Goal: Task Accomplishment & Management: Manage account settings

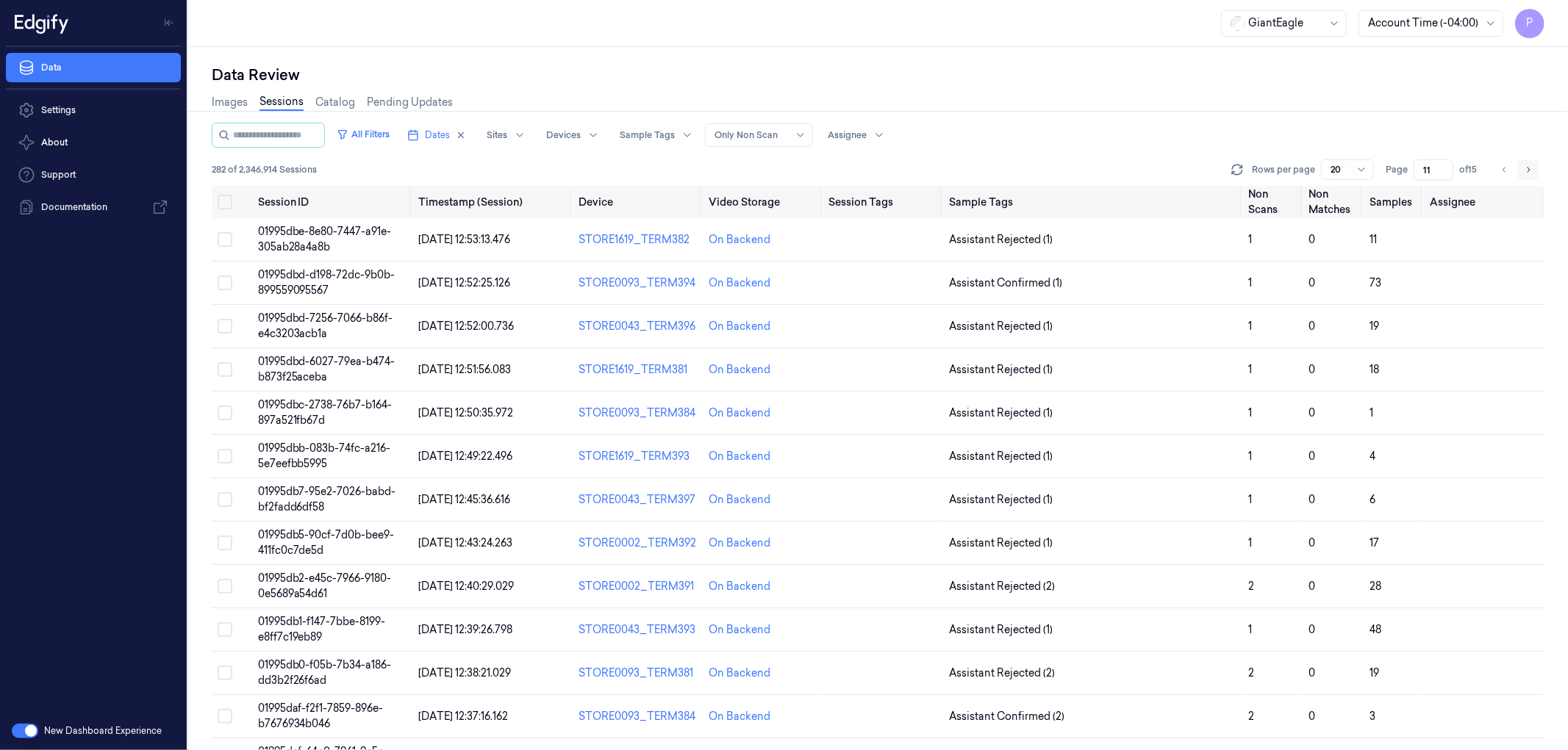
click at [1532, 167] on icon "Go to next page" at bounding box center [1527, 169] width 8 height 12
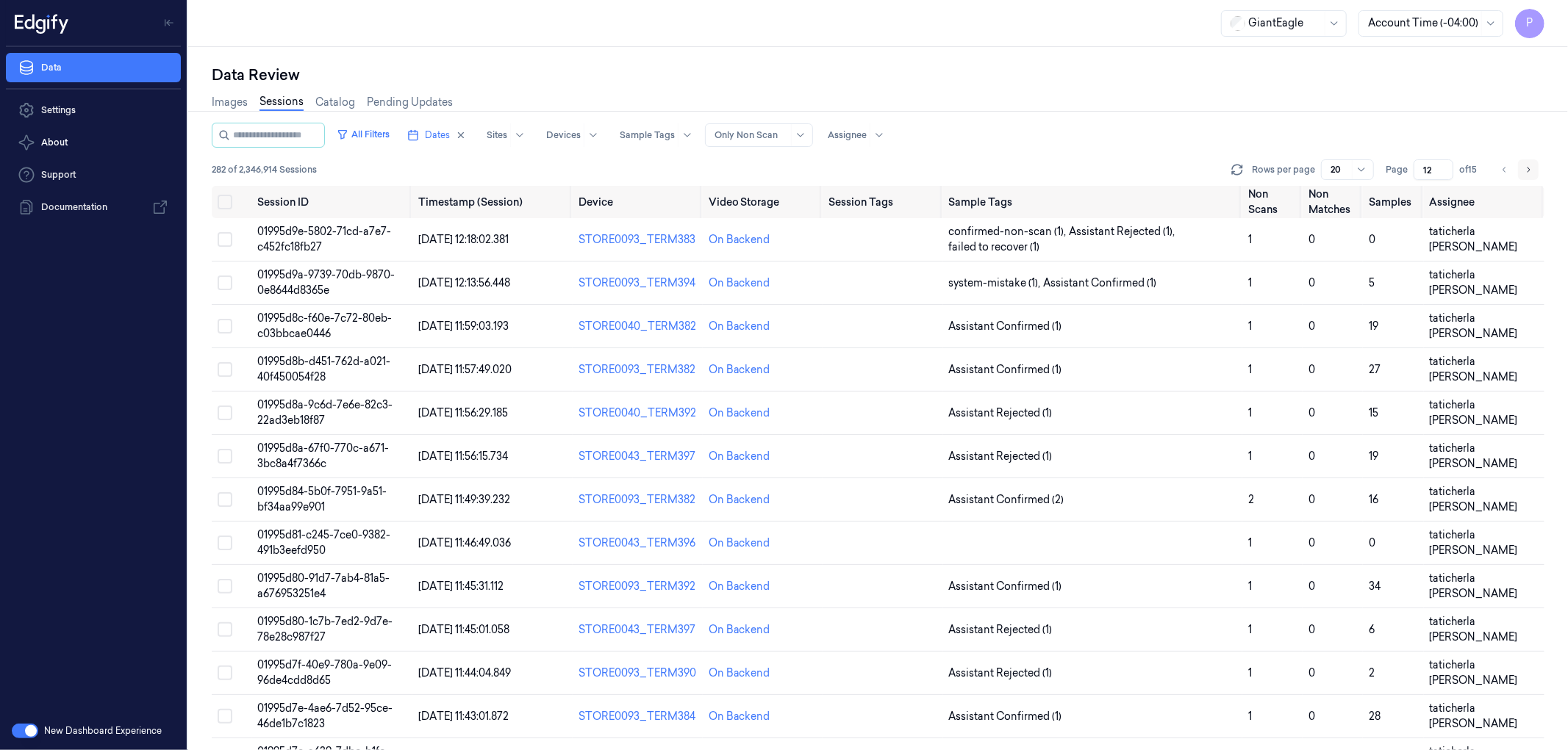
click at [1529, 163] on icon "Go to next page" at bounding box center [1527, 169] width 8 height 12
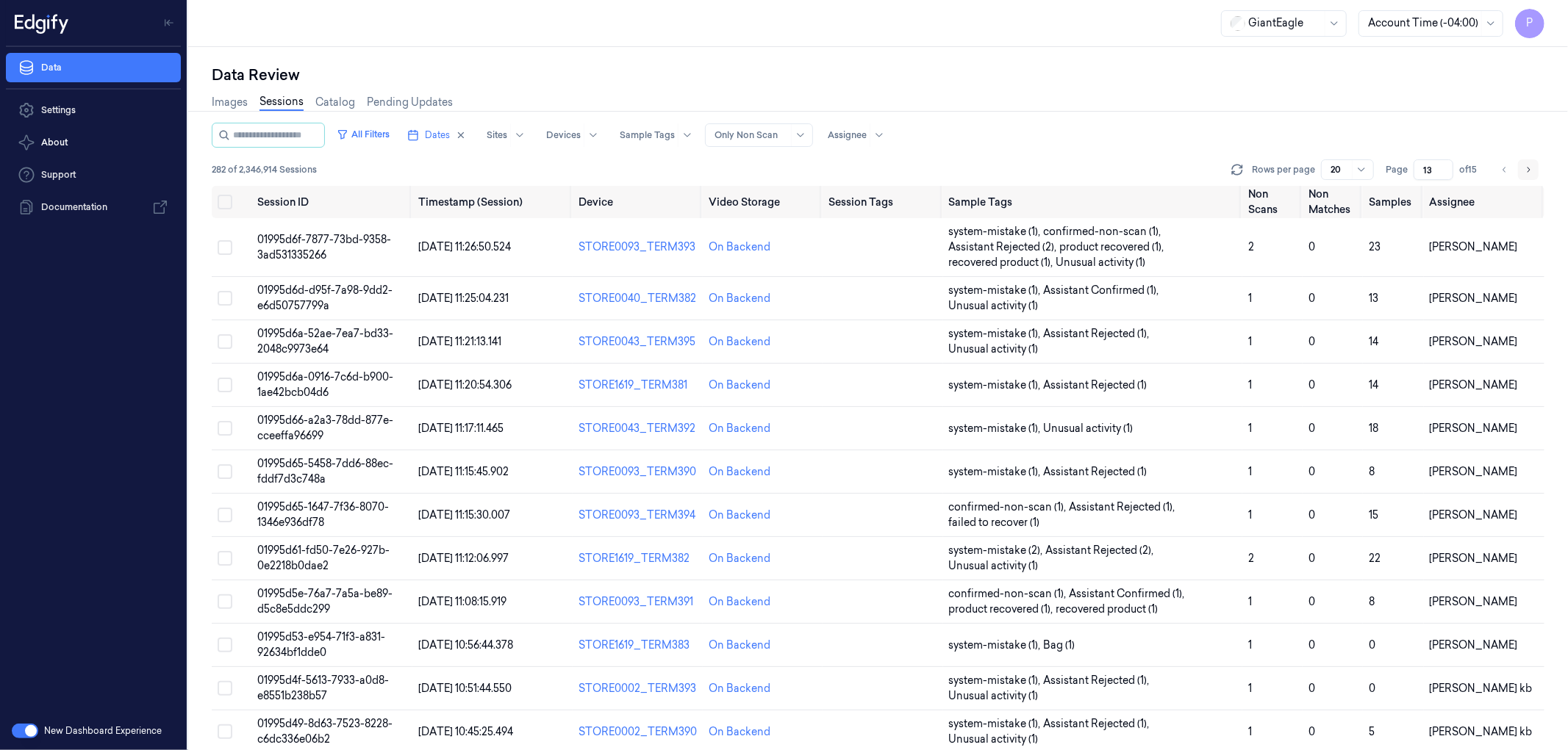
click at [1525, 170] on icon "Go to next page" at bounding box center [1527, 169] width 8 height 12
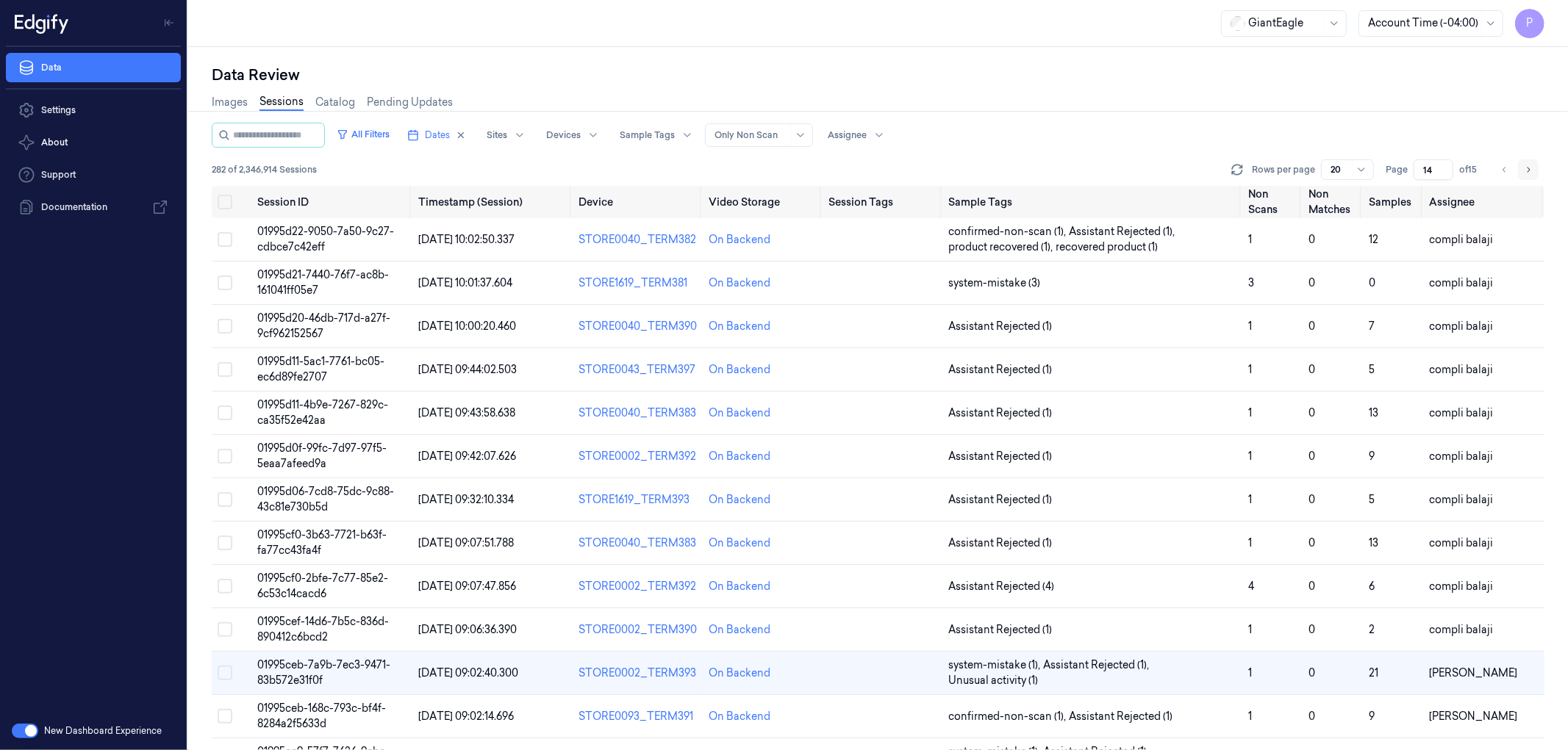
click at [1531, 167] on icon "Go to next page" at bounding box center [1527, 169] width 8 height 12
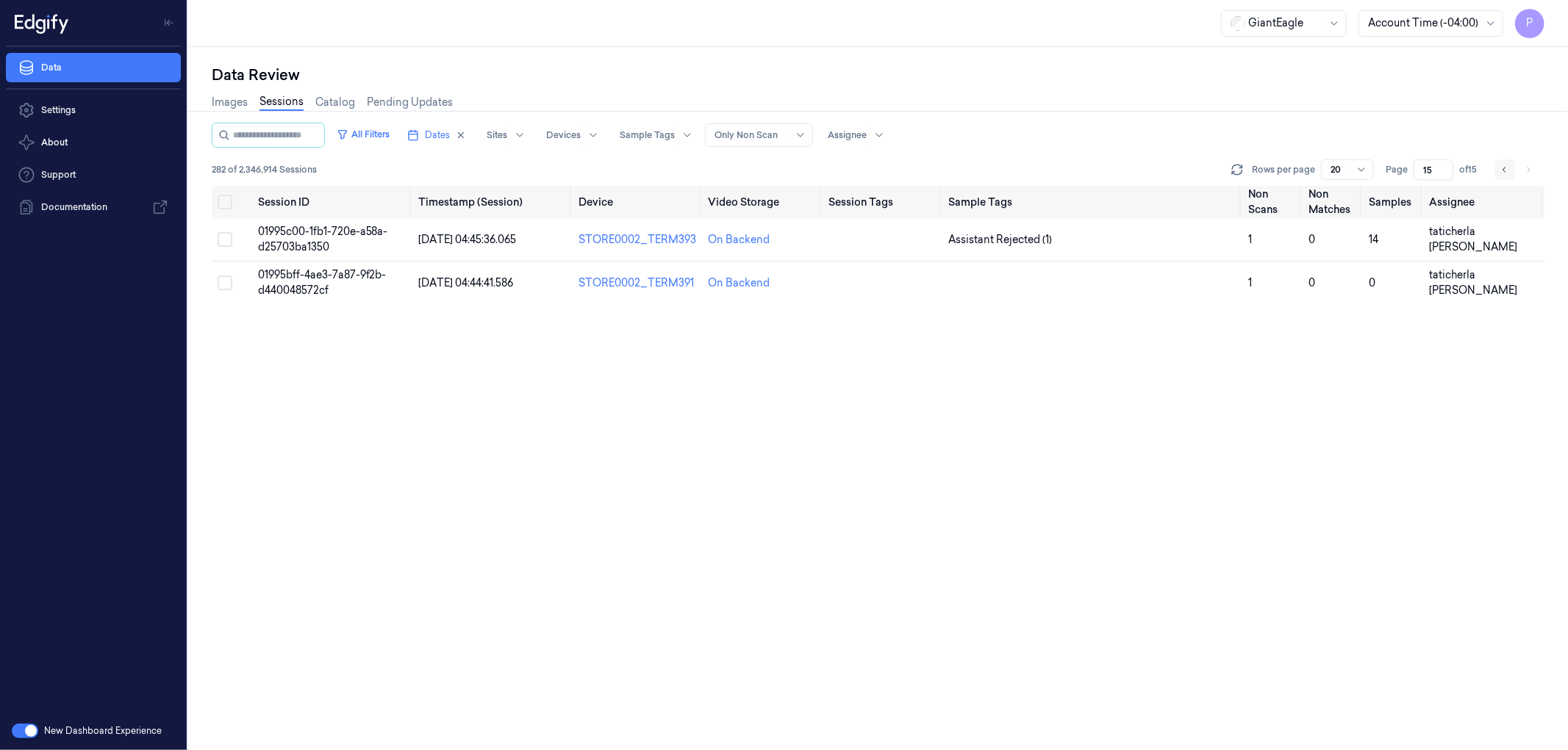
click at [1502, 167] on icon "Go to previous page" at bounding box center [1504, 169] width 8 height 12
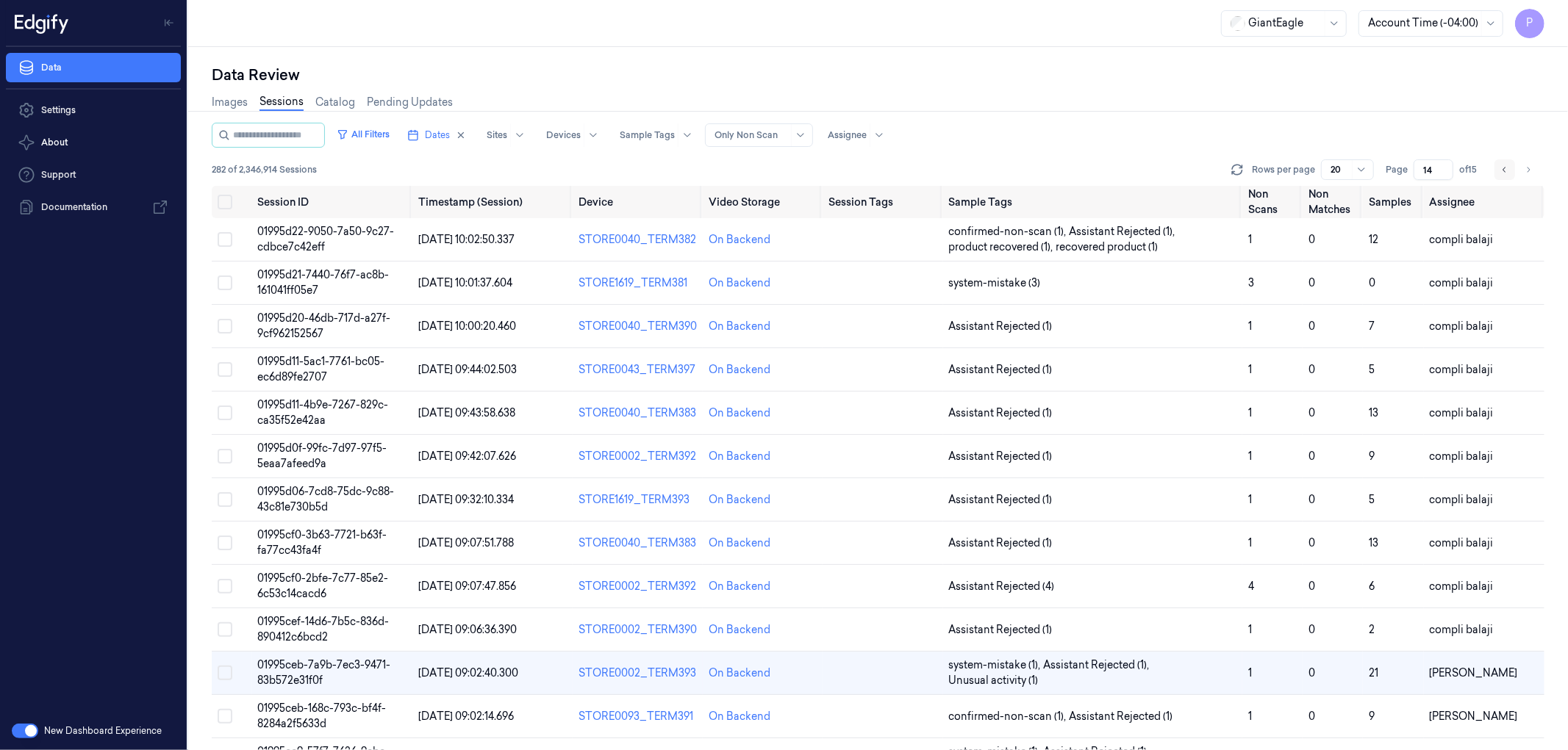
click at [1505, 166] on icon "Go to previous page" at bounding box center [1504, 169] width 8 height 12
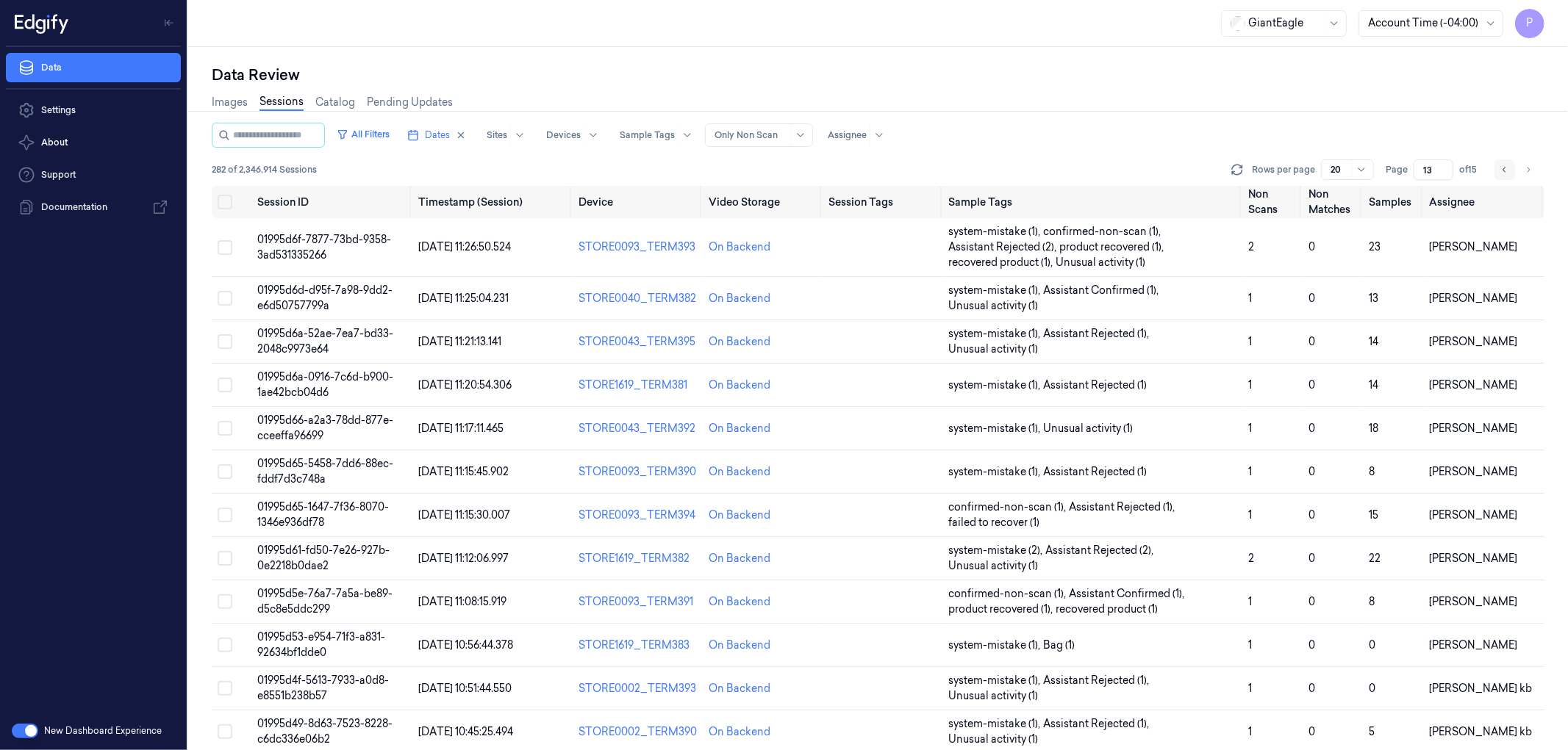
click at [1505, 166] on icon "Go to previous page" at bounding box center [1504, 169] width 8 height 12
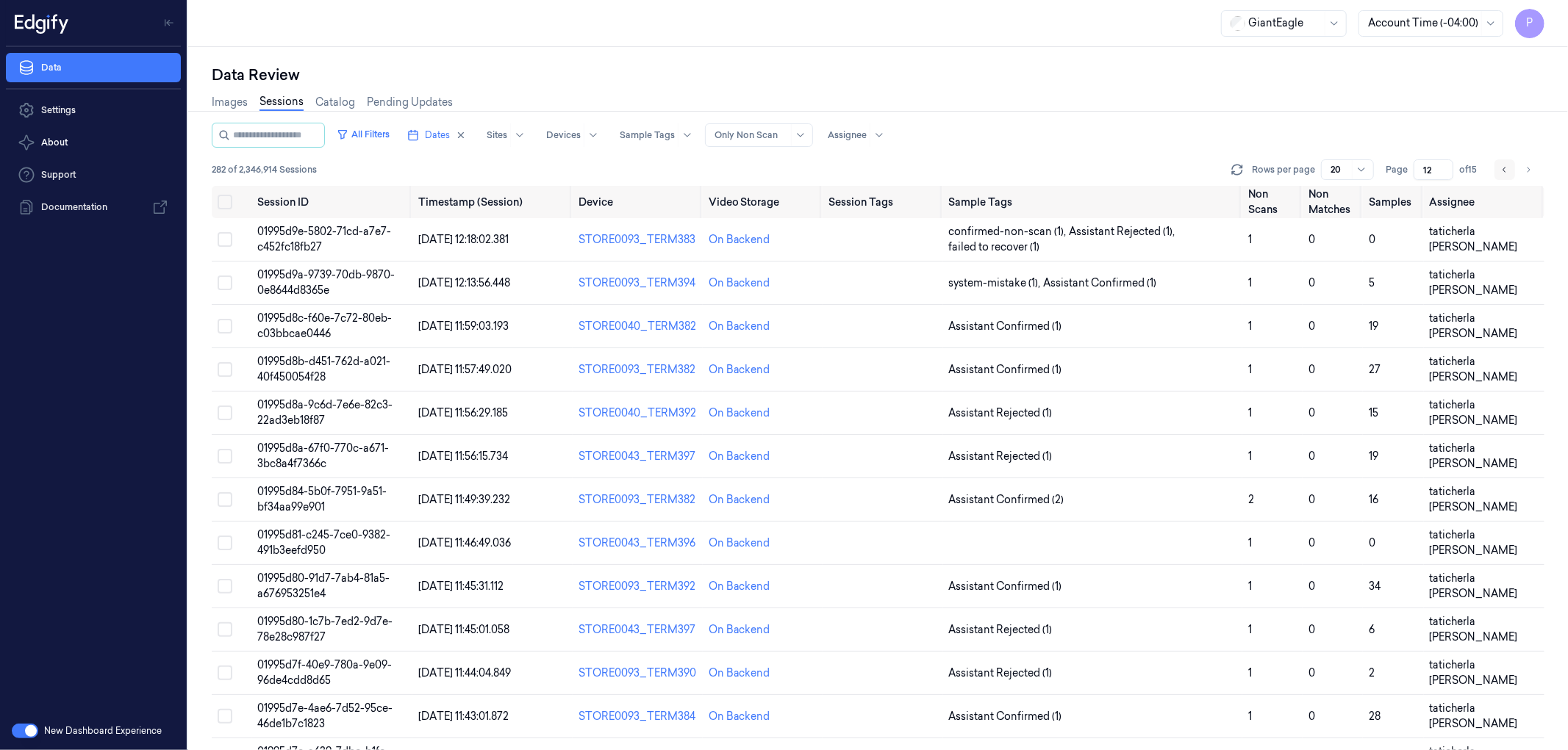
click at [1505, 166] on icon "Go to previous page" at bounding box center [1504, 169] width 8 height 12
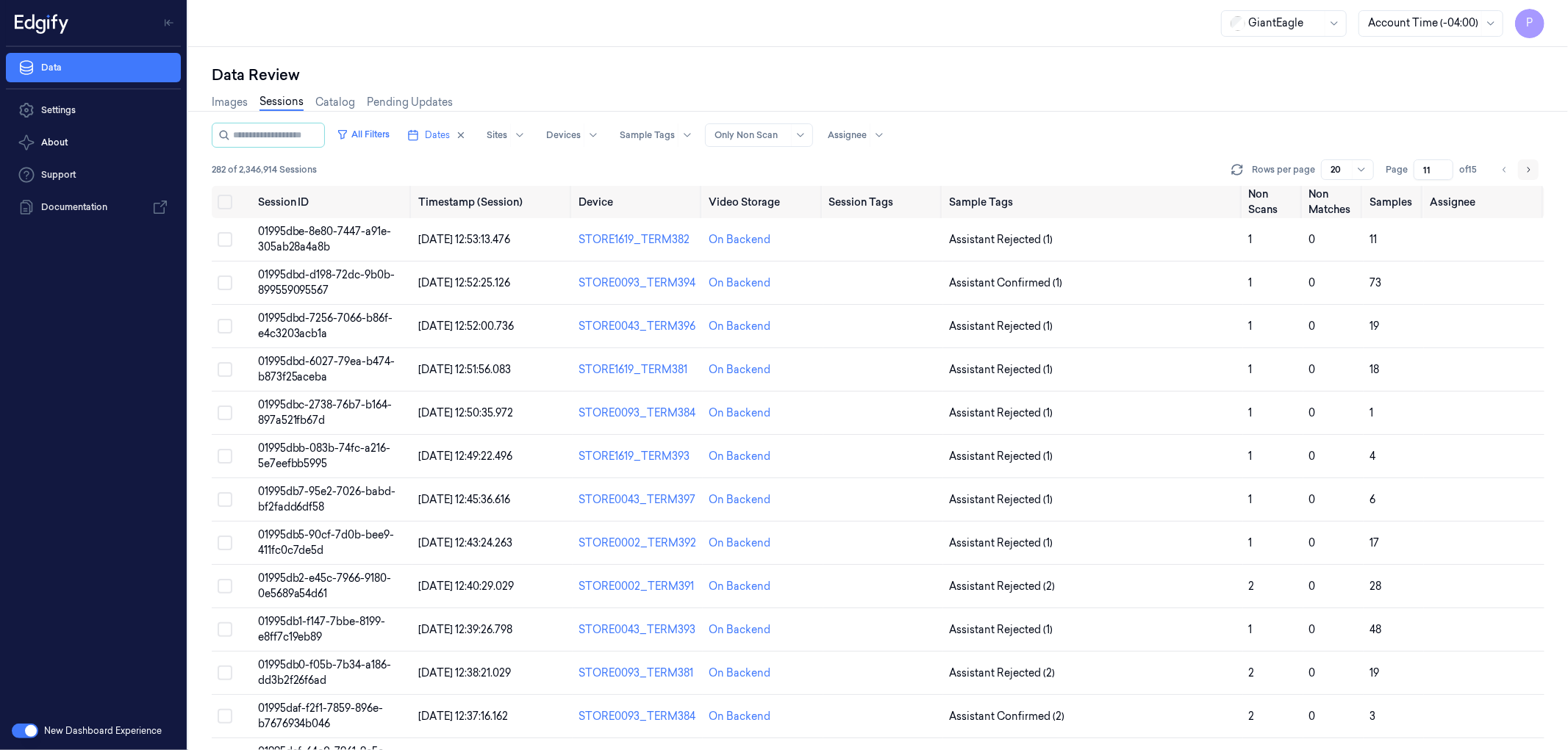
click at [1529, 167] on icon "Go to next page" at bounding box center [1528, 170] width 3 height 6
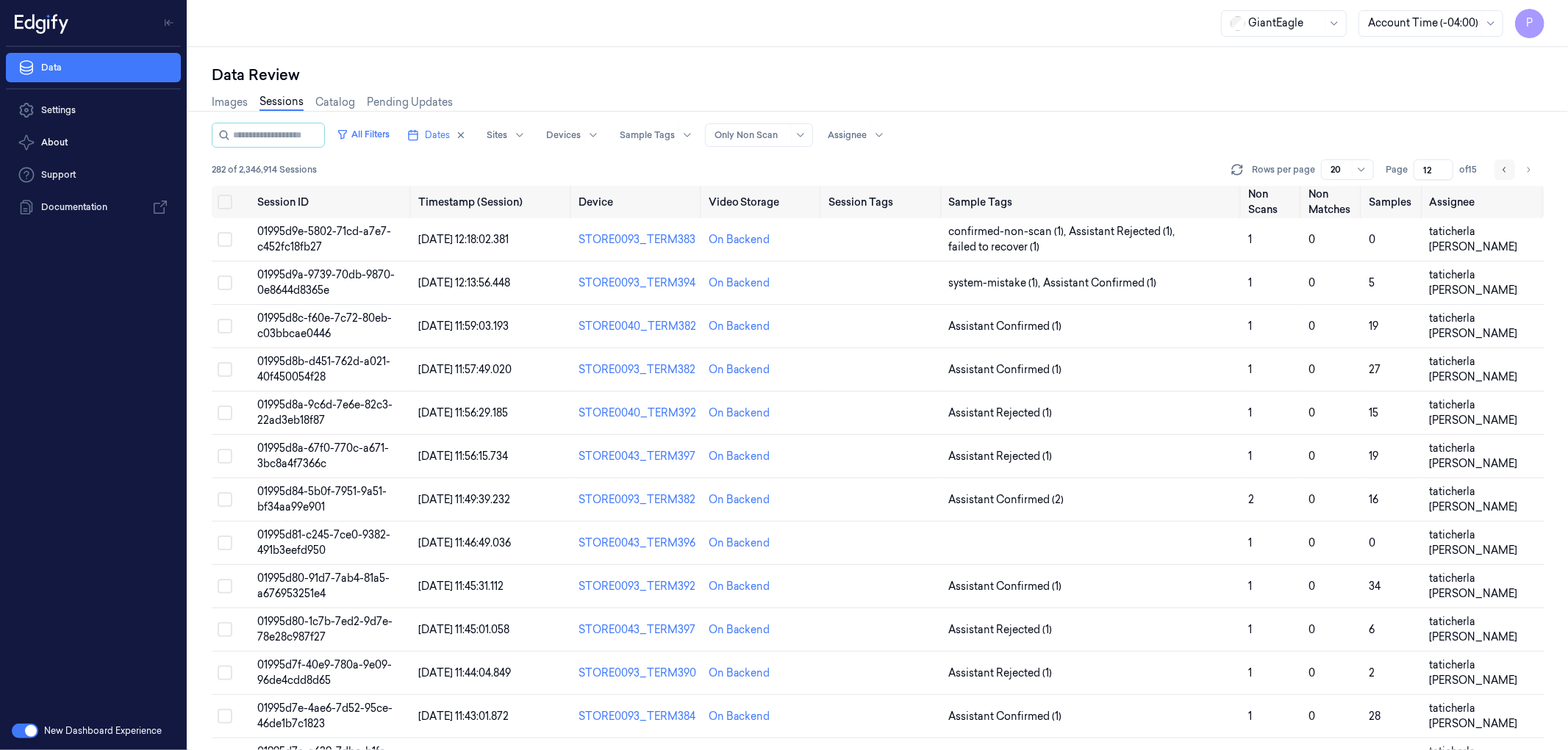
click at [1503, 169] on icon "Go to previous page" at bounding box center [1504, 170] width 3 height 6
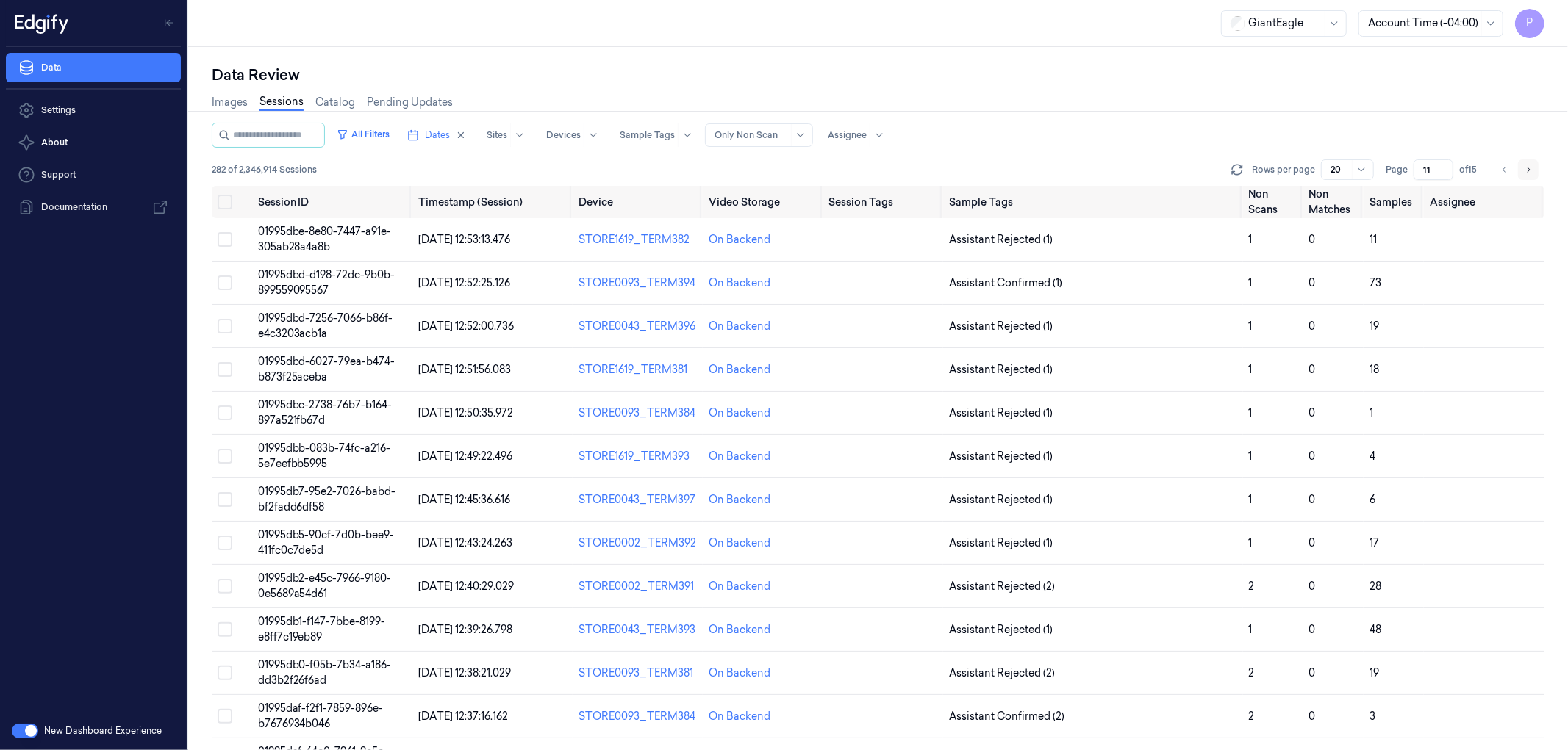
click at [1531, 170] on icon "Go to next page" at bounding box center [1527, 169] width 8 height 12
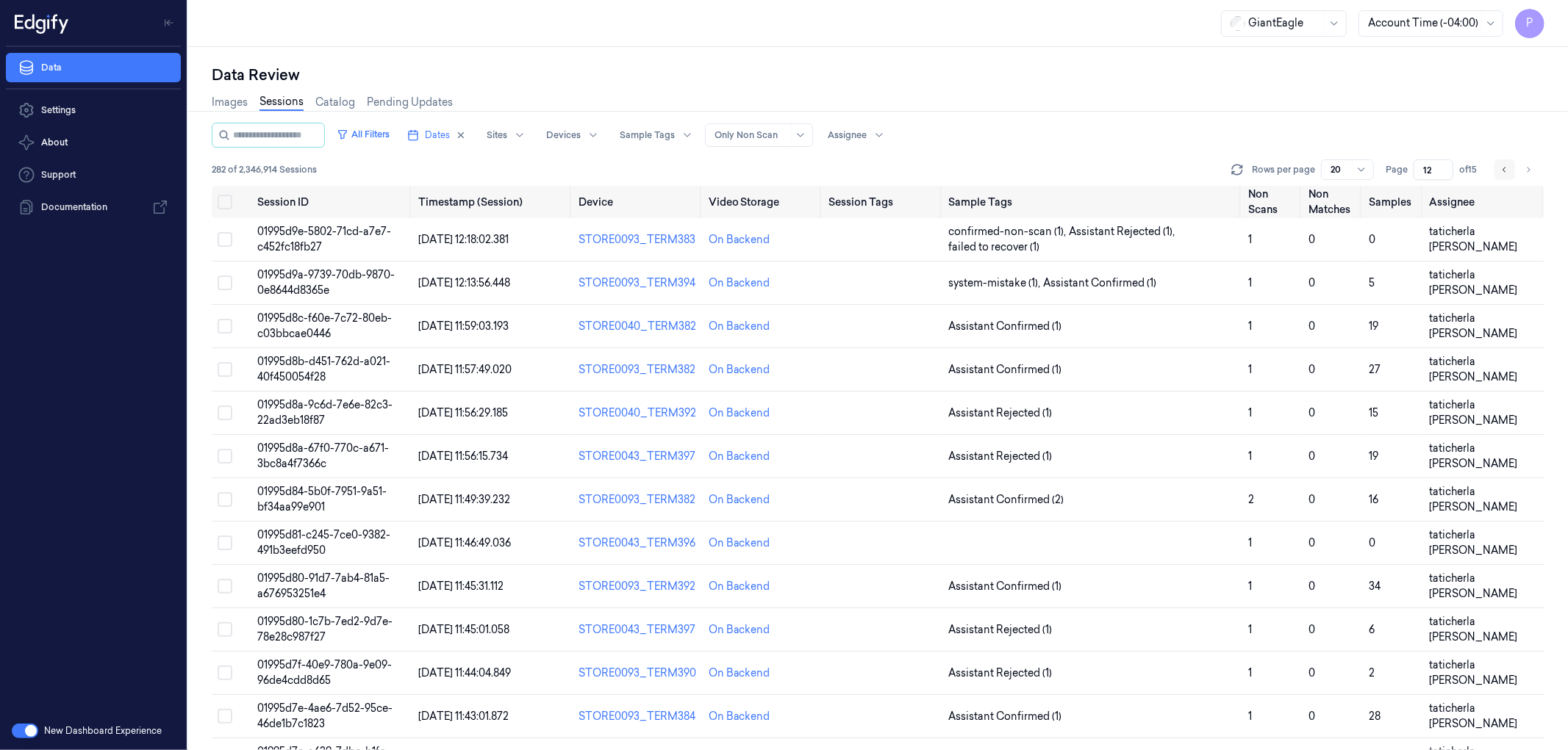
click at [1500, 167] on icon "Go to previous page" at bounding box center [1504, 169] width 8 height 12
type input "11"
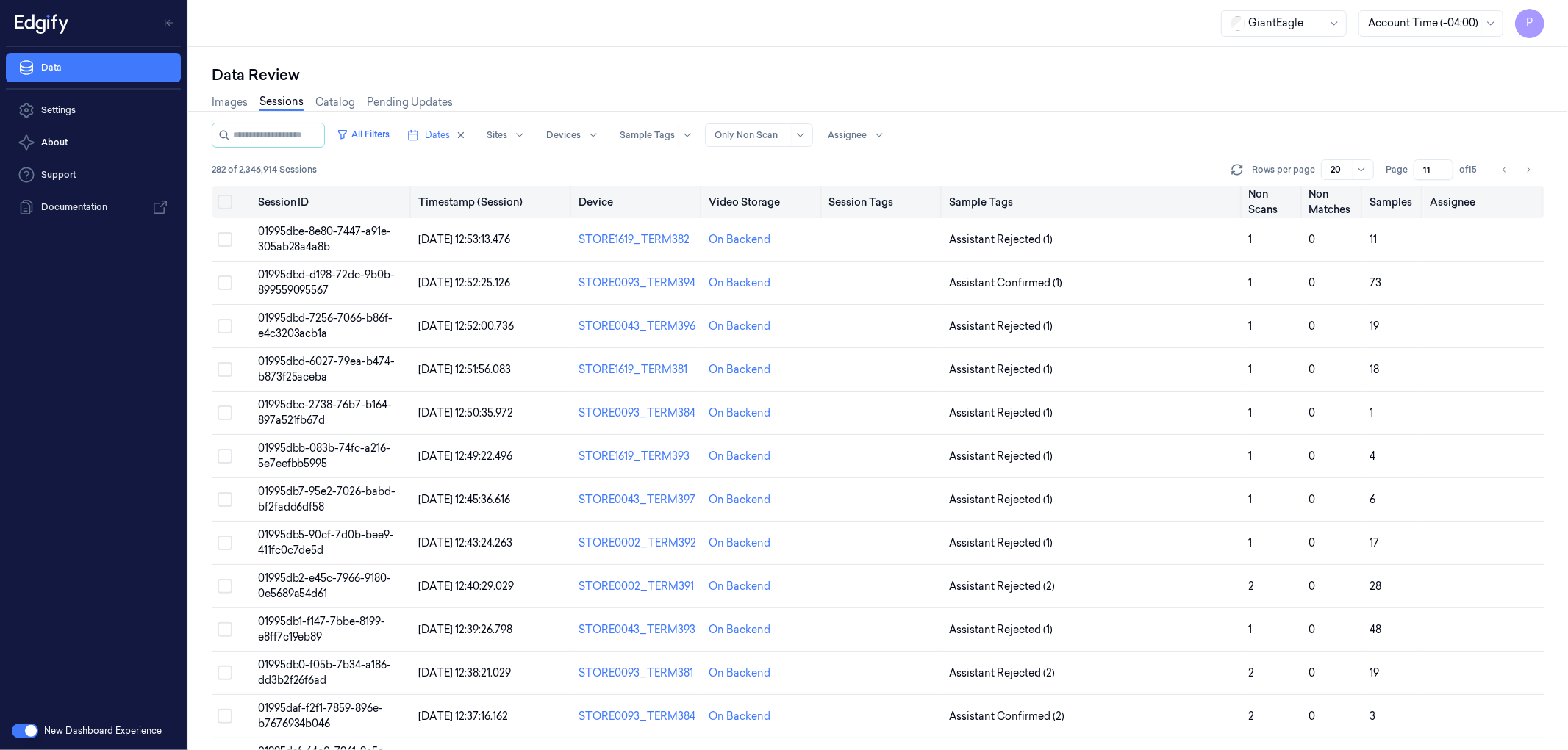
click at [221, 202] on button "Select all" at bounding box center [225, 202] width 15 height 15
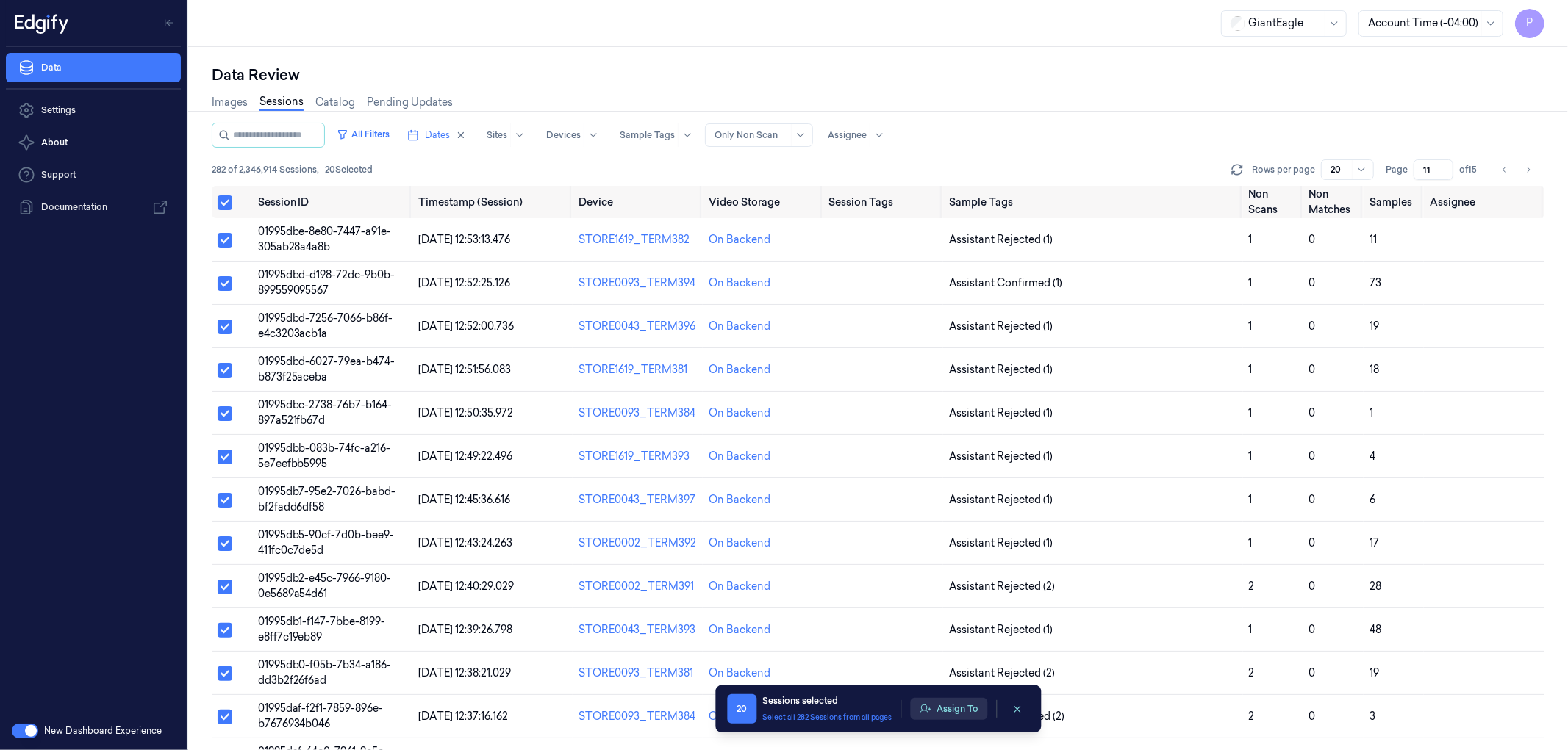
type button "on"
click at [948, 714] on button "Assign To" at bounding box center [948, 709] width 78 height 22
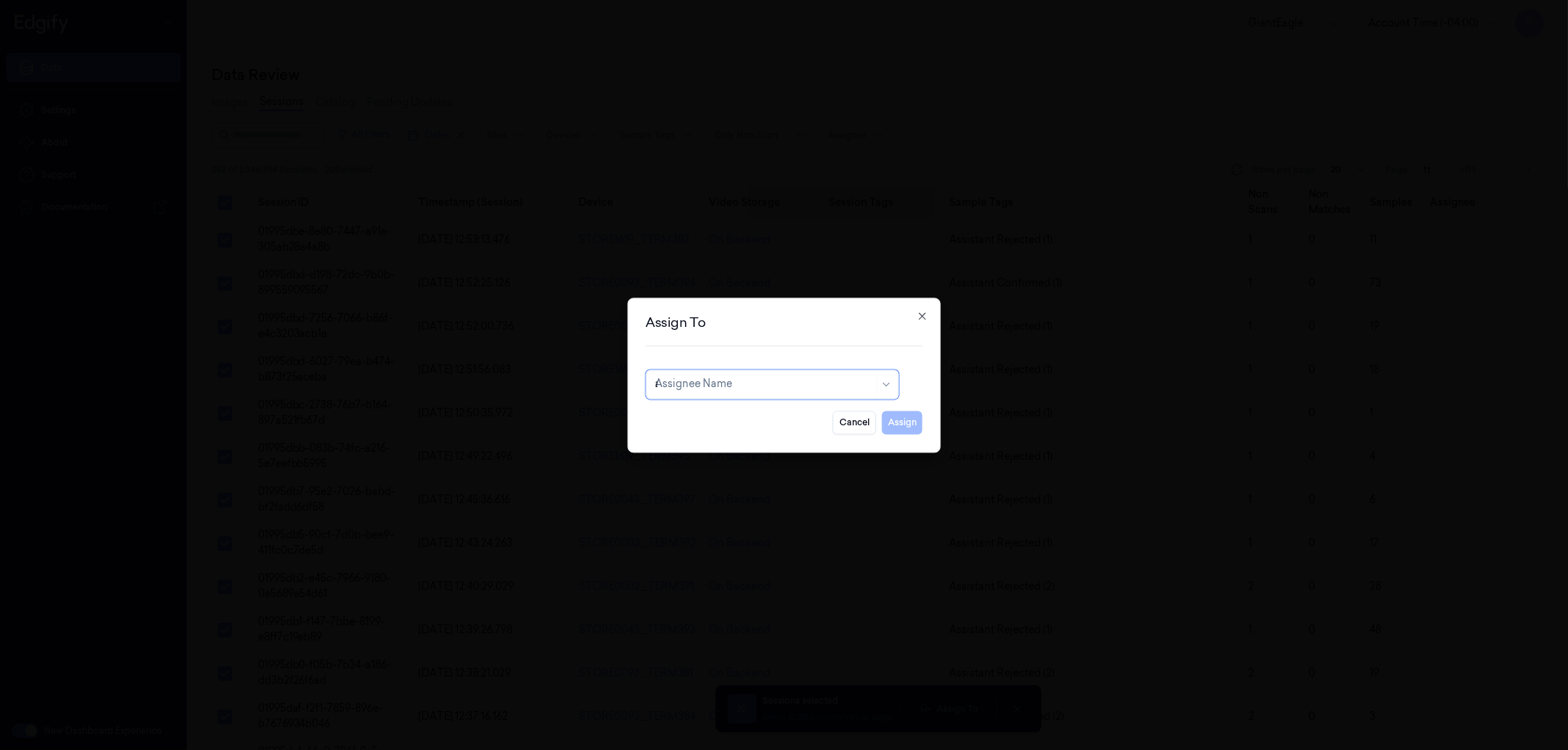
type input "ay"
click at [775, 415] on div "ayyub ayyub" at bounding box center [772, 417] width 234 height 16
click at [893, 425] on button "Assign" at bounding box center [902, 422] width 40 height 23
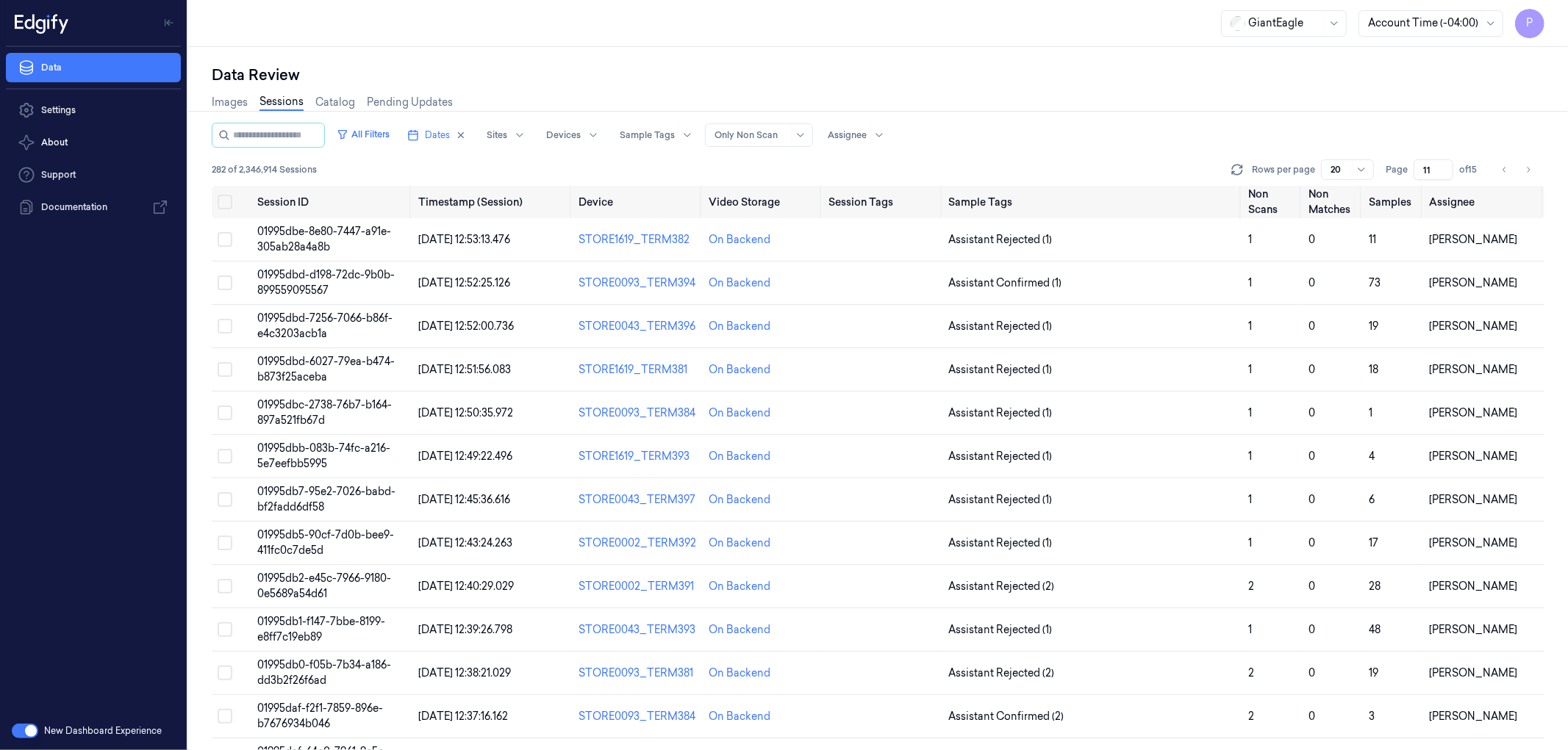
click at [1189, 112] on div "Images Sessions Catalog Pending Updates" at bounding box center [878, 104] width 1333 height 37
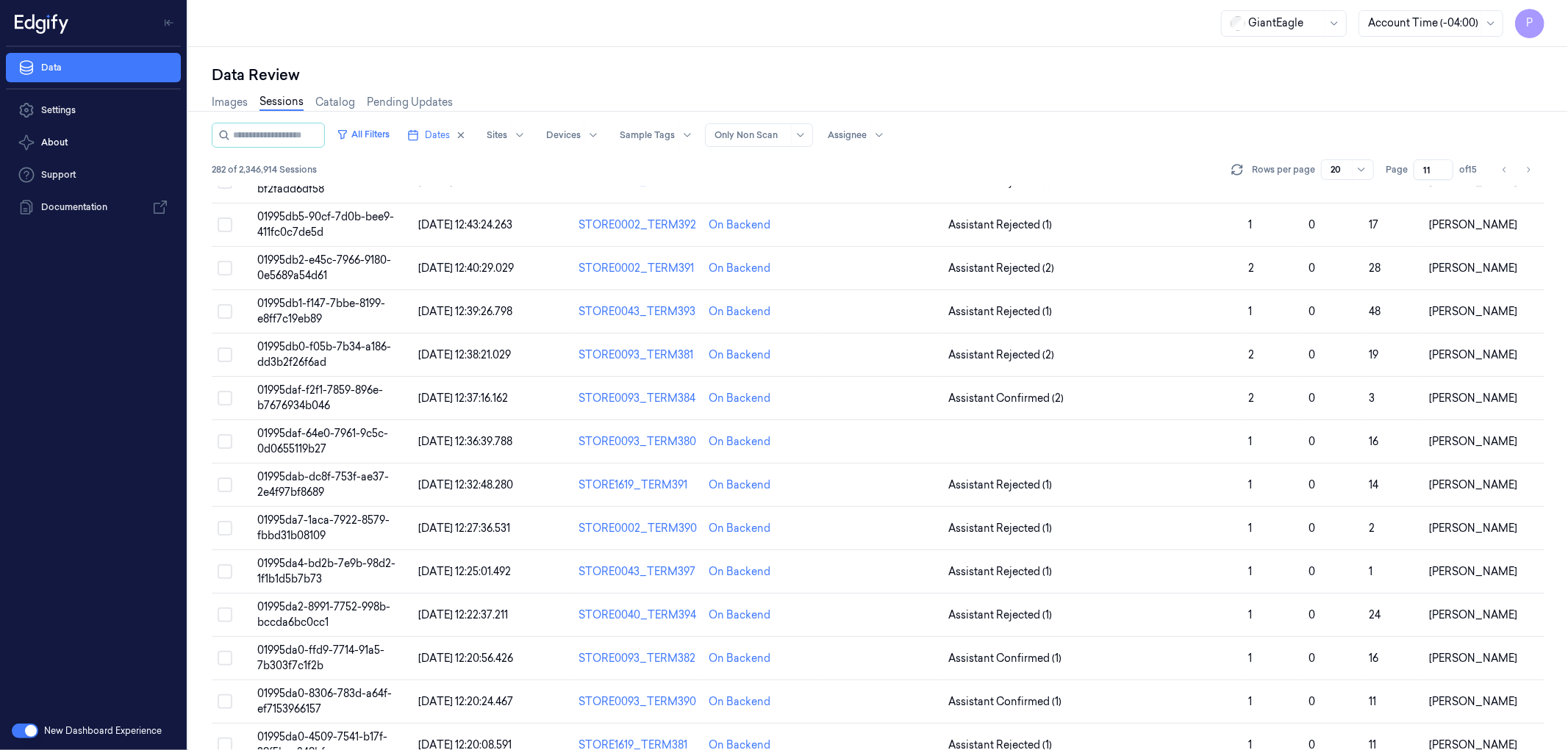
scroll to position [346, 0]
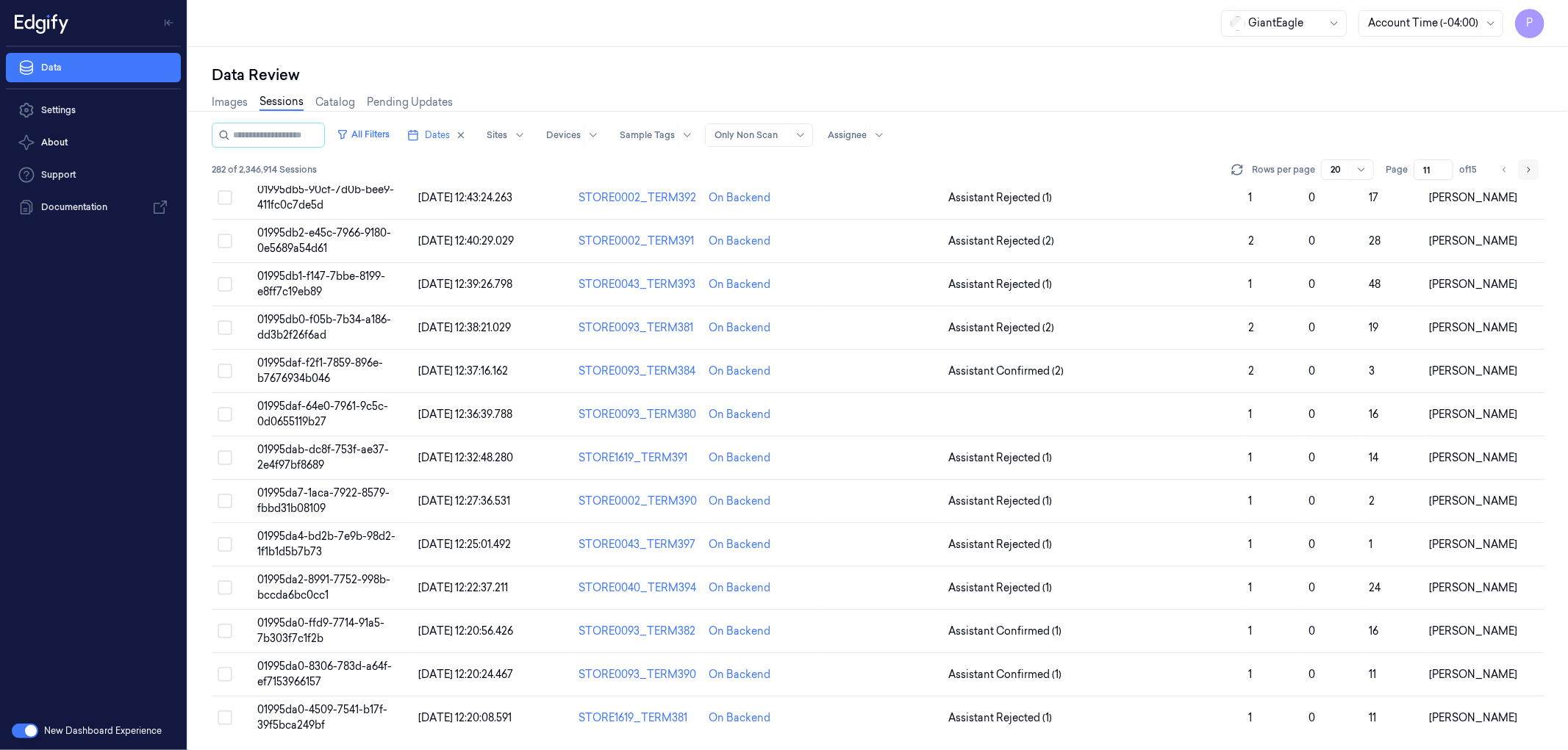
click at [1523, 170] on button "Go to next page" at bounding box center [1528, 170] width 21 height 21
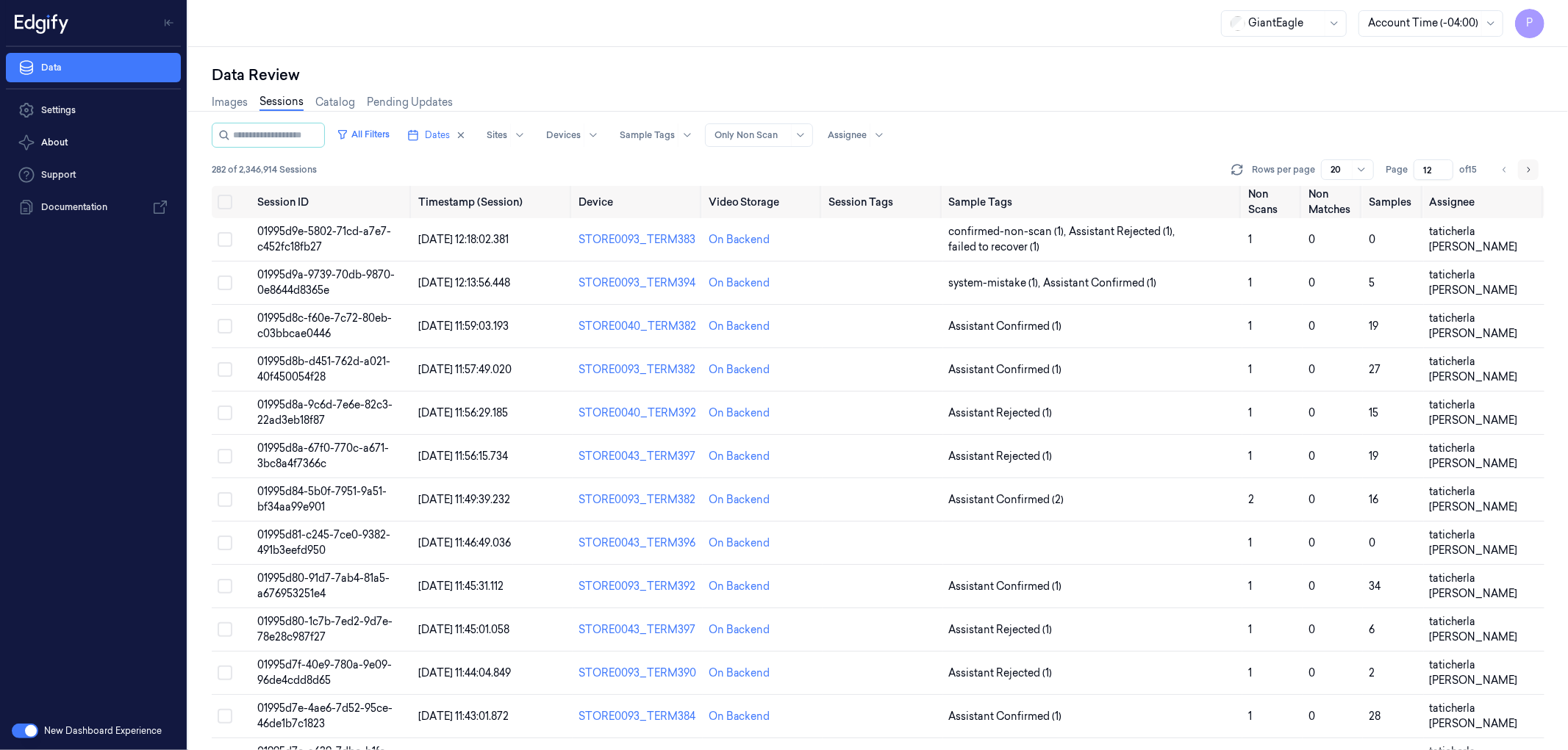
click at [1527, 170] on icon "Go to next page" at bounding box center [1527, 169] width 8 height 12
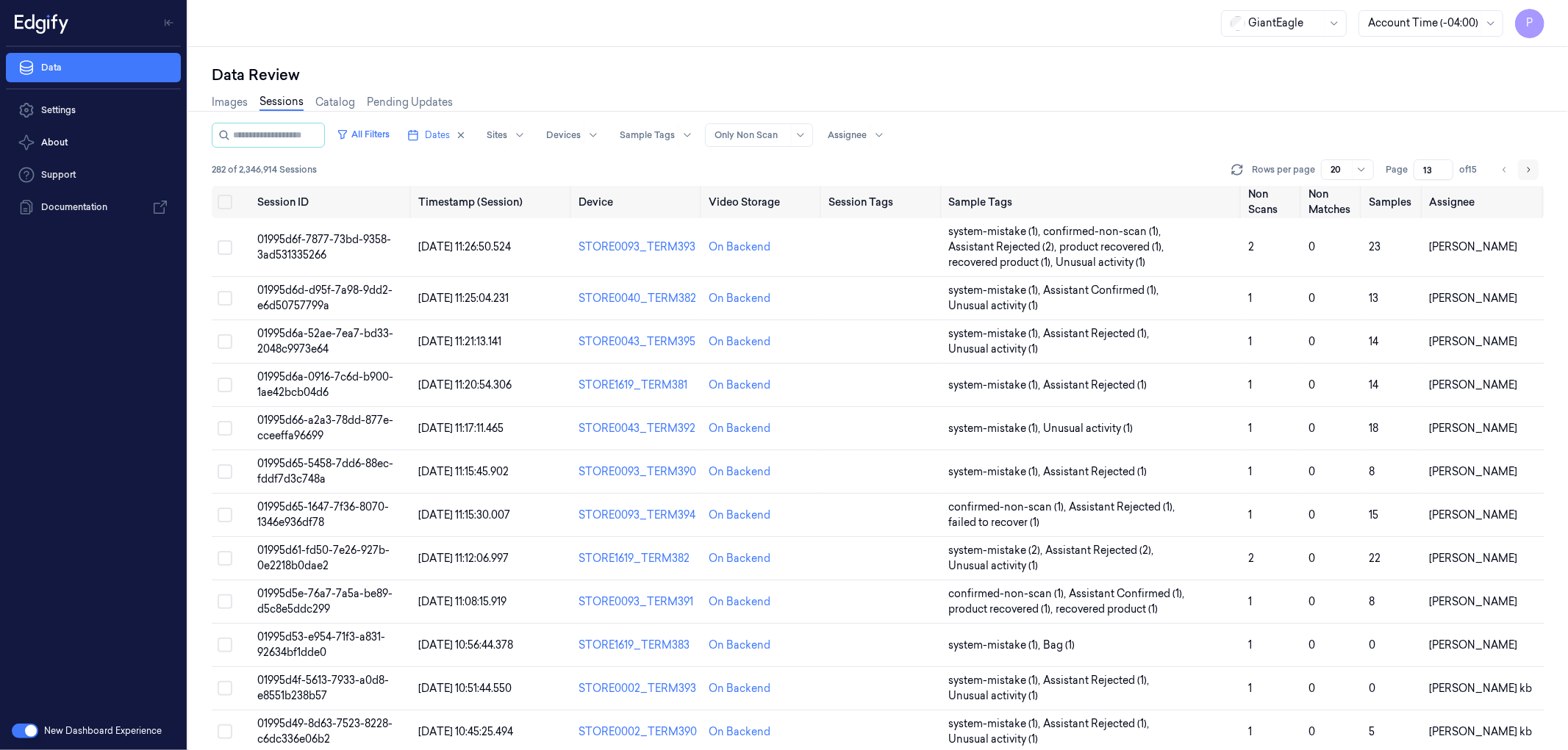
click at [1533, 165] on button "Go to next page" at bounding box center [1528, 170] width 21 height 21
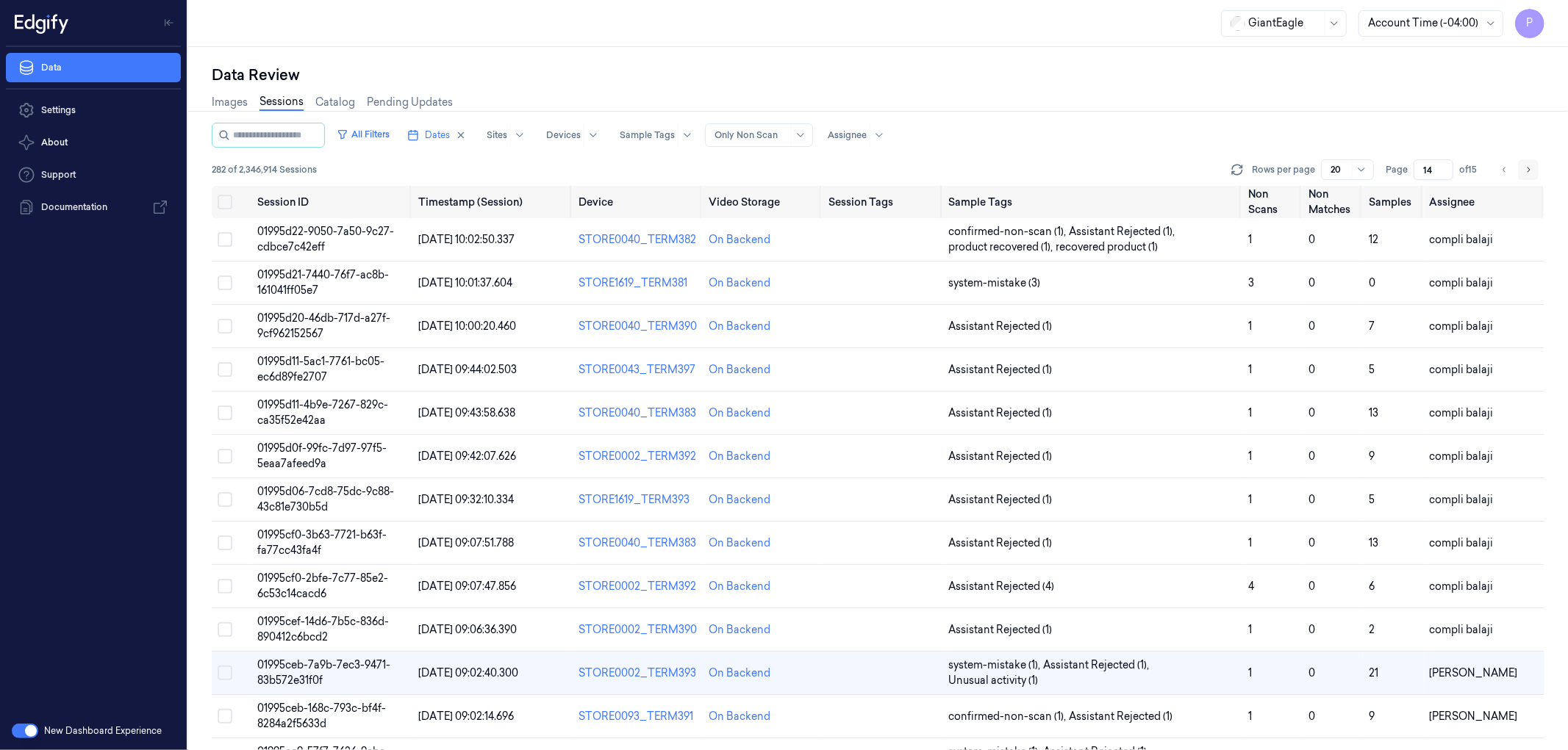
click at [1530, 170] on icon "Go to next page" at bounding box center [1528, 170] width 3 height 6
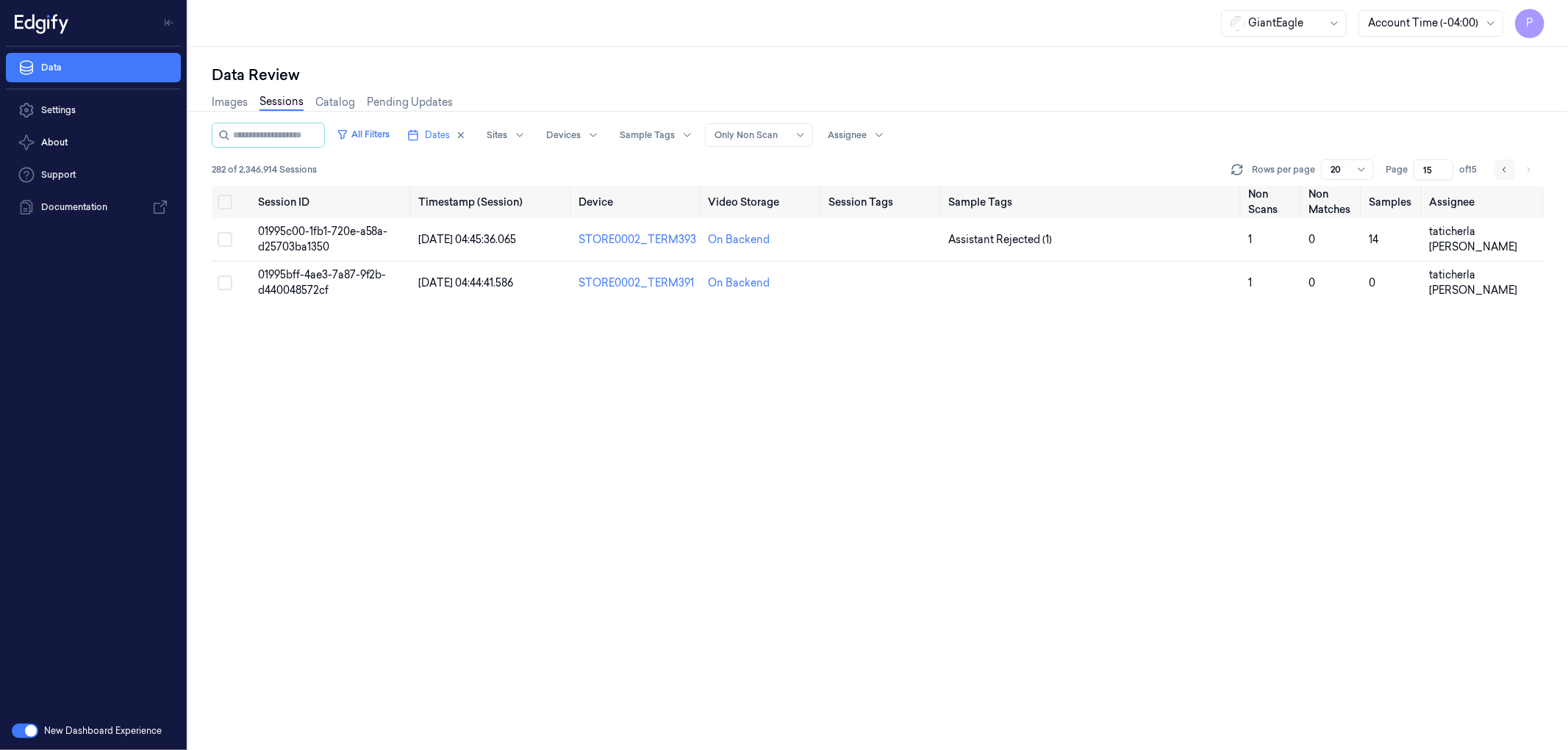
click at [1501, 170] on icon "Go to previous page" at bounding box center [1504, 169] width 8 height 12
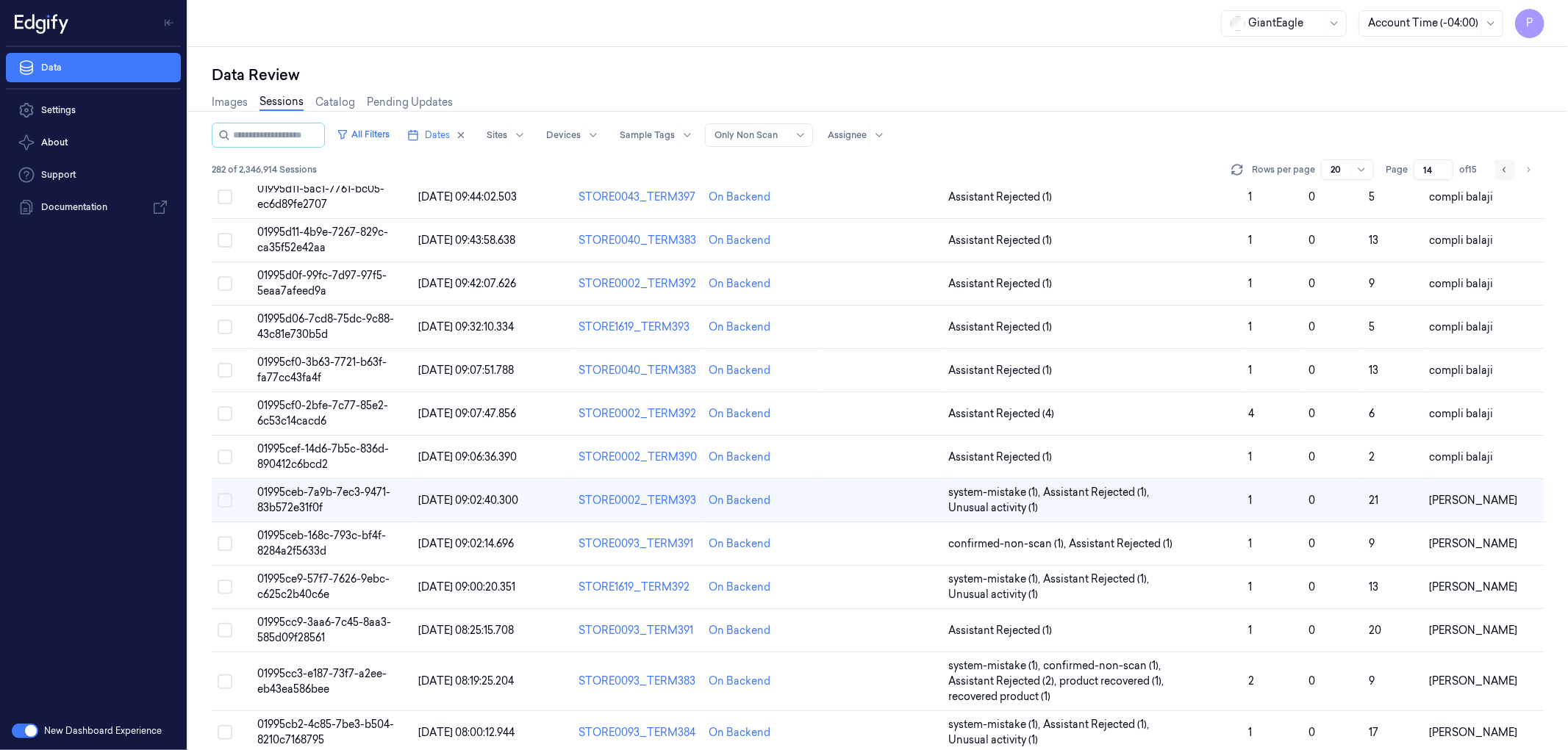
scroll to position [205, 0]
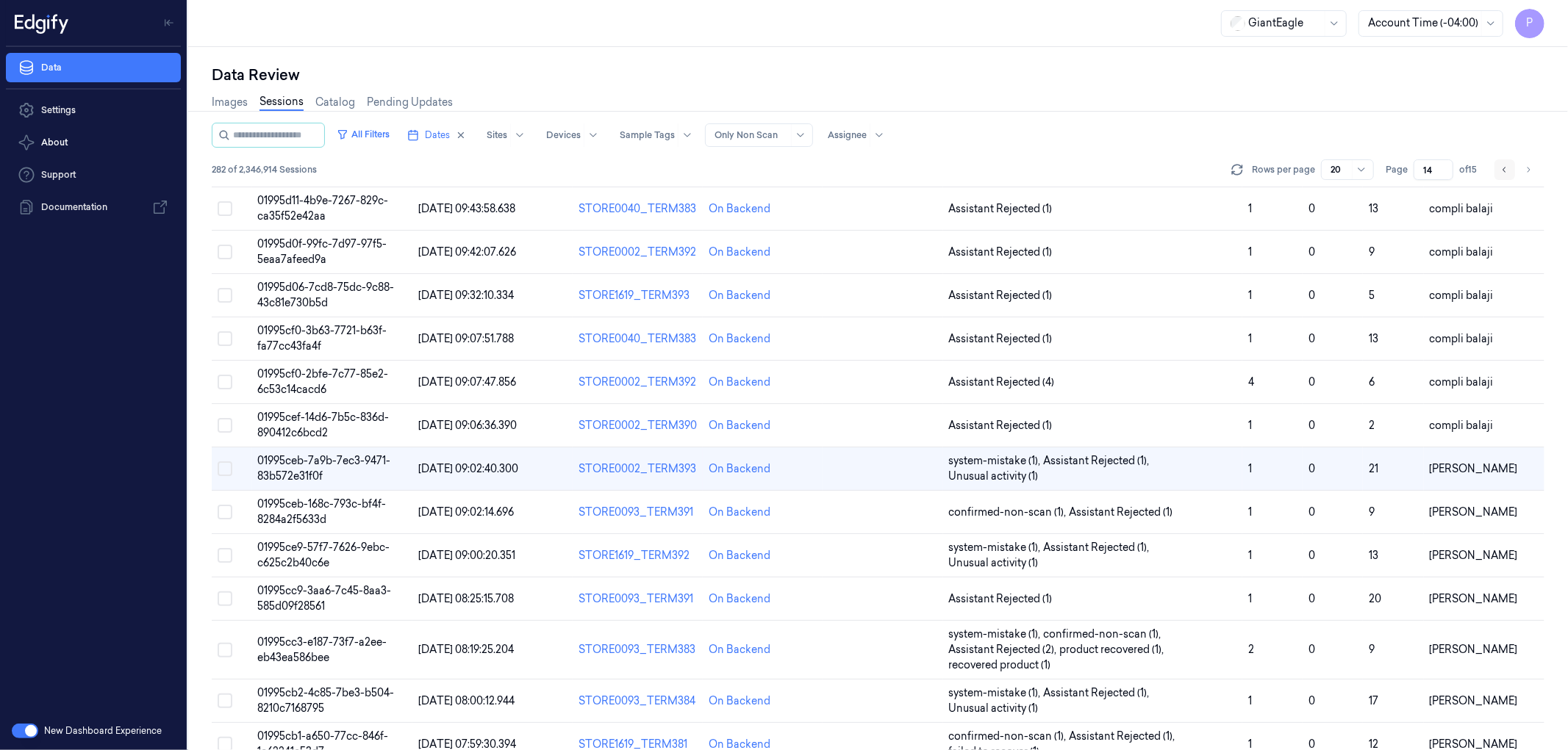
click at [1501, 170] on icon "Go to previous page" at bounding box center [1504, 169] width 8 height 12
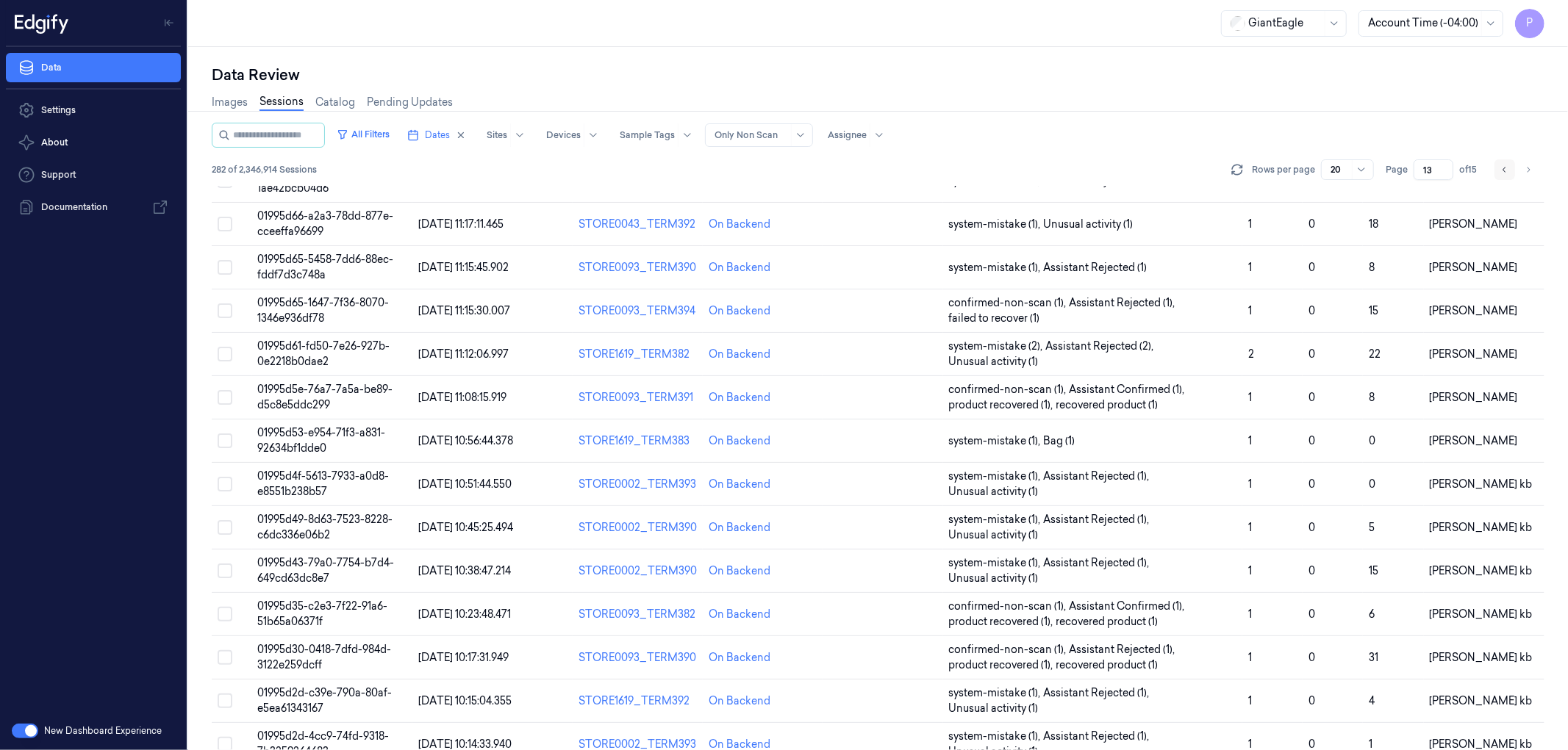
click at [1501, 170] on icon "Go to previous page" at bounding box center [1504, 169] width 8 height 12
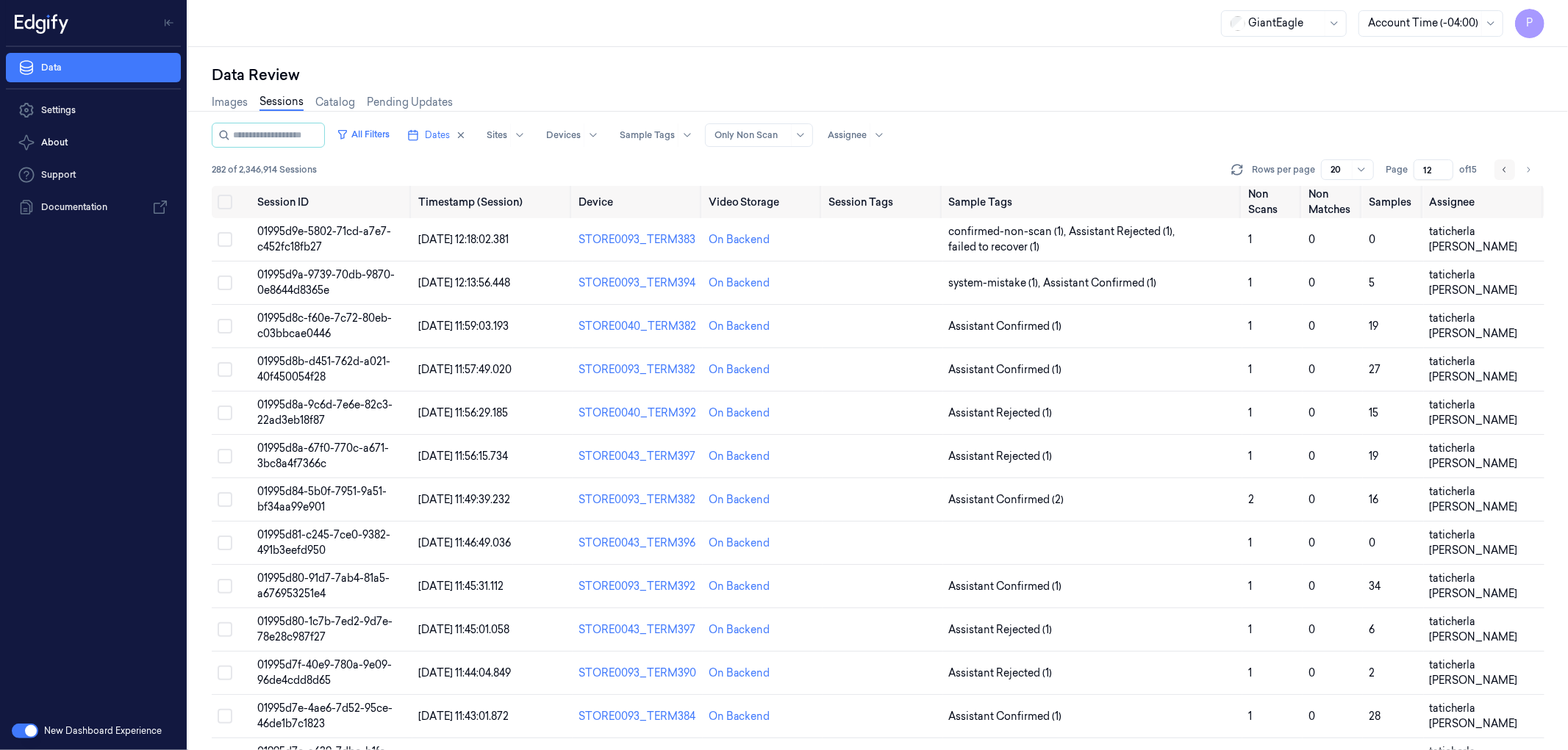
click at [1504, 164] on icon "Go to previous page" at bounding box center [1504, 169] width 8 height 12
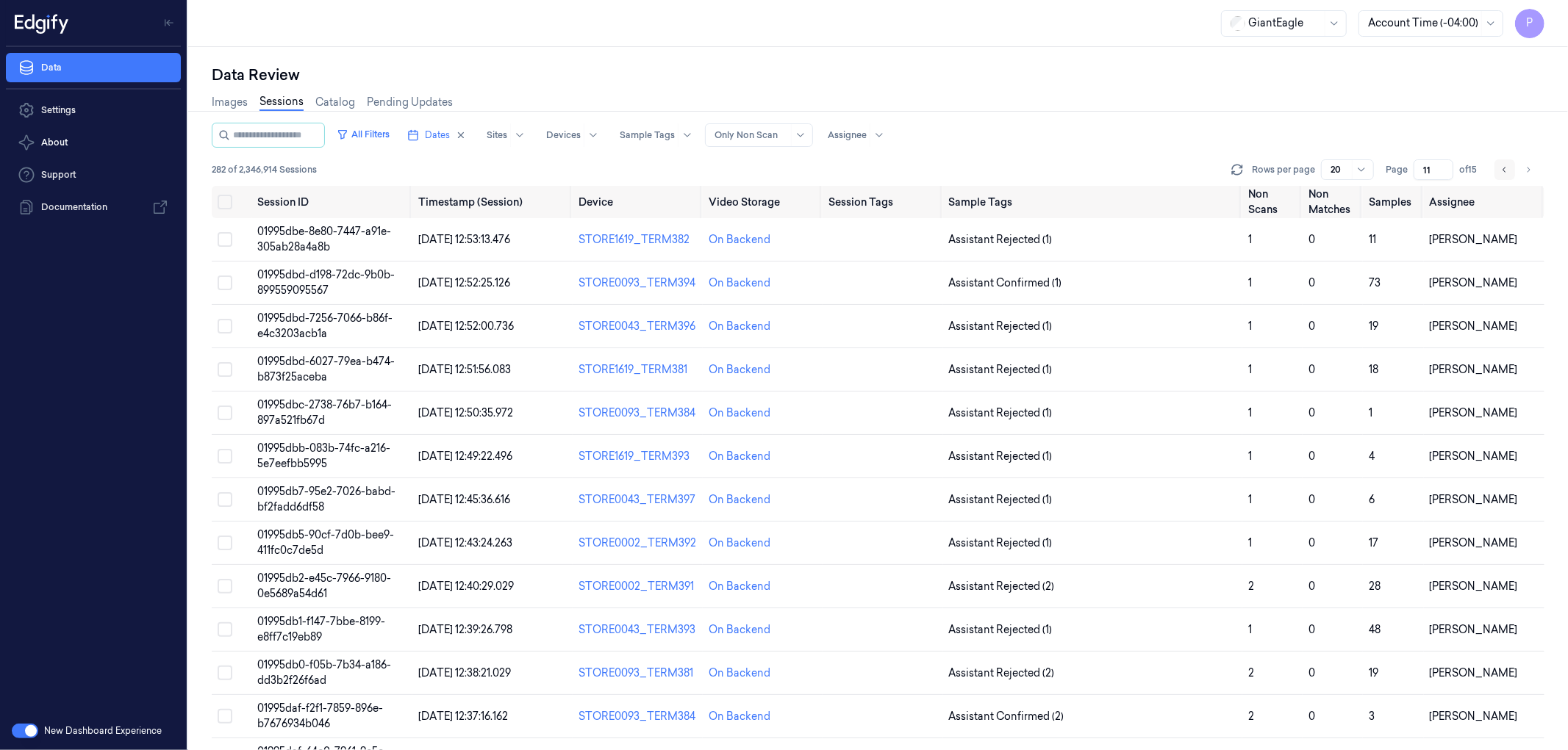
click at [1504, 170] on icon "Go to previous page" at bounding box center [1504, 169] width 8 height 12
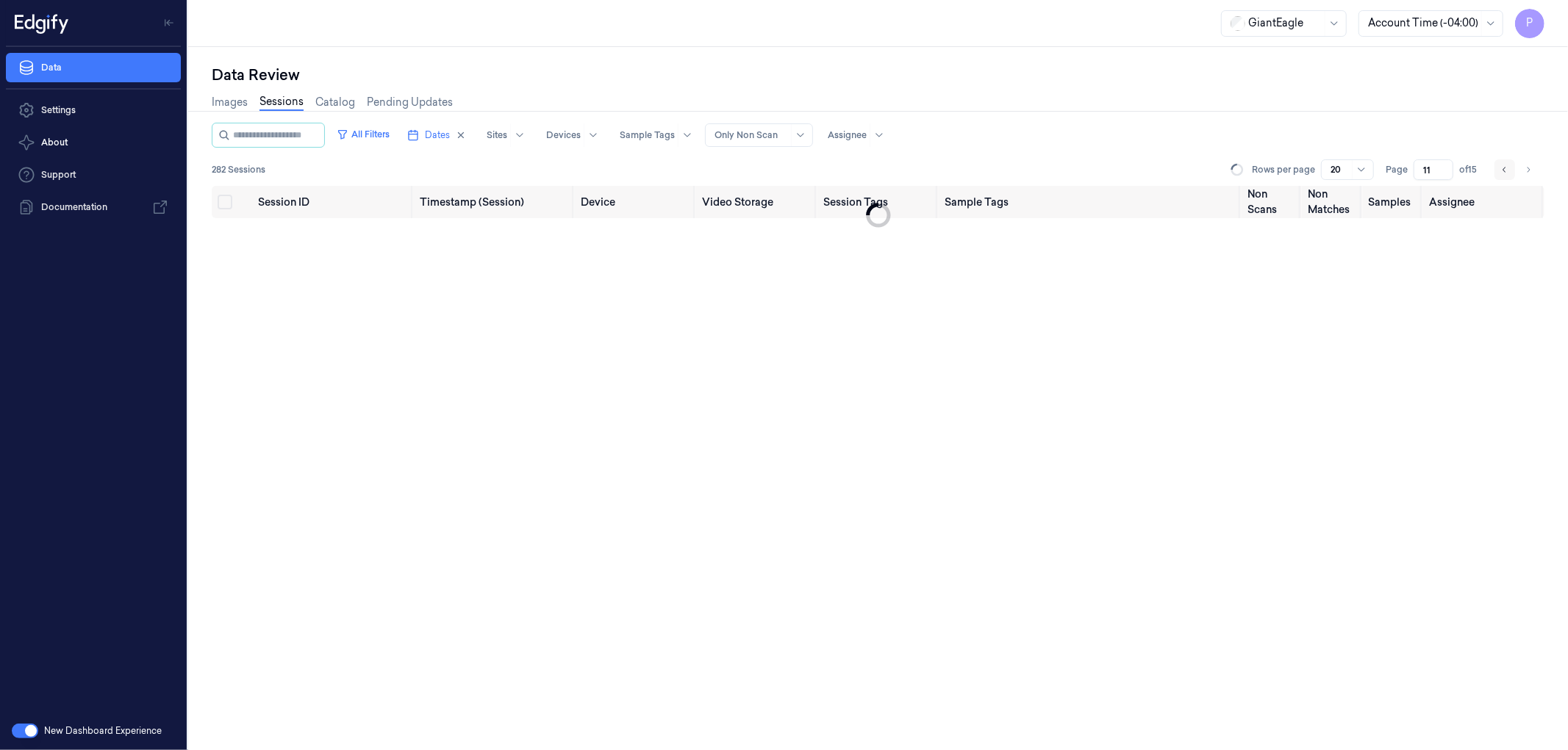
type input "10"
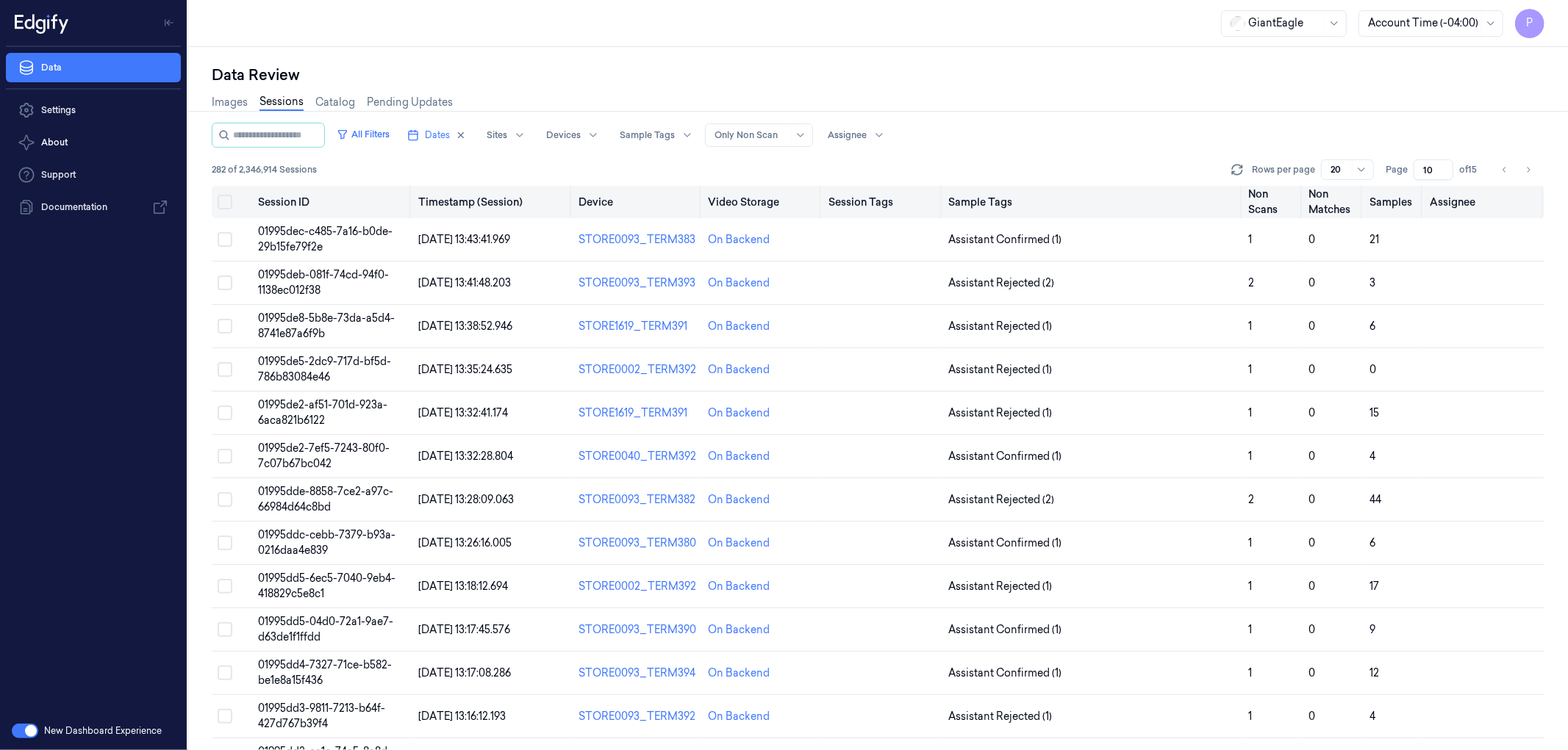
click at [223, 198] on button "on" at bounding box center [225, 202] width 15 height 15
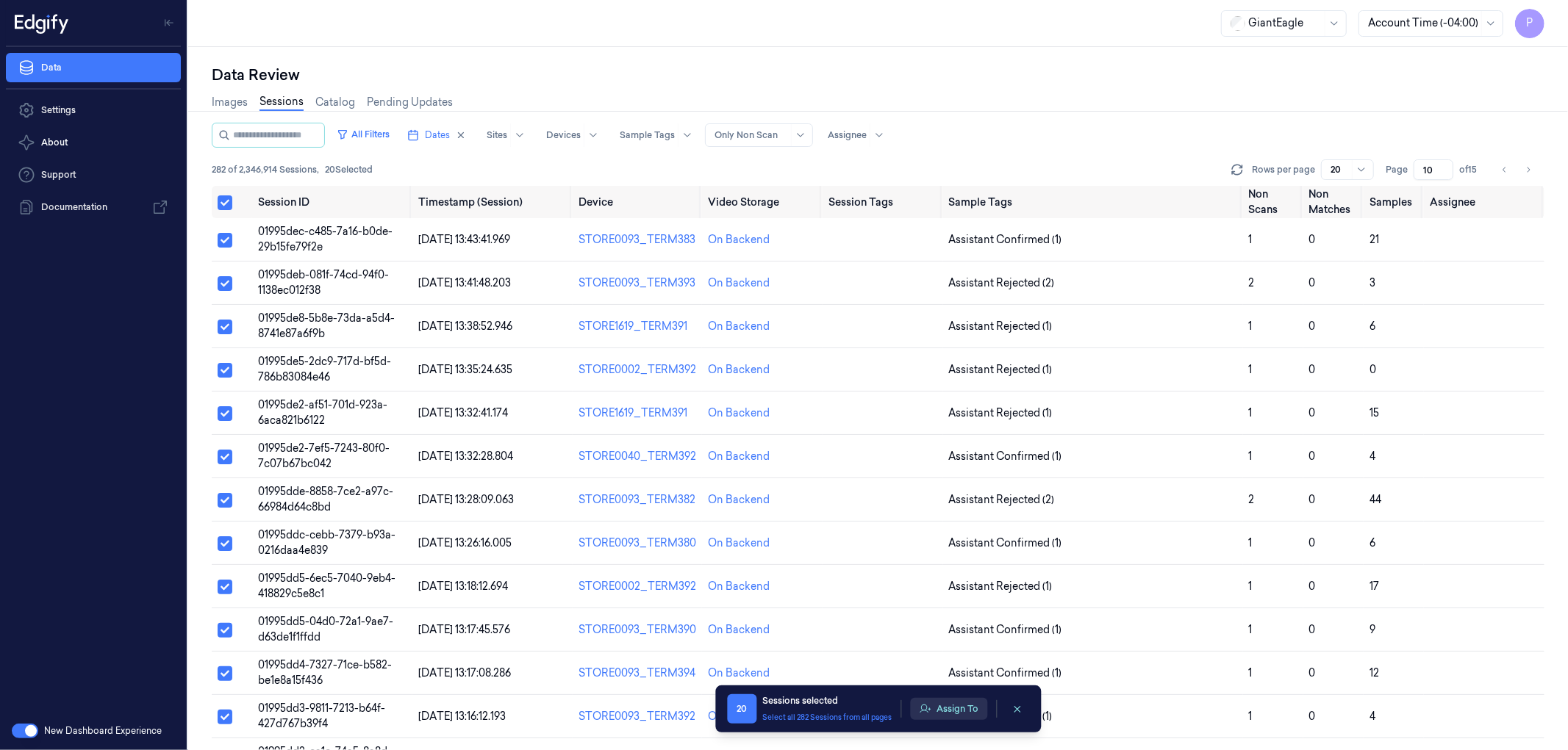
click at [948, 714] on button "Assign To" at bounding box center [948, 709] width 78 height 22
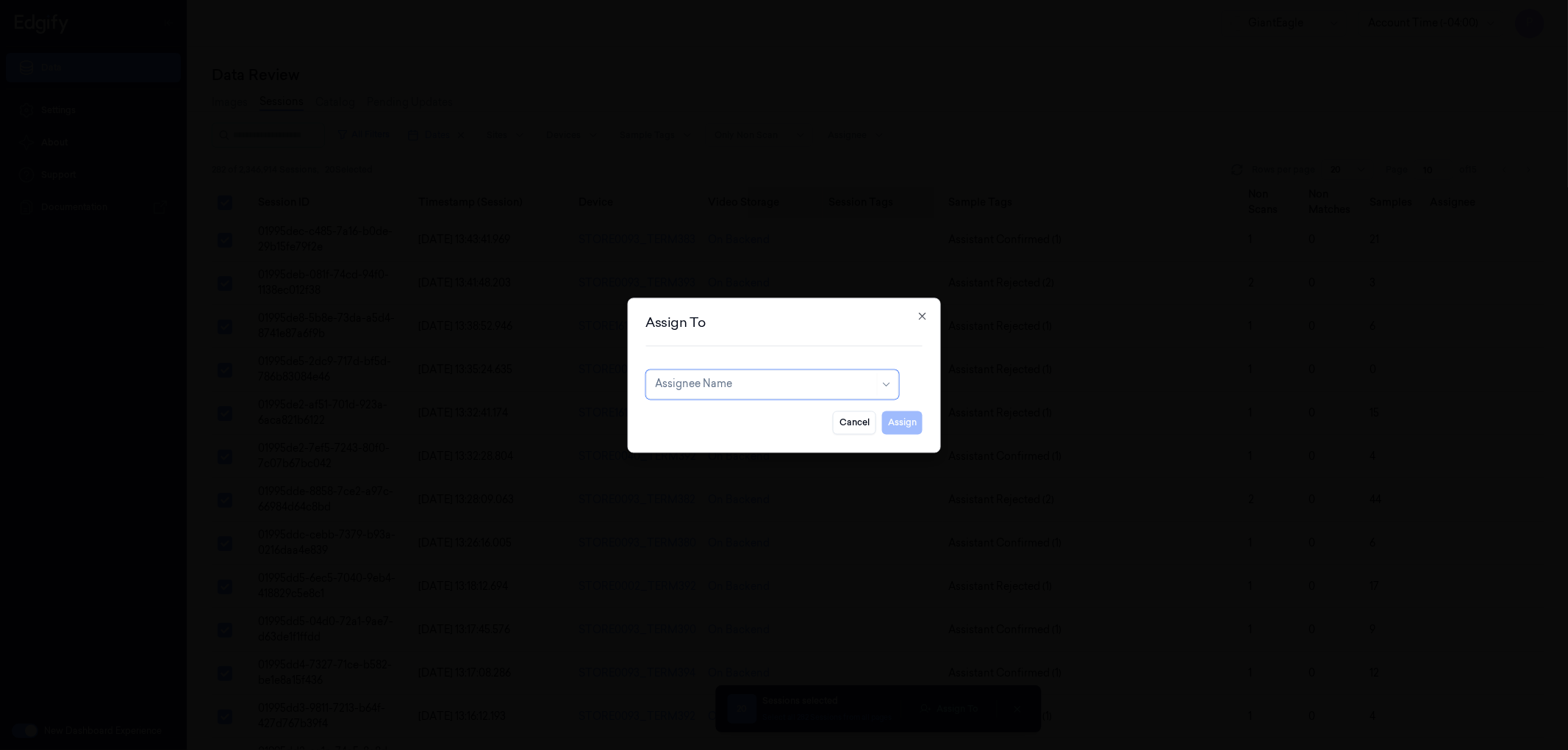
click at [802, 382] on div at bounding box center [764, 384] width 219 height 16
type input "pav"
click at [766, 413] on div "[PERSON_NAME] kb" at bounding box center [772, 417] width 234 height 16
click at [903, 418] on button "Assign" at bounding box center [902, 422] width 40 height 23
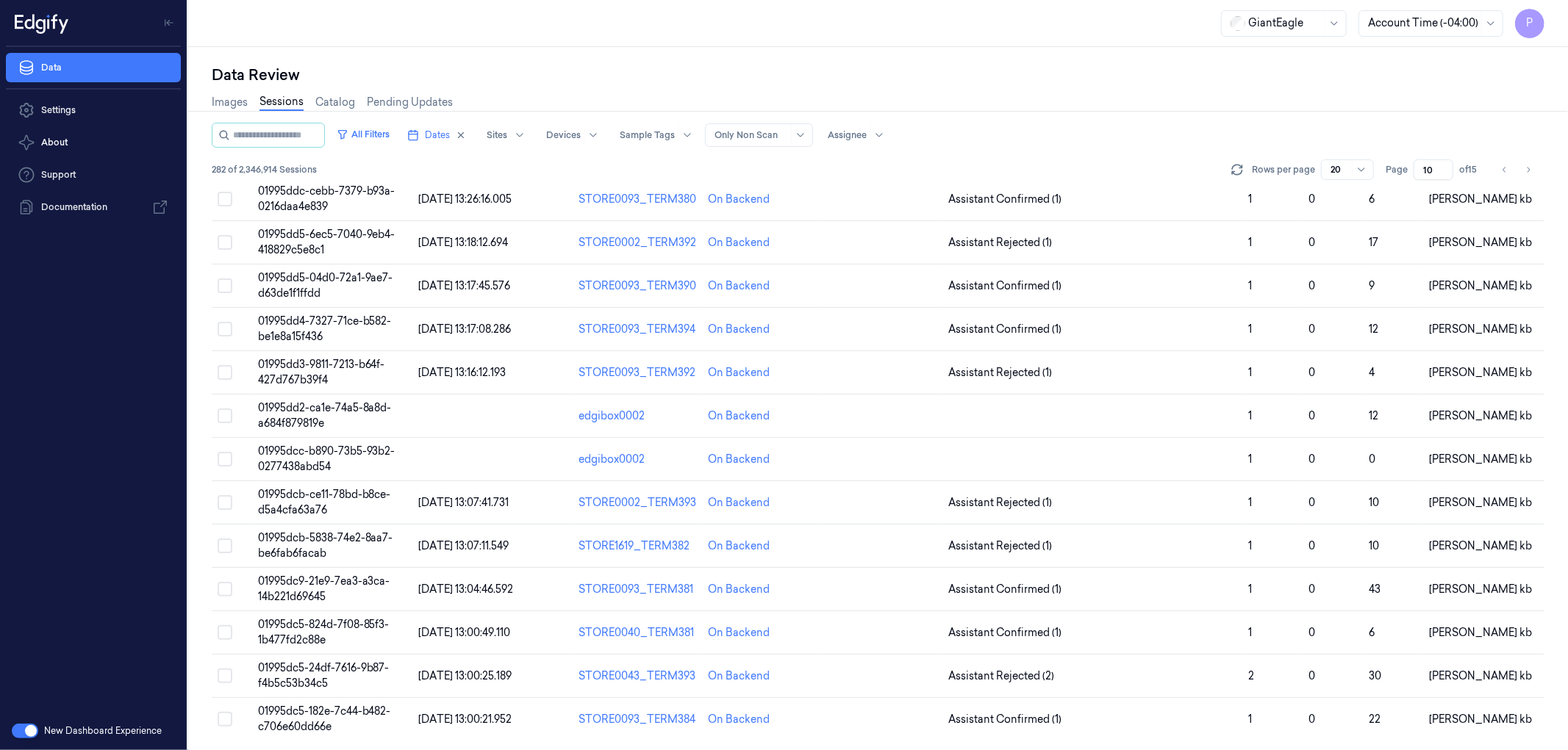
scroll to position [346, 0]
click at [307, 401] on span "01995dd2-ca1e-74a5-8a8d-a684f879819e" at bounding box center [324, 414] width 134 height 29
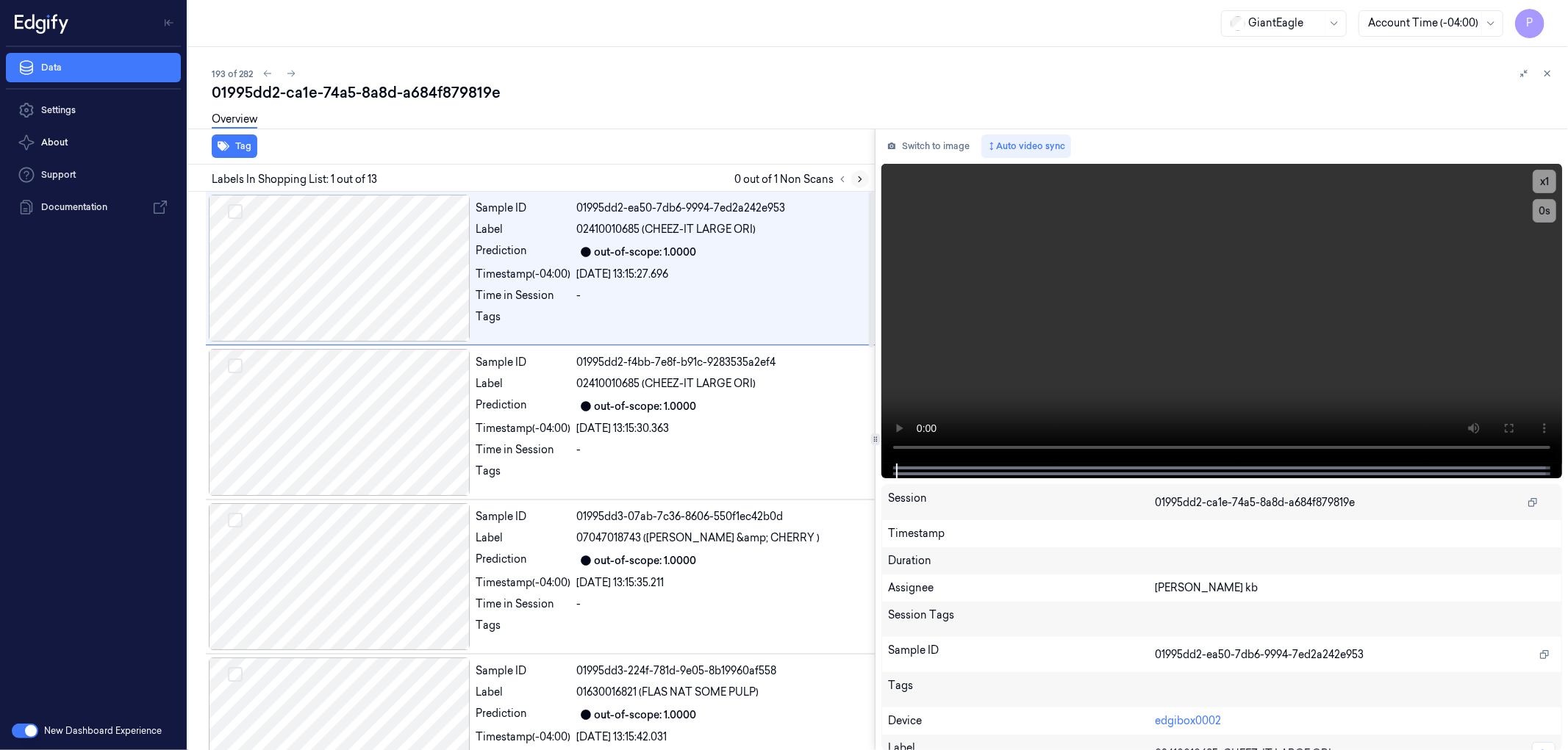
click at [862, 177] on icon at bounding box center [860, 178] width 10 height 10
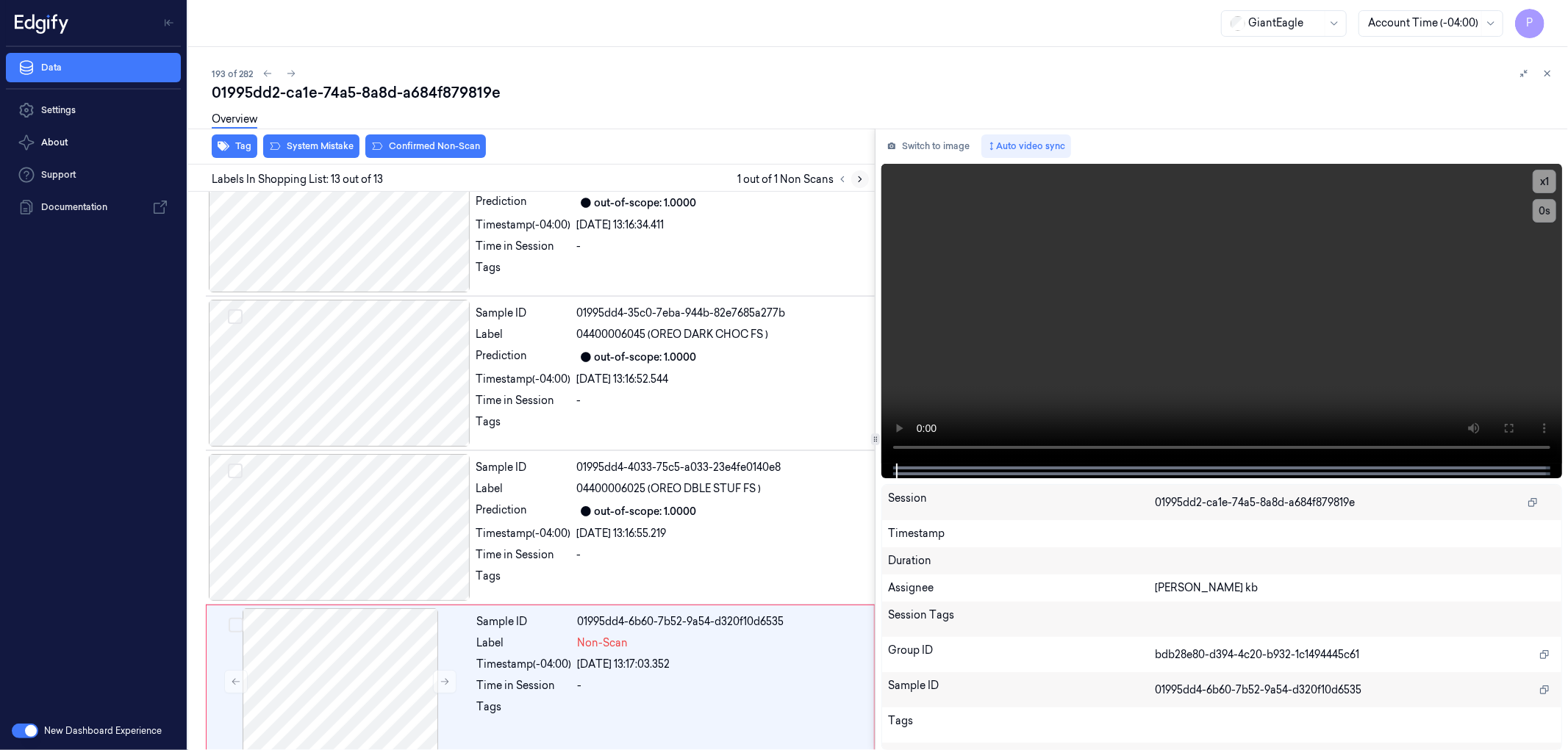
scroll to position [1452, 0]
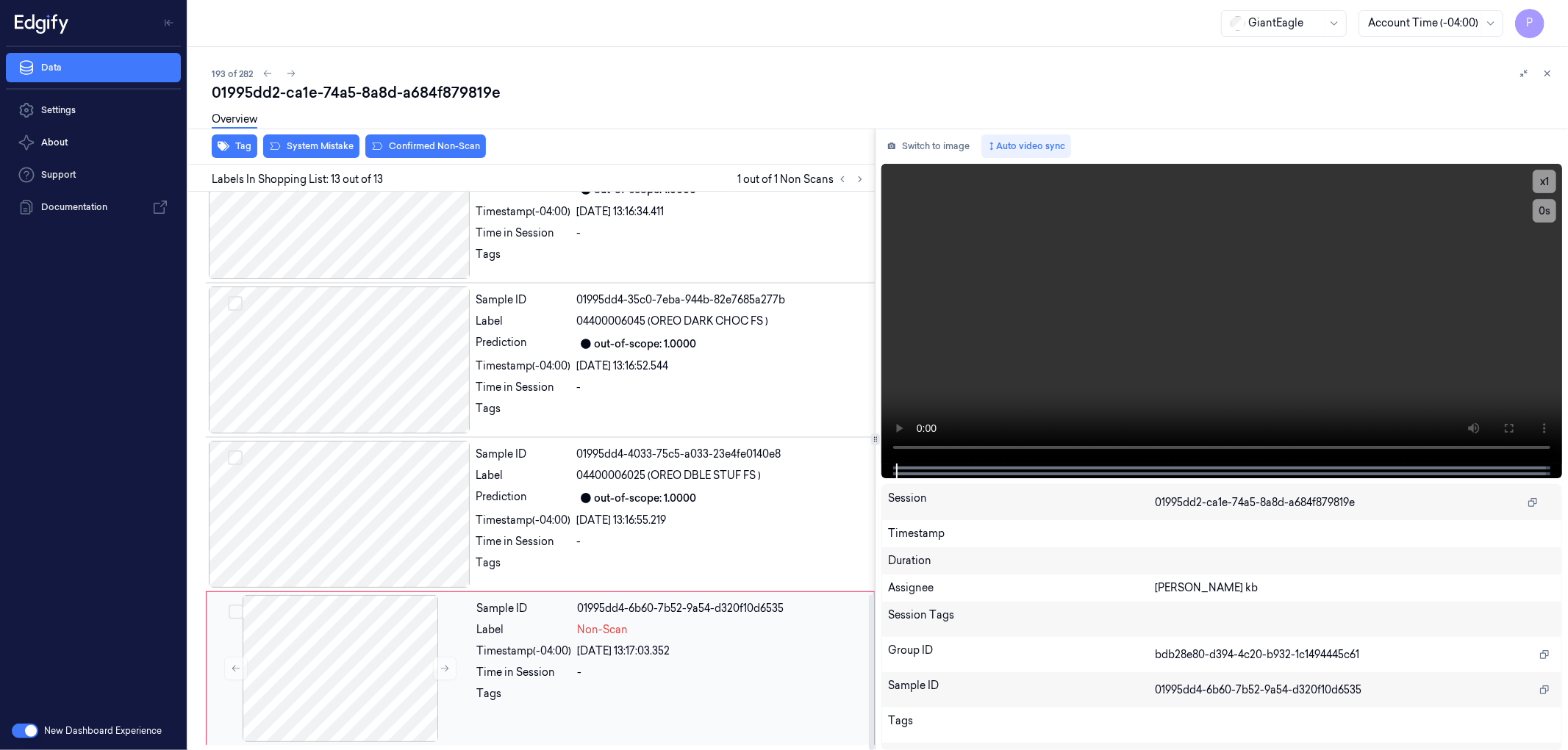
click at [737, 686] on div at bounding box center [721, 698] width 288 height 23
click at [930, 139] on button "Switch to image" at bounding box center [928, 146] width 94 height 23
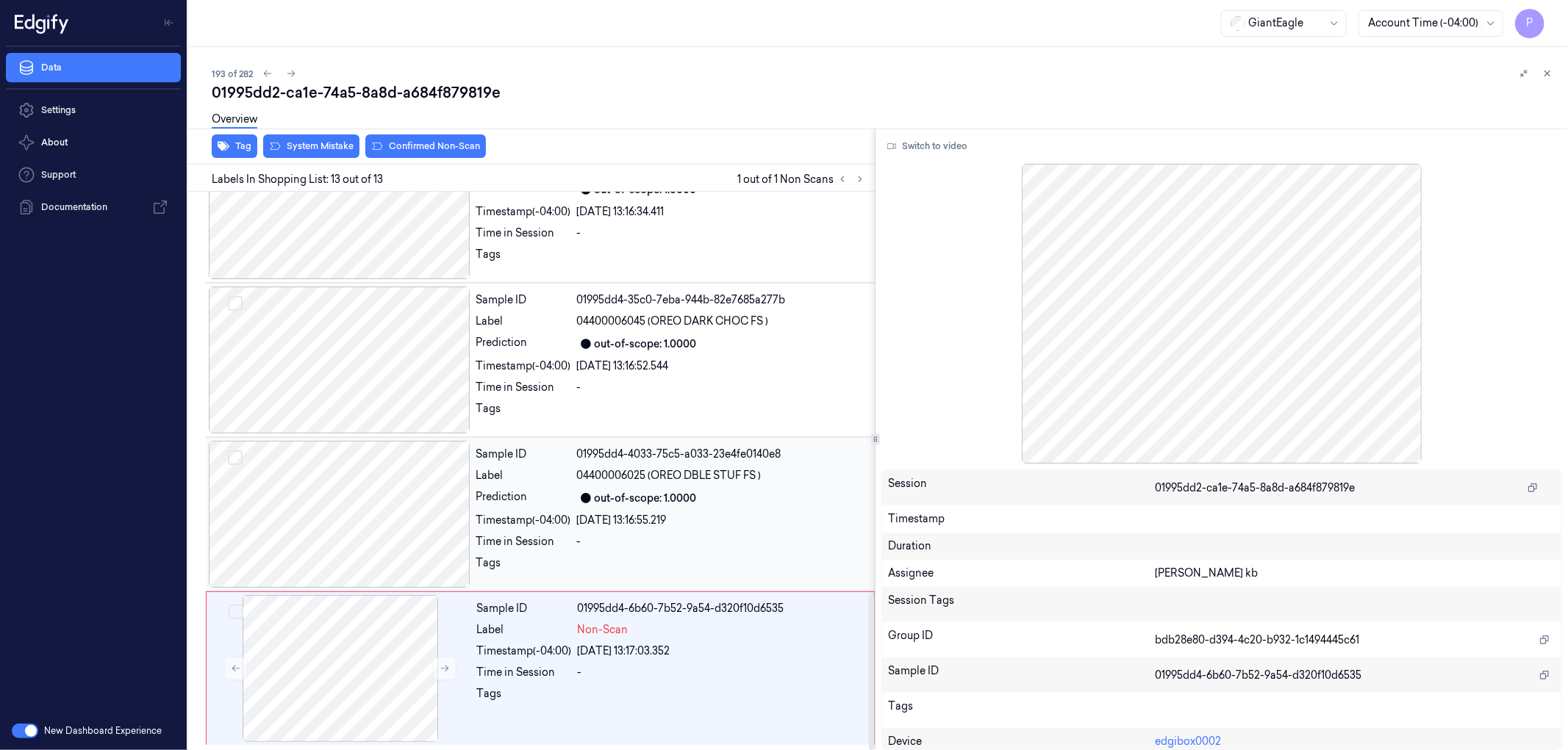
click at [382, 528] on div at bounding box center [339, 514] width 262 height 147
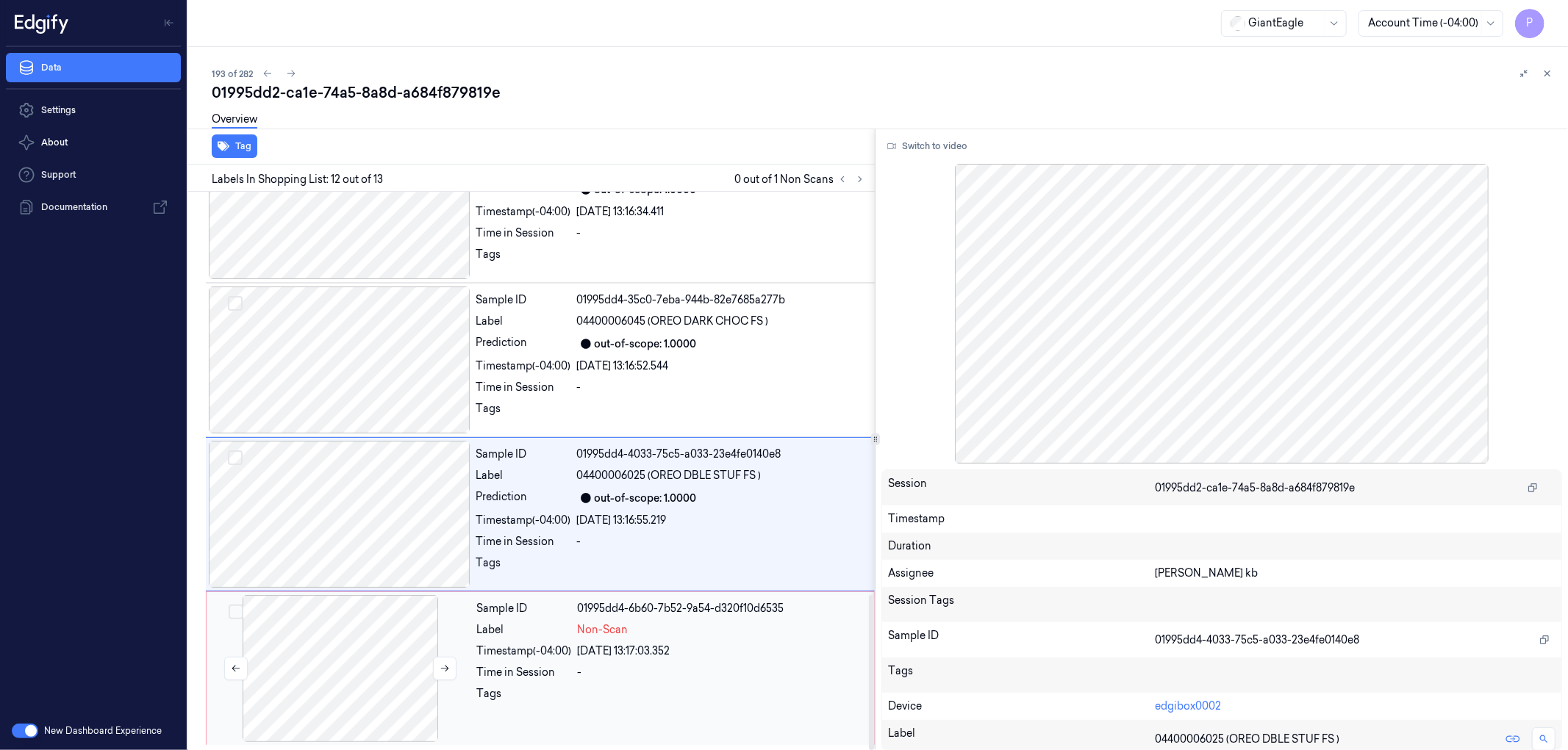
click at [351, 688] on div at bounding box center [340, 668] width 262 height 147
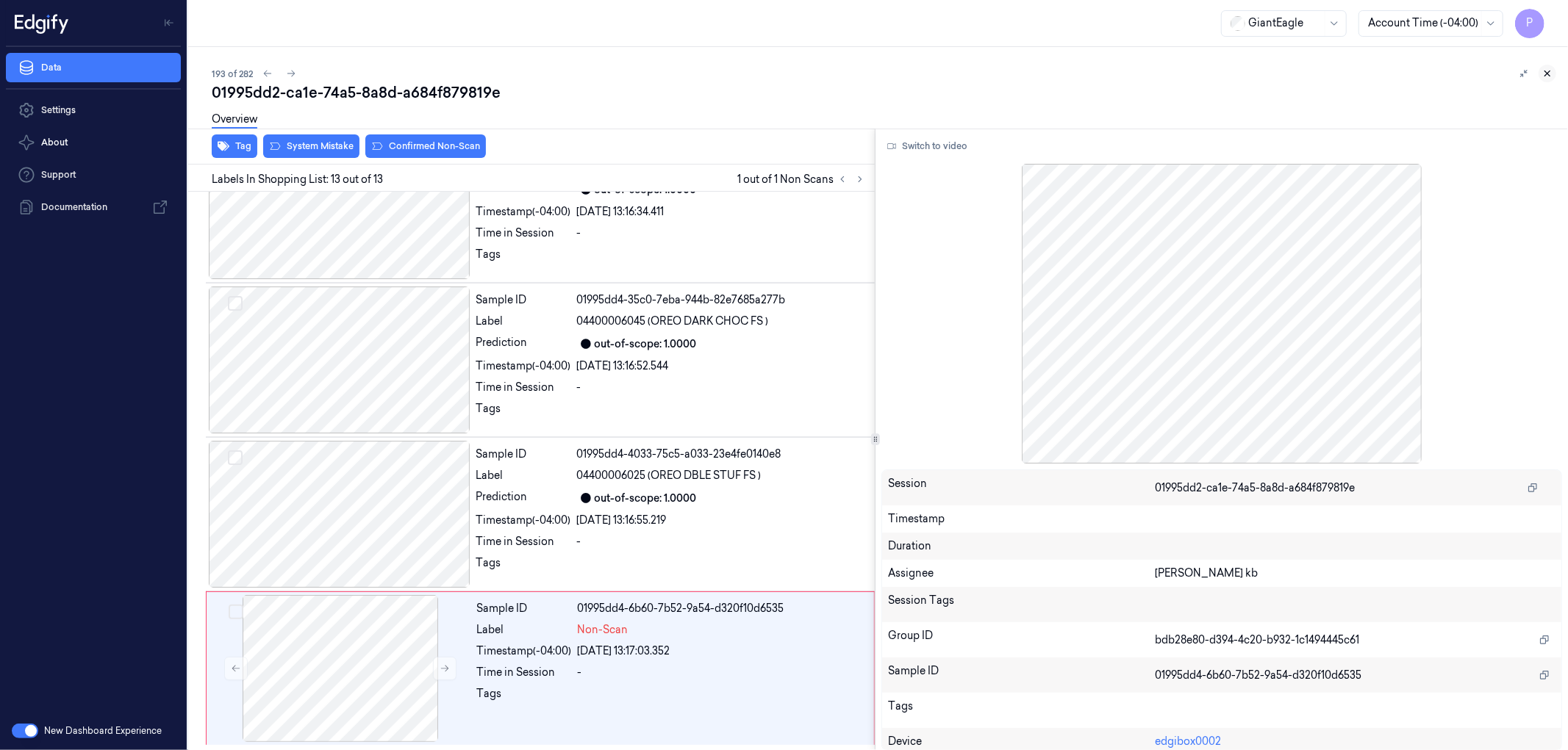
click at [1547, 72] on icon at bounding box center [1547, 74] width 6 height 6
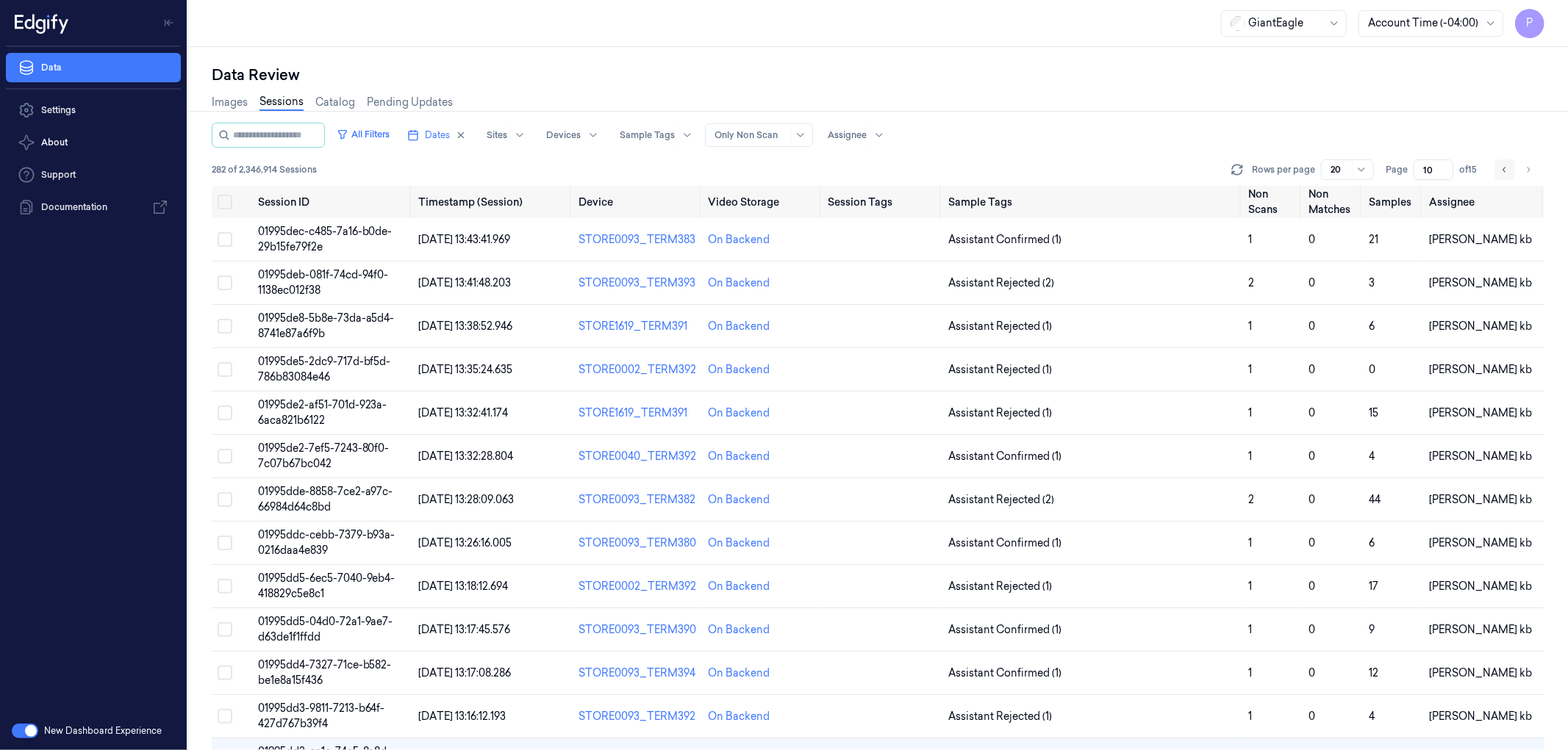
click at [1506, 170] on icon "Go to previous page" at bounding box center [1504, 169] width 8 height 12
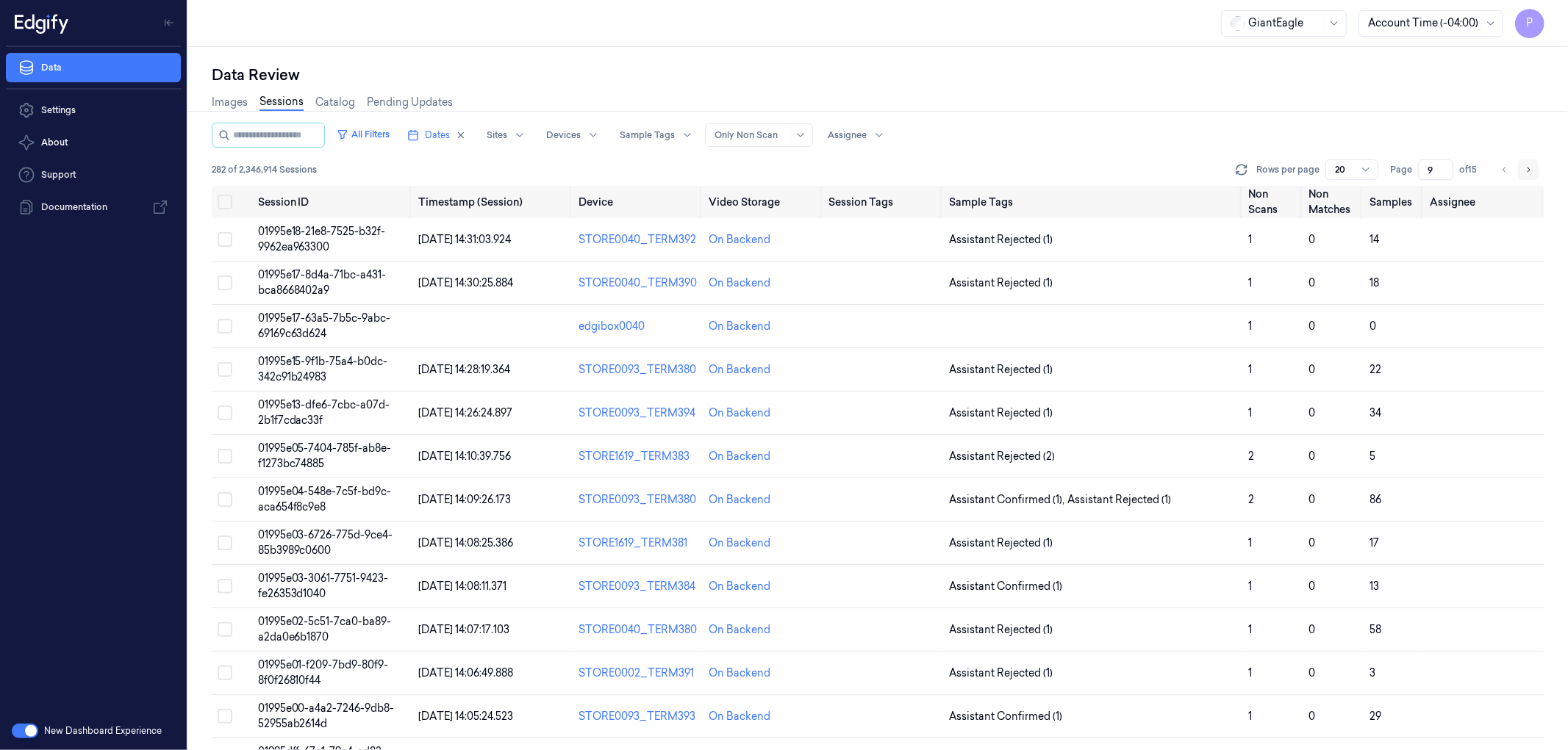
click at [1524, 170] on icon "Go to next page" at bounding box center [1527, 169] width 8 height 12
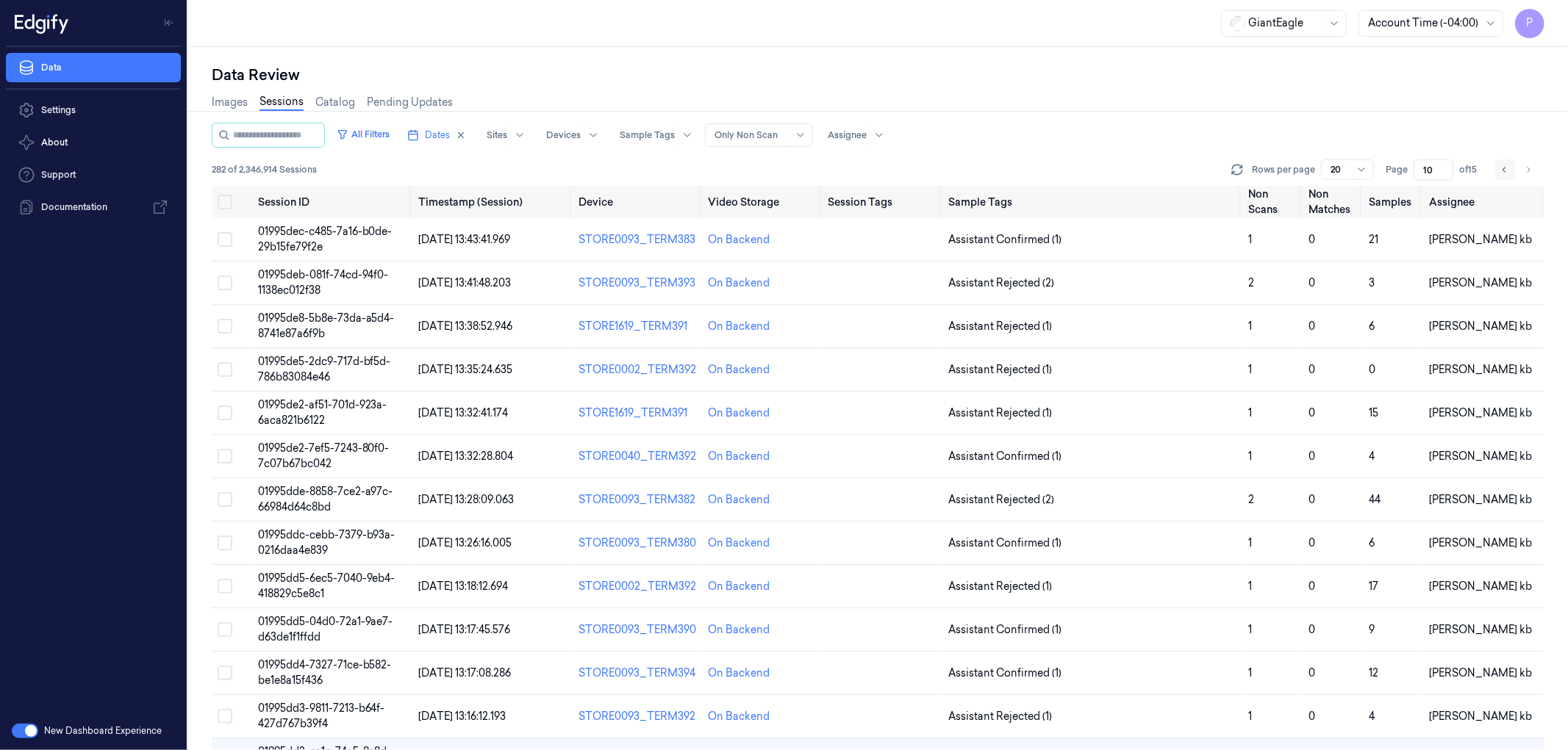
click at [1507, 173] on icon "Go to previous page" at bounding box center [1504, 169] width 8 height 12
type input "9"
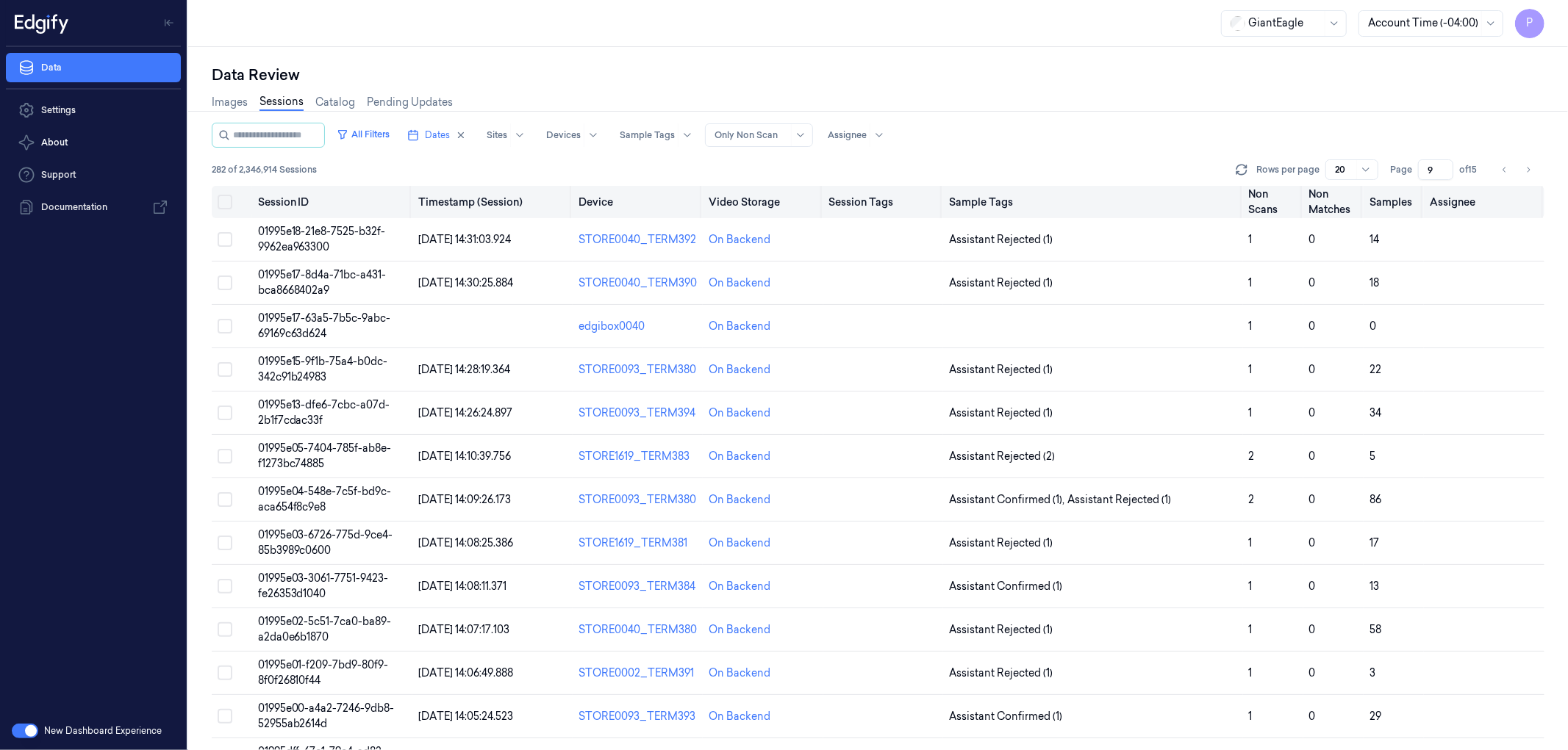
click at [226, 199] on button "Select all" at bounding box center [225, 202] width 15 height 15
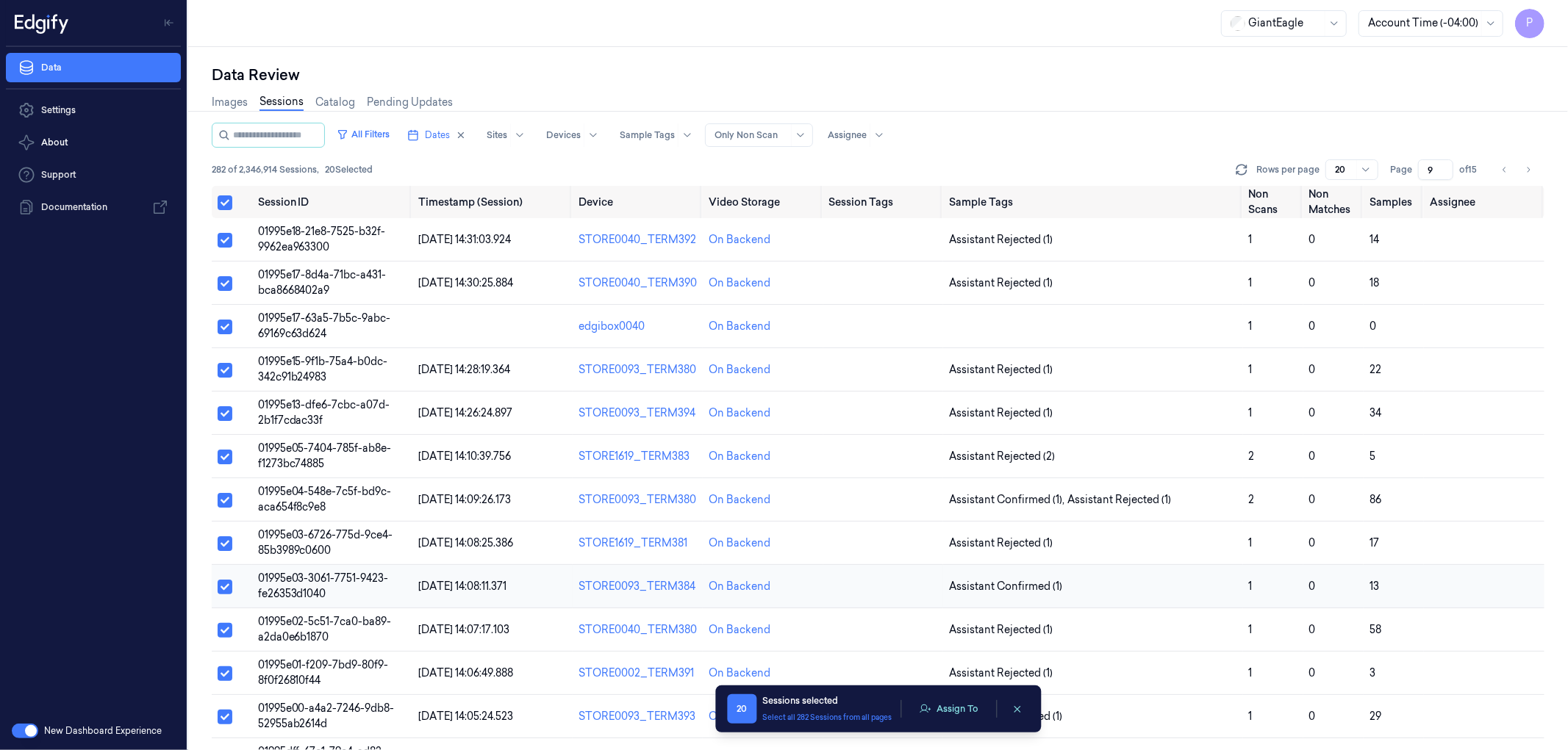
type button "on"
click at [947, 711] on button "Assign To" at bounding box center [948, 709] width 78 height 22
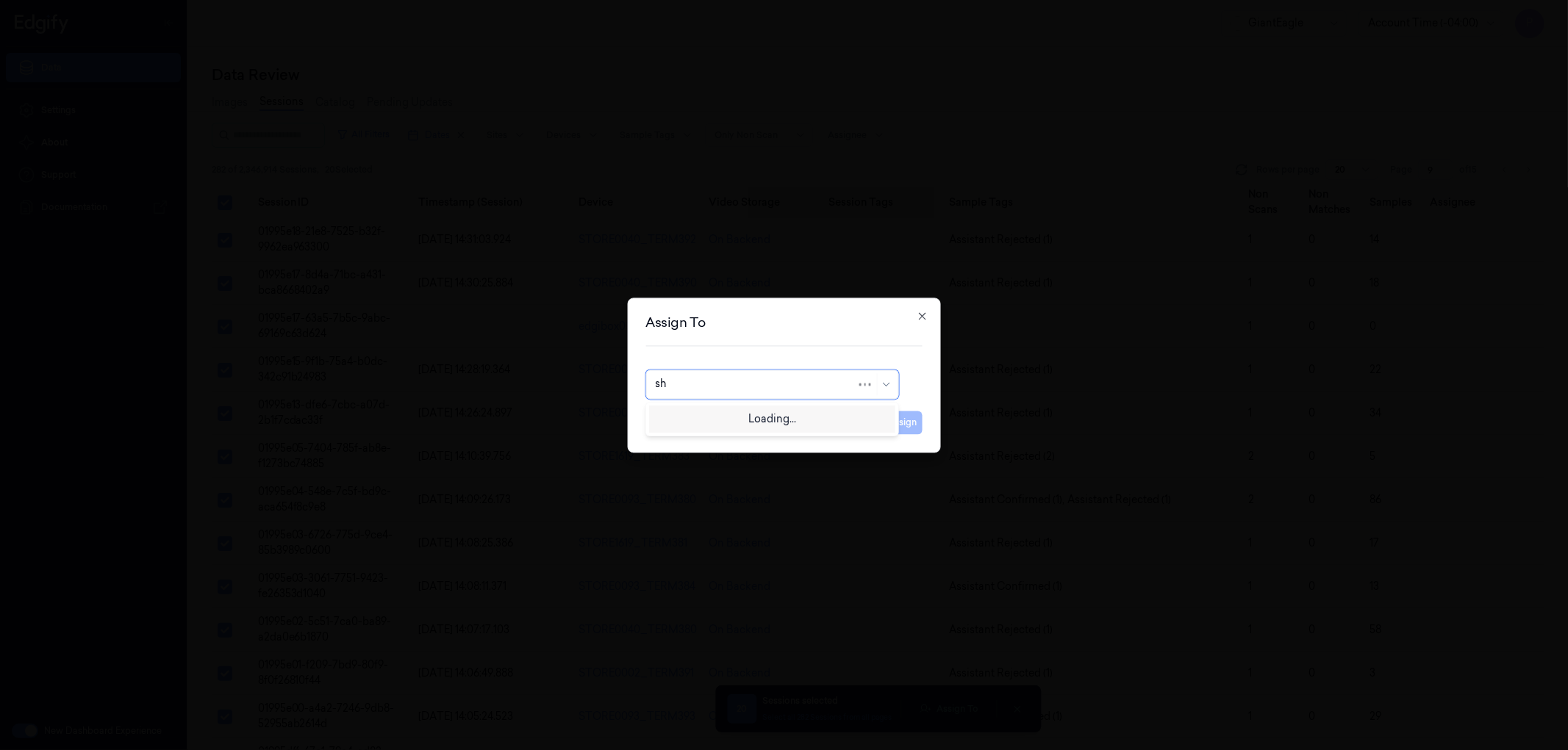
type input "sha"
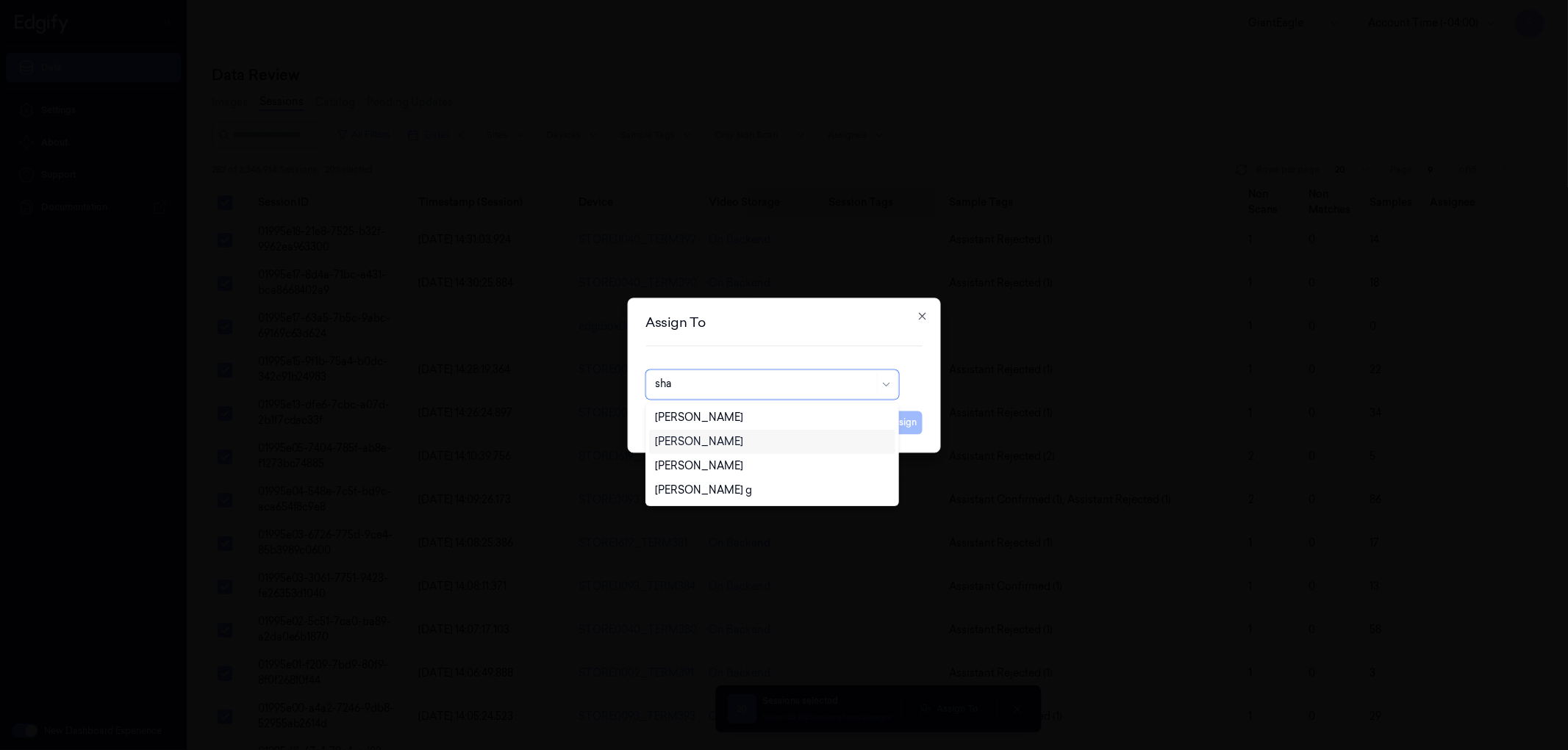
click at [724, 443] on div "[PERSON_NAME]" at bounding box center [699, 442] width 88 height 16
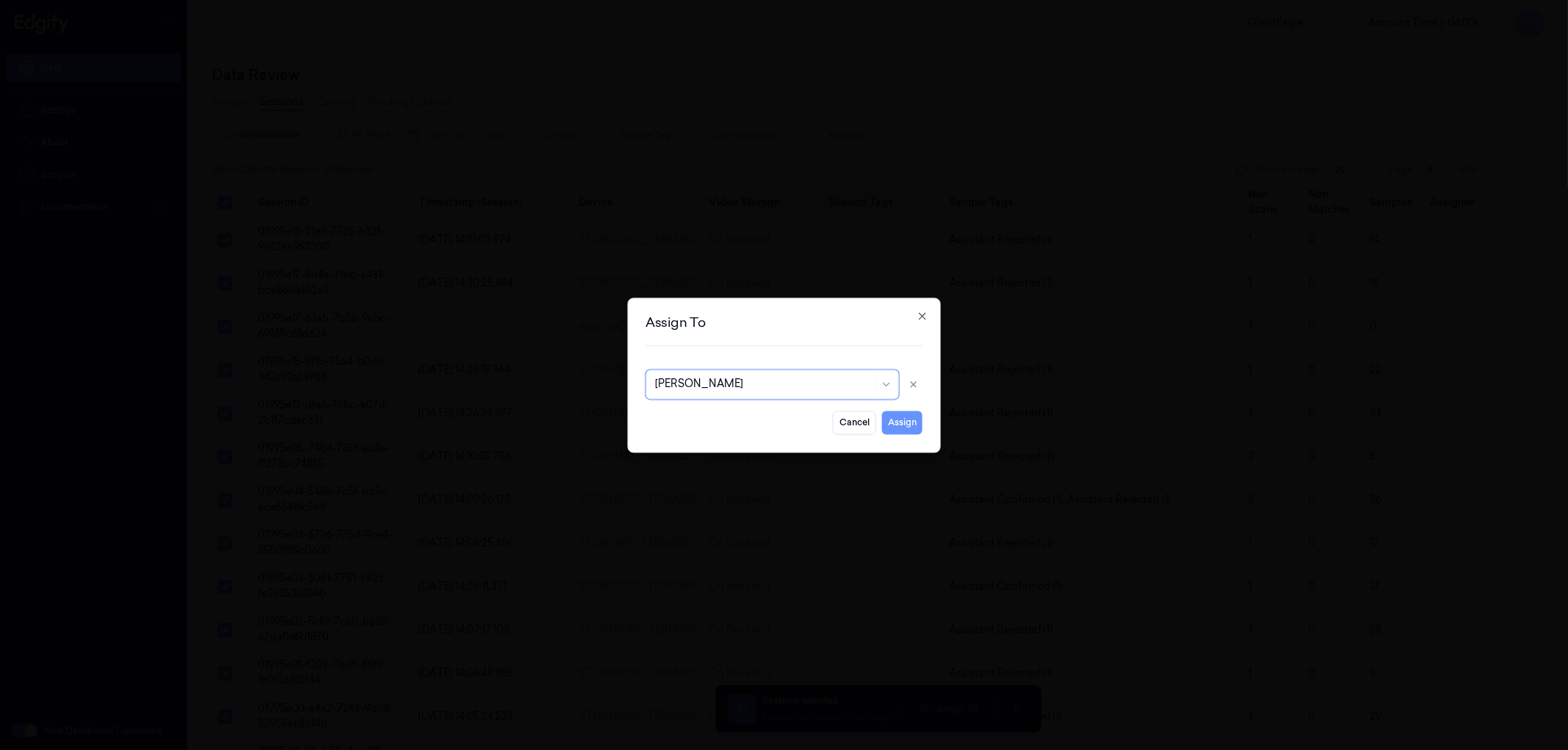
click at [903, 424] on button "Assign" at bounding box center [902, 422] width 40 height 23
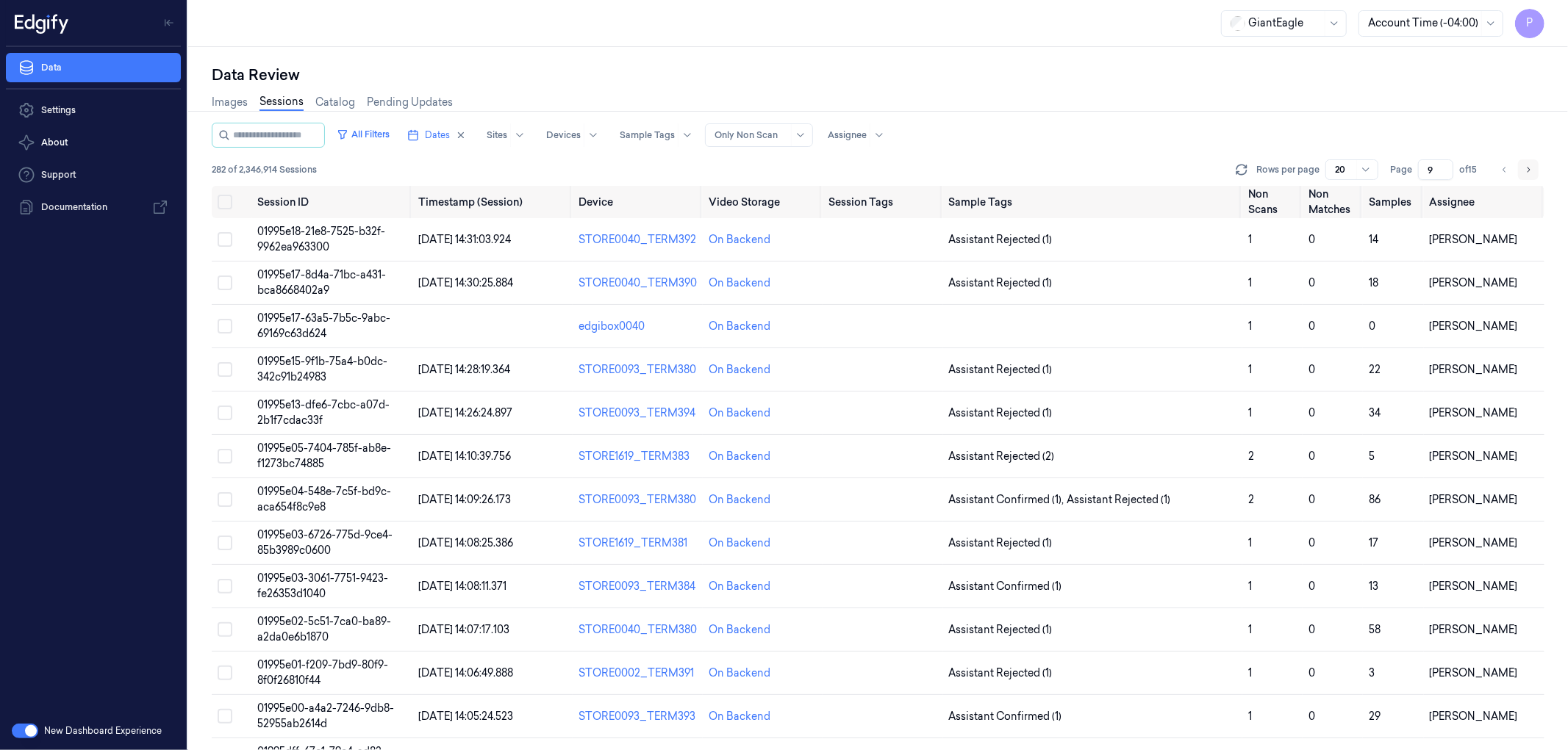
click at [1530, 165] on icon "Go to next page" at bounding box center [1527, 169] width 8 height 12
type input "10"
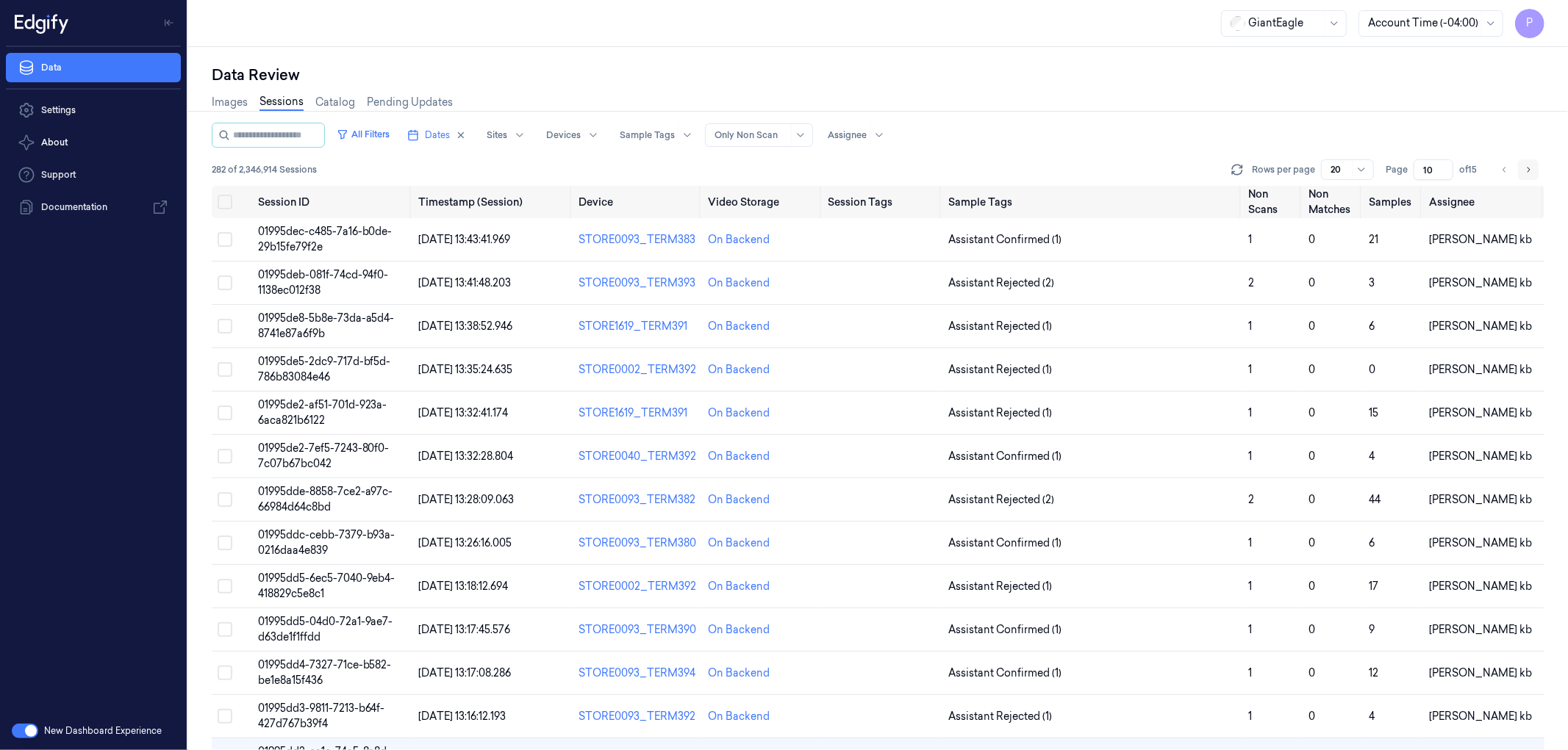
click at [1527, 167] on icon "Go to next page" at bounding box center [1527, 169] width 8 height 12
click at [1529, 163] on icon "Go to next page" at bounding box center [1527, 169] width 8 height 12
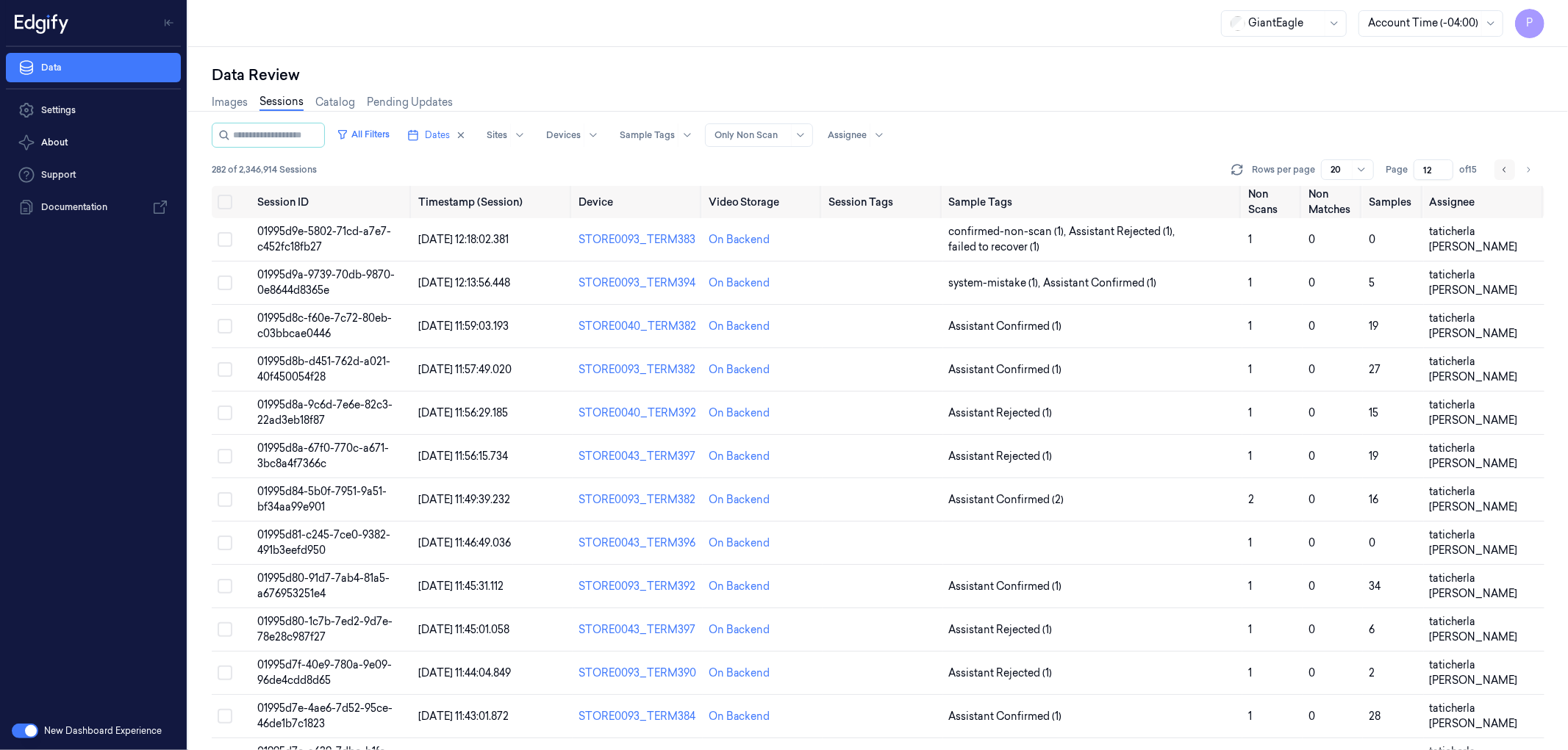
click at [1504, 174] on icon "Go to previous page" at bounding box center [1504, 169] width 8 height 12
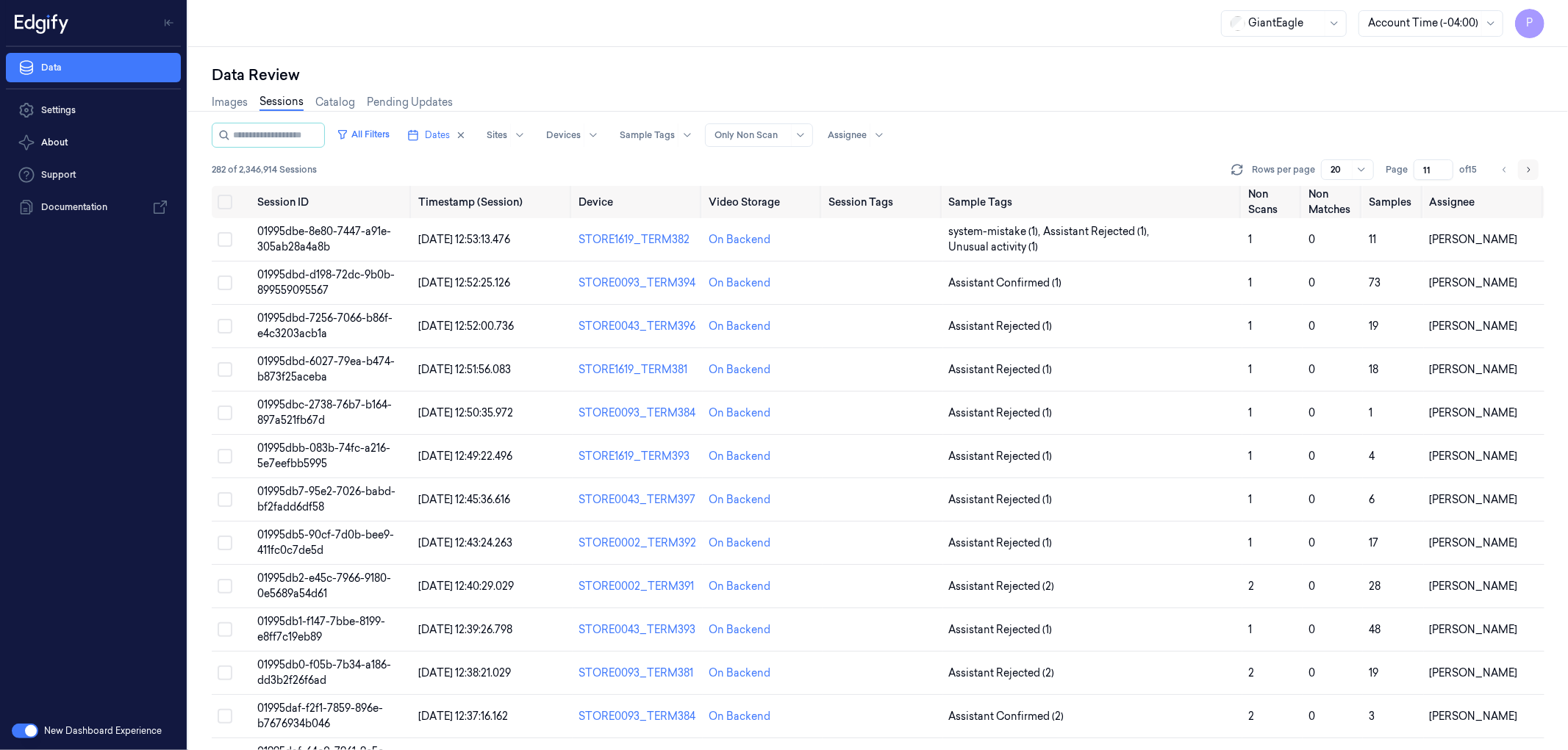
click at [1525, 167] on icon "Go to next page" at bounding box center [1527, 169] width 8 height 12
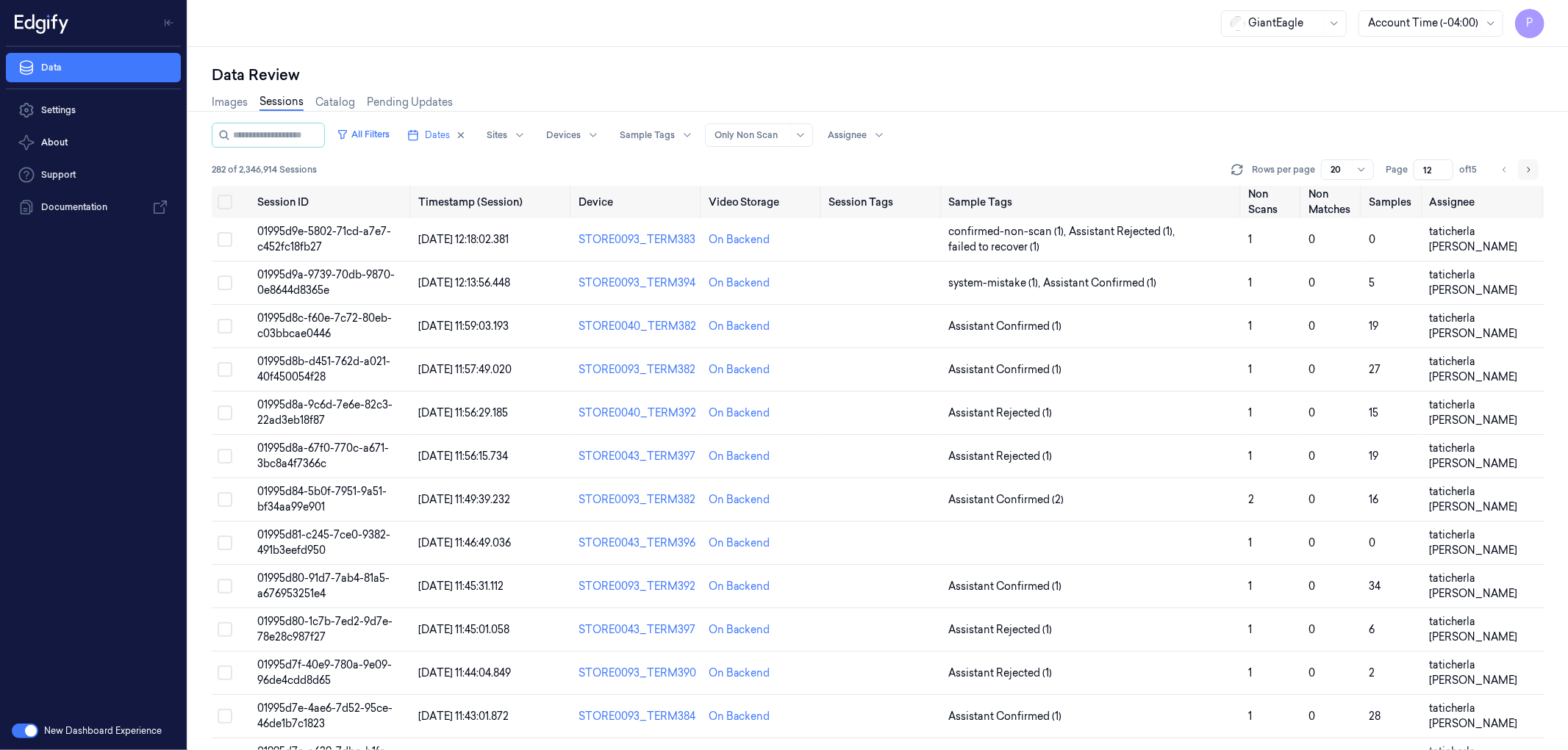
click at [1525, 167] on icon "Go to next page" at bounding box center [1527, 169] width 8 height 12
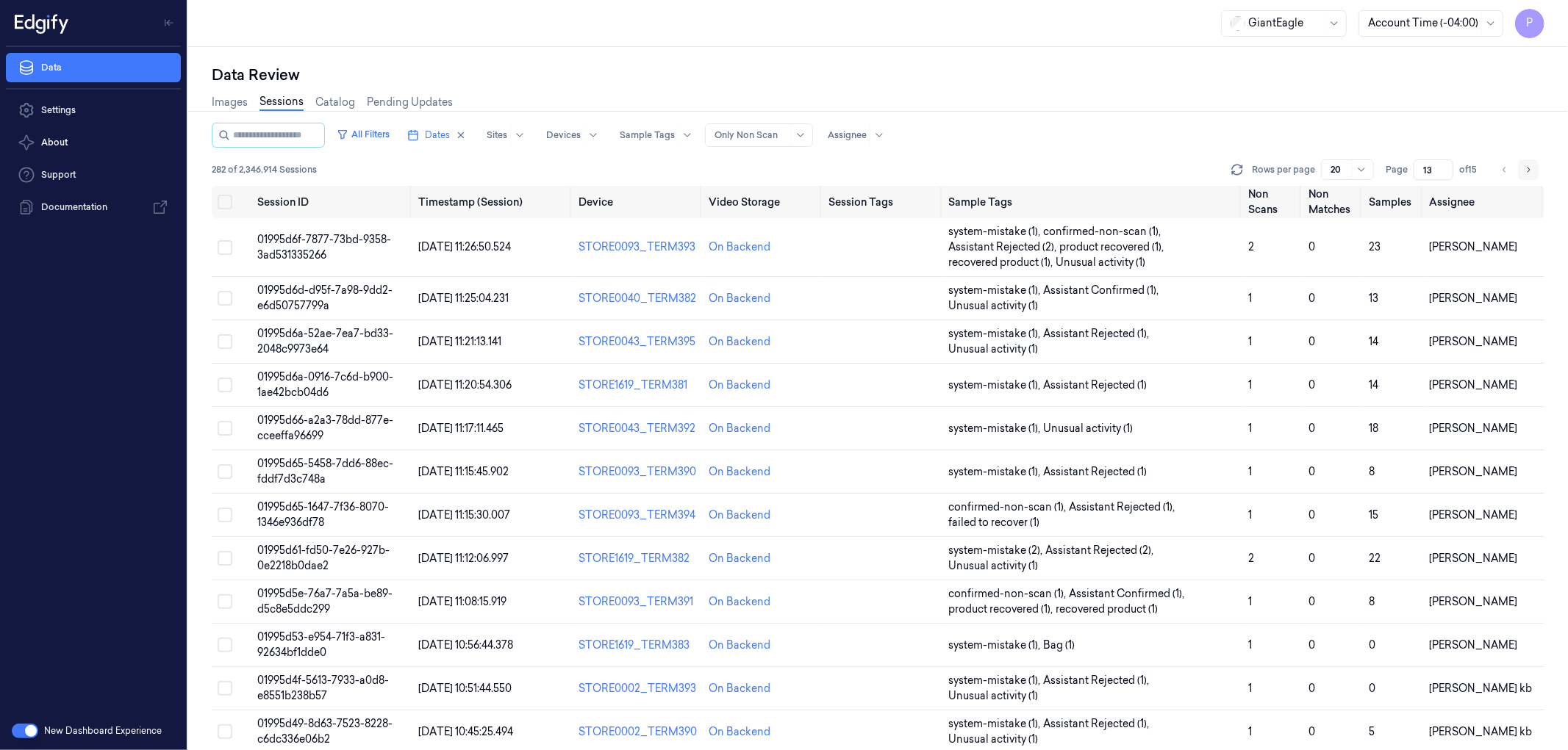
click at [1526, 167] on icon "Go to next page" at bounding box center [1527, 169] width 8 height 12
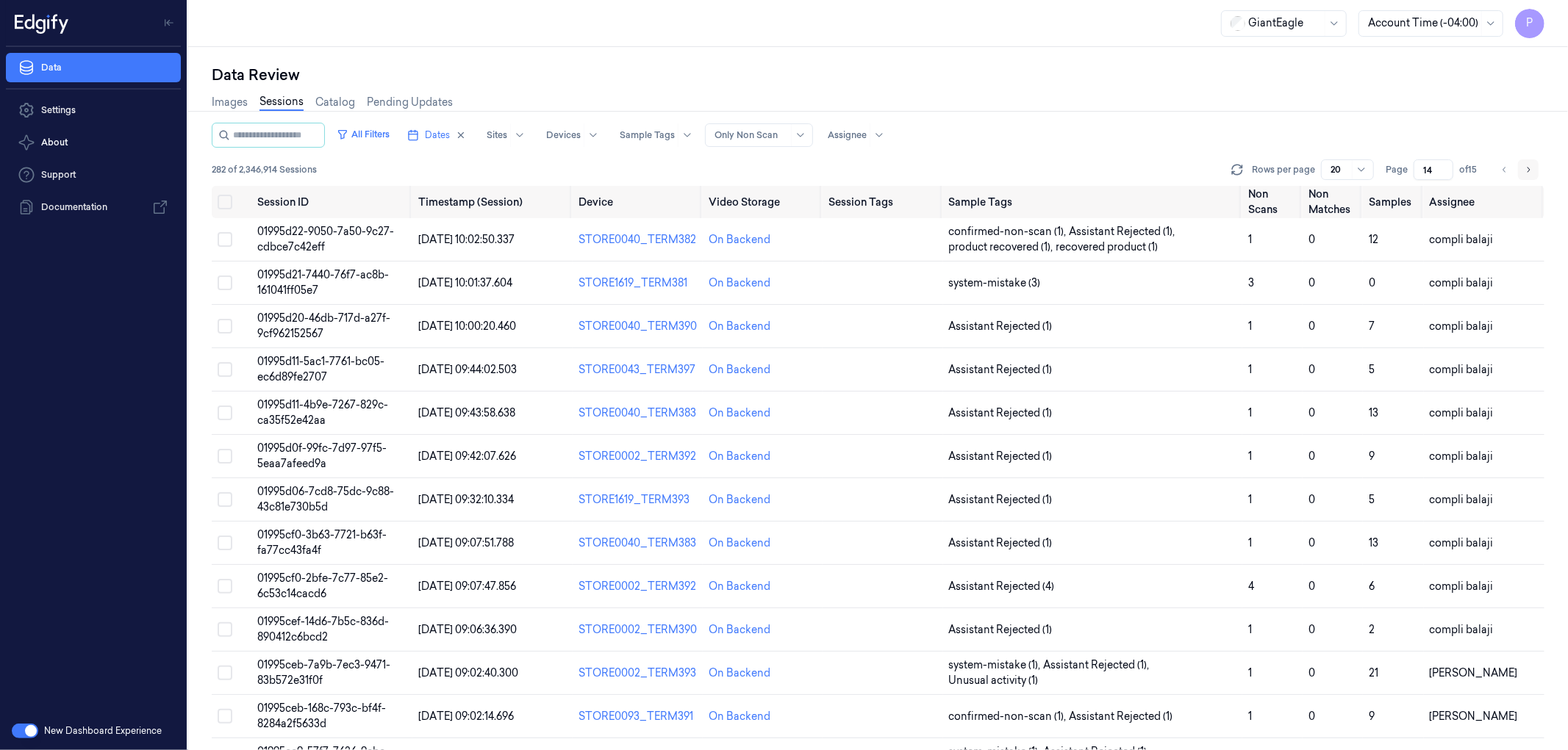
click at [1529, 172] on icon "Go to next page" at bounding box center [1527, 169] width 8 height 12
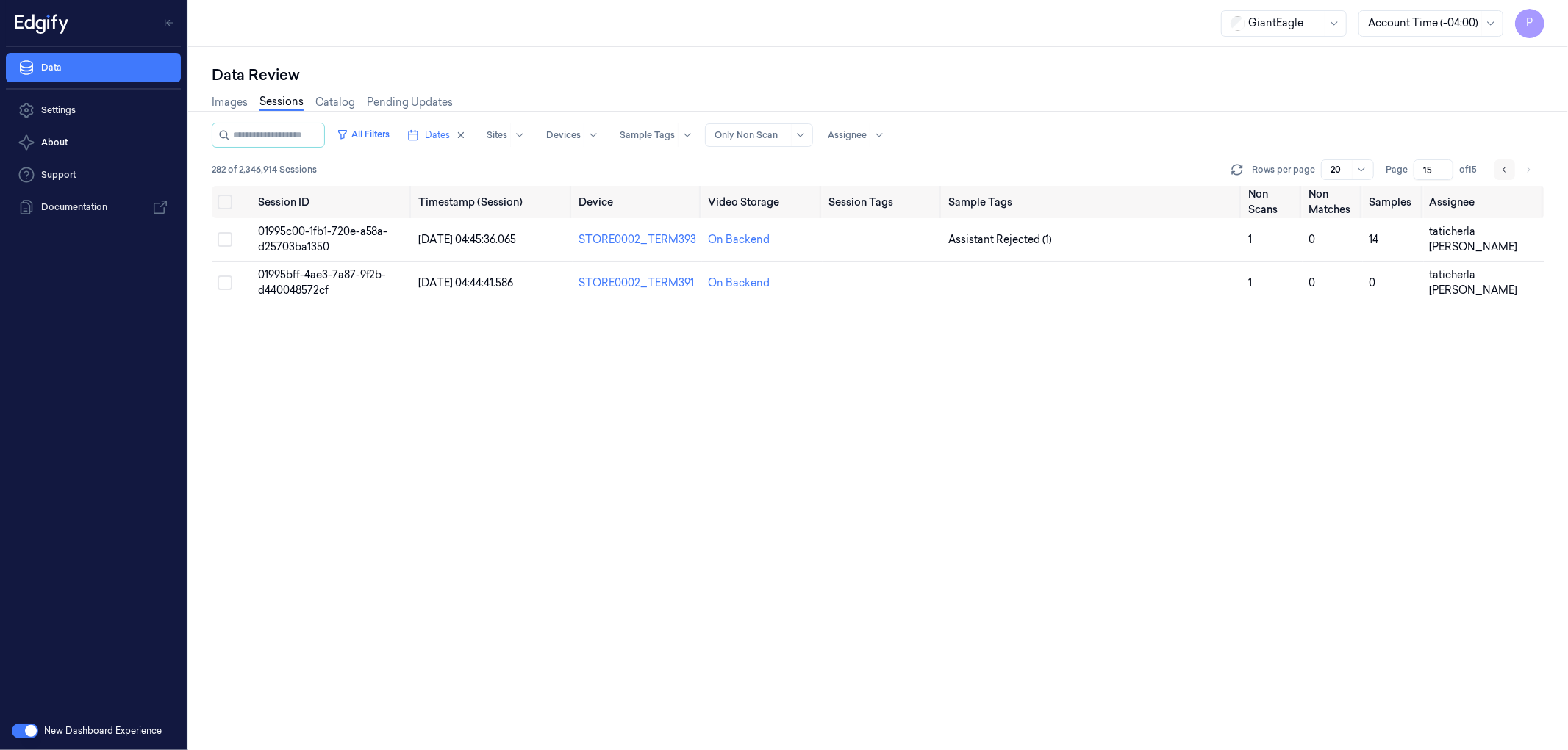
click at [1503, 167] on icon "Go to previous page" at bounding box center [1504, 169] width 8 height 12
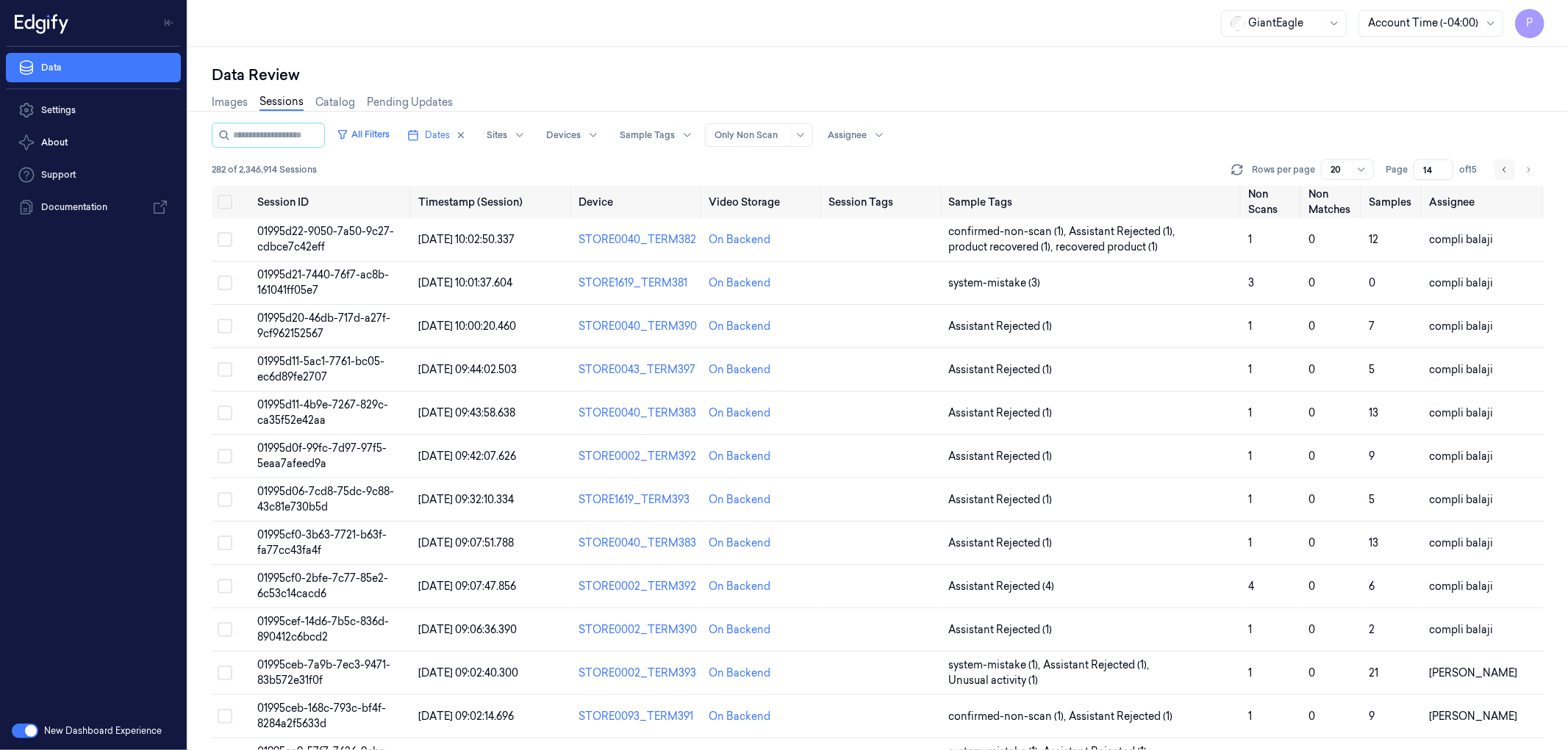
click at [1503, 167] on icon "Go to previous page" at bounding box center [1504, 169] width 8 height 12
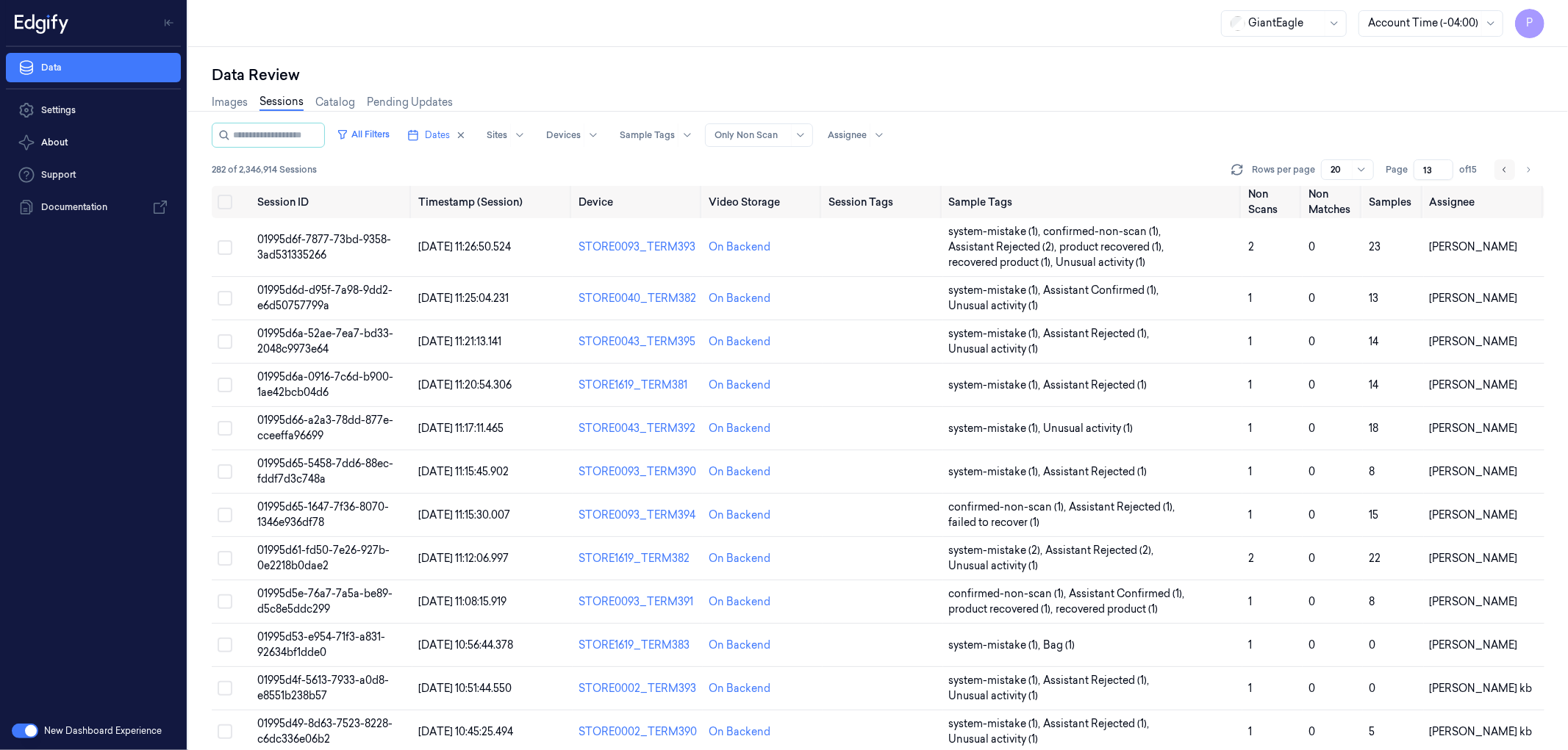
click at [1501, 167] on icon "Go to previous page" at bounding box center [1504, 169] width 8 height 12
type input "12"
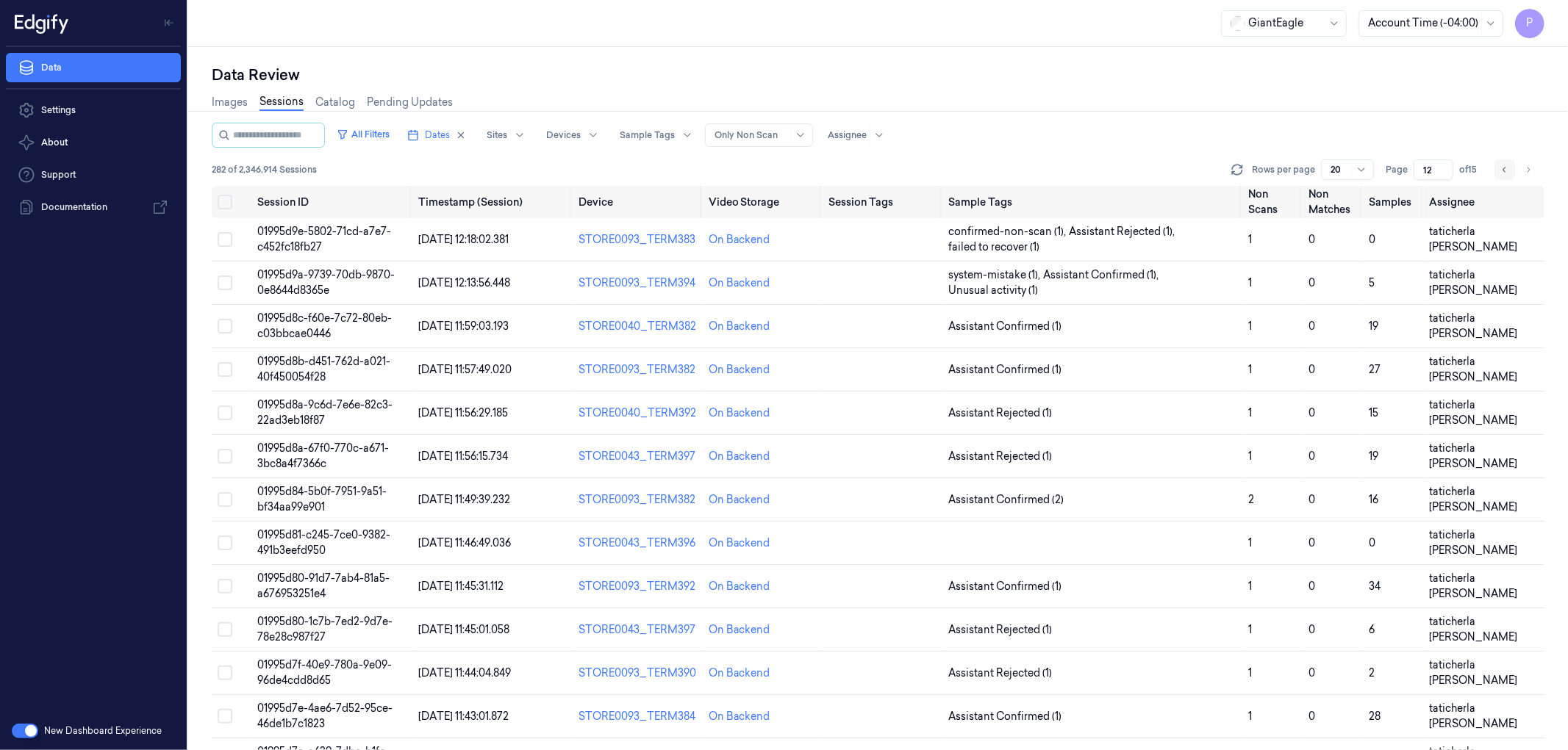
click at [1504, 170] on icon "Go to previous page" at bounding box center [1504, 169] width 8 height 12
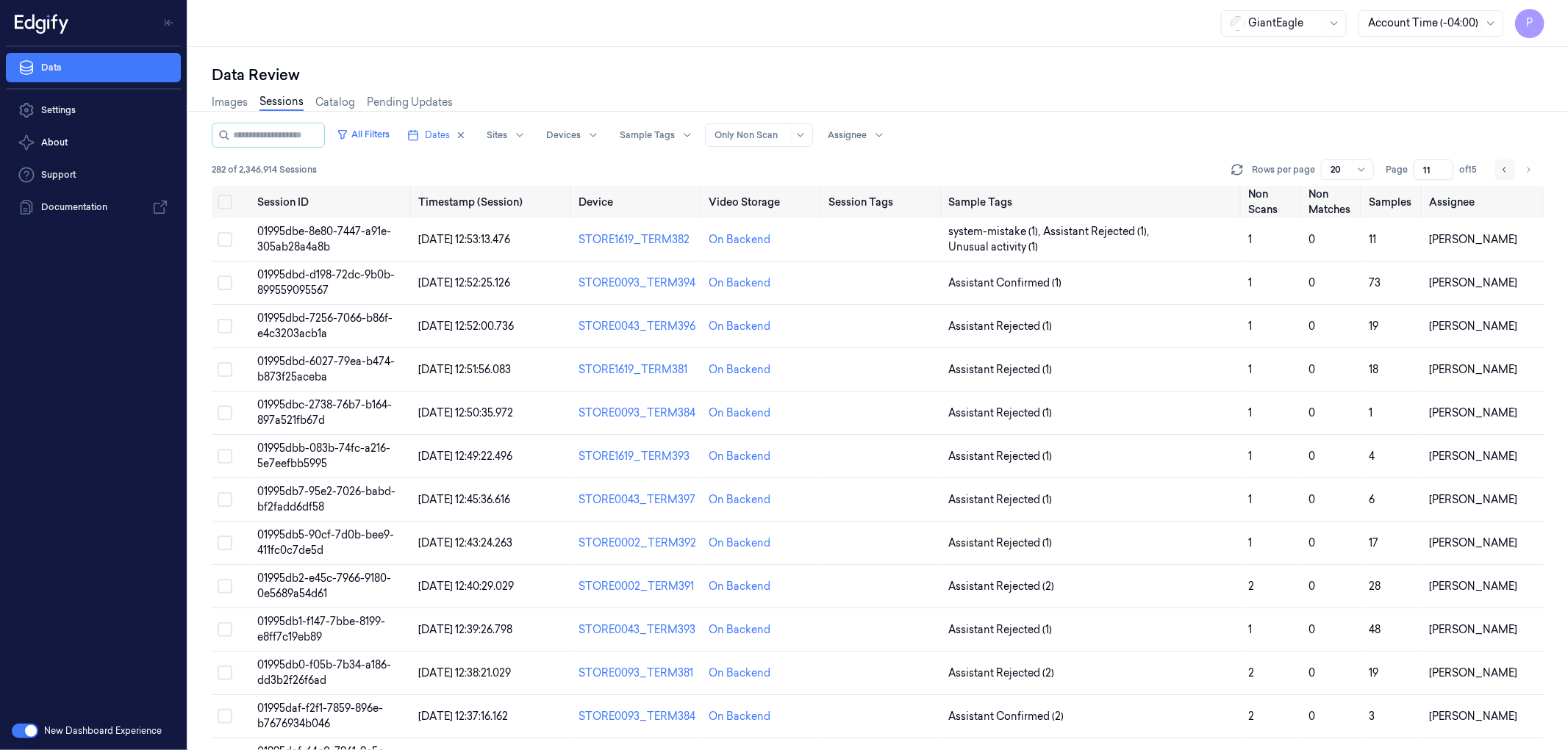
click at [1504, 170] on icon "Go to previous page" at bounding box center [1504, 169] width 8 height 12
click at [1502, 170] on icon "Go to previous page" at bounding box center [1504, 169] width 8 height 12
click at [1503, 170] on icon "Go to previous page" at bounding box center [1504, 169] width 8 height 12
type input "8"
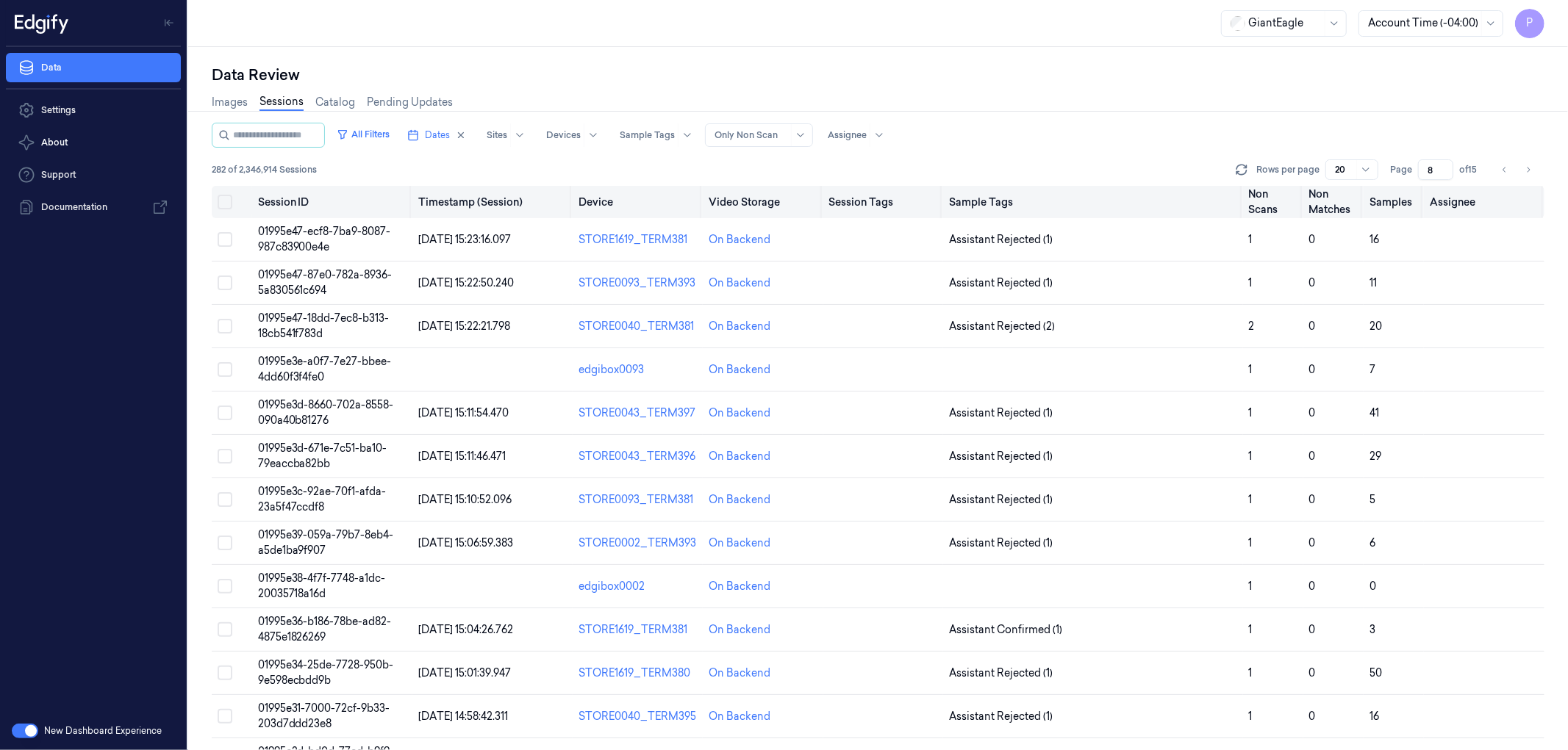
click at [229, 202] on button "on" at bounding box center [225, 202] width 15 height 15
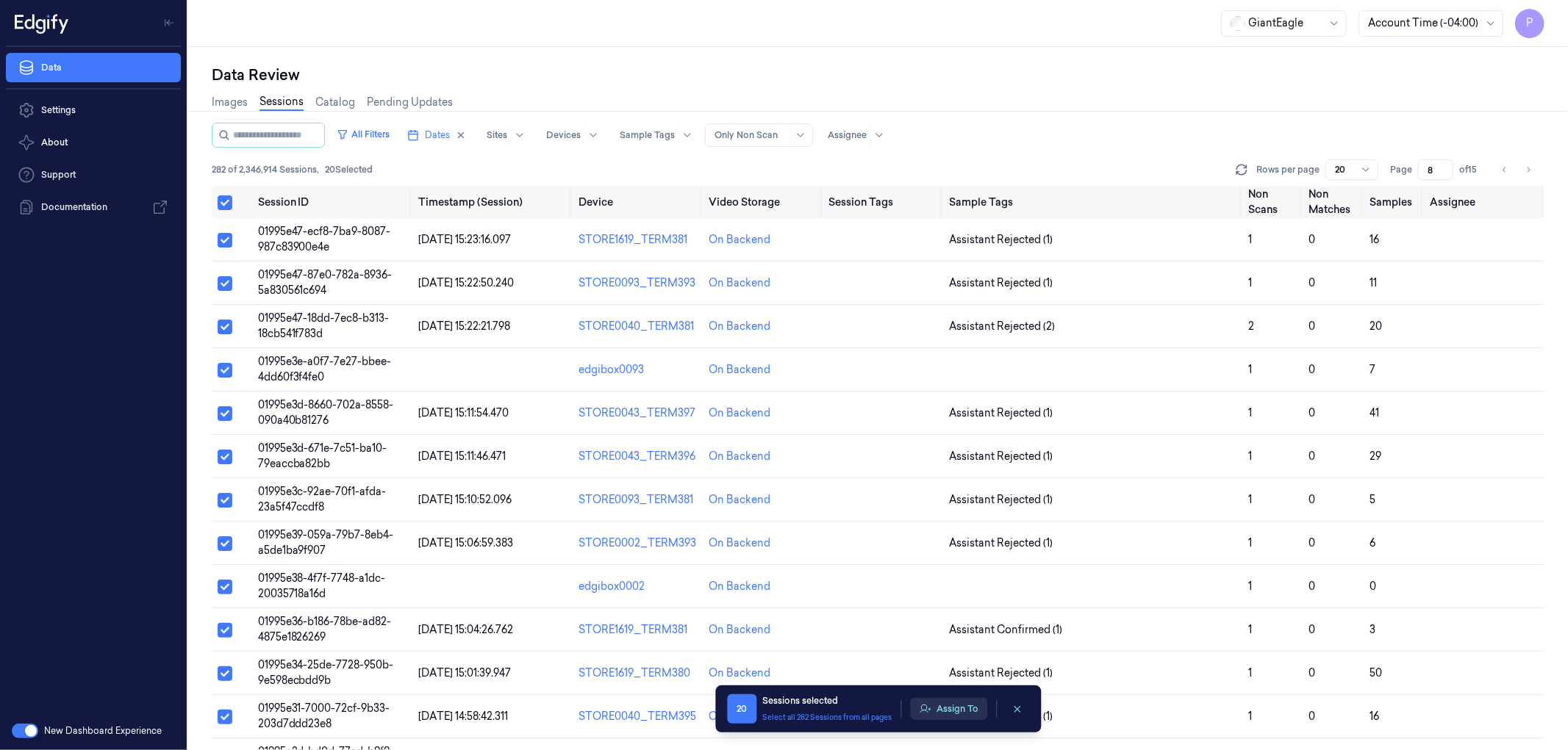
click at [957, 707] on button "Assign To" at bounding box center [948, 709] width 78 height 22
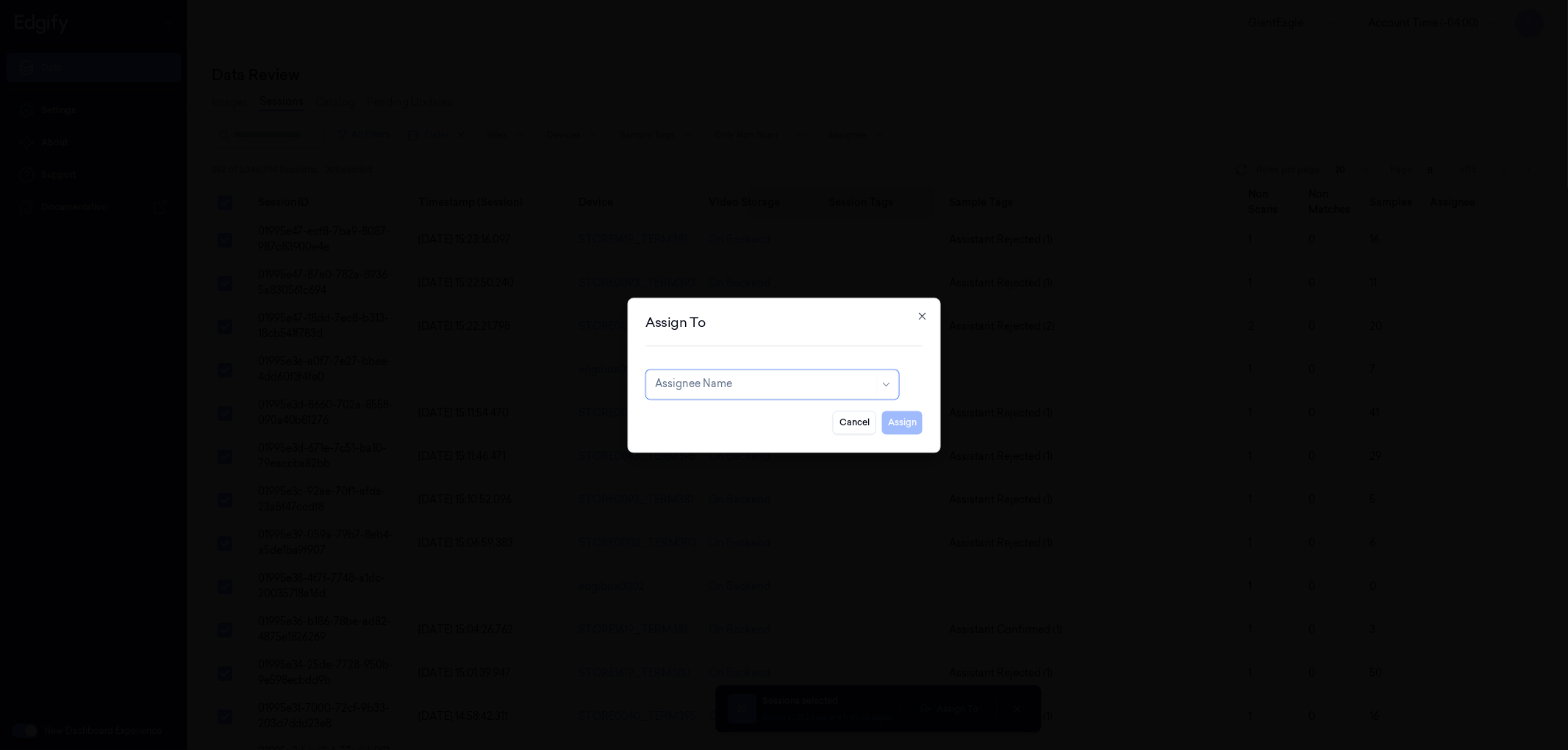
click at [740, 383] on div at bounding box center [764, 384] width 219 height 16
type input "sha"
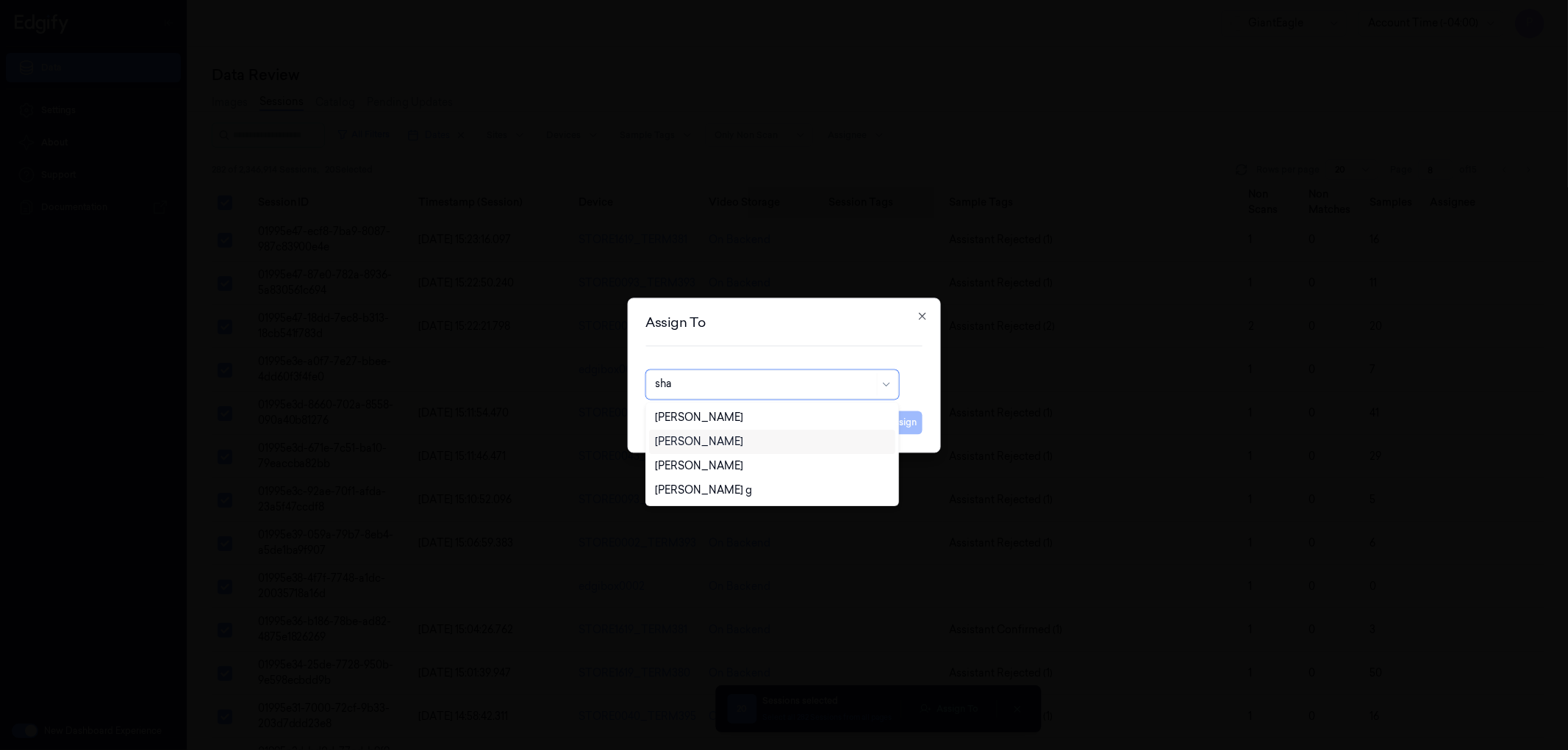
click at [741, 449] on div "[PERSON_NAME]" at bounding box center [699, 442] width 88 height 16
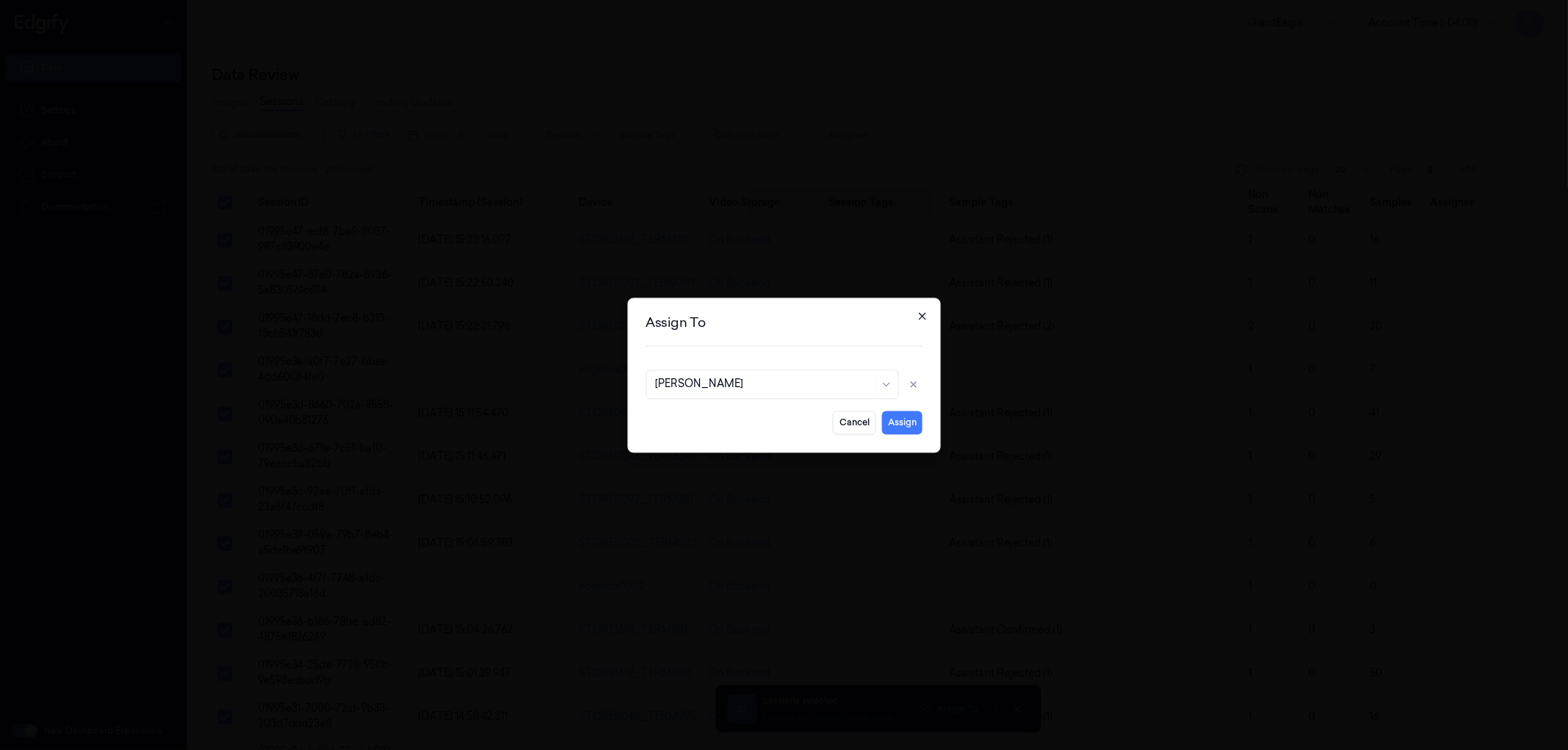
click at [920, 312] on icon "button" at bounding box center [922, 316] width 12 height 12
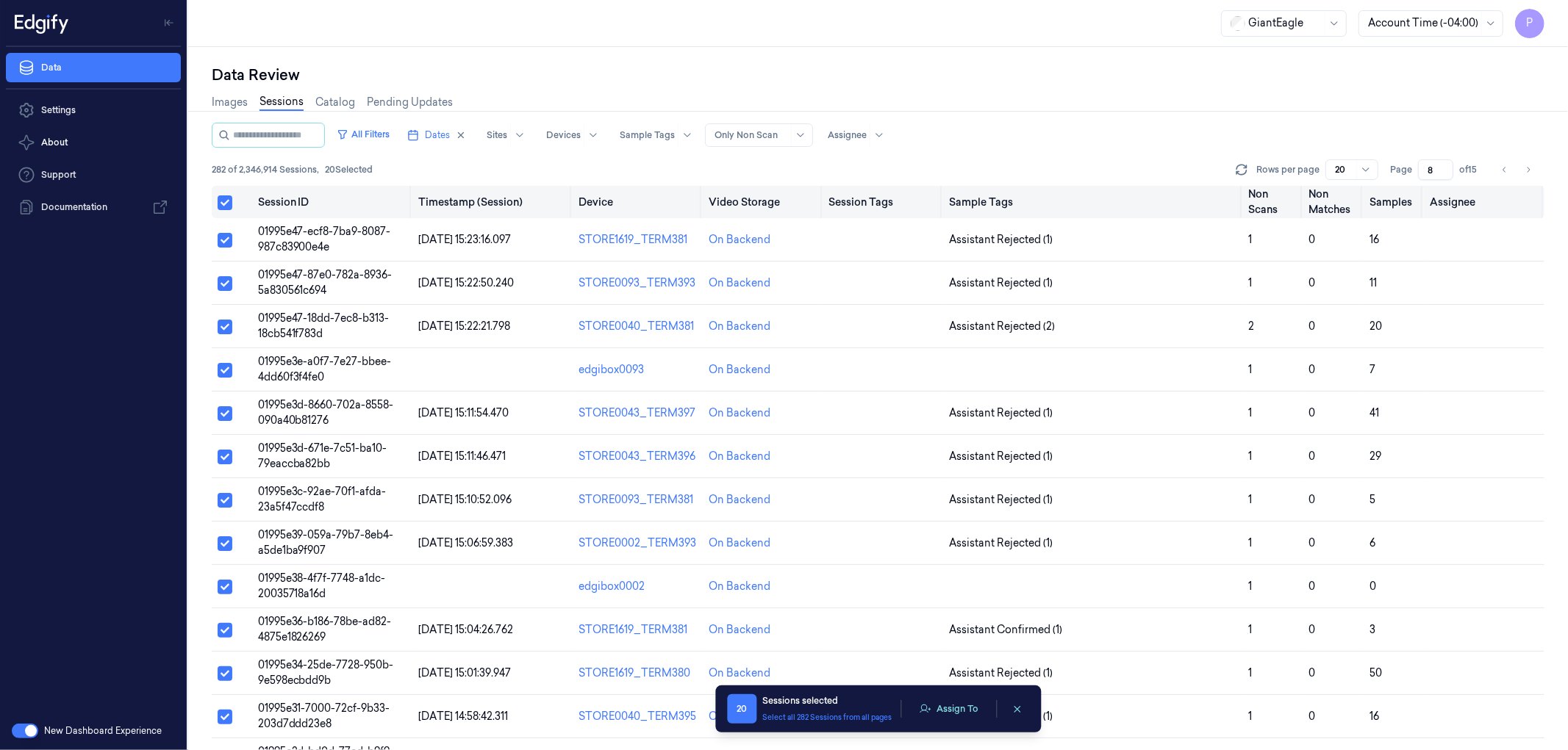
click at [230, 202] on button "Select all" at bounding box center [225, 203] width 15 height 15
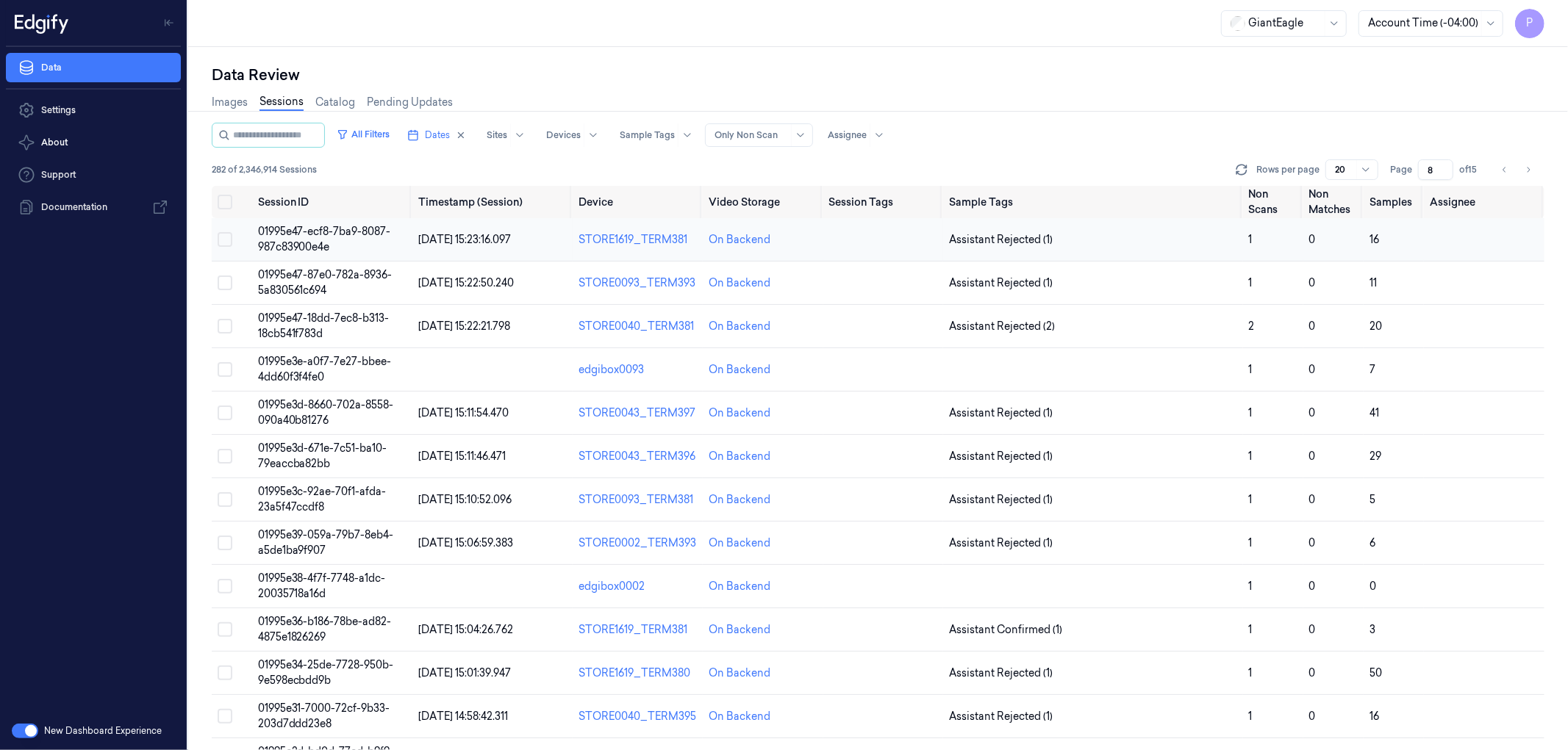
click at [222, 239] on button "Select row" at bounding box center [225, 240] width 15 height 15
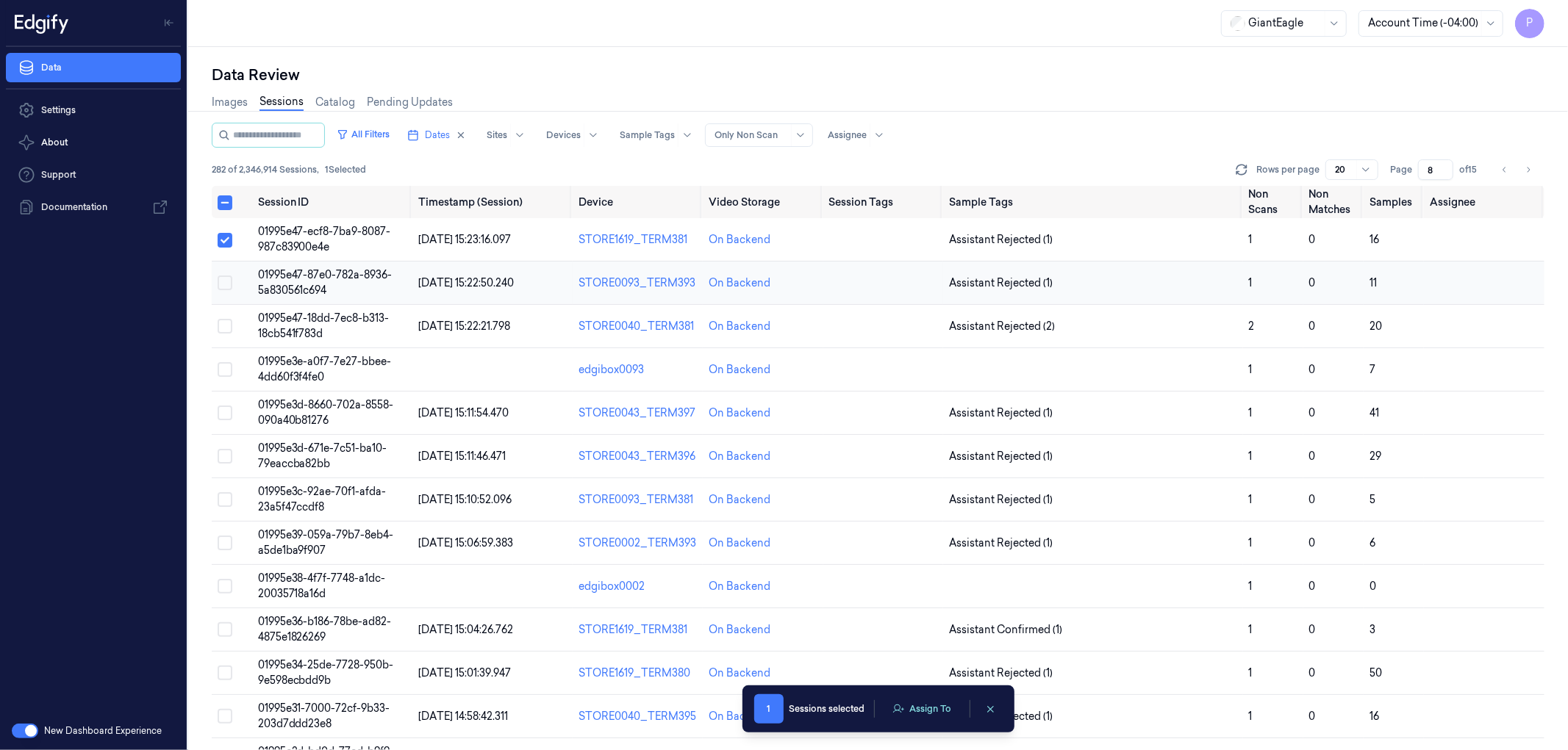
click at [224, 279] on button "Select row" at bounding box center [225, 283] width 15 height 15
click at [229, 319] on button "Select row" at bounding box center [225, 326] width 15 height 15
click at [222, 370] on button "Select row" at bounding box center [225, 370] width 15 height 15
click at [224, 405] on button "Select row" at bounding box center [225, 413] width 15 height 15
click at [222, 460] on button "Select row" at bounding box center [225, 457] width 15 height 15
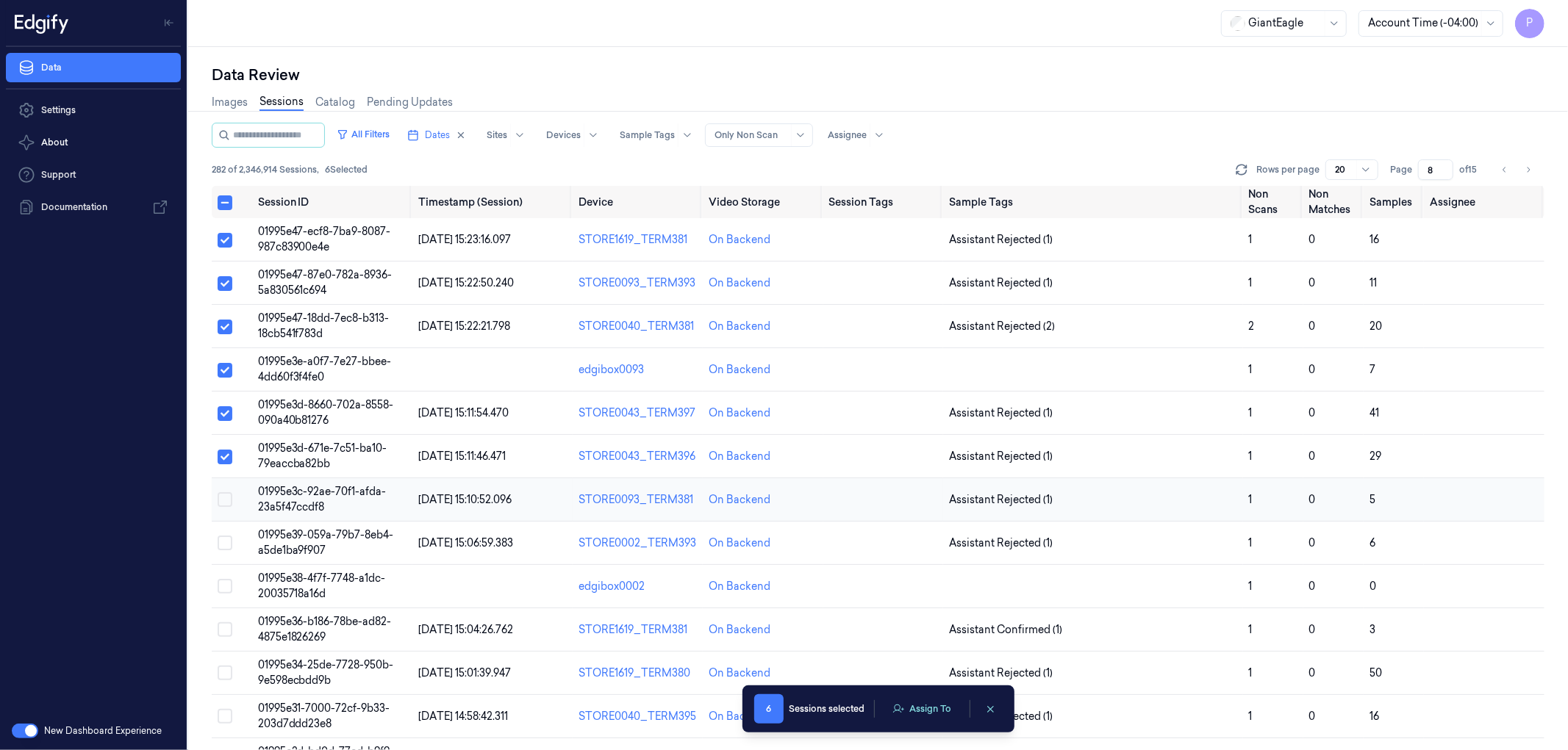
click at [222, 494] on button "Select row" at bounding box center [225, 500] width 15 height 15
click at [226, 545] on button "Select row" at bounding box center [225, 543] width 15 height 15
click at [225, 574] on td at bounding box center [232, 587] width 40 height 43
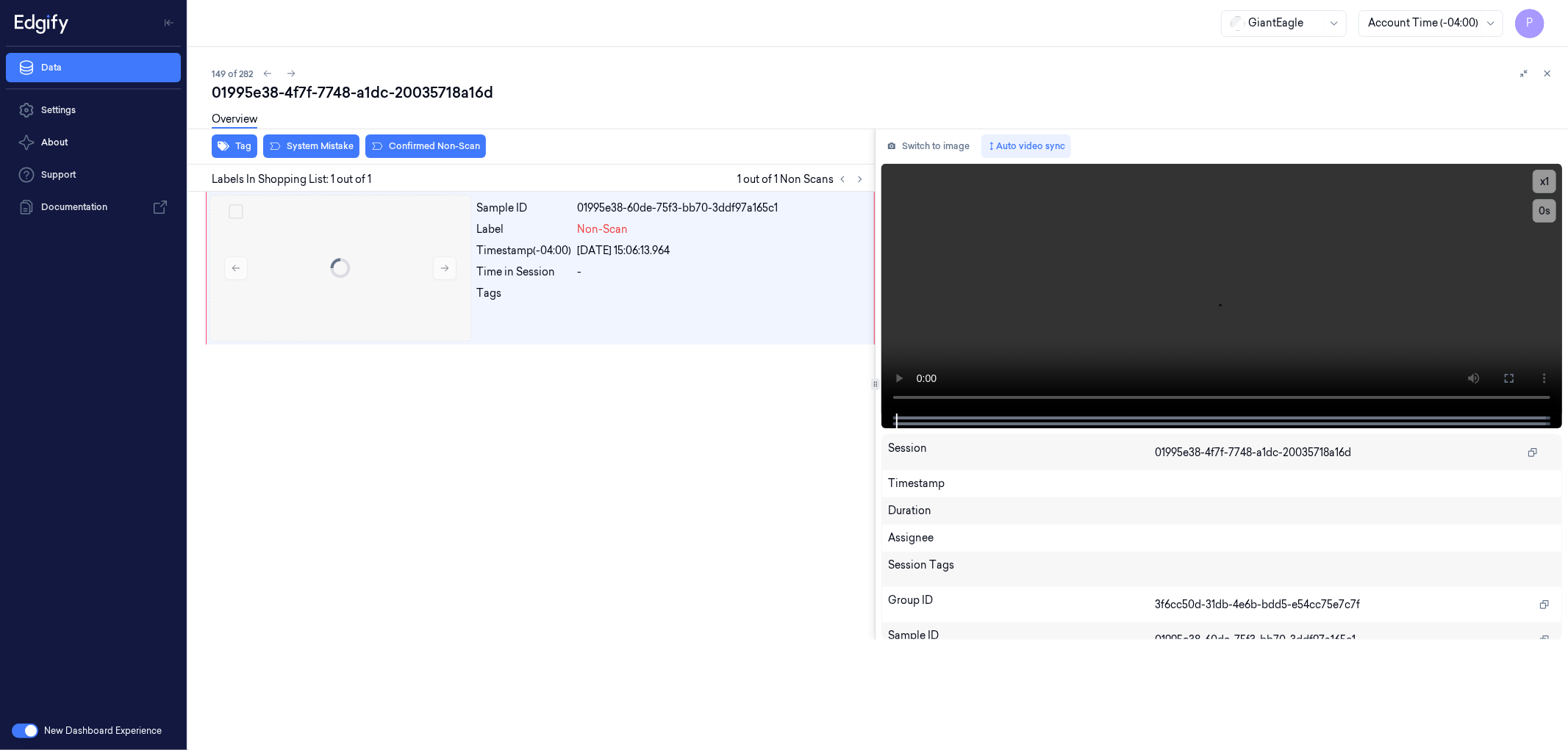
click at [188, 584] on div at bounding box center [188, 398] width 0 height 703
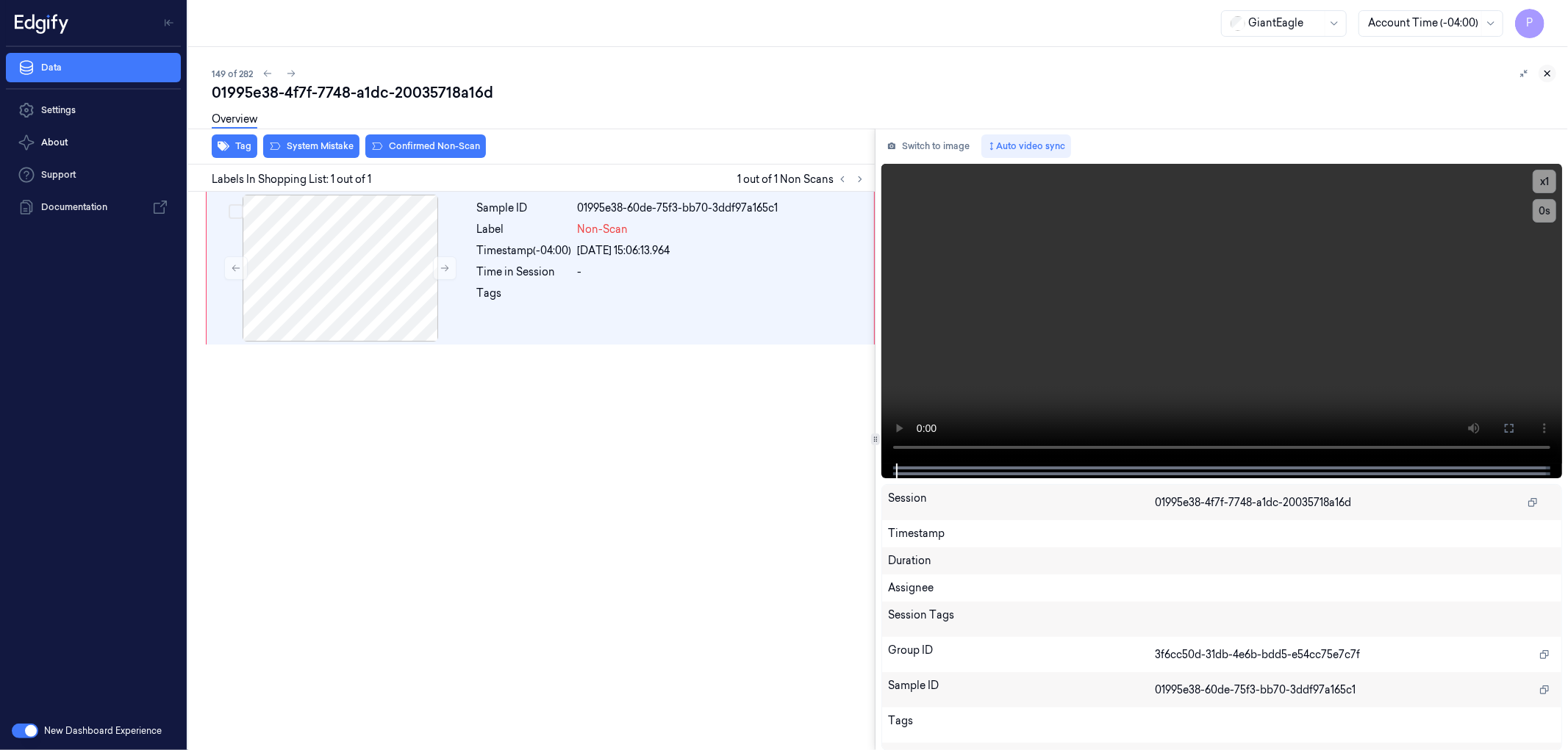
click at [1549, 70] on icon at bounding box center [1547, 73] width 10 height 10
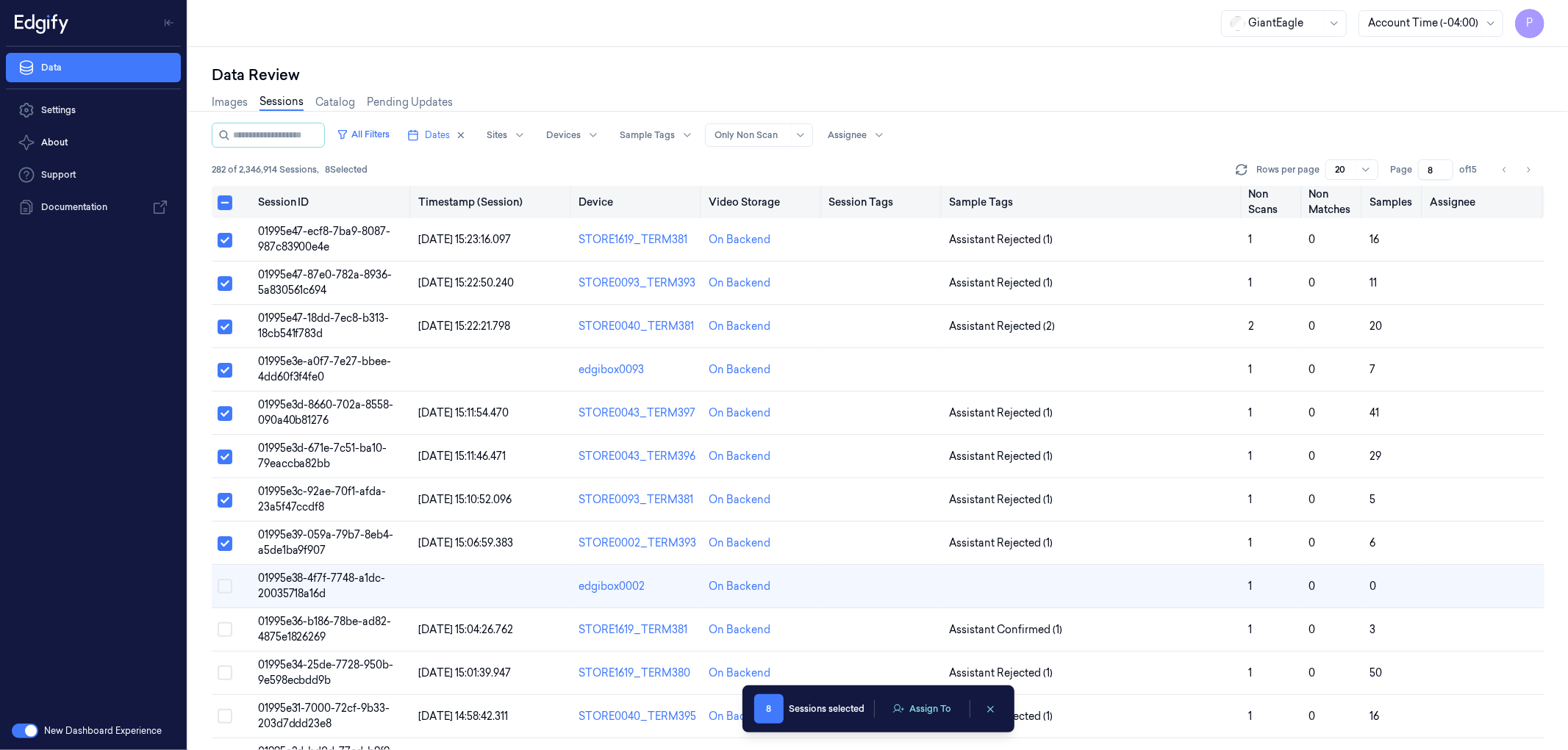
click at [222, 208] on button "Select all" at bounding box center [225, 203] width 15 height 15
click at [222, 202] on button "Select all" at bounding box center [225, 203] width 15 height 15
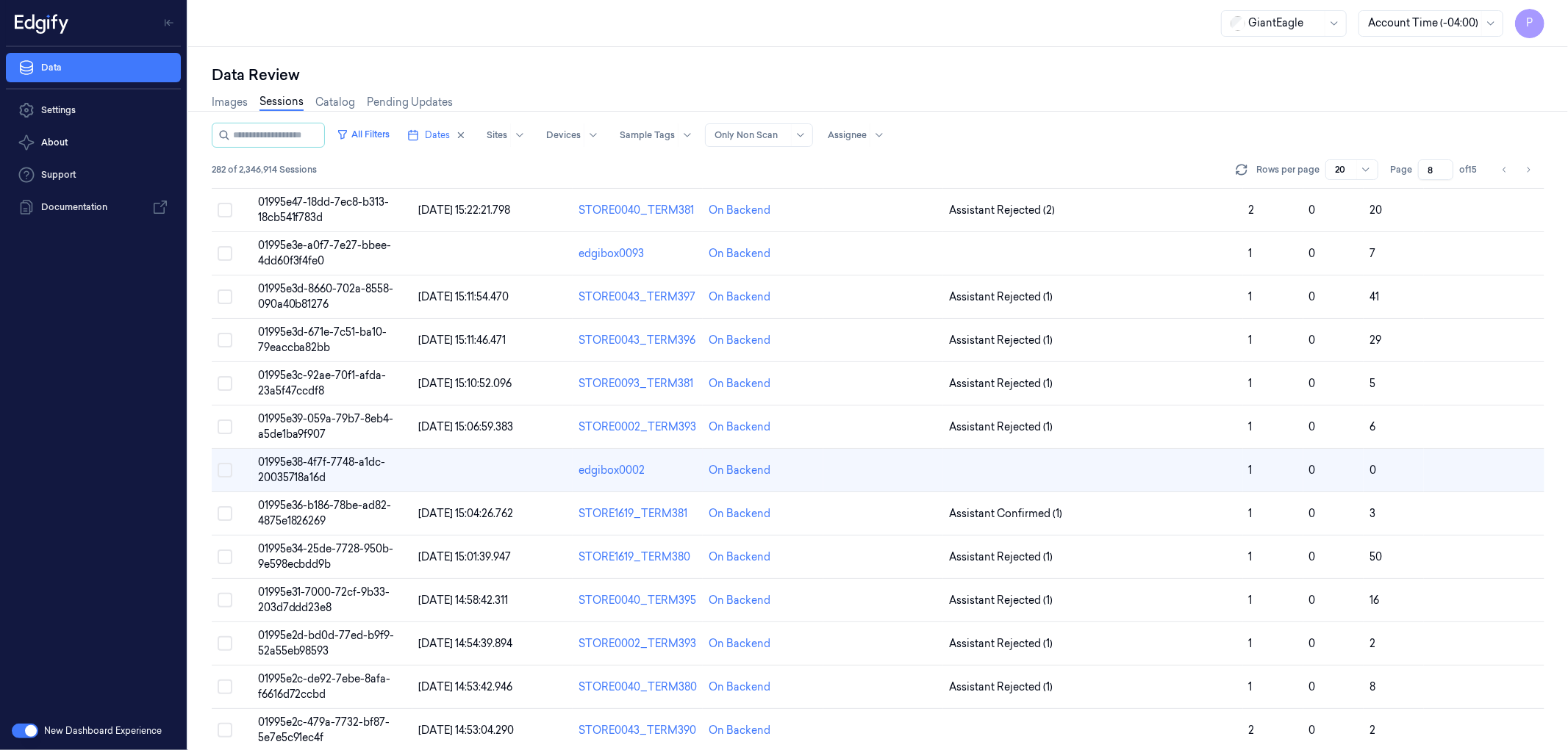
scroll to position [119, 0]
click at [1530, 169] on icon "Go to next page" at bounding box center [1528, 170] width 3 height 6
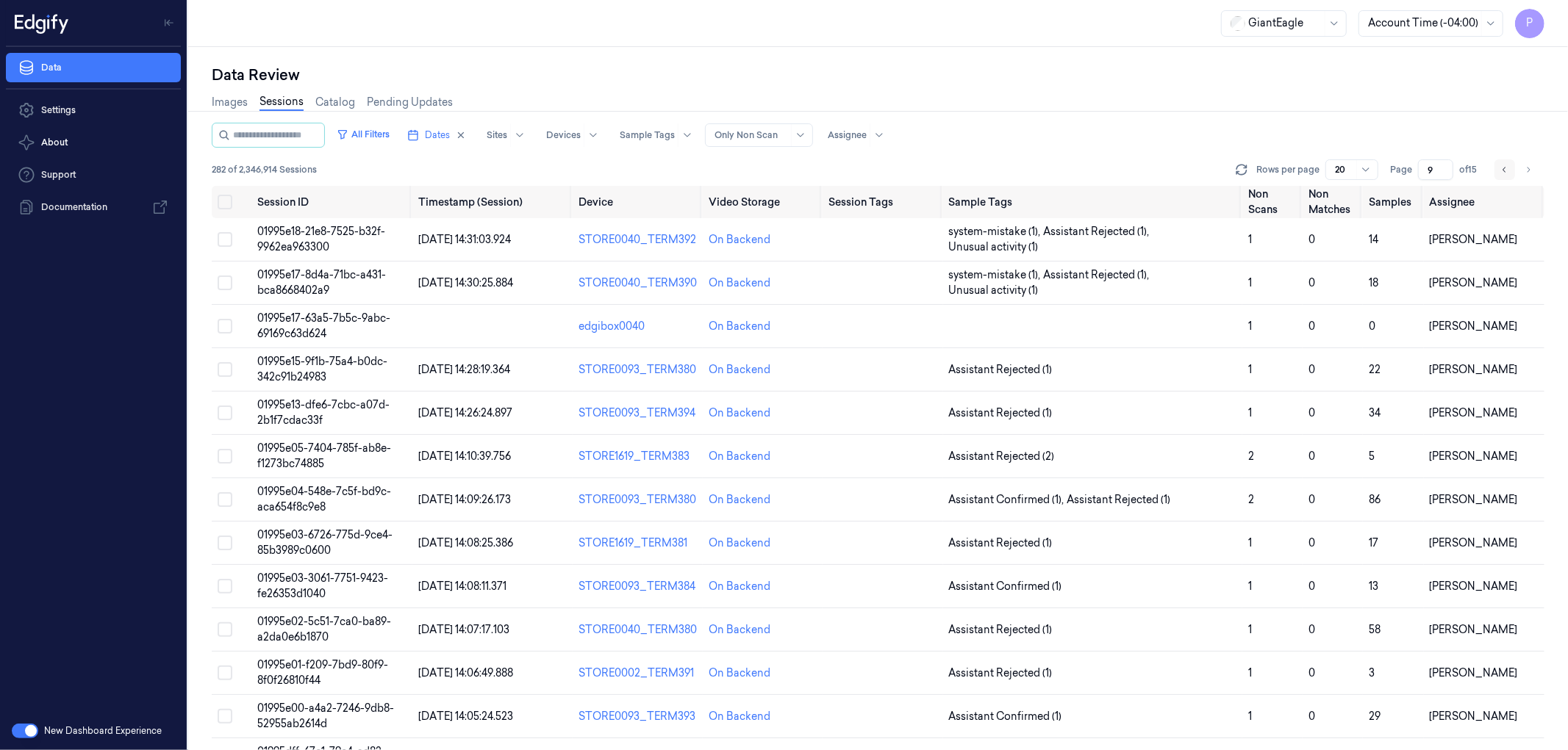
click at [1503, 170] on icon "Go to previous page" at bounding box center [1504, 170] width 3 height 6
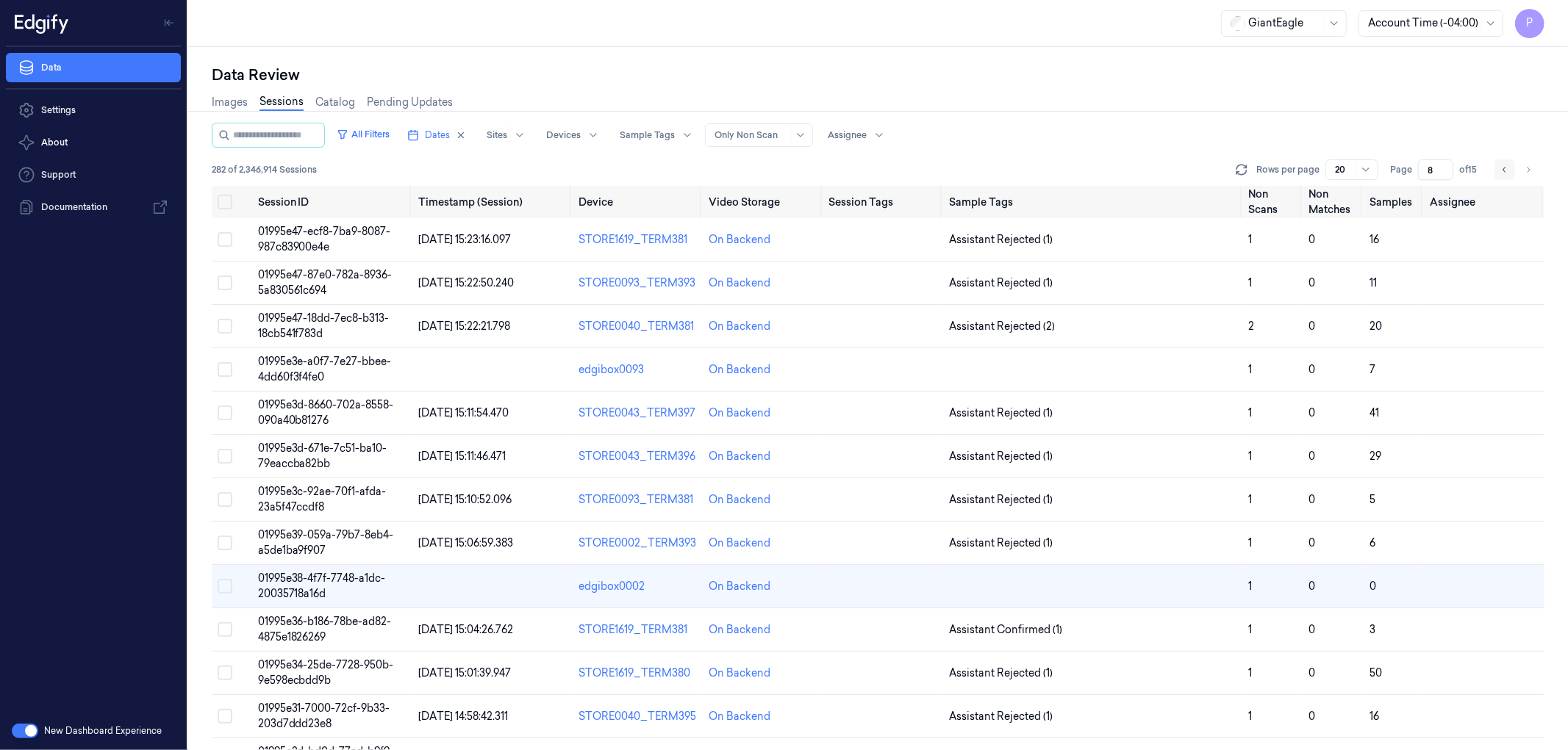
click at [1504, 167] on icon "Go to previous page" at bounding box center [1504, 170] width 3 height 6
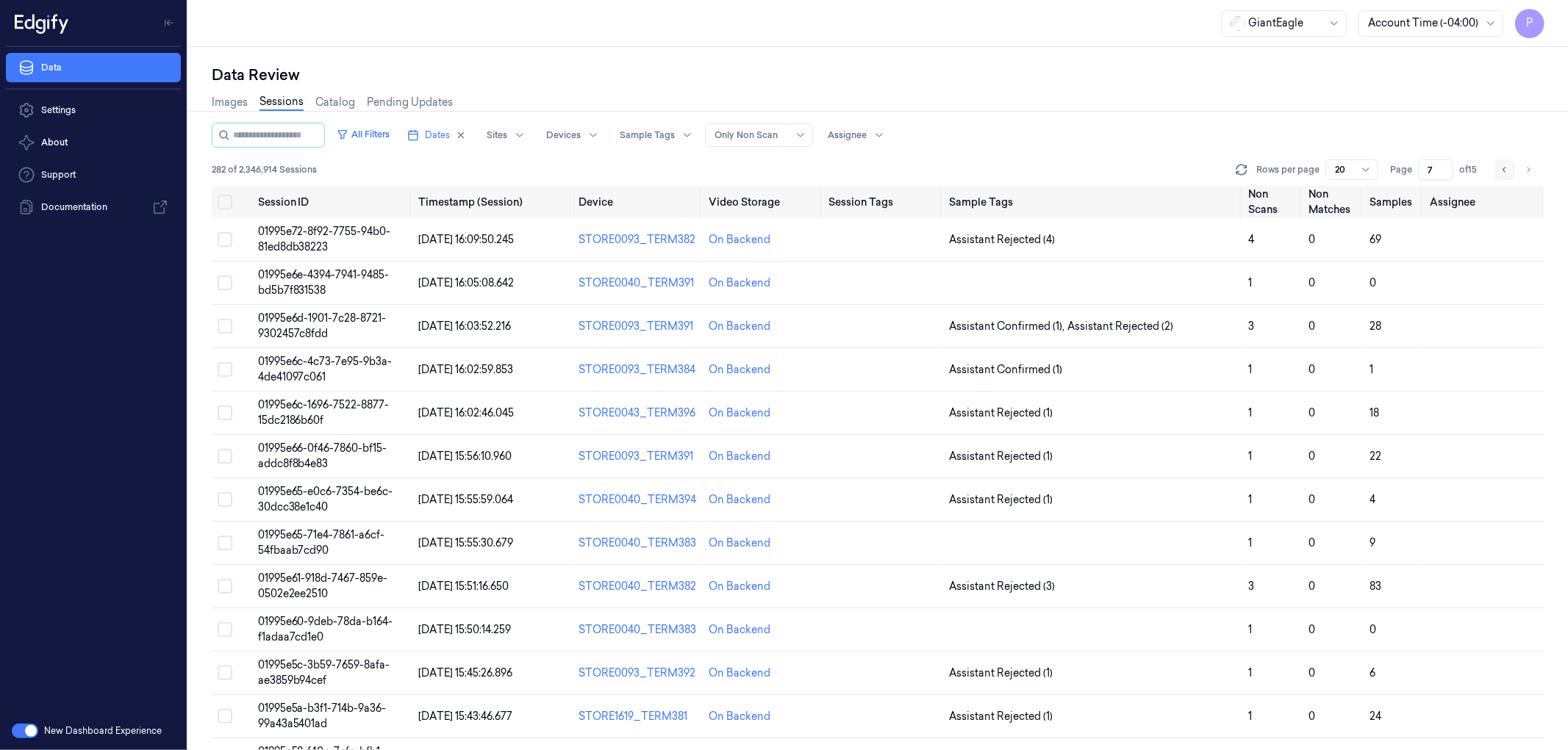
click at [1502, 167] on icon "Go to previous page" at bounding box center [1504, 169] width 8 height 12
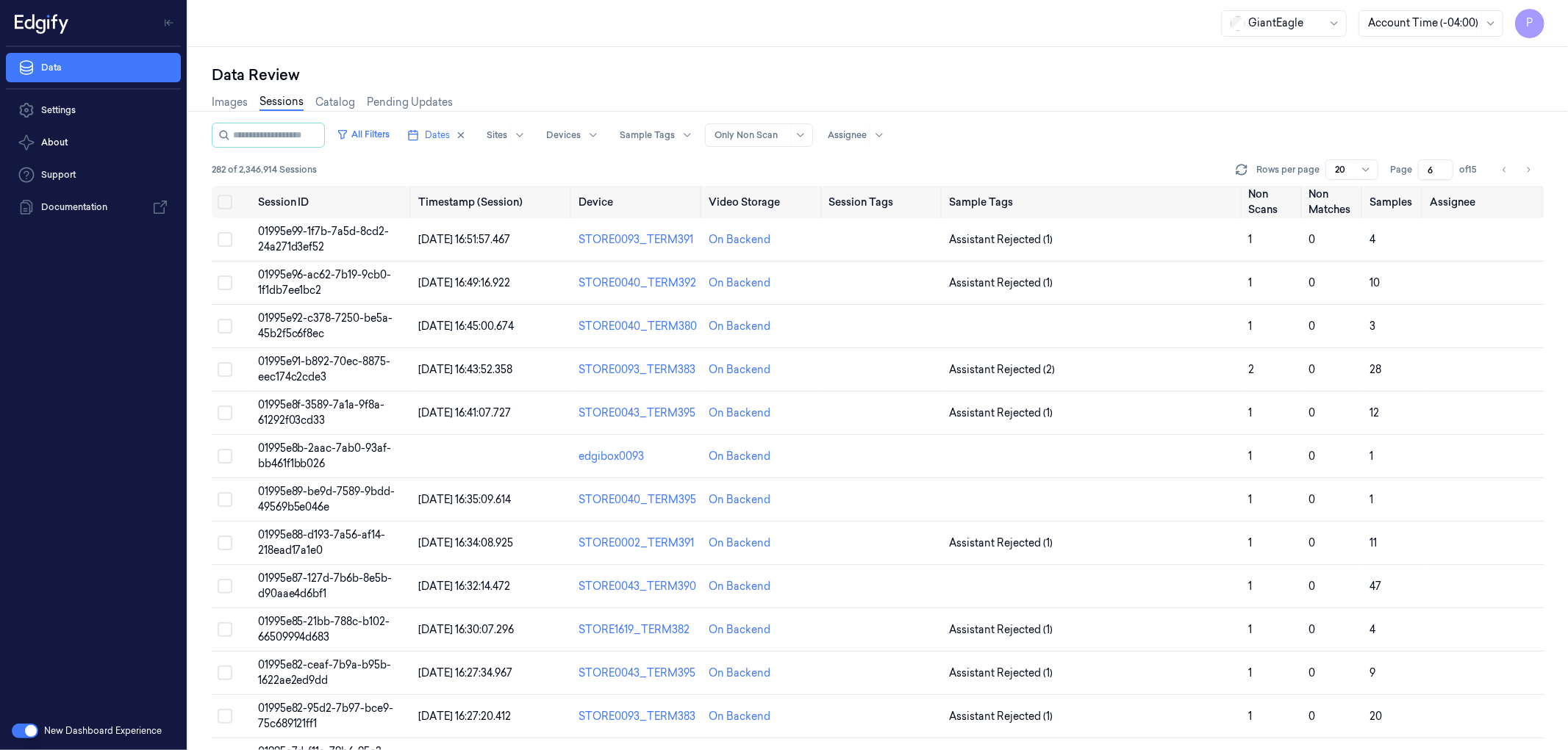
click at [1024, 57] on div "Data Review Images Sessions Catalog Pending Updates All Filters Dates Sites Dev…" at bounding box center [877, 398] width 1379 height 703
click at [1068, 122] on div "All Filters Dates Sites Devices Sample Tags Alert Type Only Non Scan Assignee" at bounding box center [878, 134] width 1333 height 25
click at [1527, 167] on icon "Go to next page" at bounding box center [1527, 169] width 8 height 12
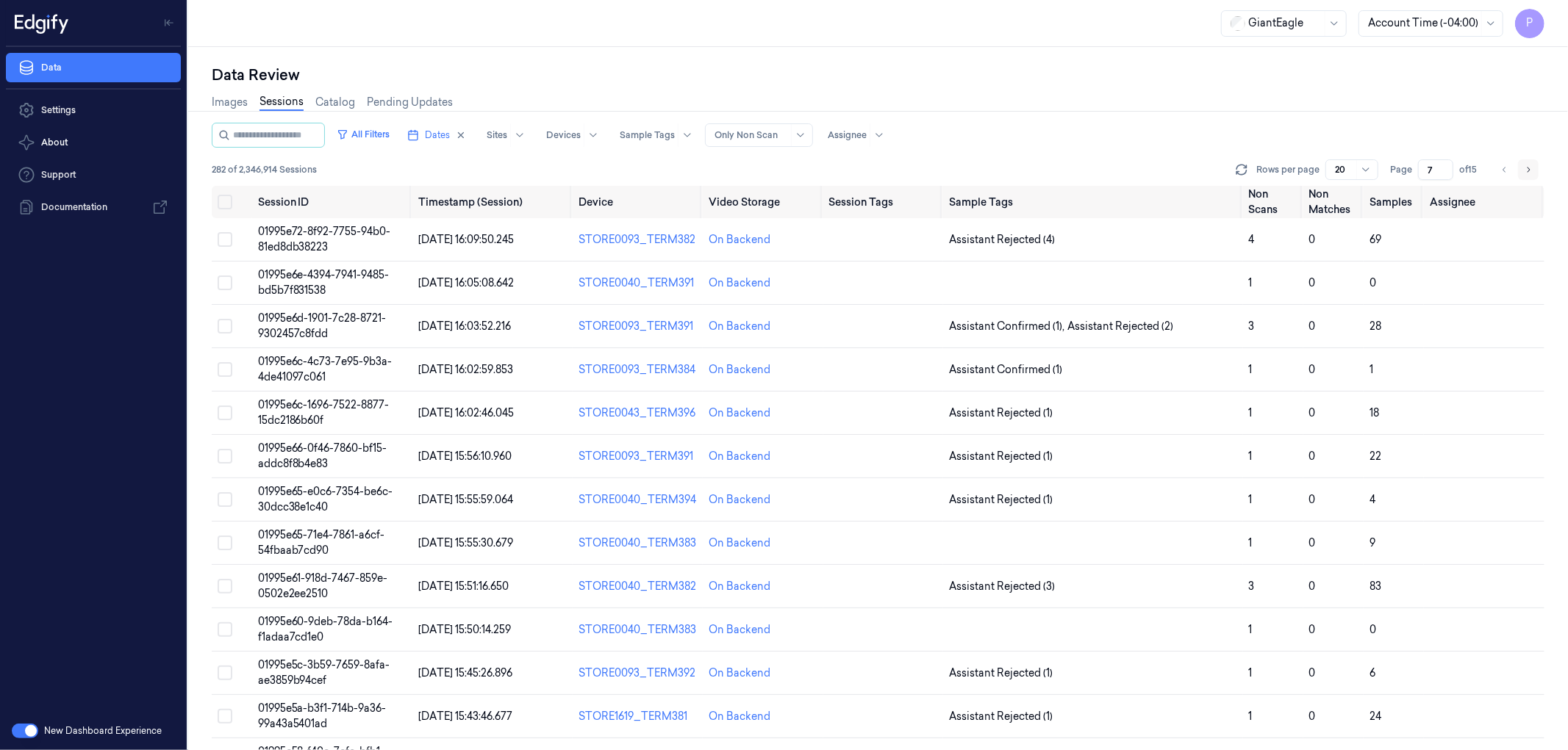
click at [1527, 167] on icon "Go to next page" at bounding box center [1527, 169] width 8 height 12
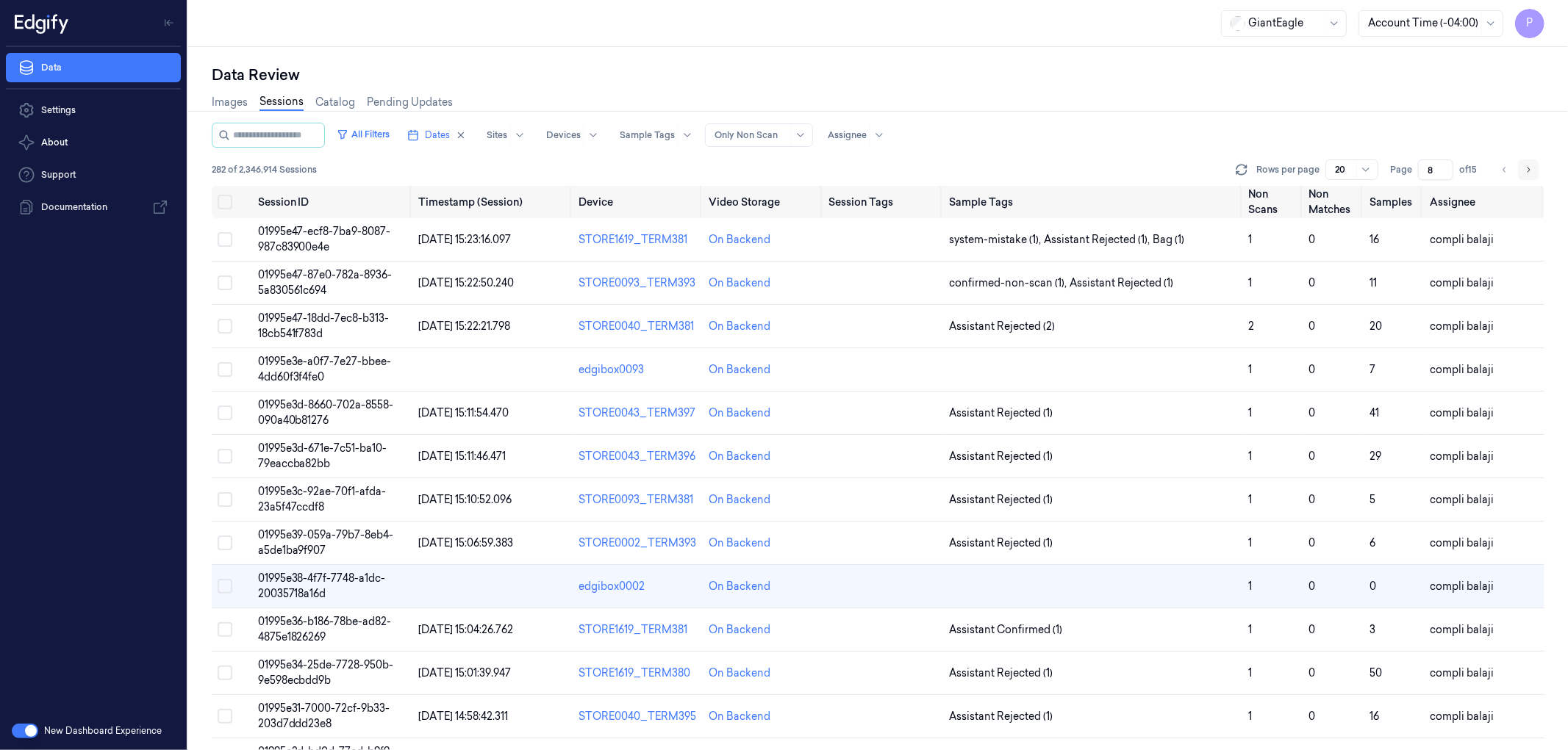
click at [1530, 166] on icon "Go to next page" at bounding box center [1527, 169] width 8 height 12
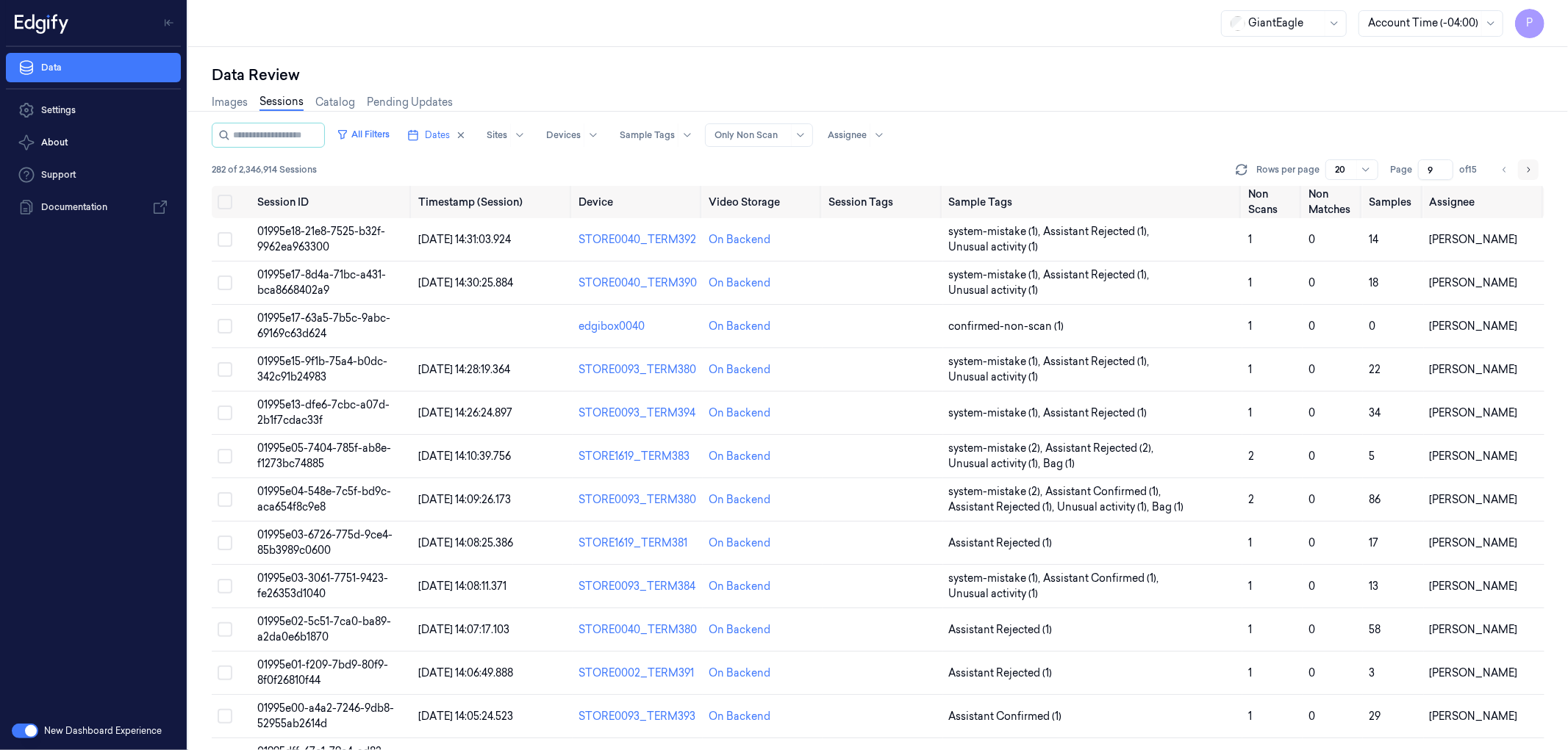
click at [1531, 169] on icon "Go to next page" at bounding box center [1527, 169] width 8 height 12
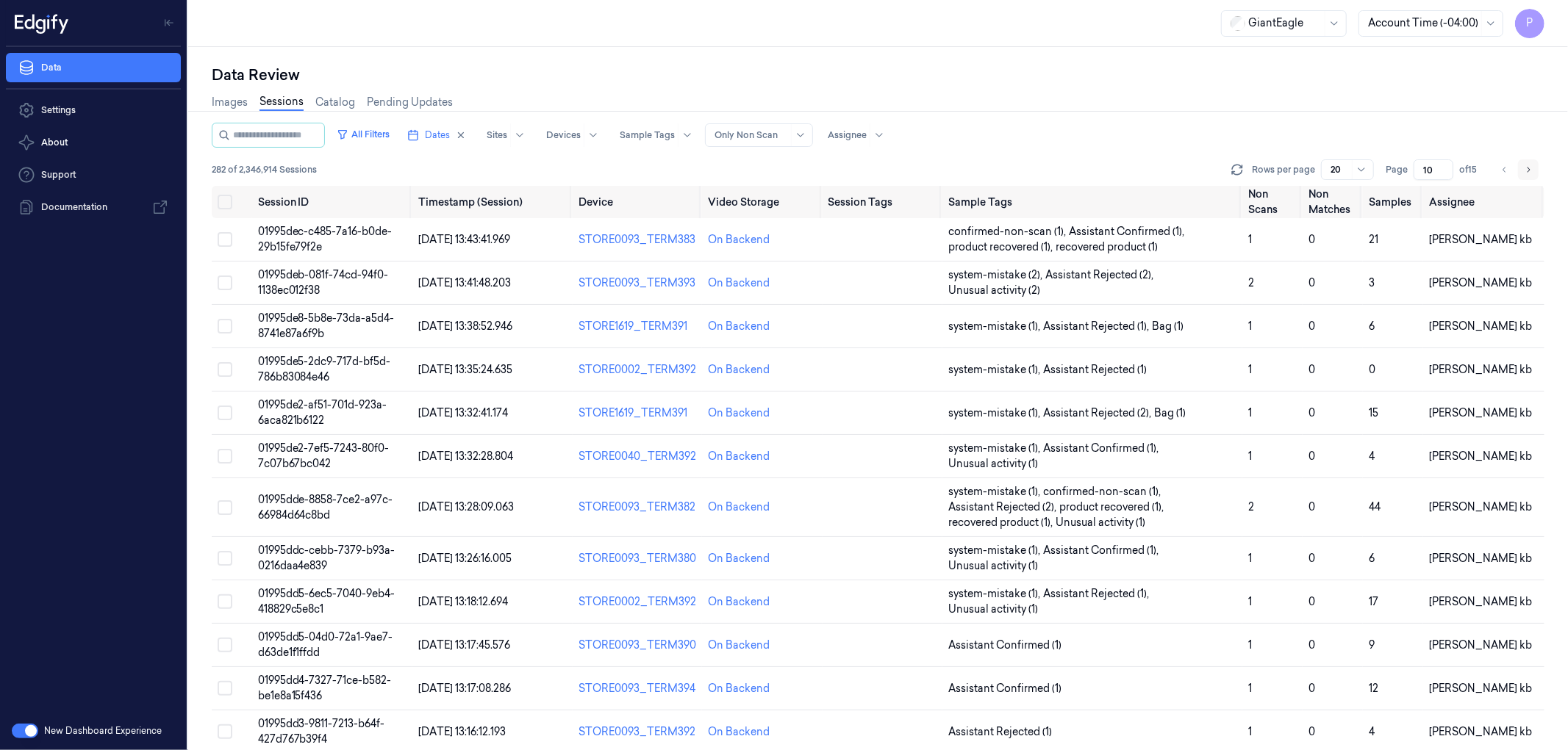
click at [1527, 167] on icon "Go to next page" at bounding box center [1527, 169] width 8 height 12
type input "11"
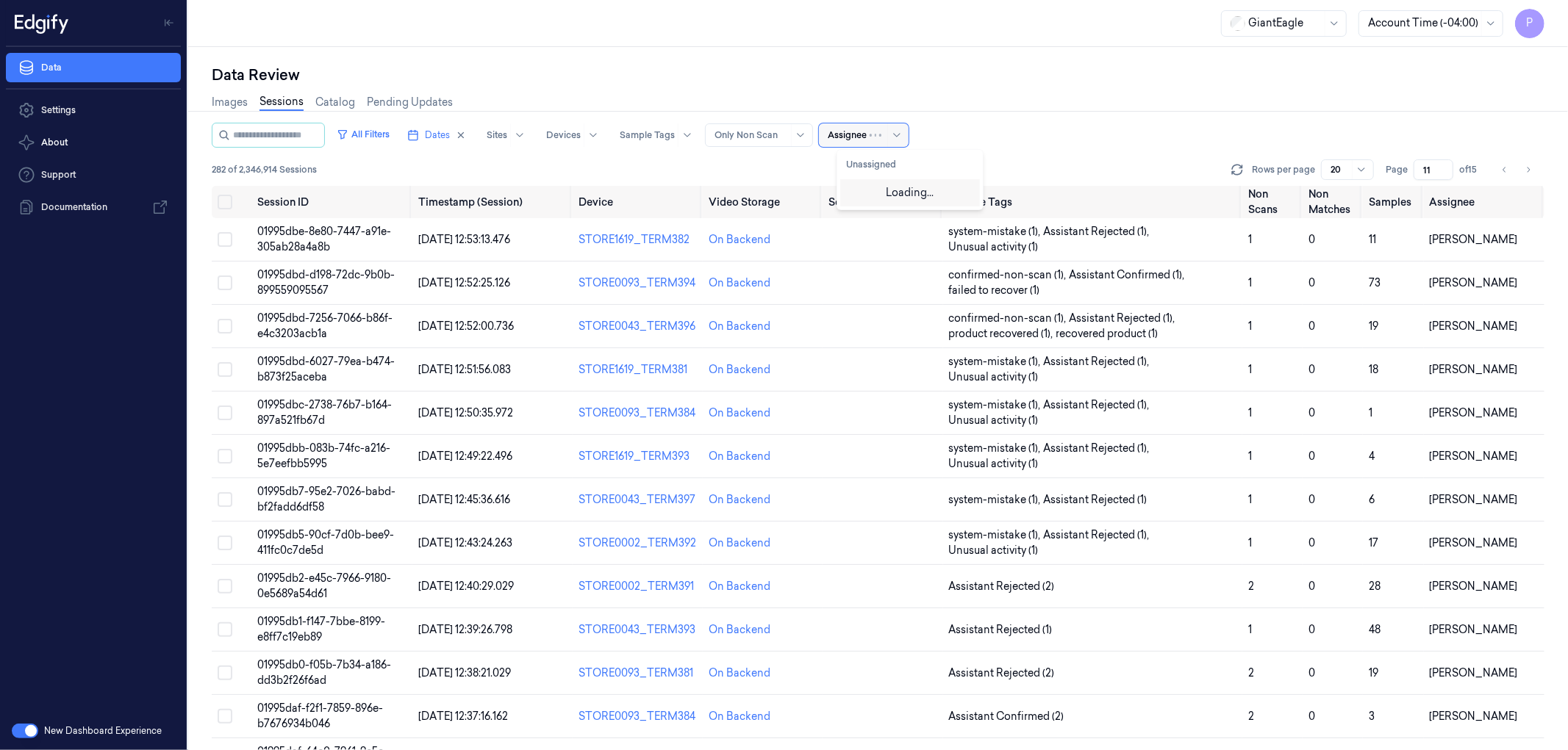
click at [866, 135] on div at bounding box center [848, 135] width 39 height 13
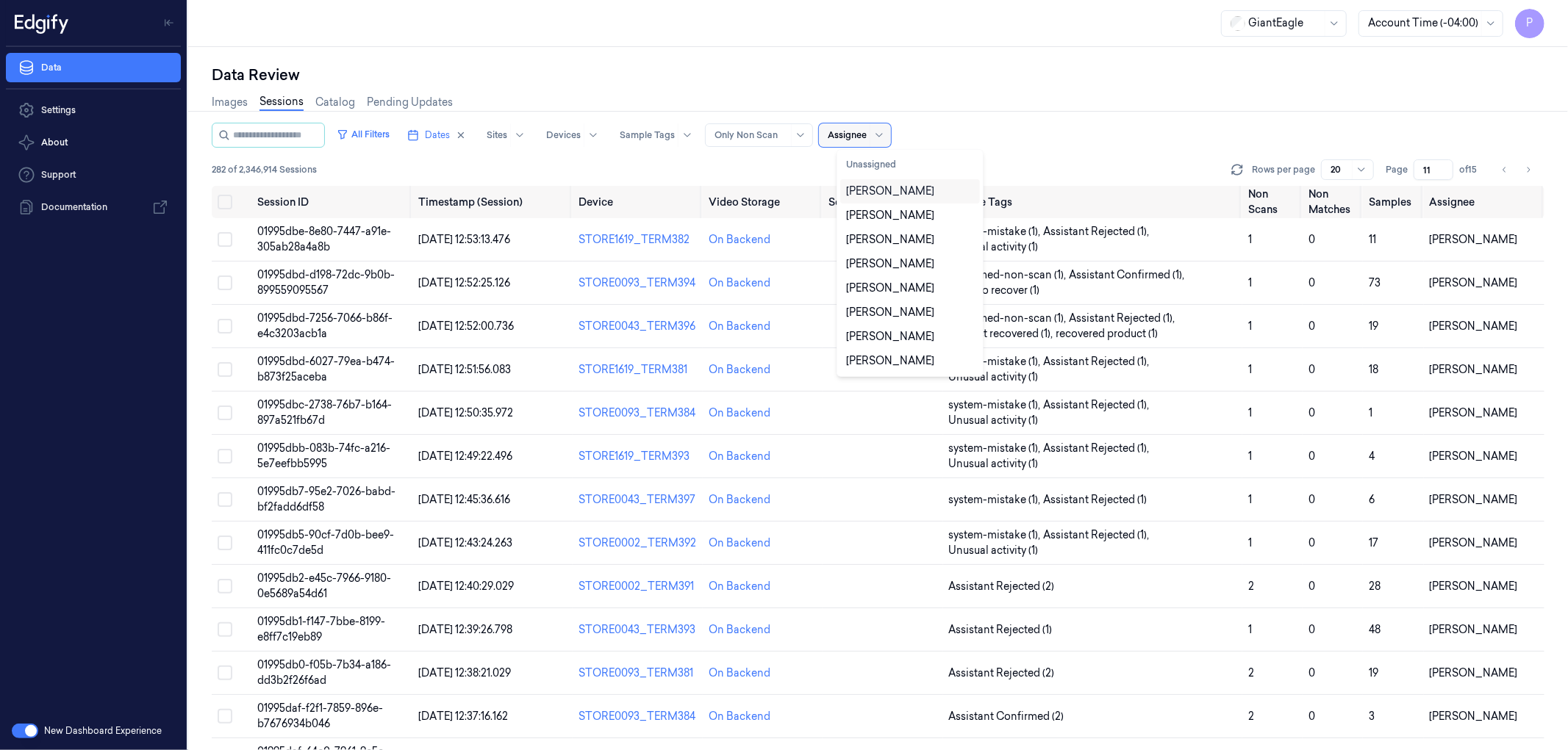
type input "t"
click at [869, 311] on div "taticherla [PERSON_NAME]" at bounding box center [909, 319] width 128 height 31
type input "1"
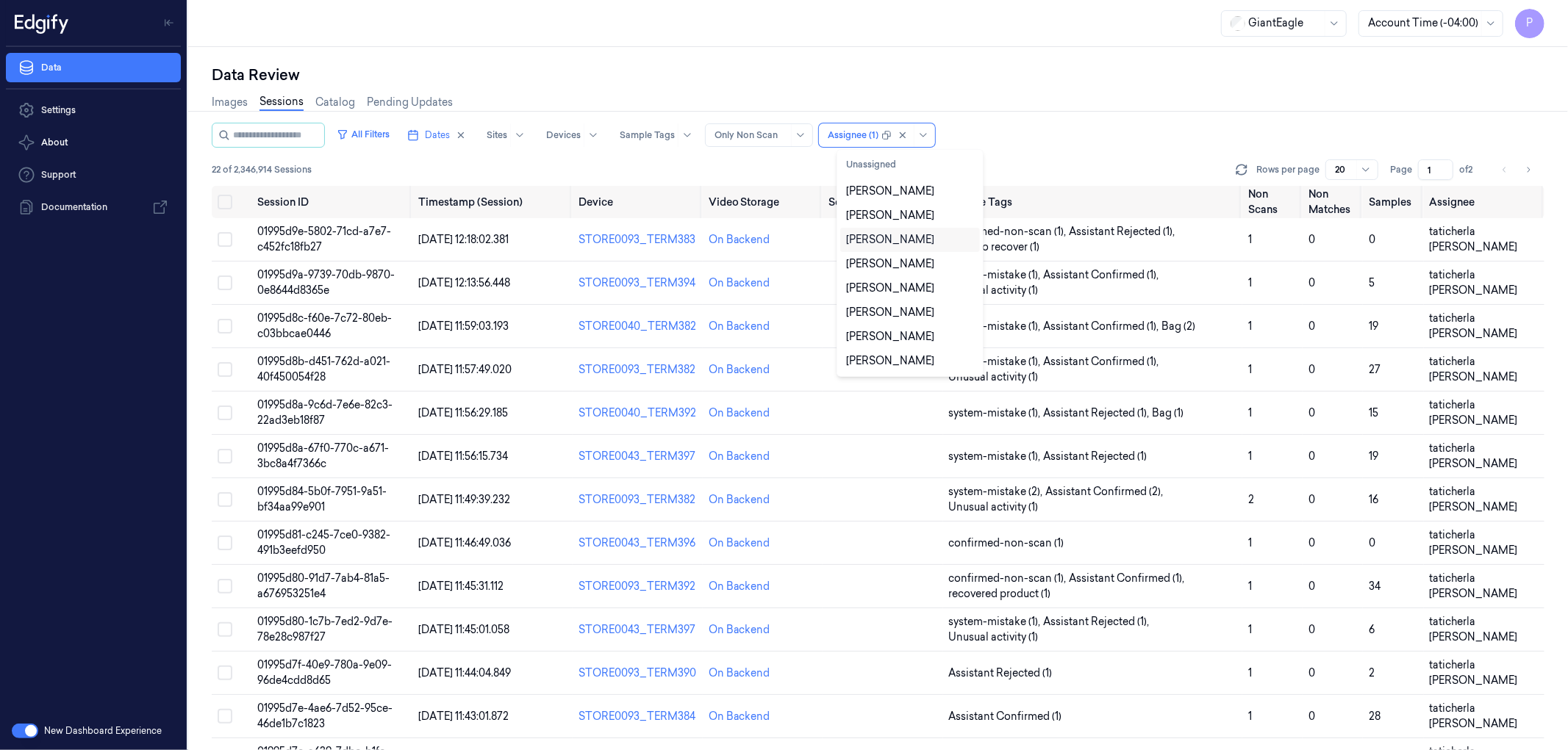
click at [1048, 100] on div "Images Sessions Catalog Pending Updates" at bounding box center [878, 104] width 1333 height 37
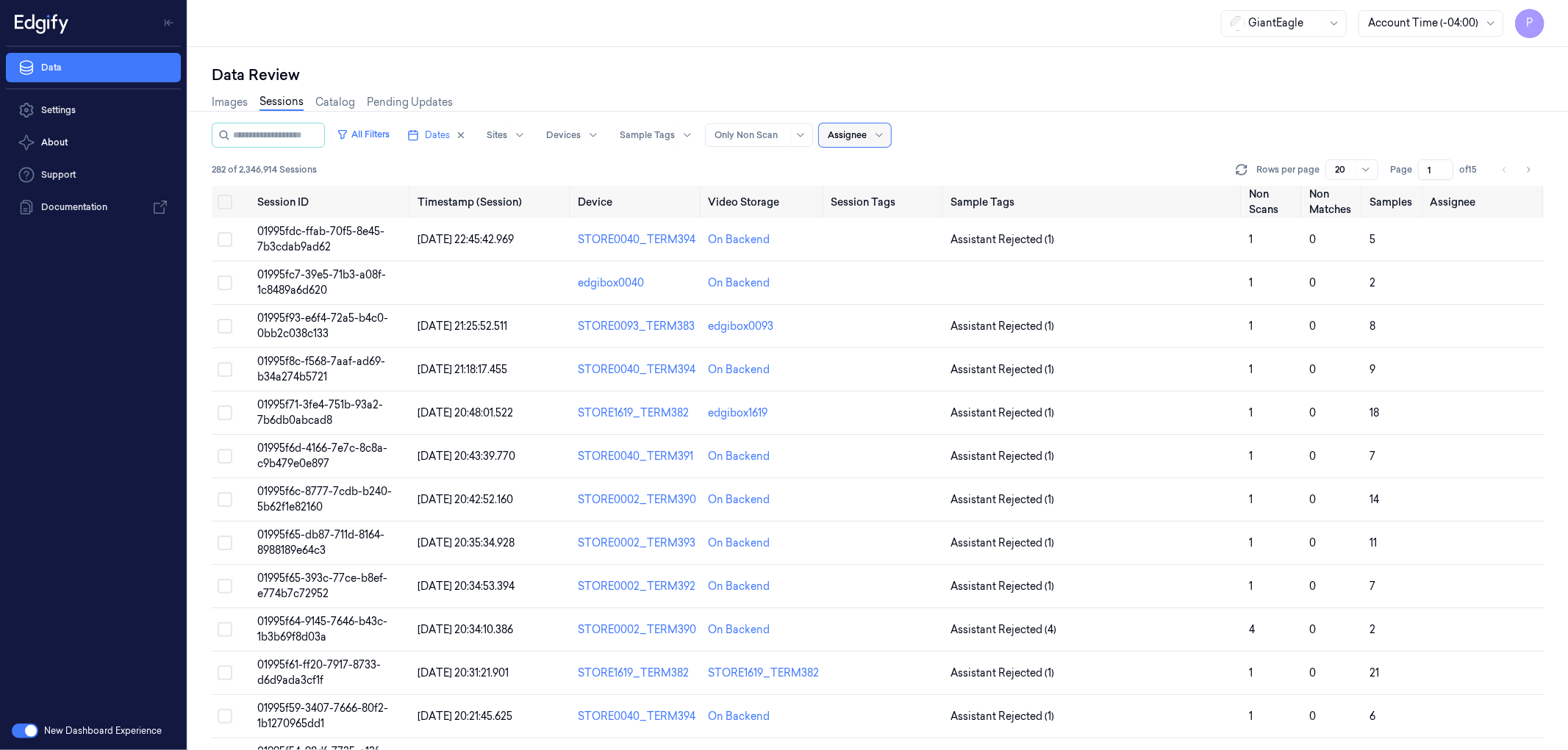
click at [1170, 127] on div "All Filters Dates Sites Devices Sample Tags Alert Type Only Non Scan Assignee" at bounding box center [878, 134] width 1333 height 25
click at [1531, 170] on icon "Go to next page" at bounding box center [1527, 169] width 8 height 12
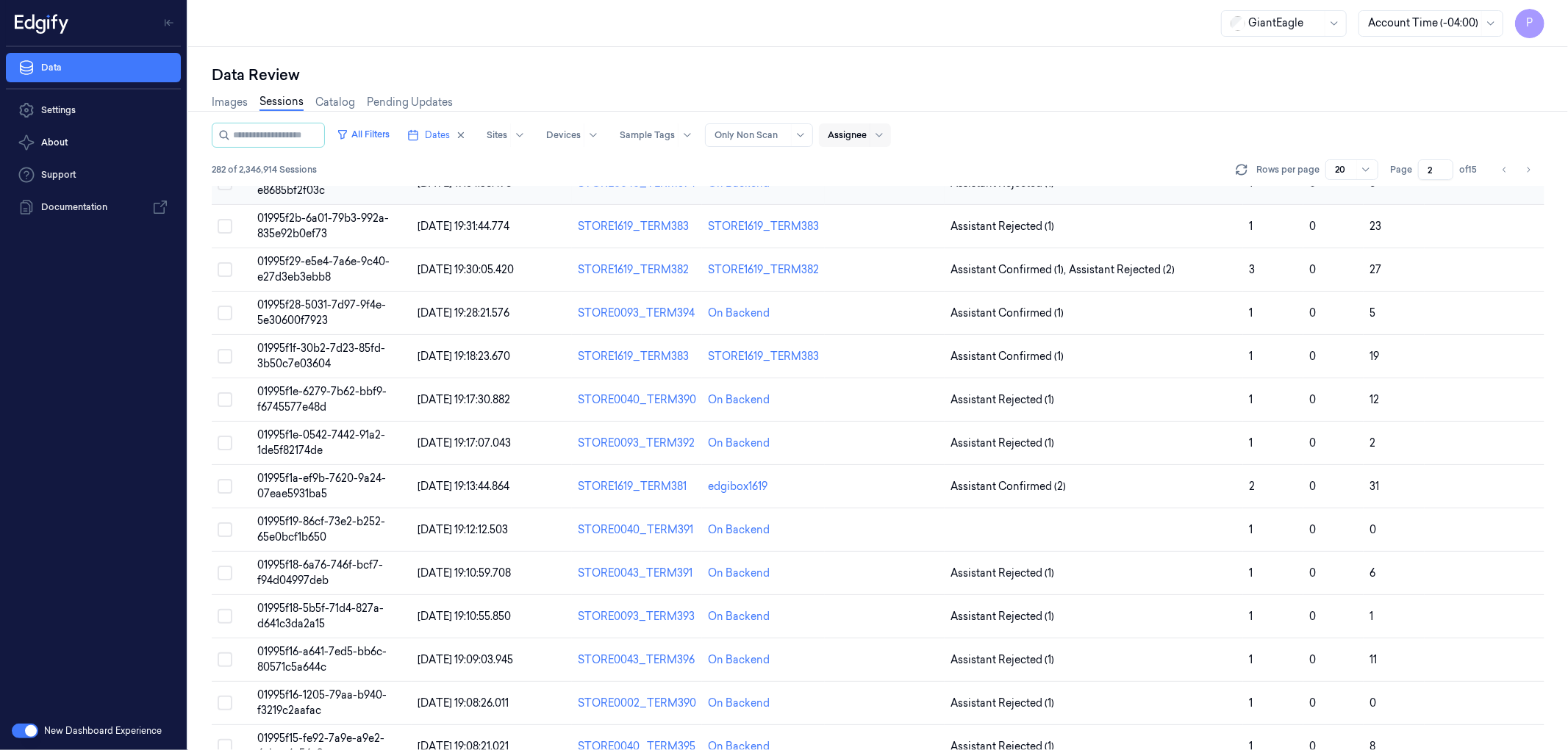
scroll to position [346, 0]
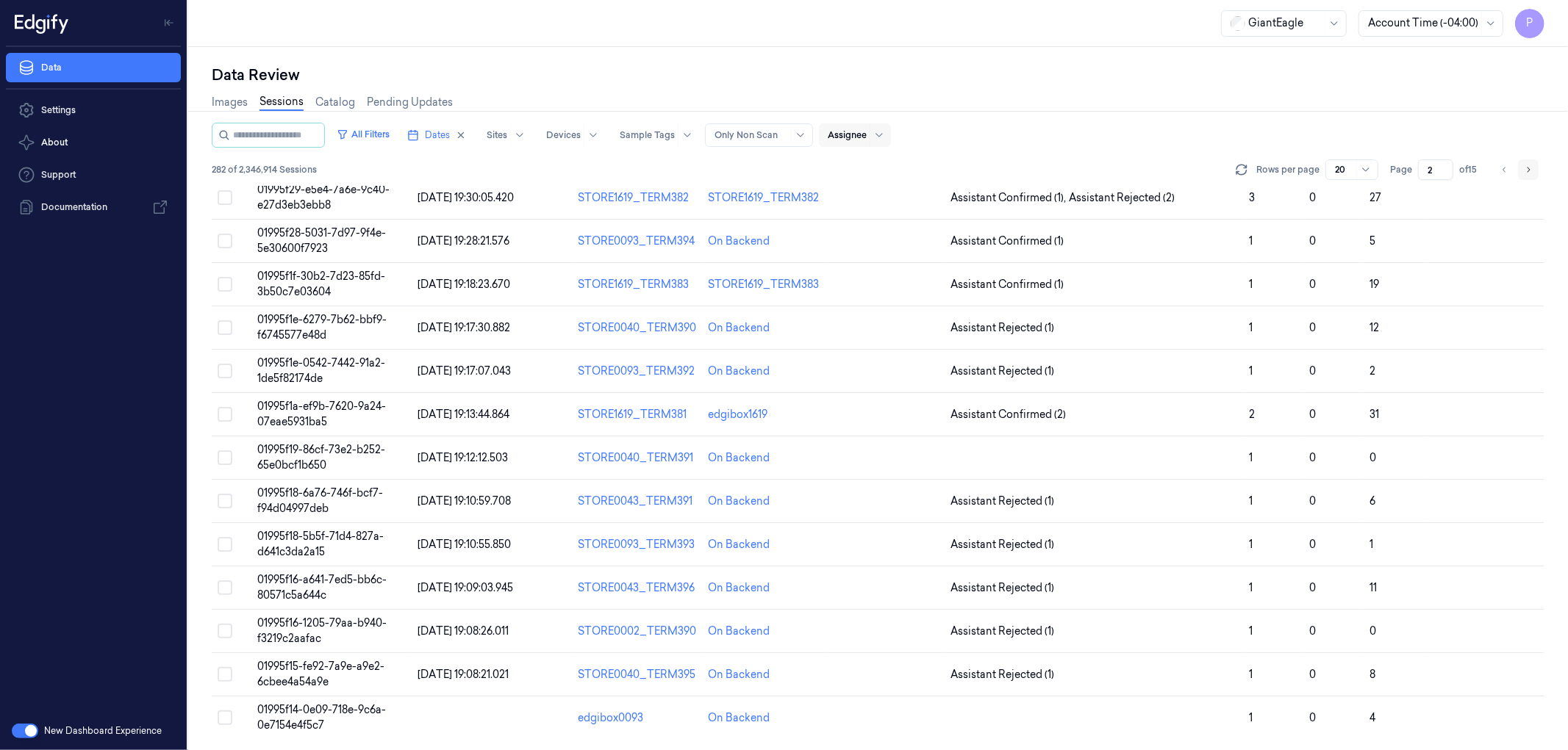
click at [1531, 171] on icon "Go to next page" at bounding box center [1527, 169] width 8 height 12
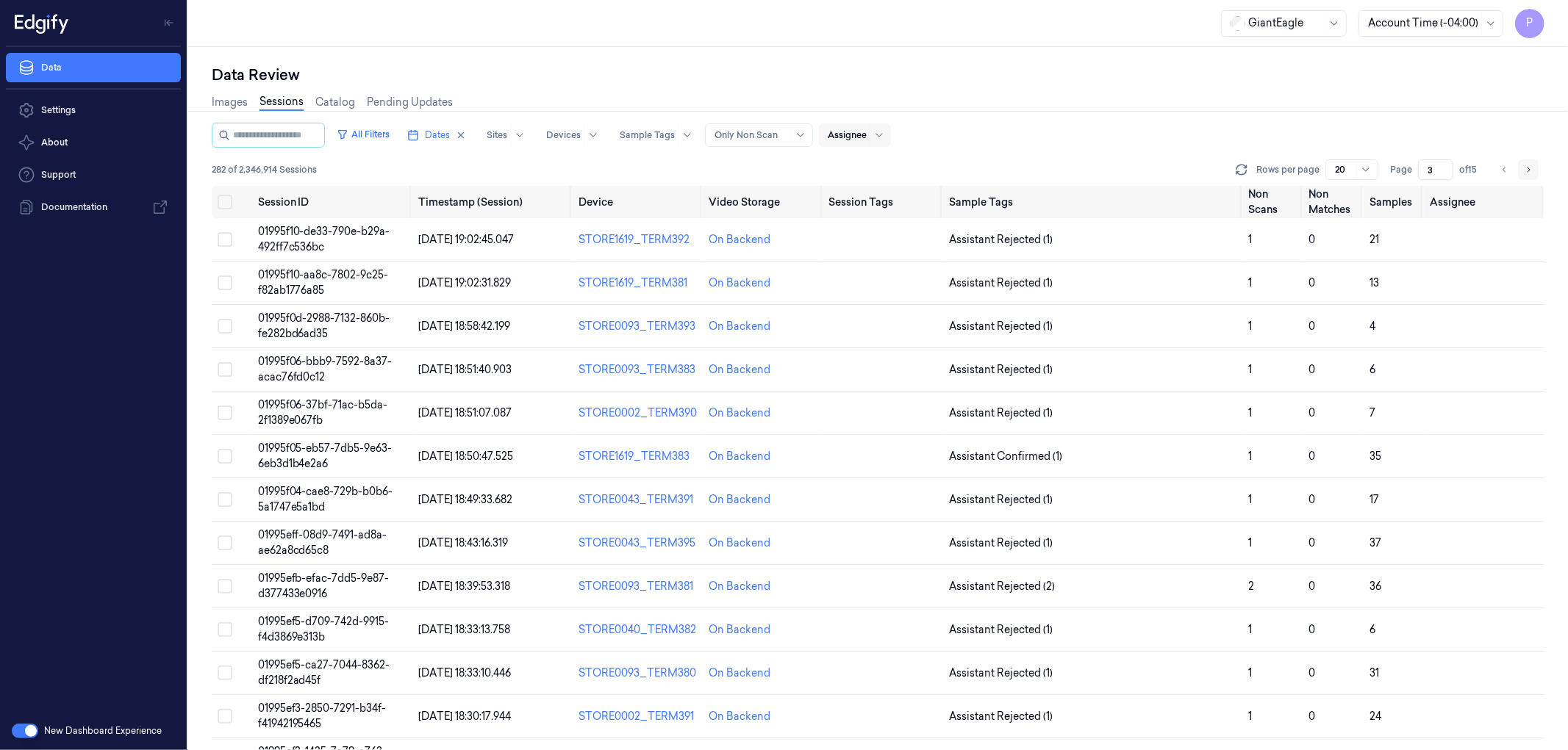
click at [1530, 170] on icon "Go to next page" at bounding box center [1527, 169] width 8 height 12
click at [1527, 170] on icon "Go to next page" at bounding box center [1527, 169] width 8 height 12
click at [1526, 164] on icon "Go to next page" at bounding box center [1527, 169] width 8 height 12
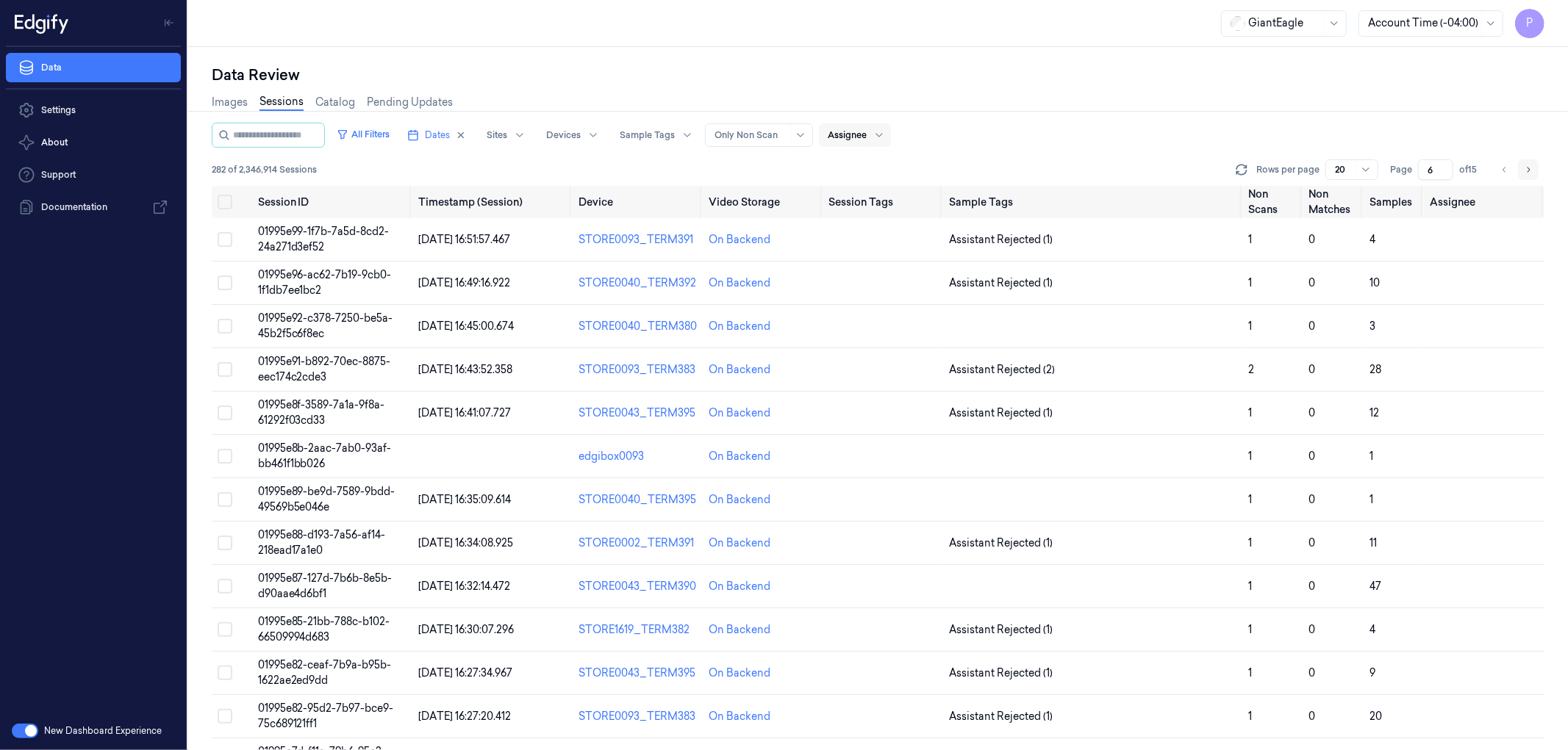
click at [1529, 167] on icon "Go to next page" at bounding box center [1528, 170] width 3 height 6
type input "7"
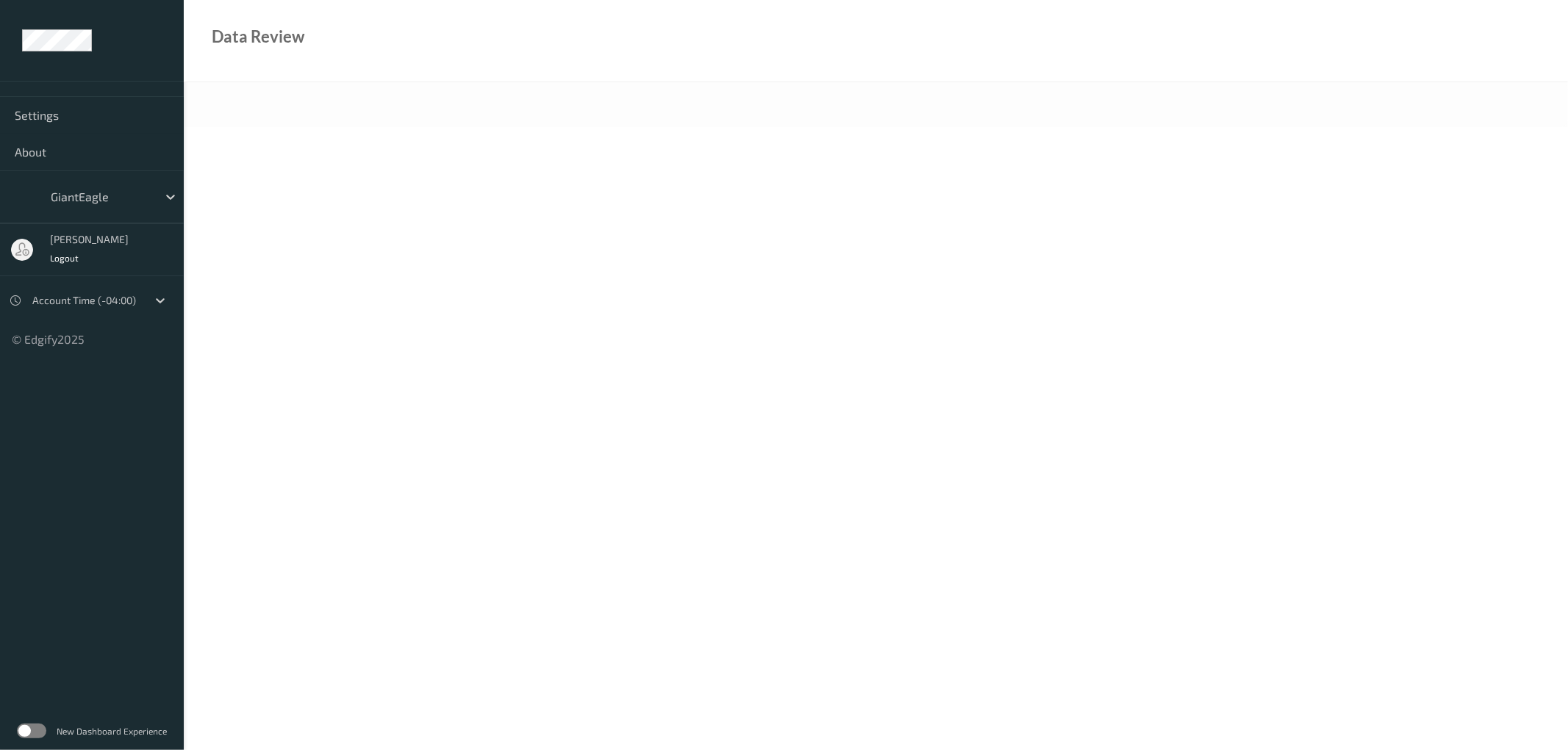
click at [32, 728] on label at bounding box center [31, 731] width 29 height 15
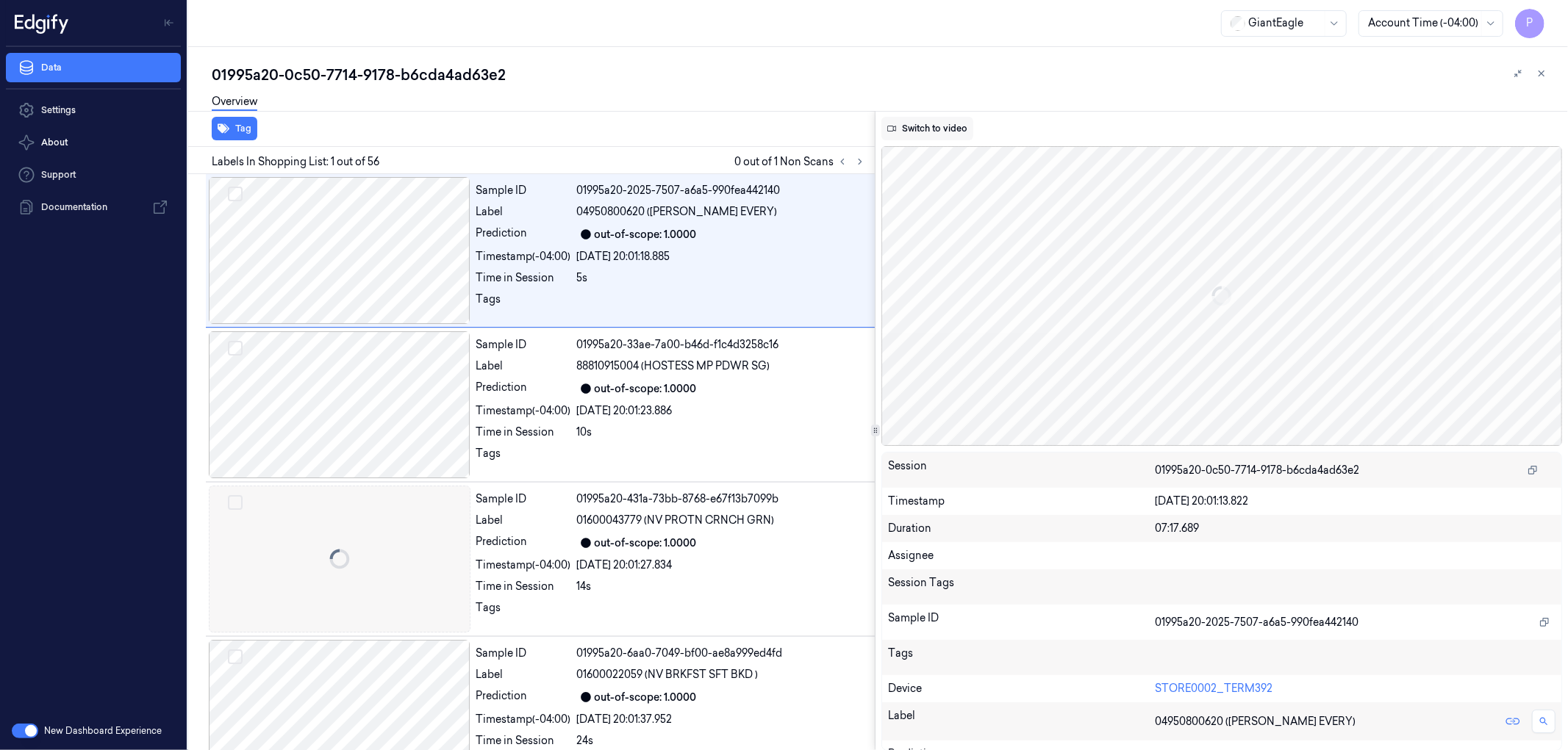
click at [948, 130] on button "Switch to video" at bounding box center [927, 128] width 92 height 23
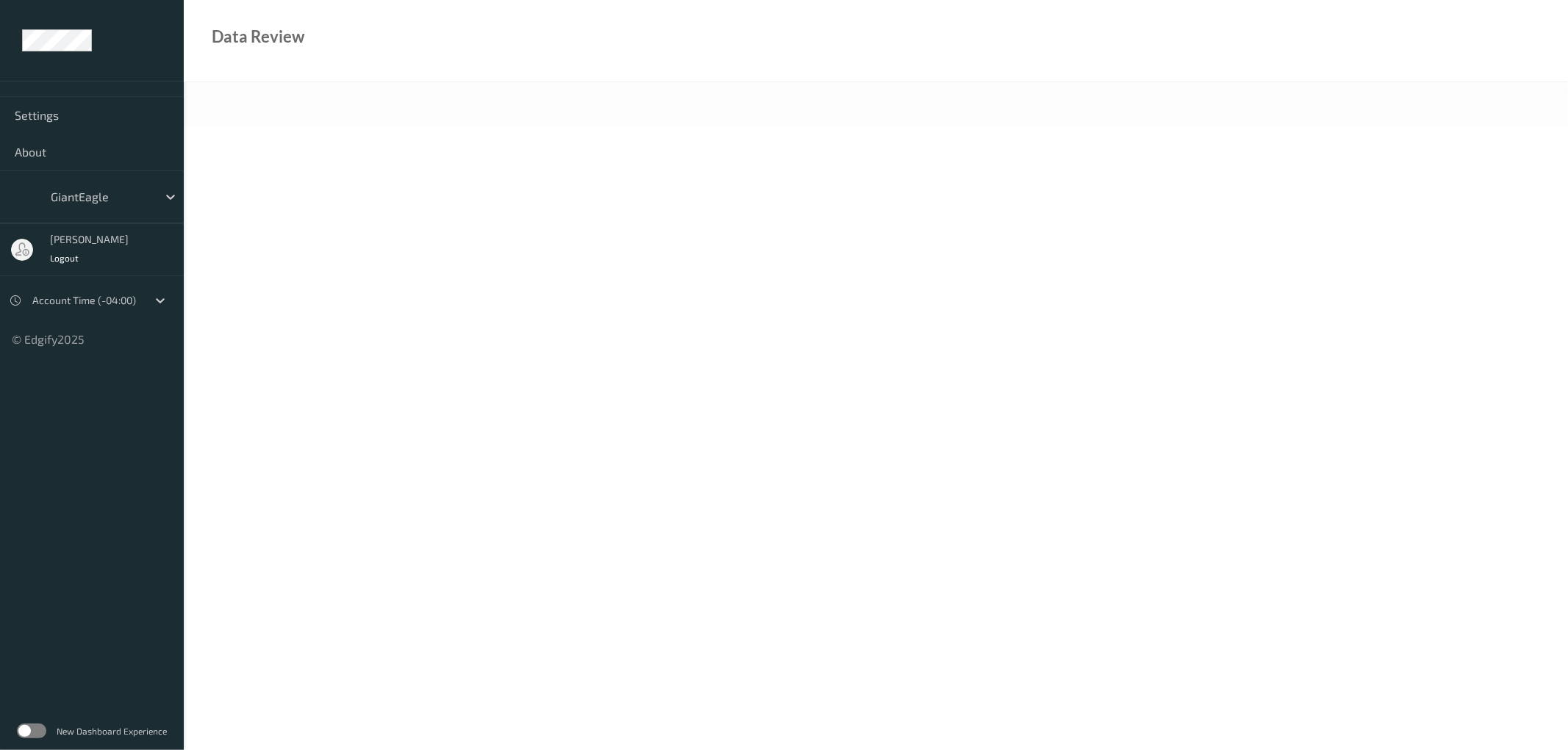
click at [43, 731] on label at bounding box center [31, 731] width 29 height 15
click at [39, 735] on label at bounding box center [31, 731] width 29 height 15
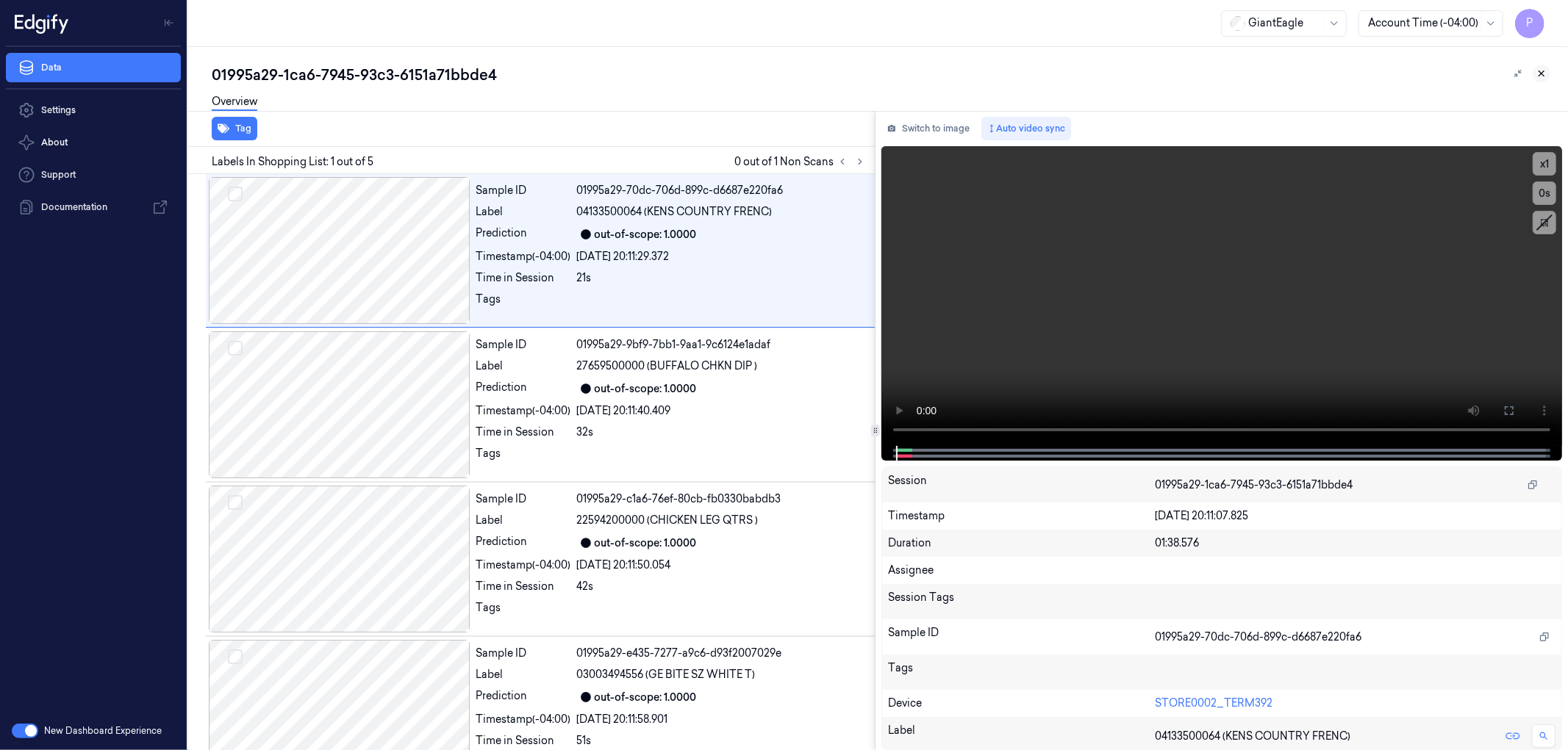
click at [1541, 75] on icon at bounding box center [1541, 73] width 10 height 10
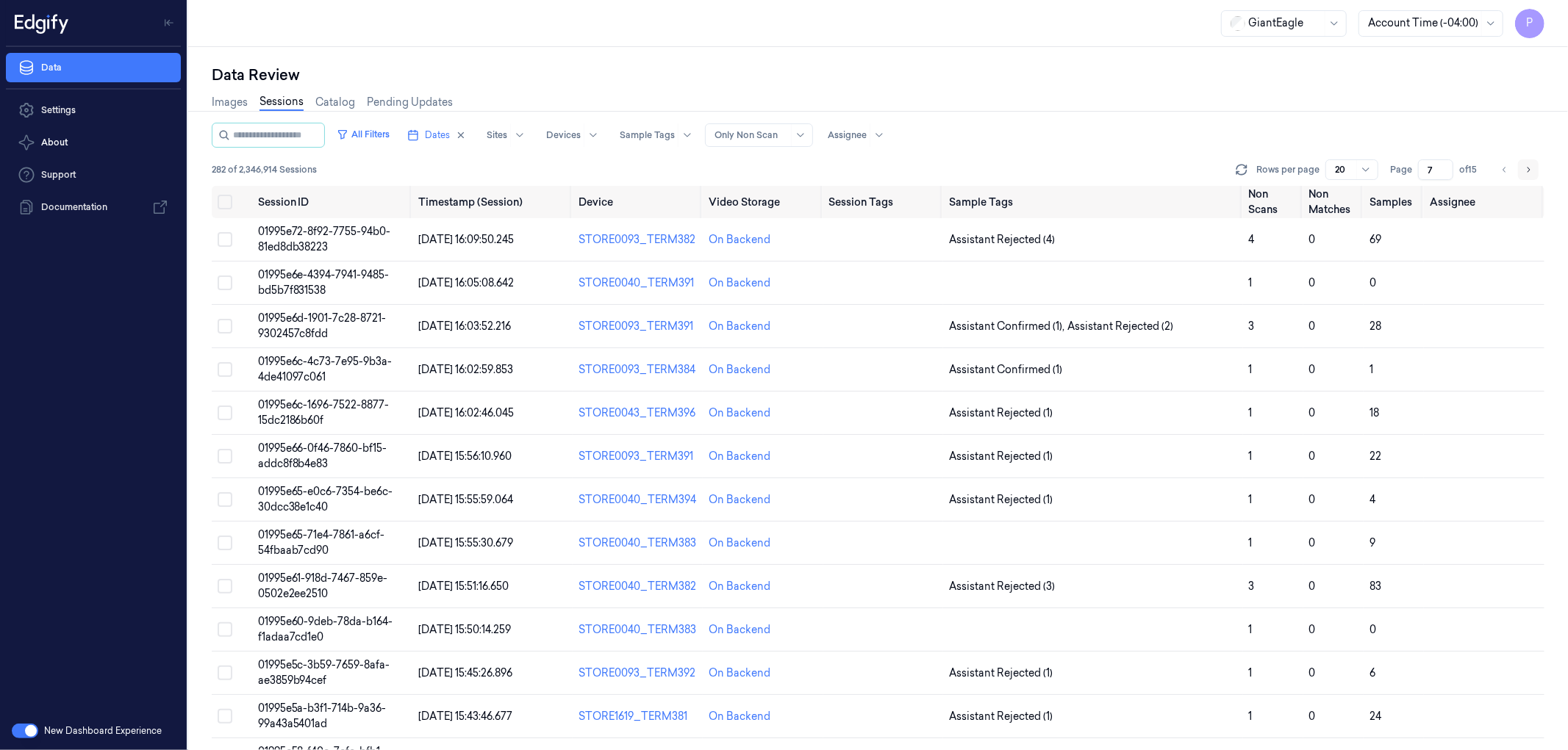
click at [1526, 170] on icon "Go to next page" at bounding box center [1527, 169] width 8 height 12
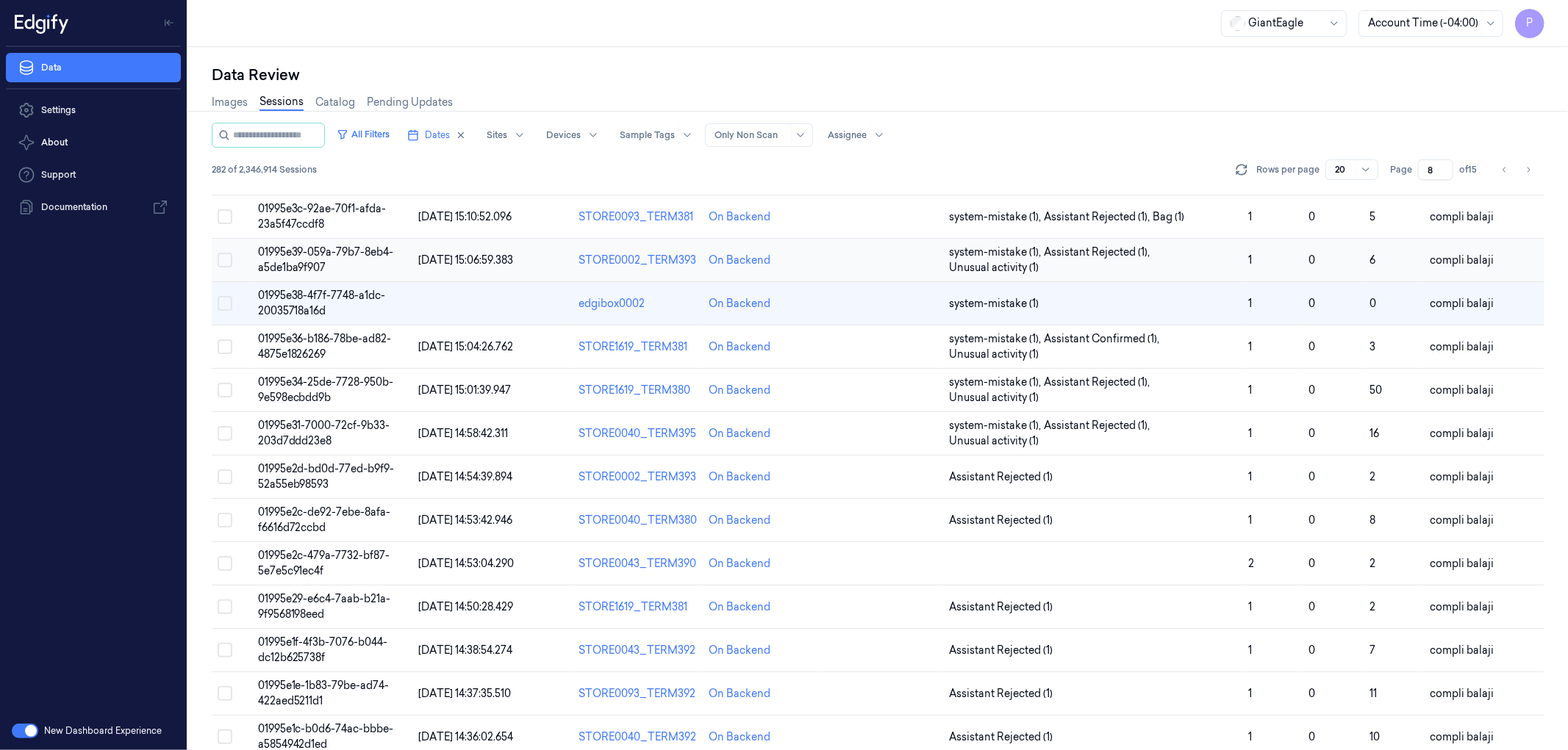
scroll to position [346, 0]
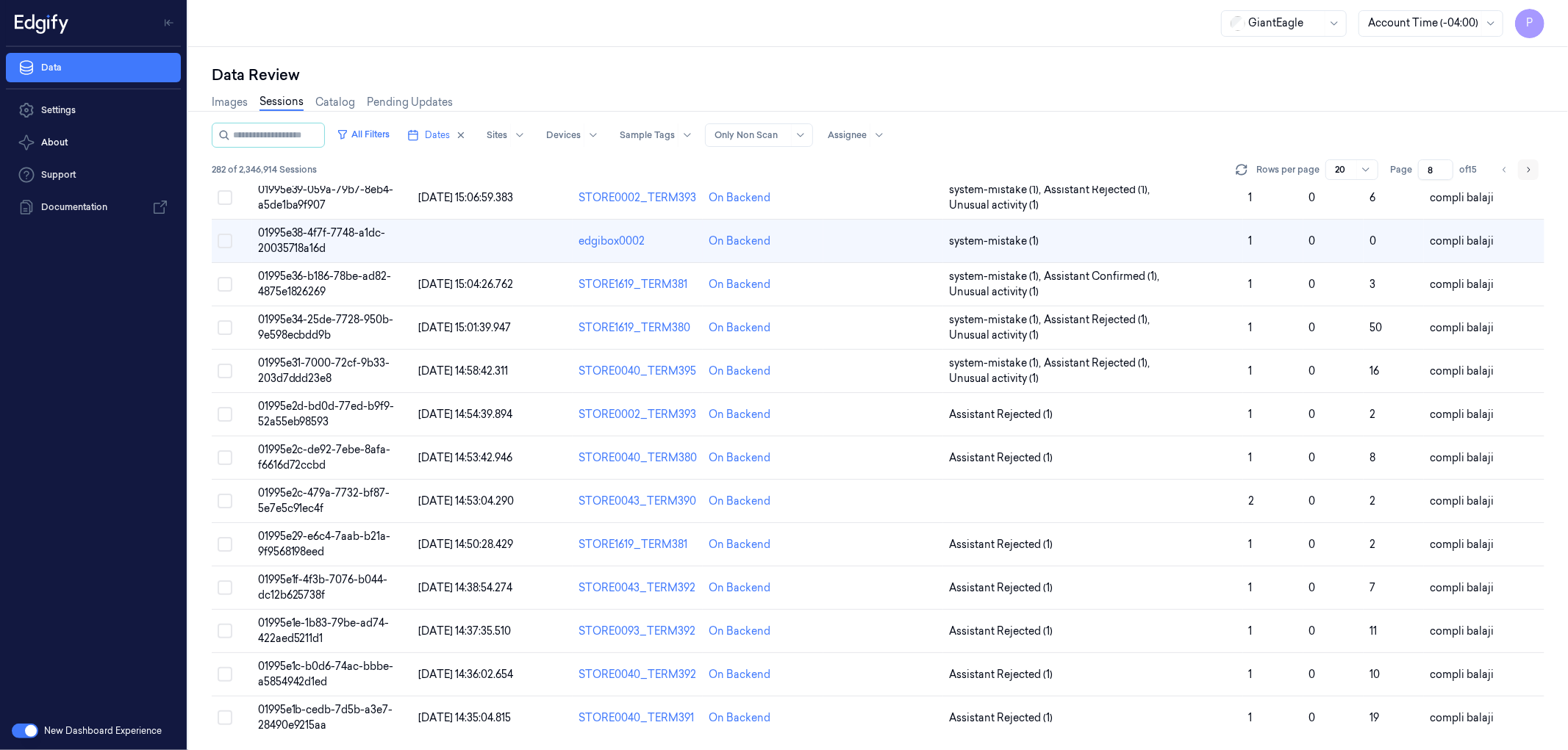
click at [1529, 166] on icon "Go to next page" at bounding box center [1527, 169] width 8 height 12
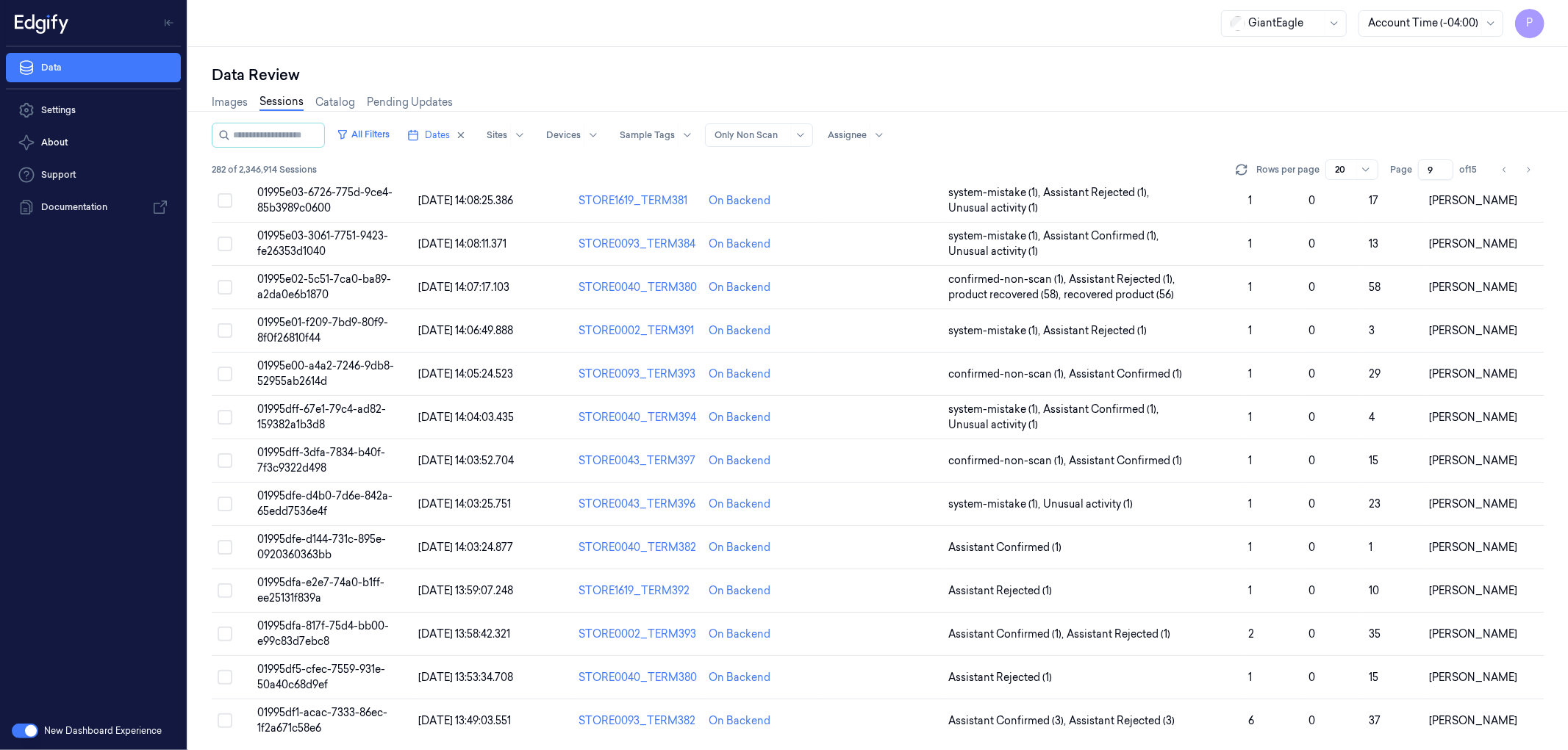
scroll to position [346, 0]
click at [1533, 163] on button "Go to next page" at bounding box center [1528, 170] width 21 height 21
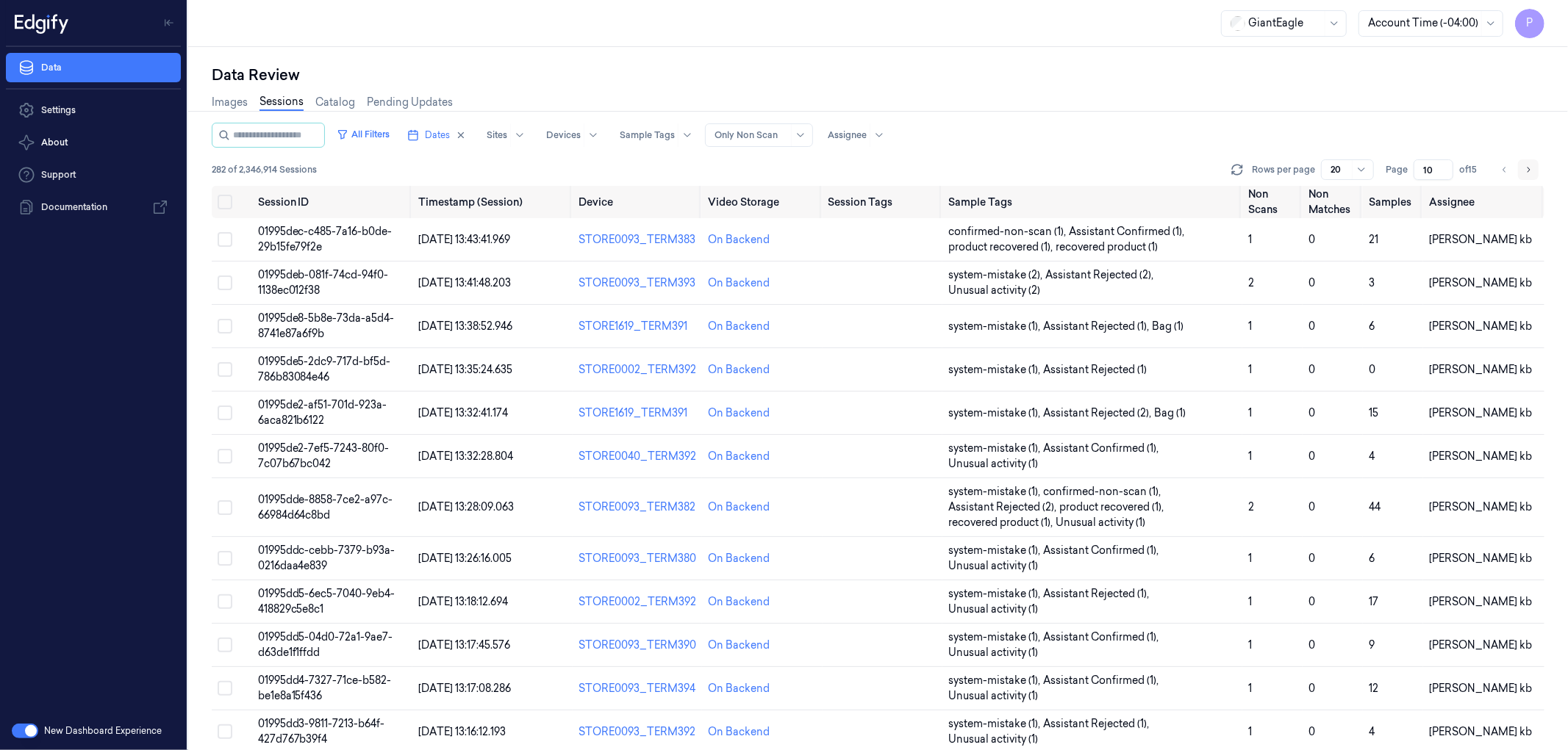
click at [1527, 169] on icon "Go to next page" at bounding box center [1527, 169] width 8 height 12
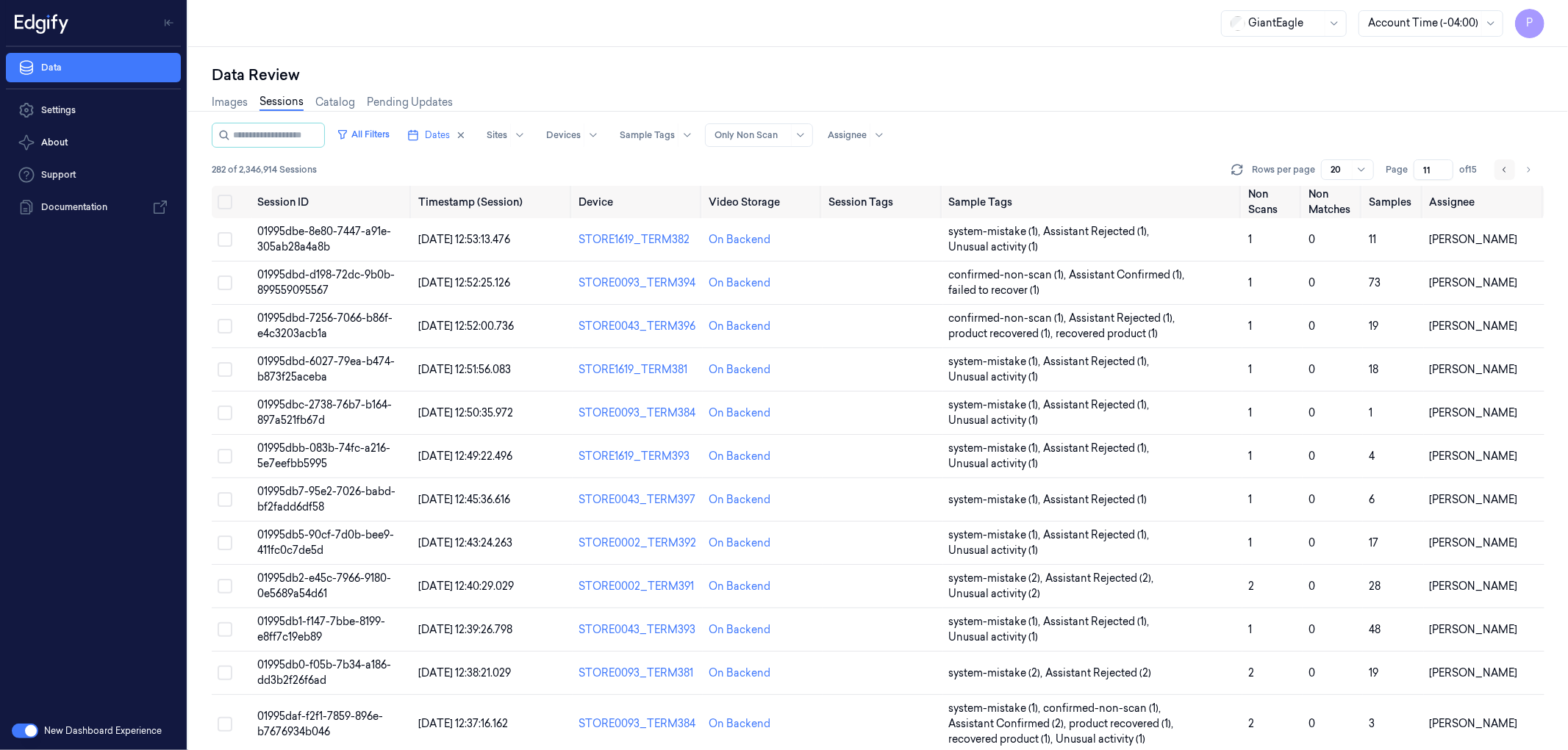
click at [1501, 177] on button "Go to previous page" at bounding box center [1504, 170] width 21 height 21
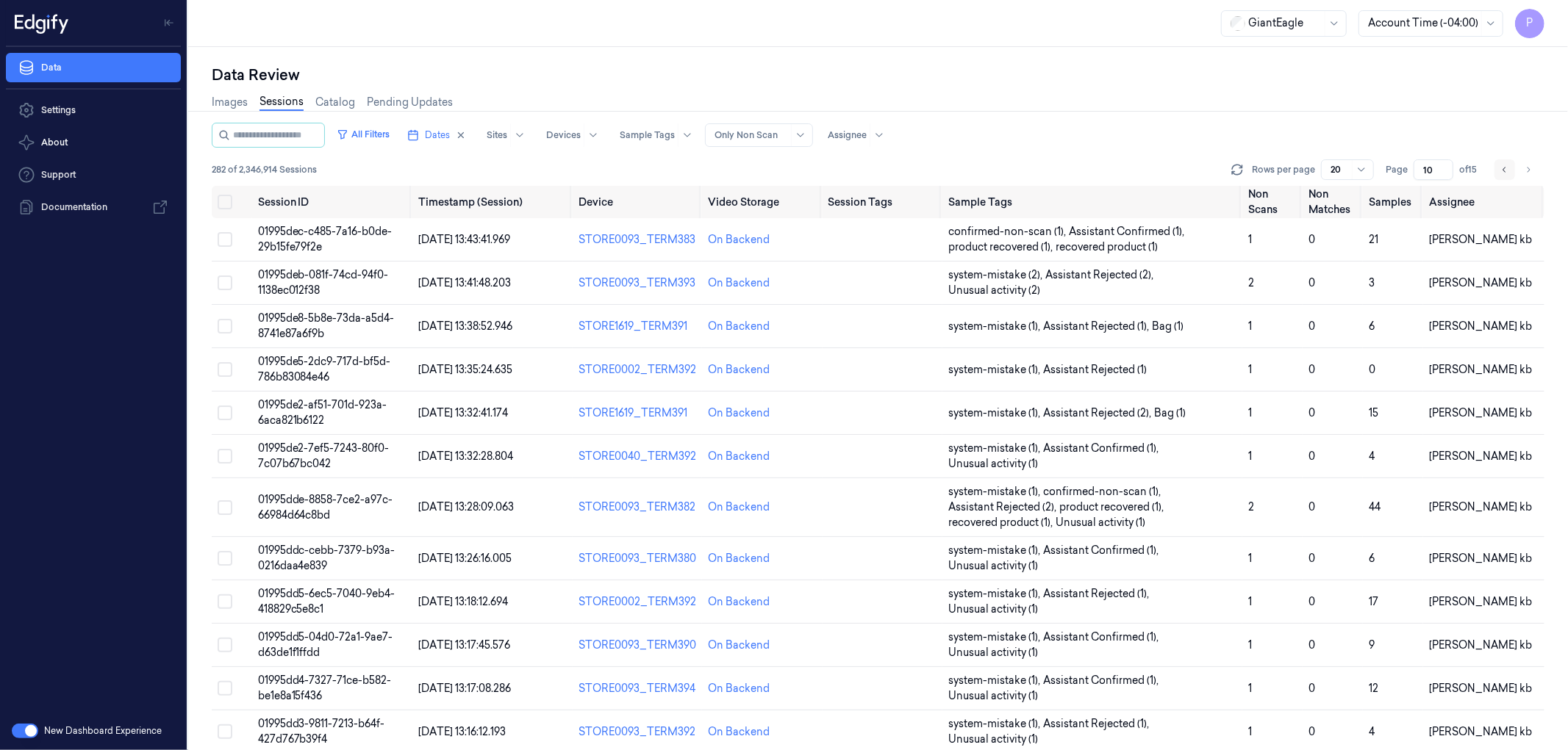
click at [1504, 172] on icon "Go to previous page" at bounding box center [1504, 169] width 8 height 12
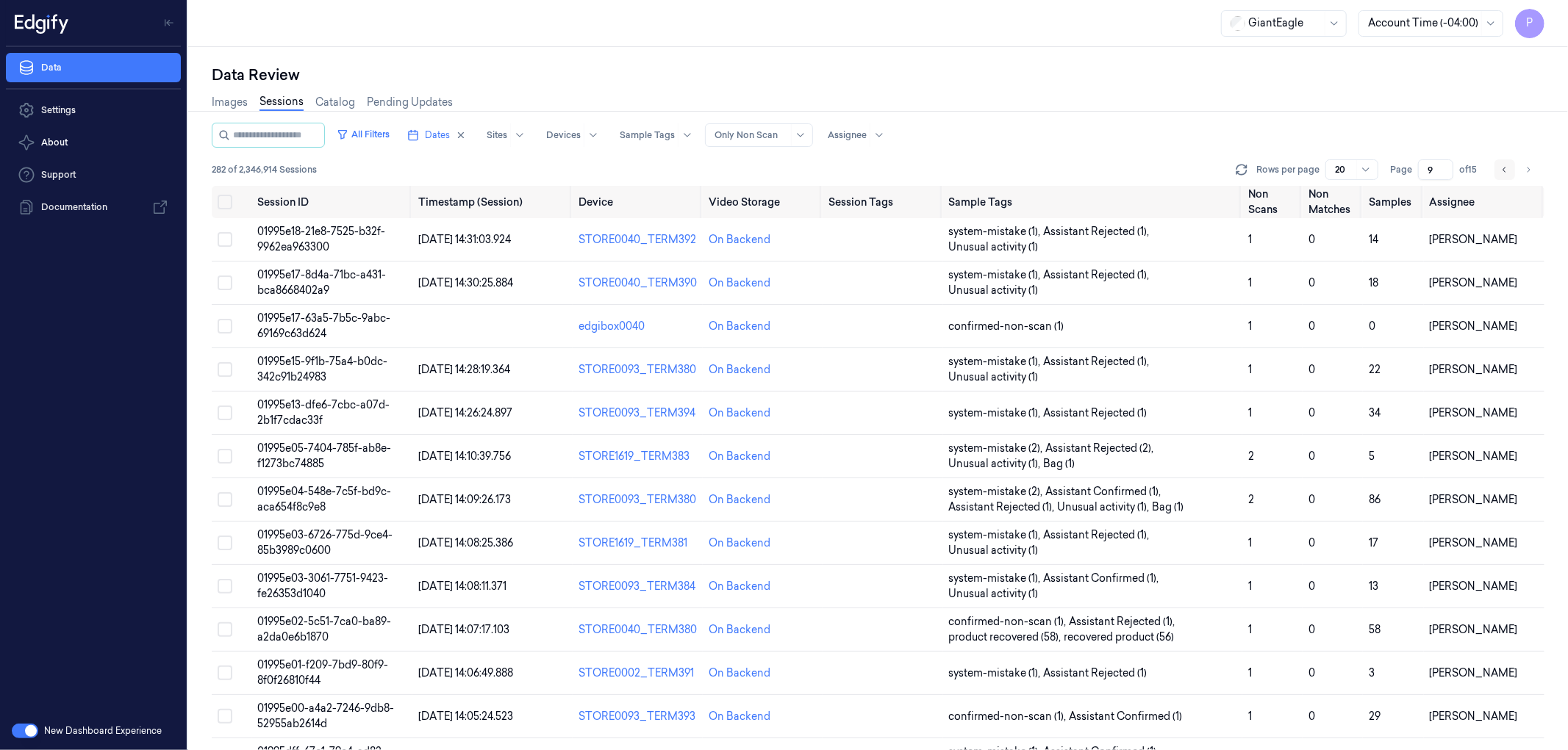
click at [1504, 172] on icon "Go to previous page" at bounding box center [1504, 169] width 8 height 12
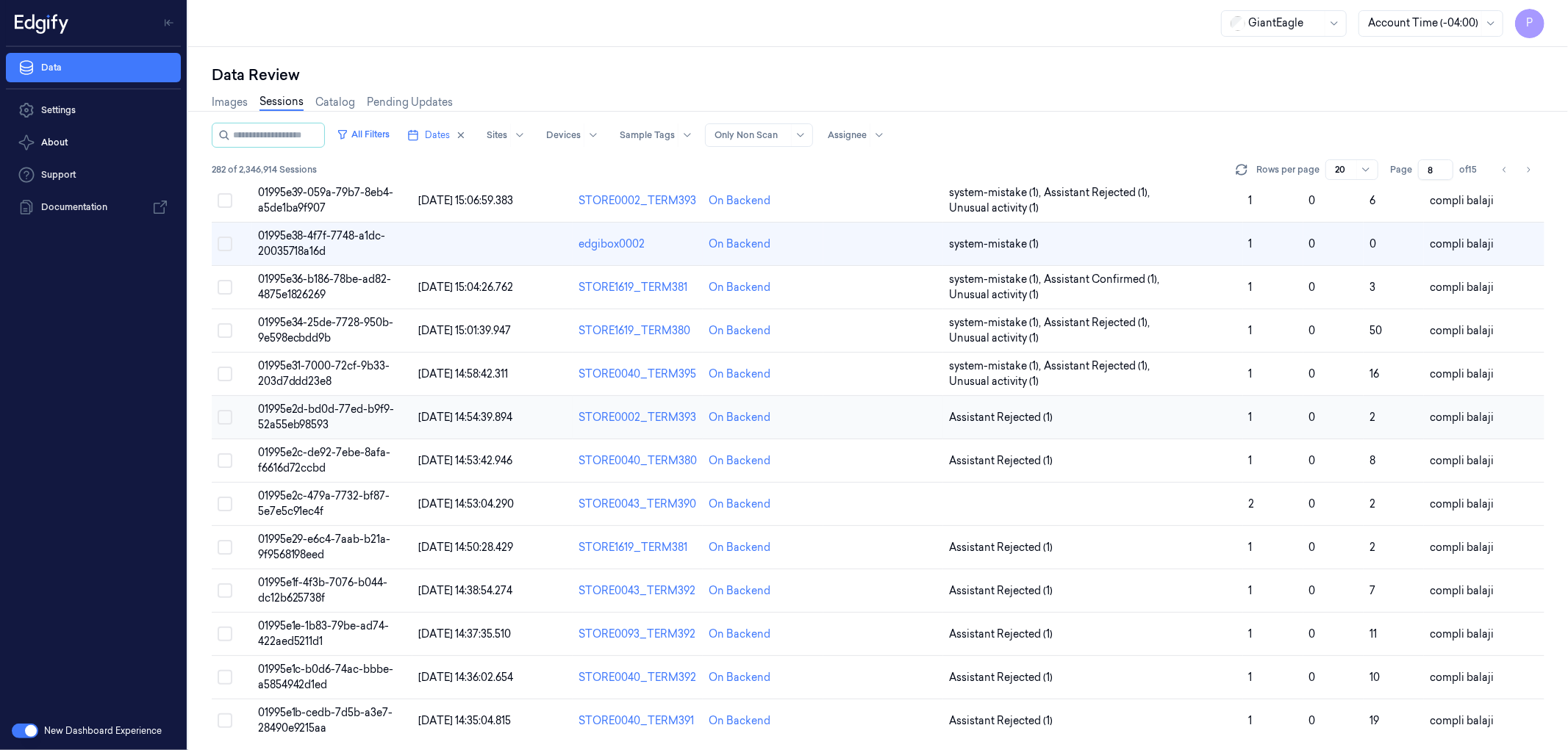
scroll to position [346, 0]
click at [1504, 167] on icon "Go to previous page" at bounding box center [1504, 170] width 3 height 6
type input "7"
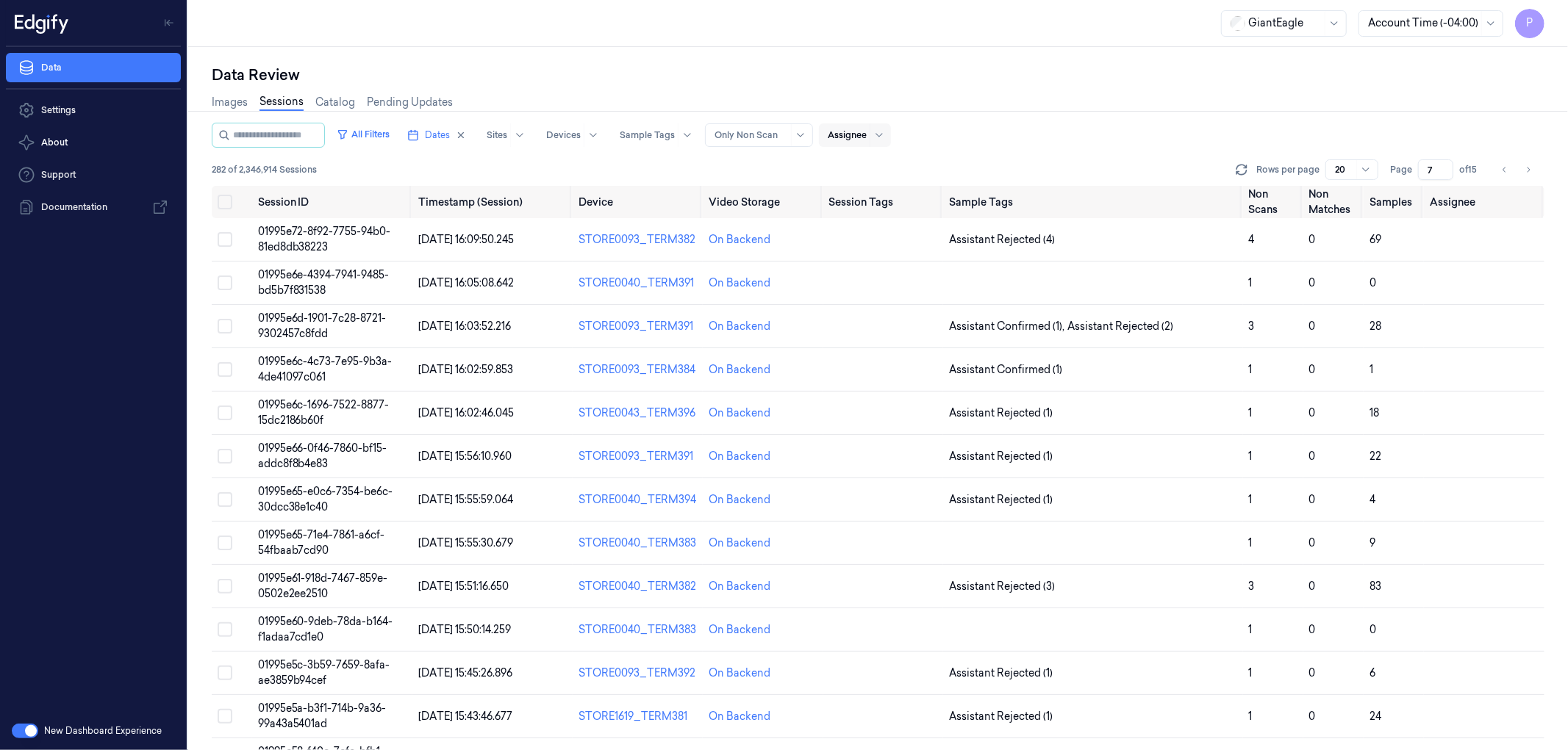
click at [888, 137] on div at bounding box center [878, 134] width 19 height 23
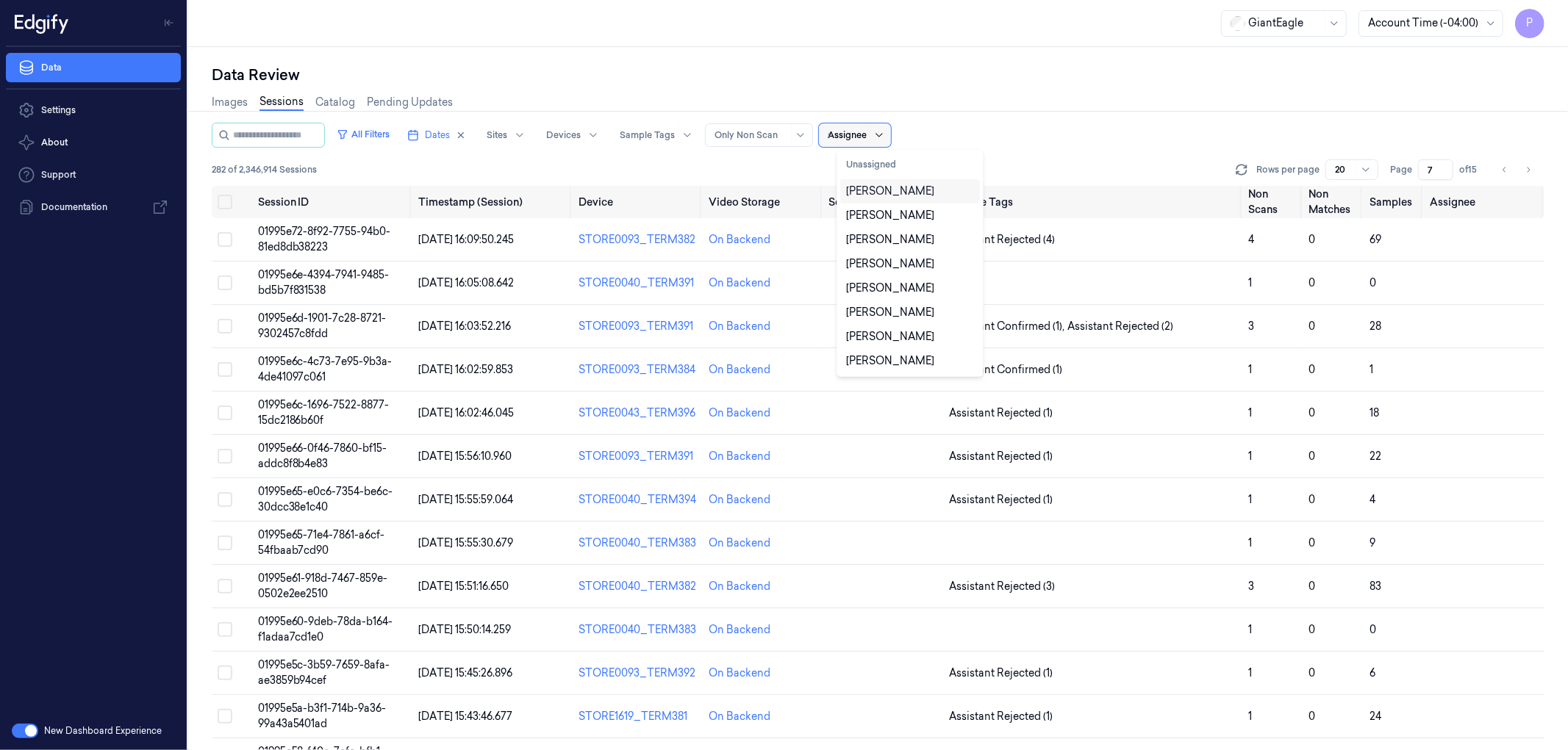
type input "ay"
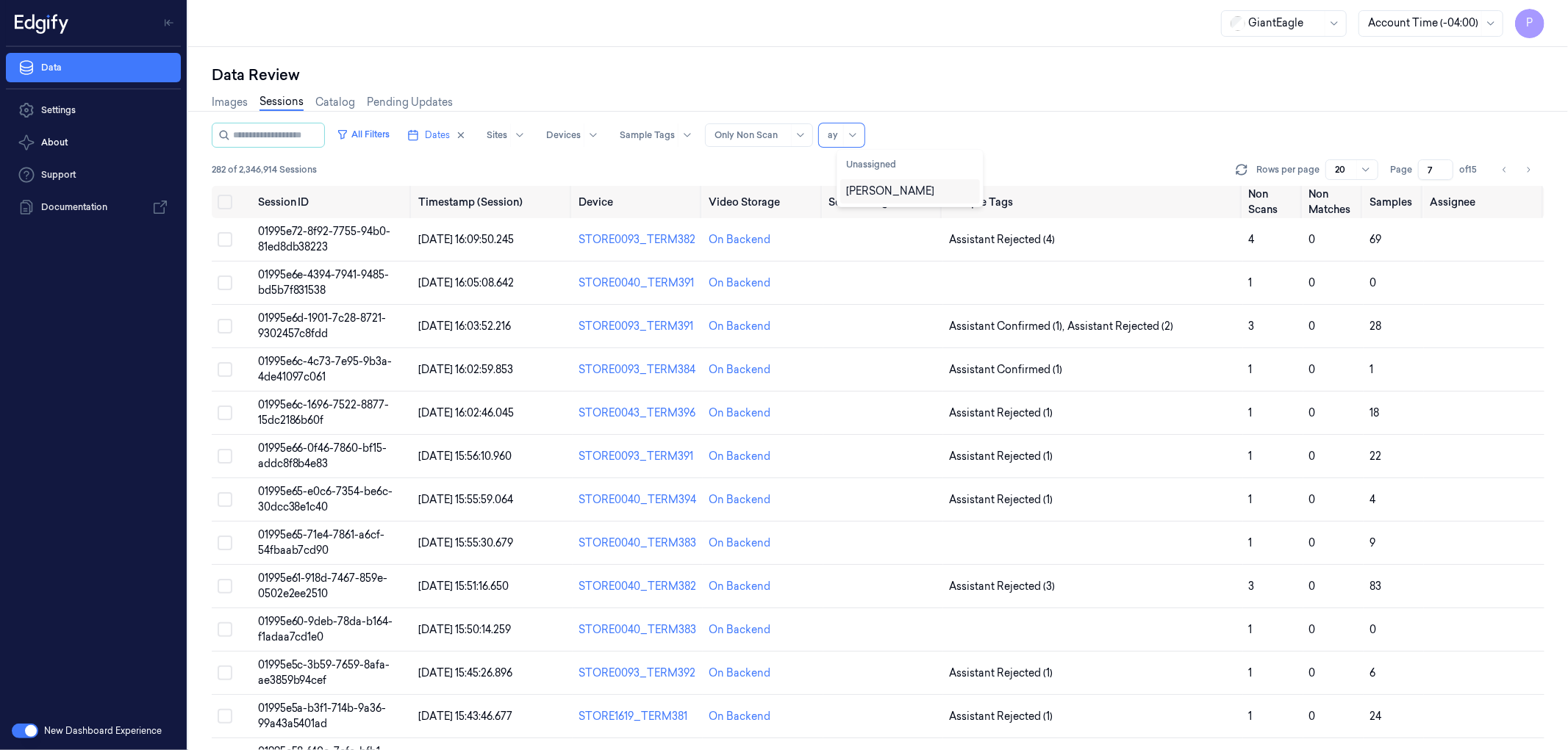
click at [888, 193] on div "[PERSON_NAME]" at bounding box center [890, 191] width 88 height 16
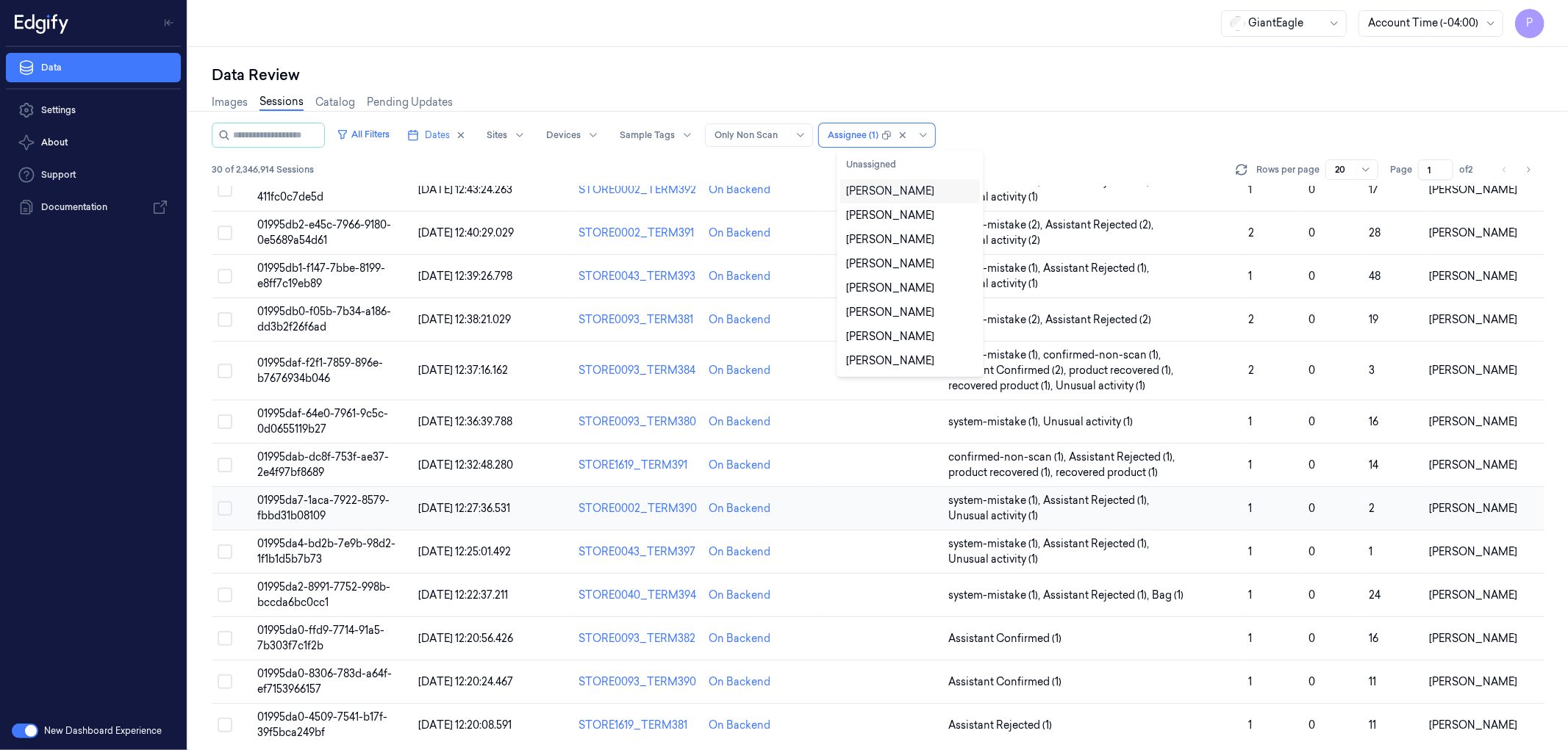
scroll to position [361, 0]
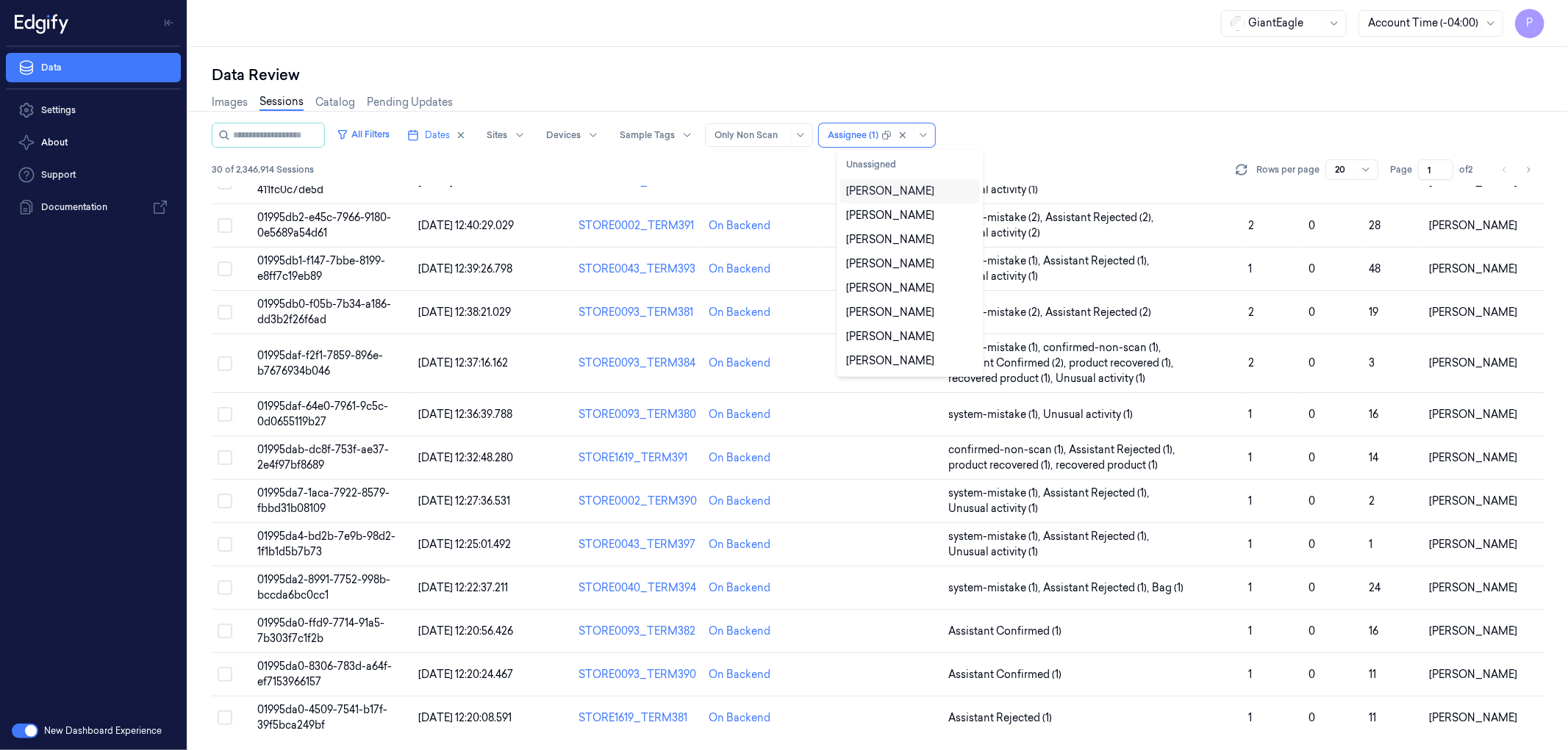
click at [1112, 67] on div "Data Review" at bounding box center [878, 75] width 1333 height 21
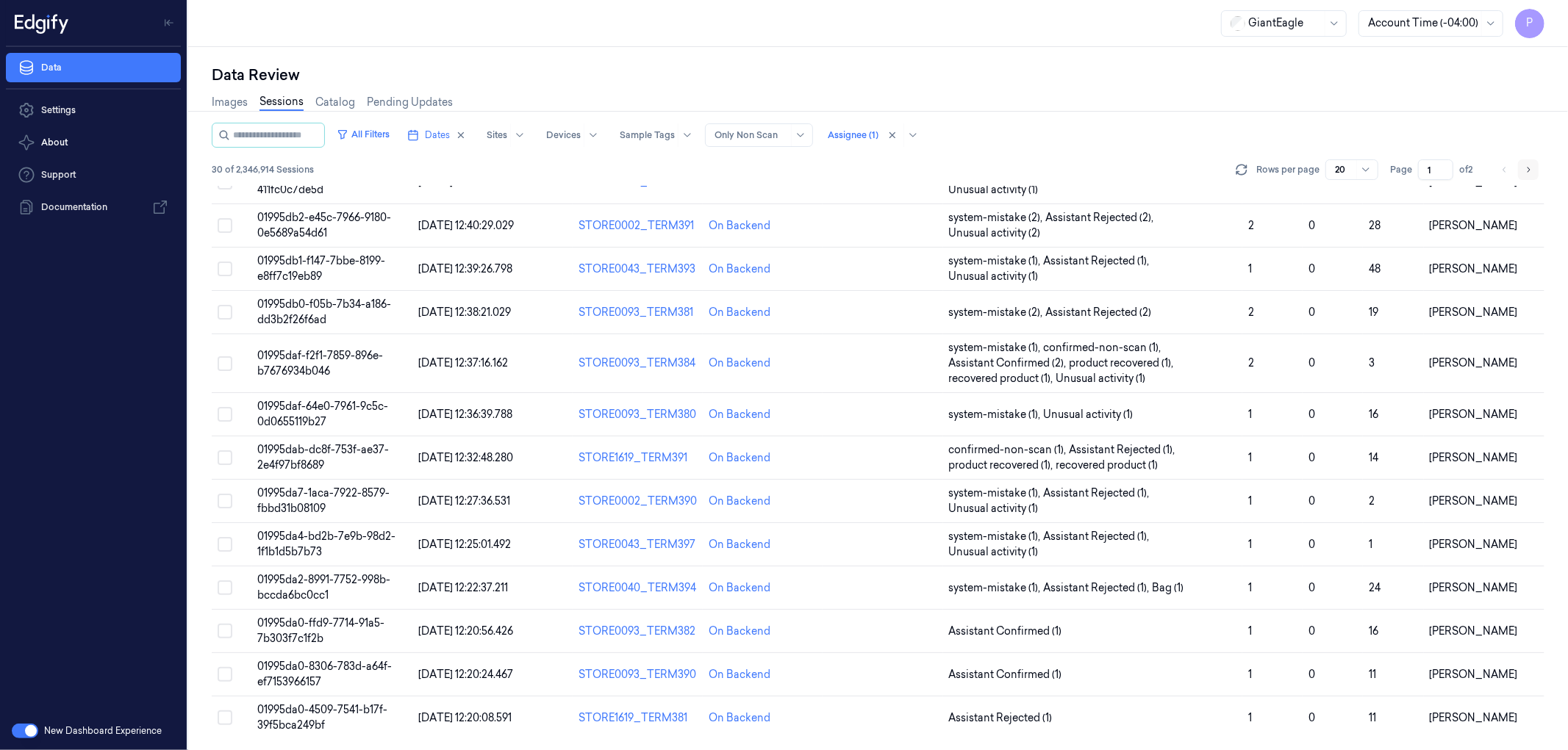
click at [1532, 169] on button "Go to next page" at bounding box center [1528, 170] width 21 height 21
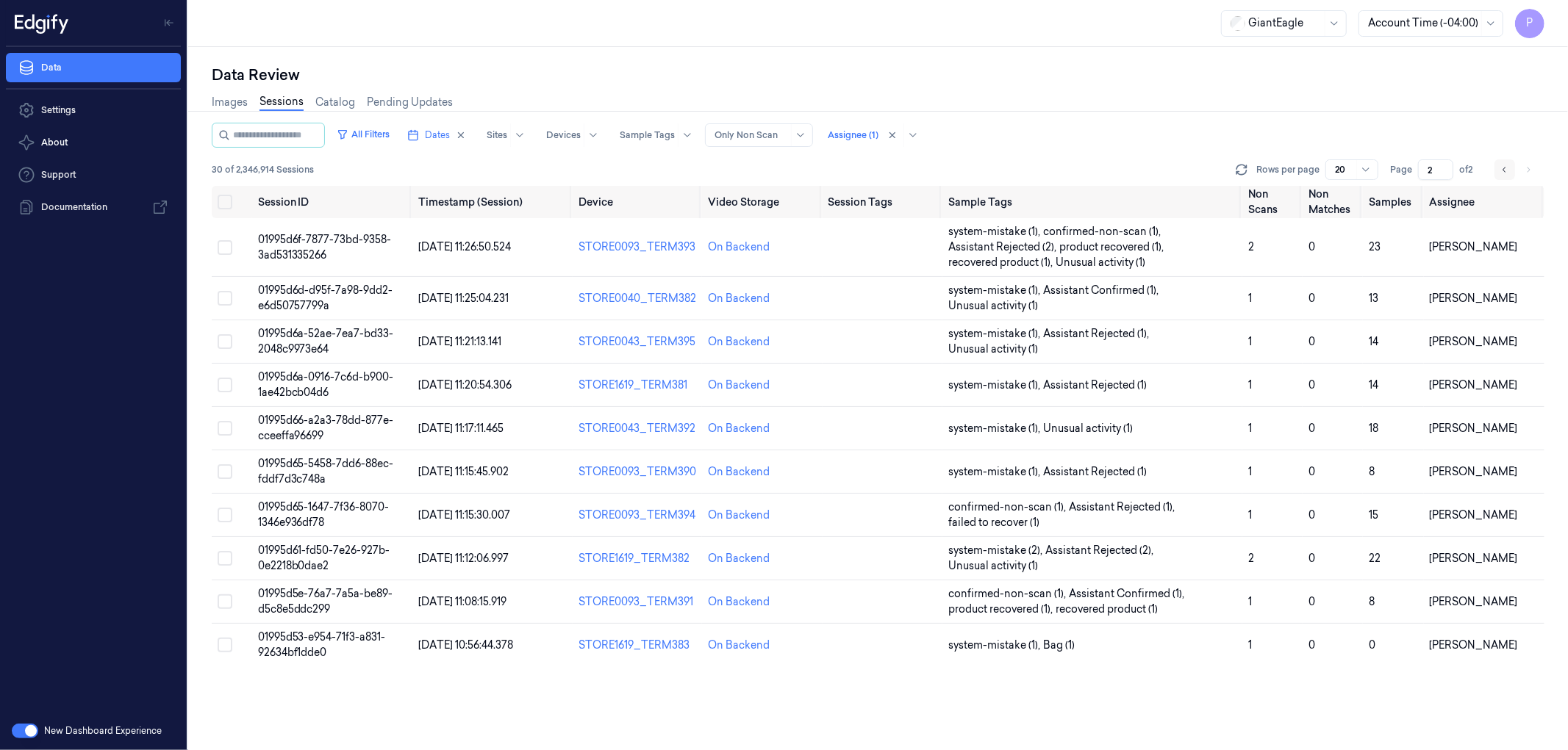
click at [1506, 169] on icon "Go to previous page" at bounding box center [1504, 169] width 8 height 12
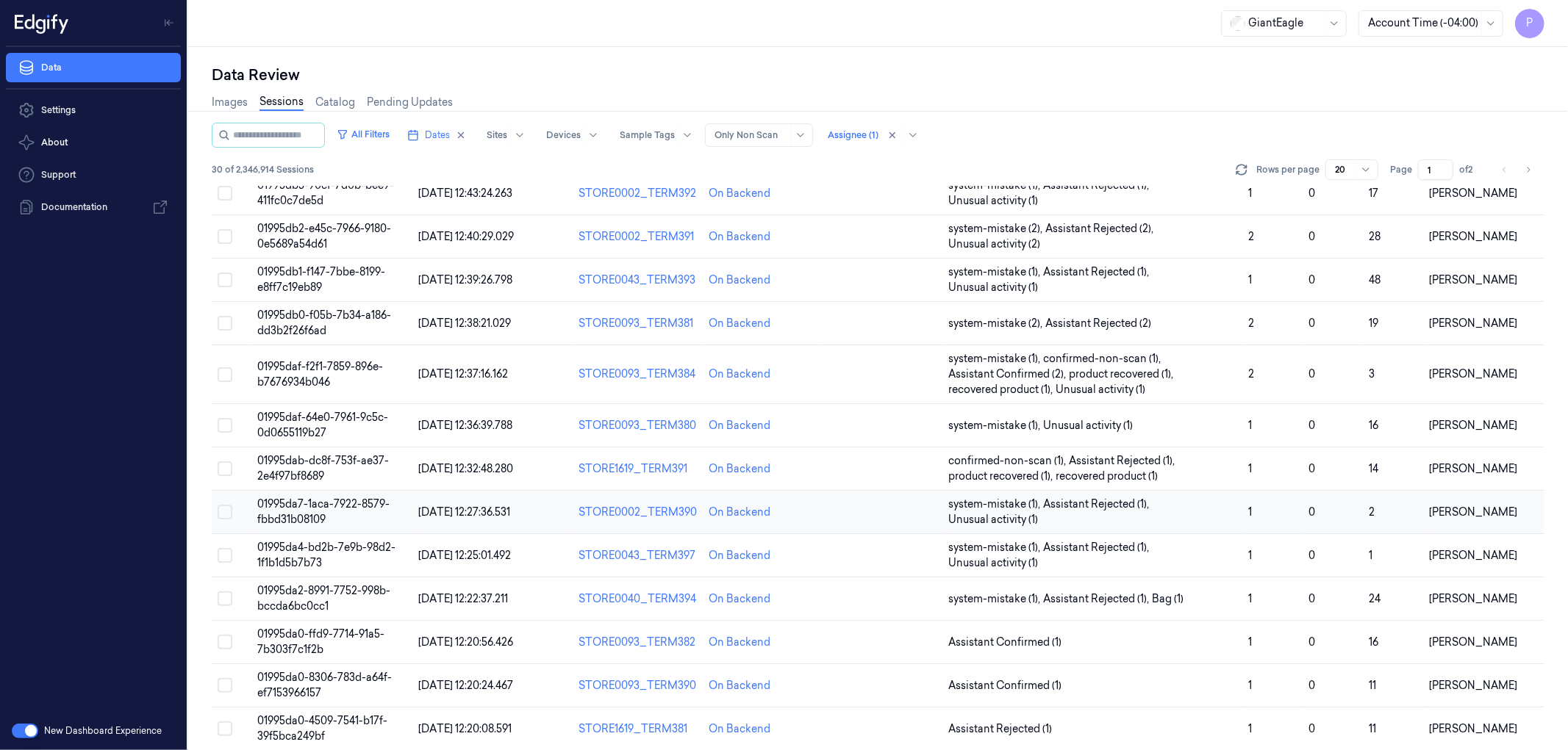
scroll to position [361, 0]
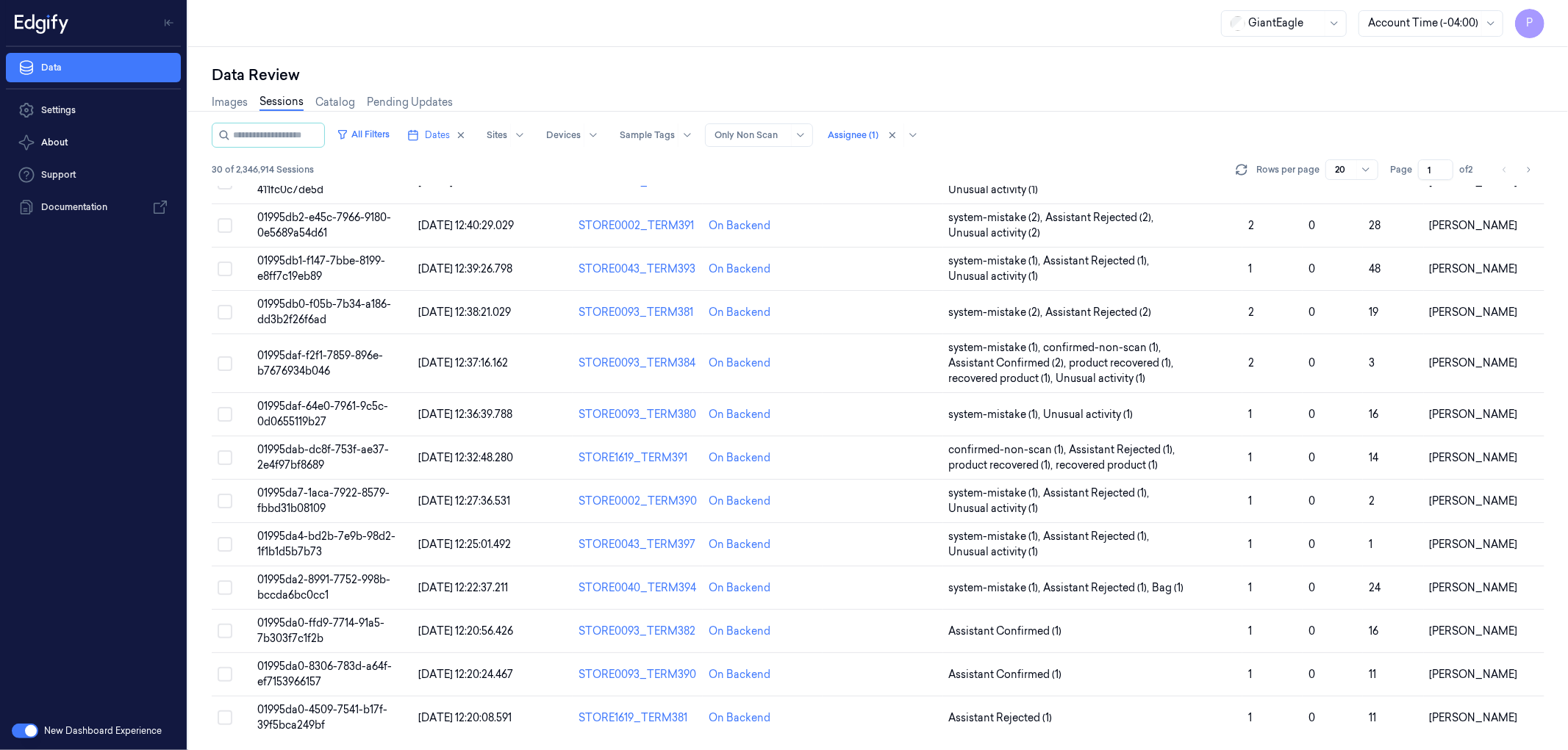
click at [1183, 78] on div "Data Review" at bounding box center [878, 75] width 1333 height 21
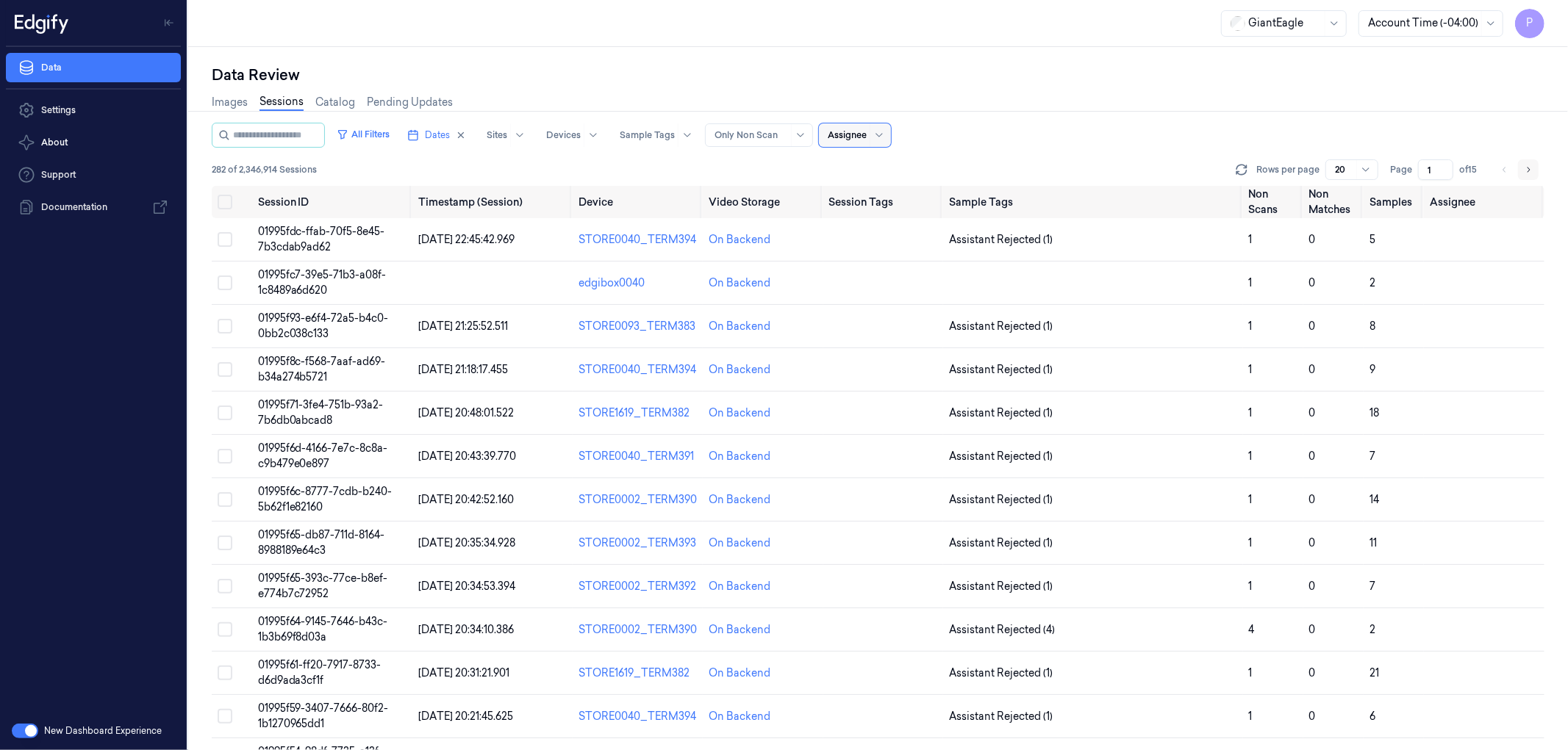
click at [1526, 163] on icon "Go to next page" at bounding box center [1527, 169] width 8 height 12
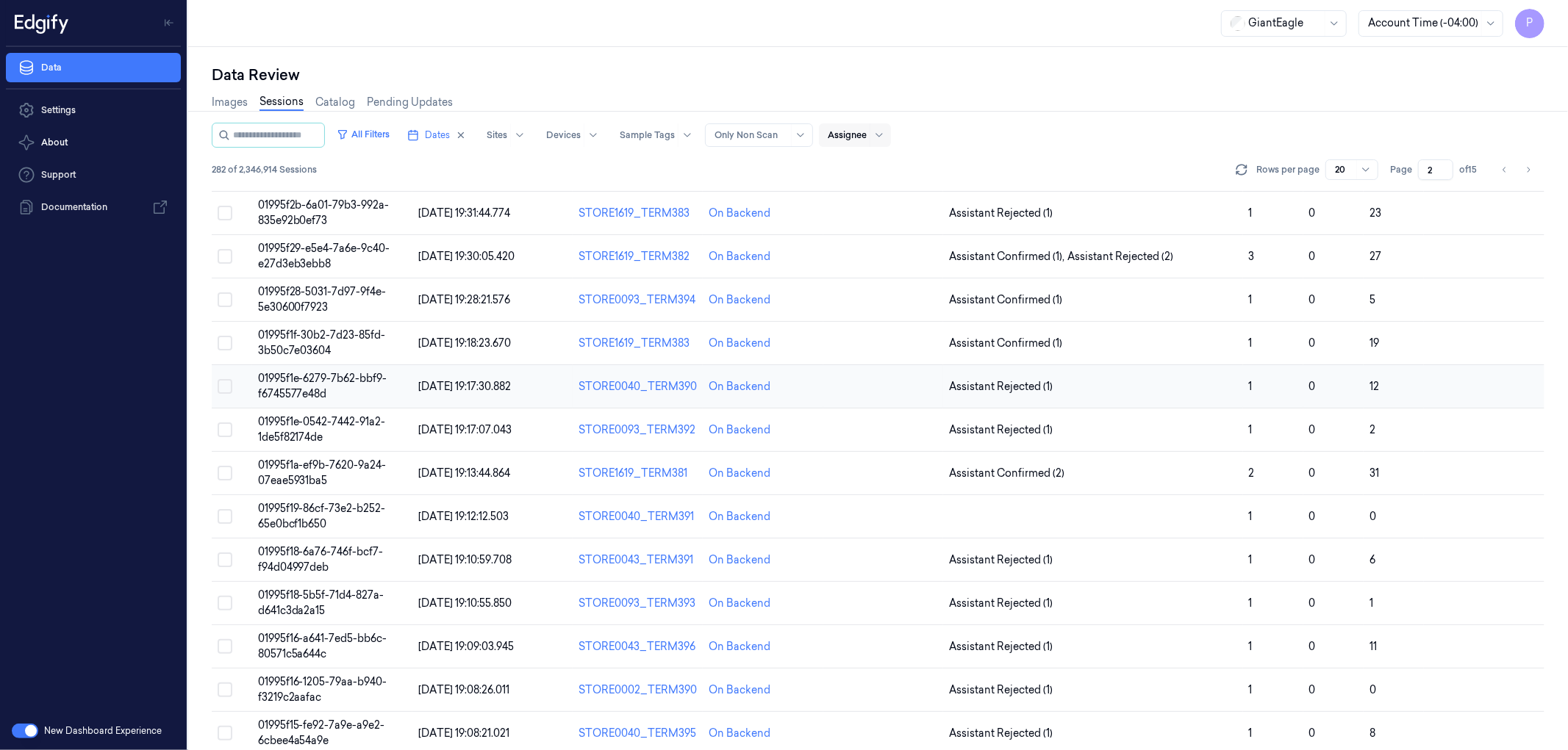
scroll to position [346, 0]
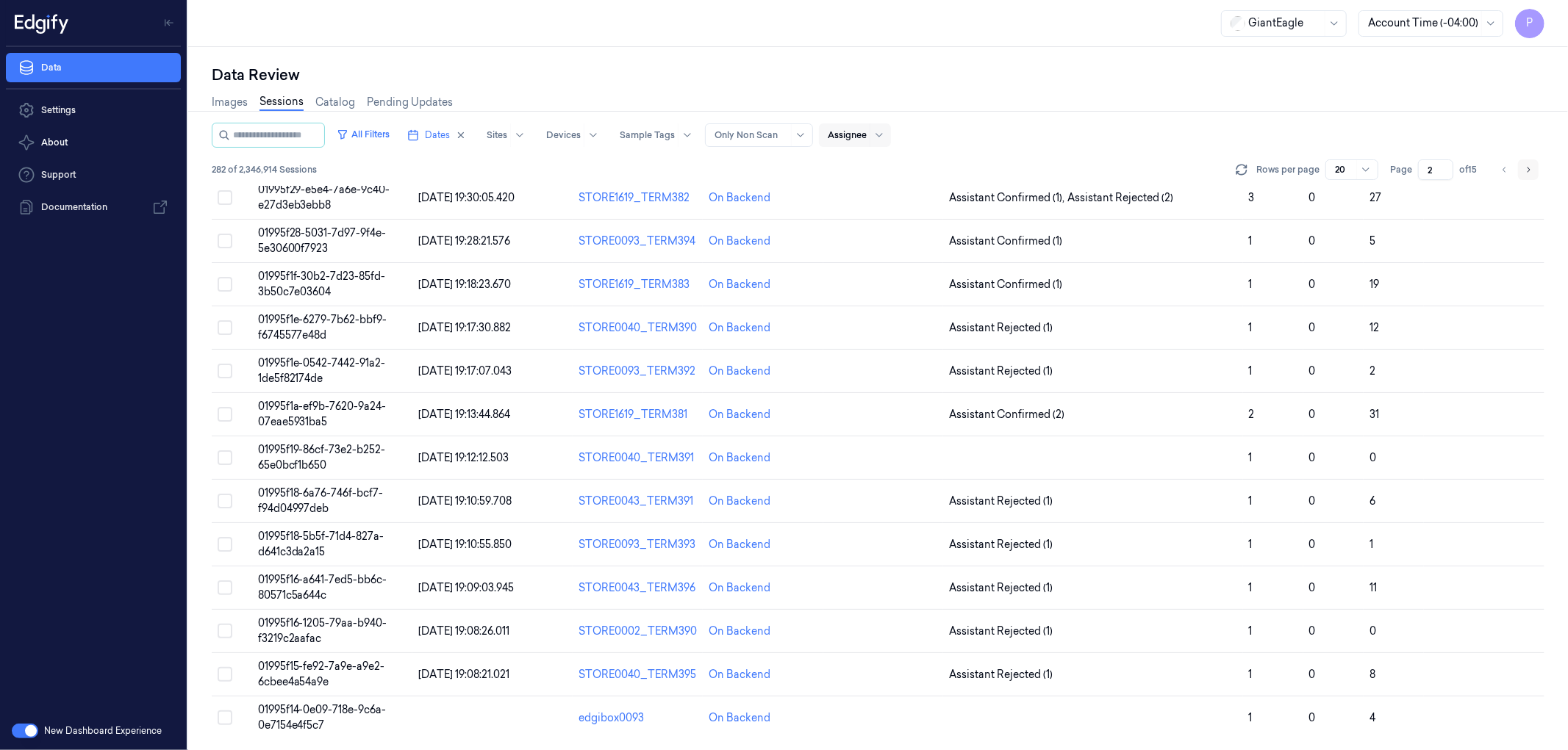
click at [1527, 172] on icon "Go to next page" at bounding box center [1527, 169] width 8 height 12
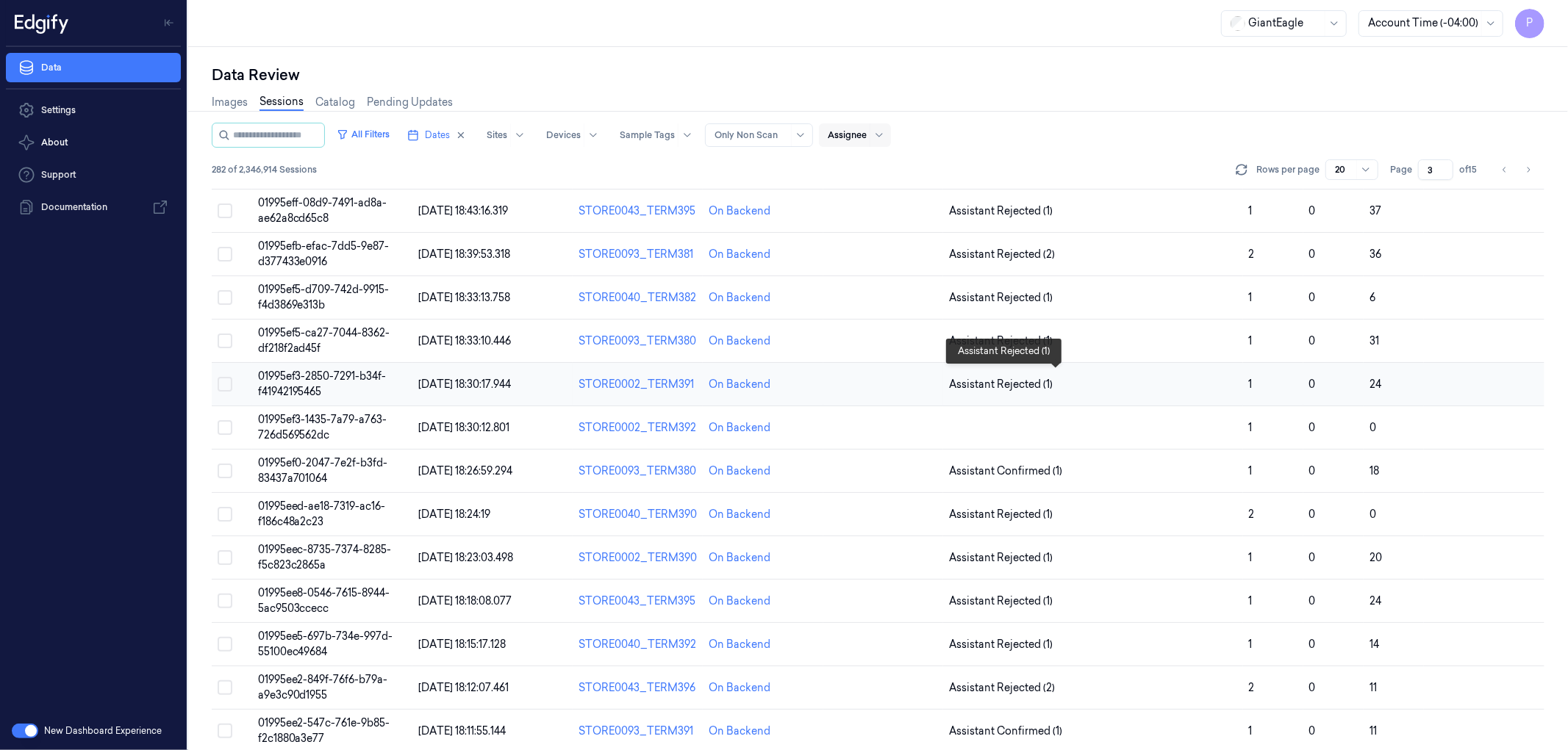
scroll to position [346, 0]
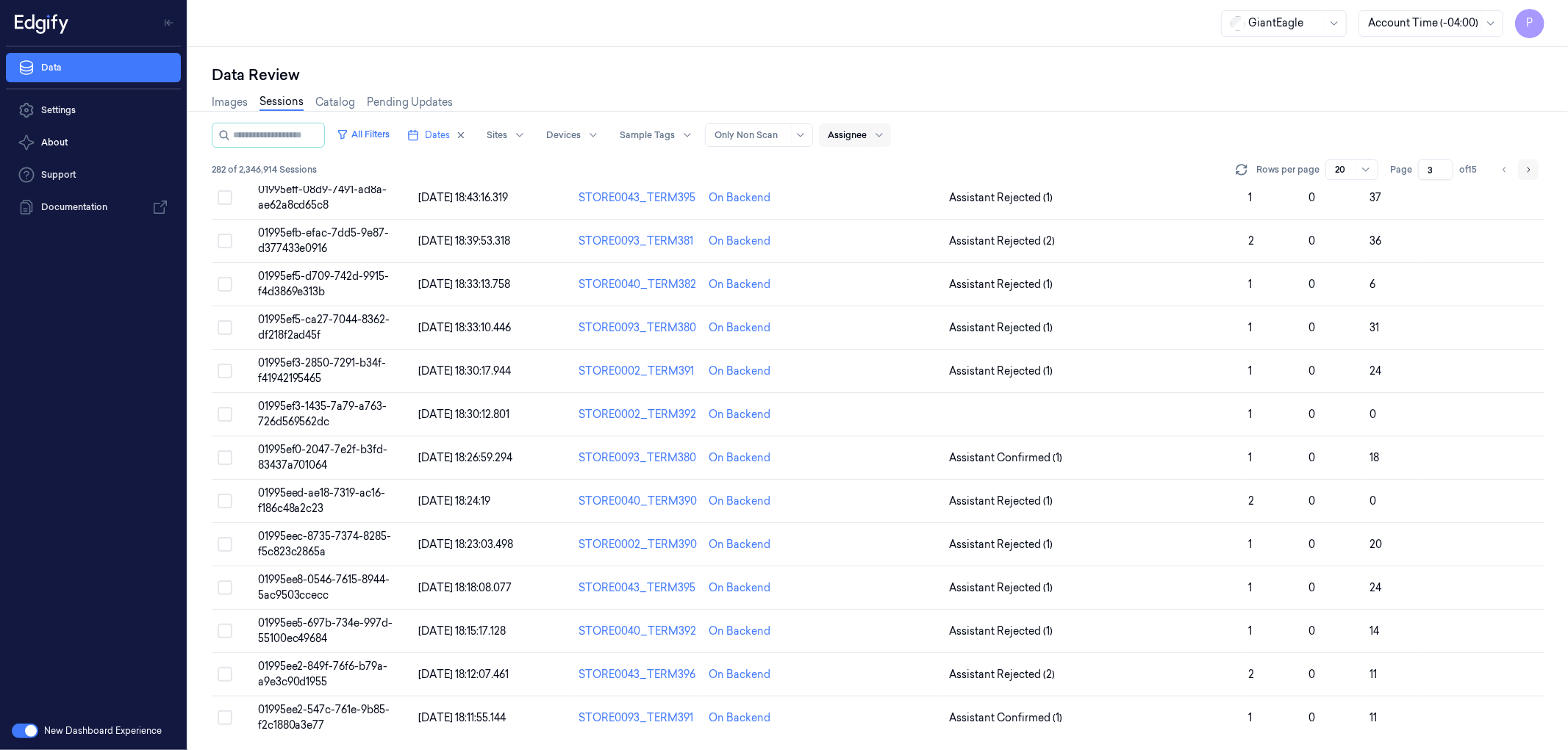
click at [1527, 167] on icon "Go to next page" at bounding box center [1528, 170] width 3 height 6
type input "4"
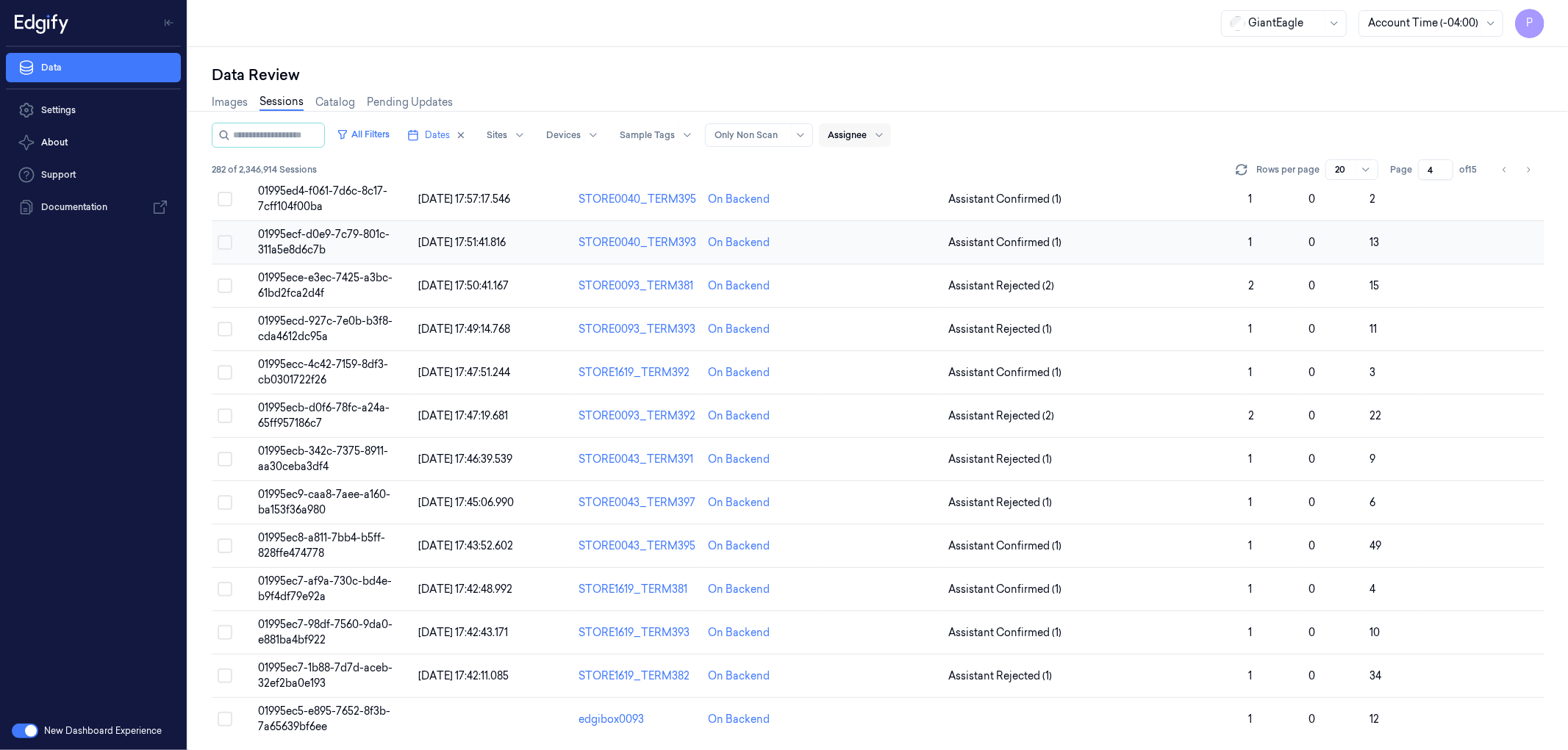
scroll to position [346, 0]
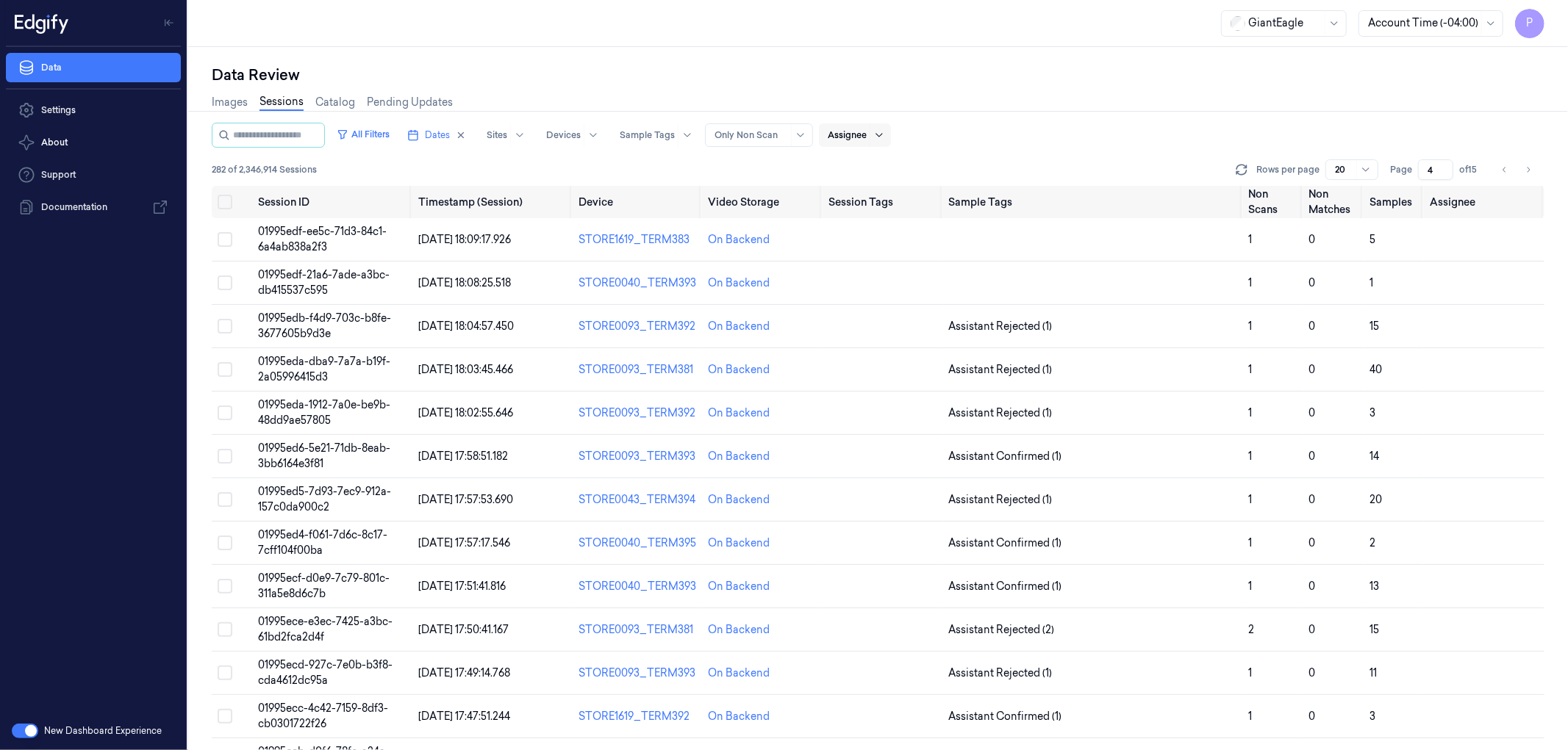
click at [882, 133] on icon at bounding box center [878, 134] width 7 height 4
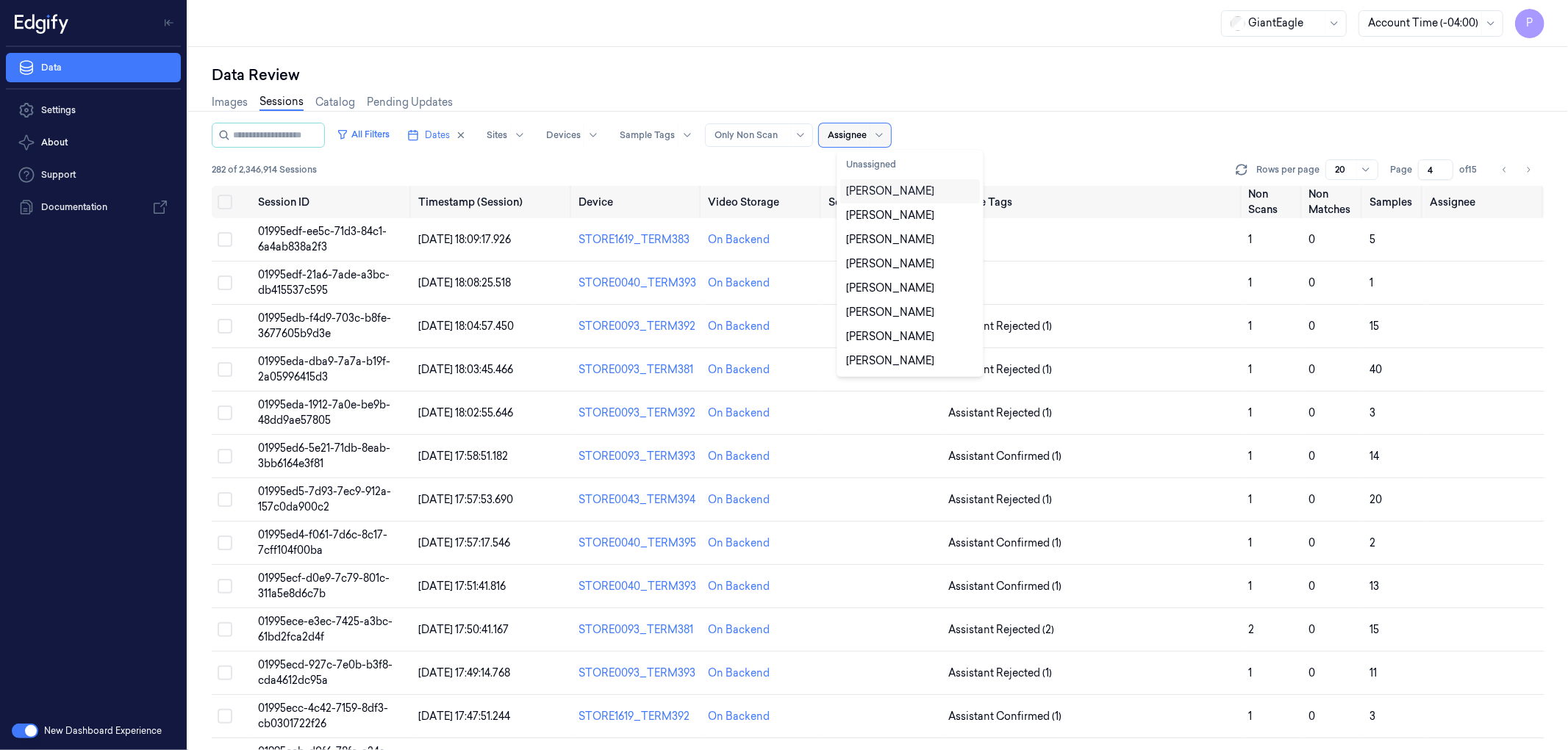
type input "t"
click at [884, 317] on div "taticherla [PERSON_NAME]" at bounding box center [909, 319] width 128 height 31
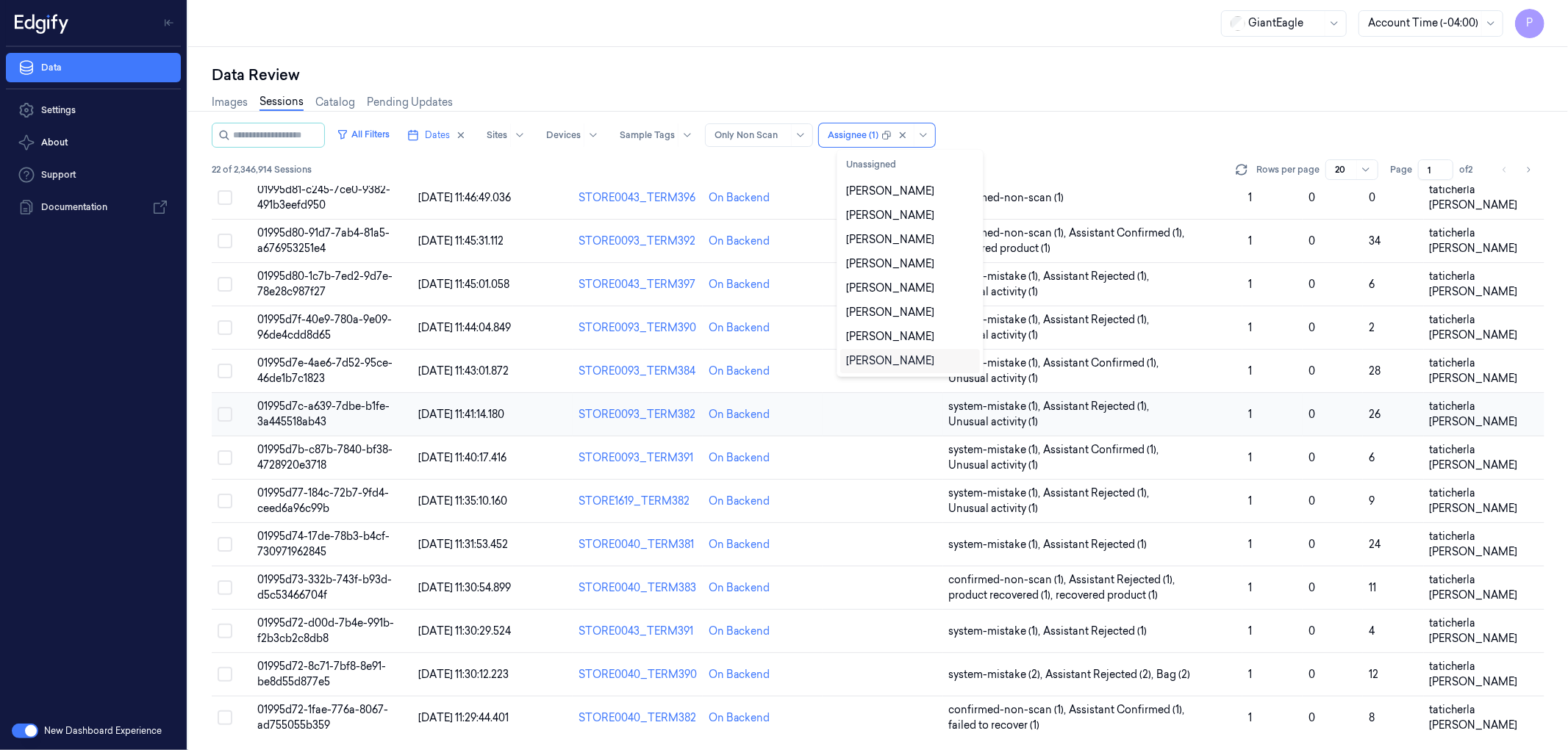
scroll to position [346, 0]
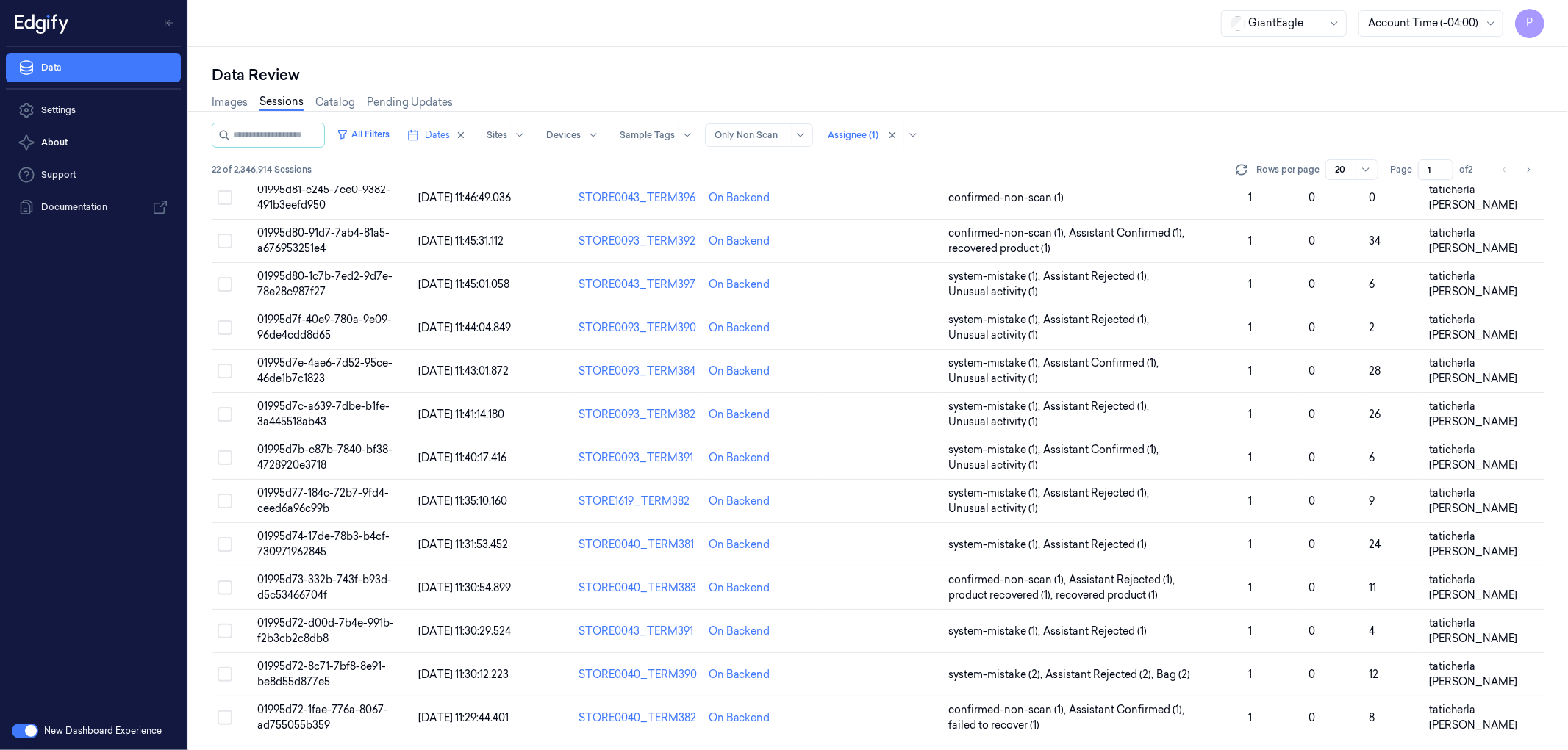
click at [1172, 85] on div "Images Sessions Catalog Pending Updates" at bounding box center [878, 104] width 1333 height 37
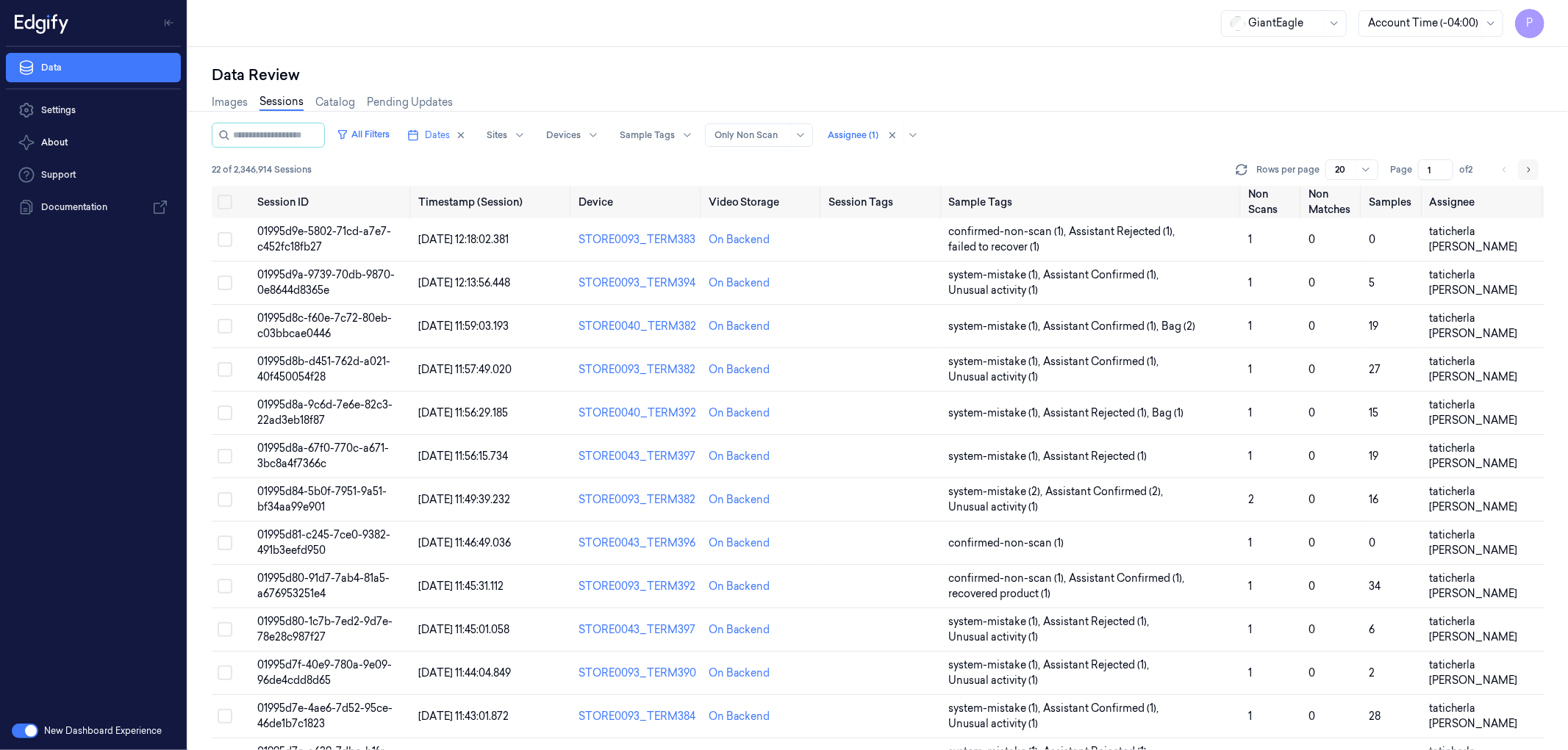
click at [1526, 166] on icon "Go to next page" at bounding box center [1527, 169] width 8 height 12
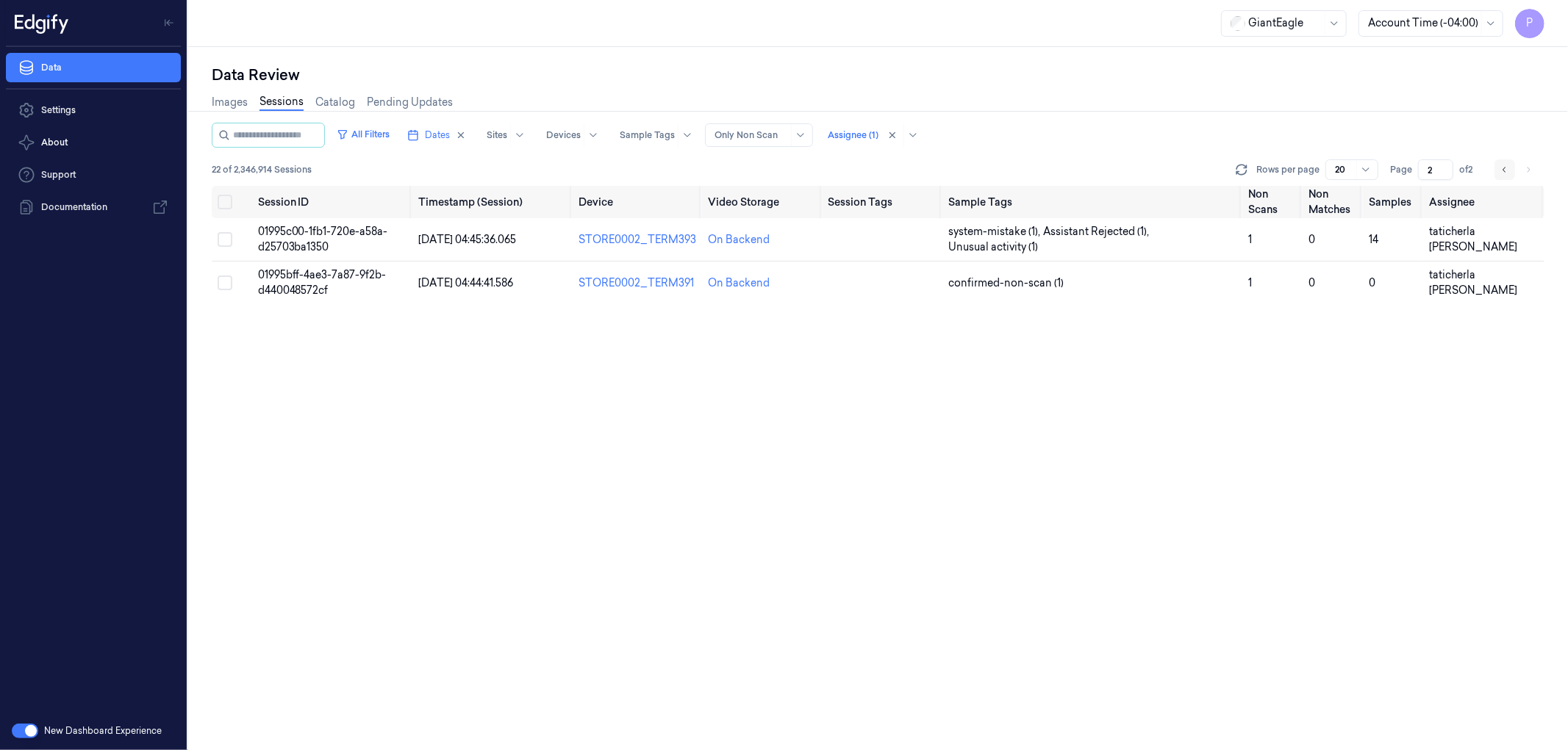
click at [1500, 171] on icon "Go to previous page" at bounding box center [1504, 169] width 8 height 12
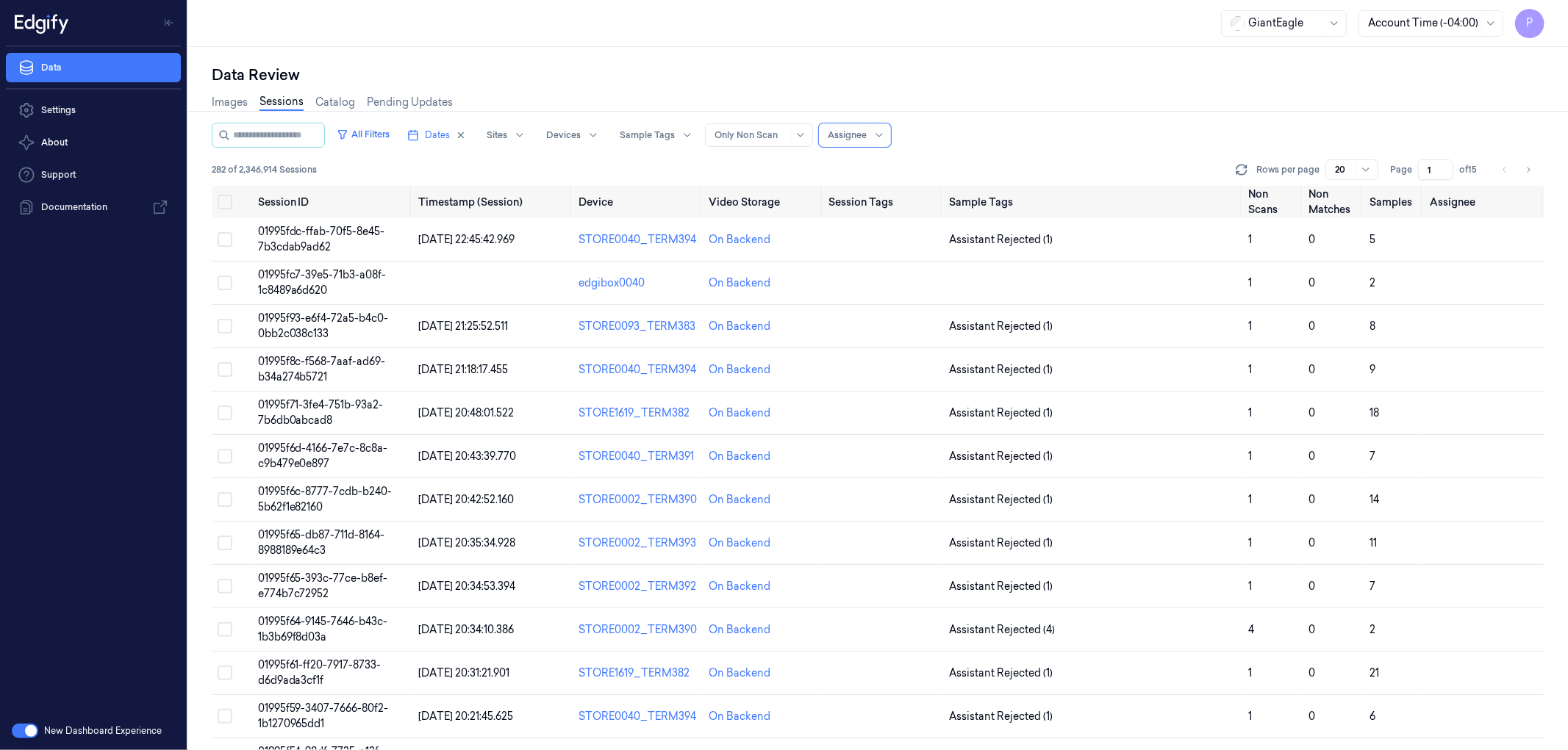
click at [1054, 129] on div "All Filters Dates Sites Devices Sample Tags Alert Type Only Non Scan Assignee" at bounding box center [878, 134] width 1333 height 25
click at [1526, 167] on icon "Go to next page" at bounding box center [1527, 169] width 8 height 12
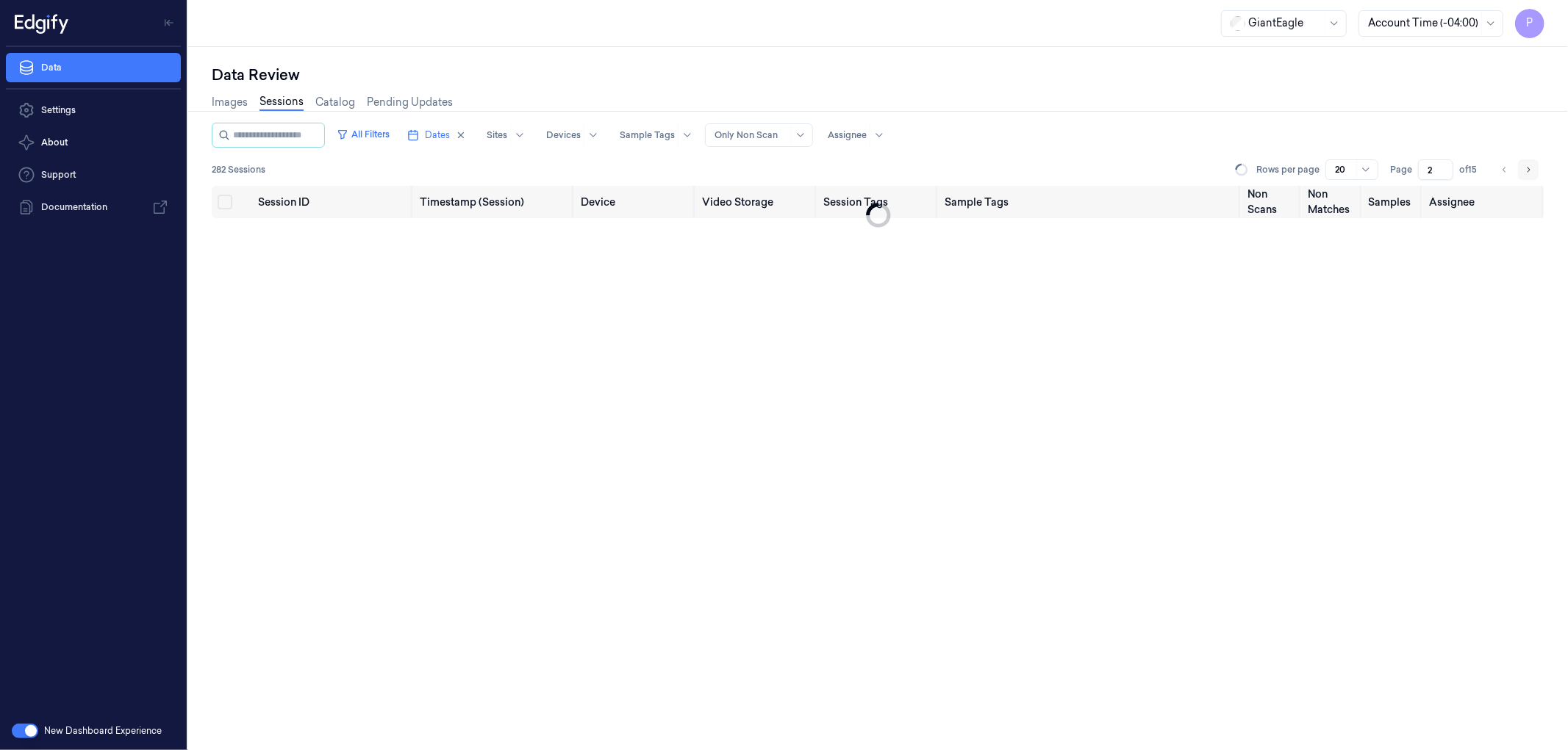
click at [1526, 167] on icon "Go to next page" at bounding box center [1527, 169] width 8 height 12
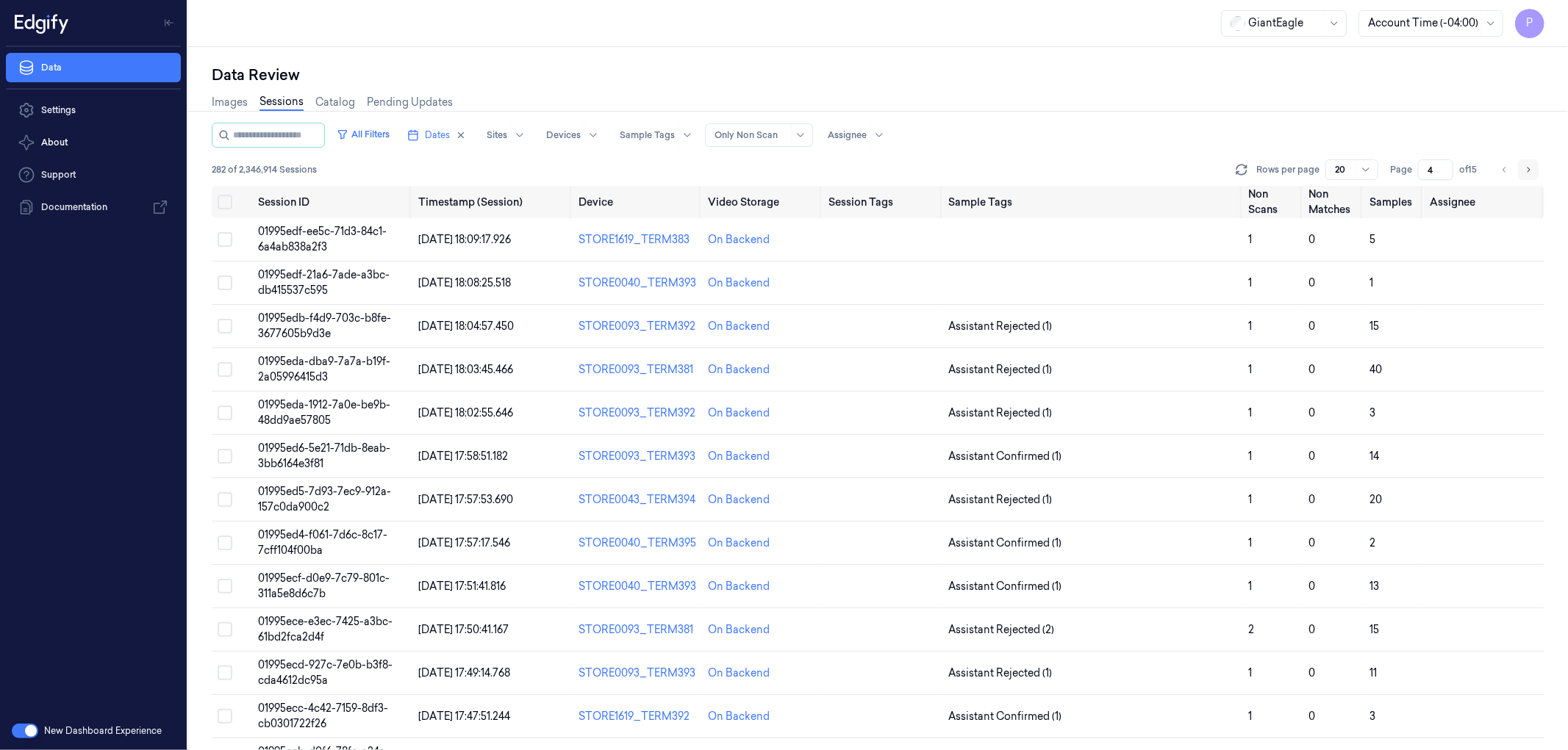
click at [1526, 167] on icon "Go to next page" at bounding box center [1527, 169] width 8 height 12
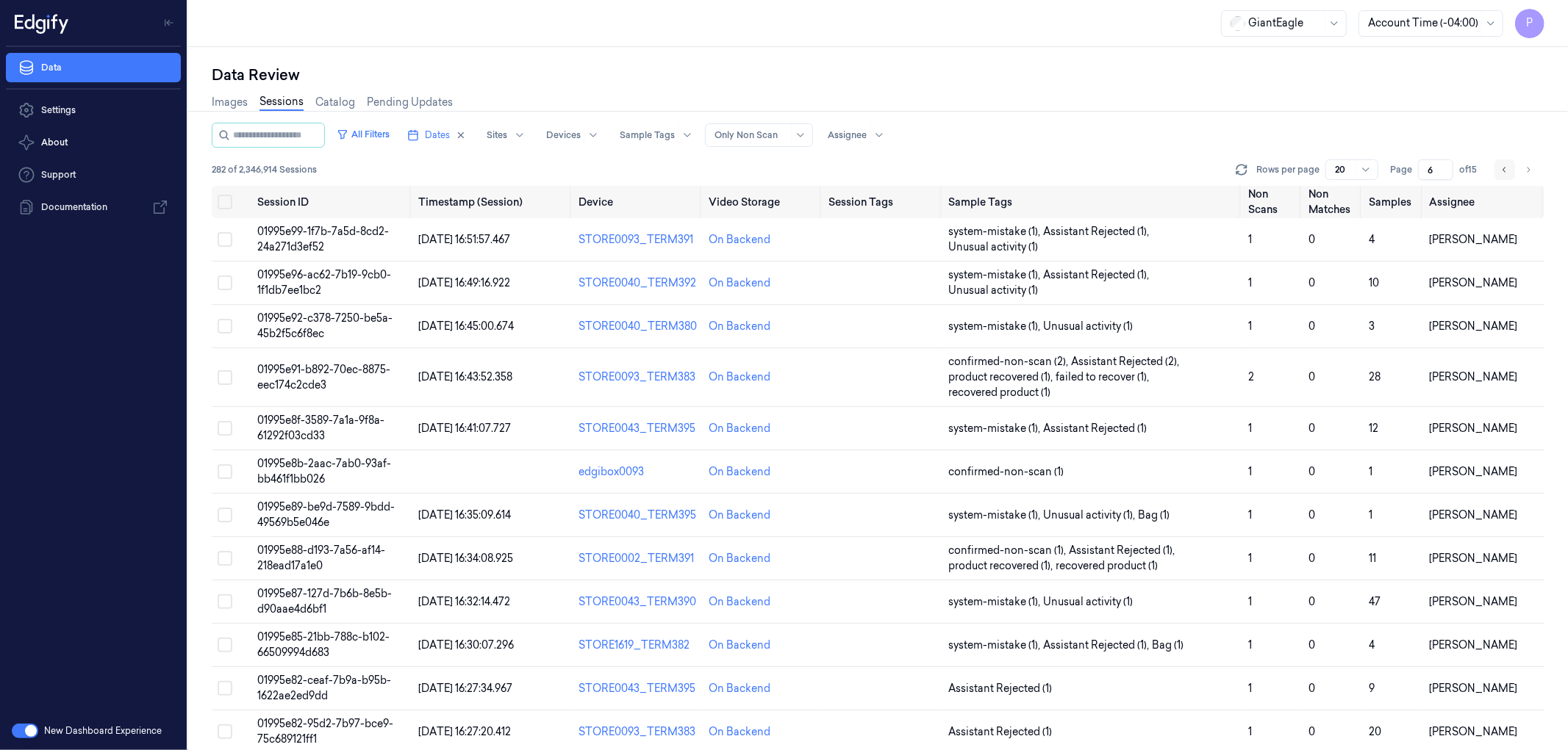
click at [1505, 167] on icon "Go to previous page" at bounding box center [1504, 169] width 8 height 12
type input "5"
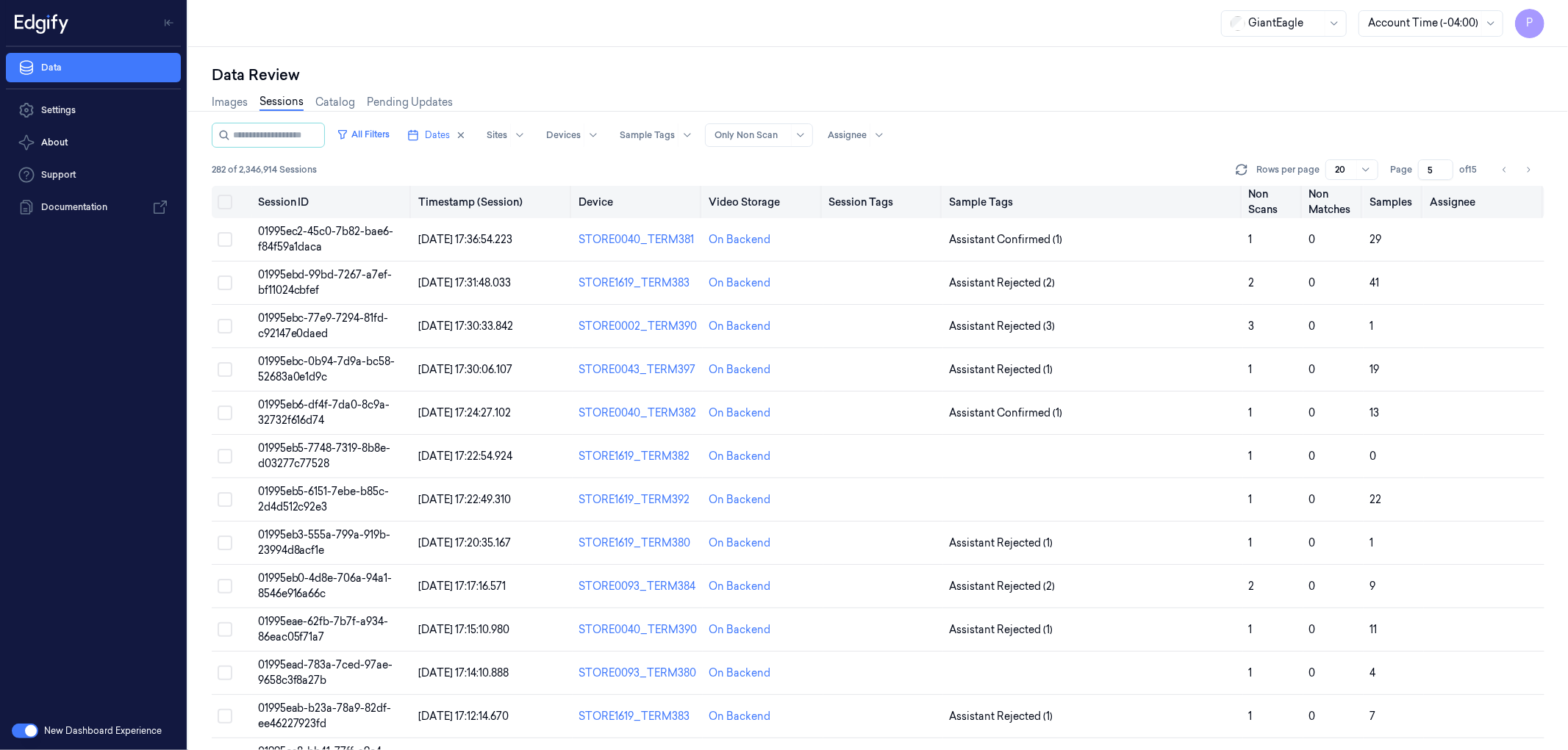
click at [229, 199] on button "Select all" at bounding box center [225, 202] width 15 height 15
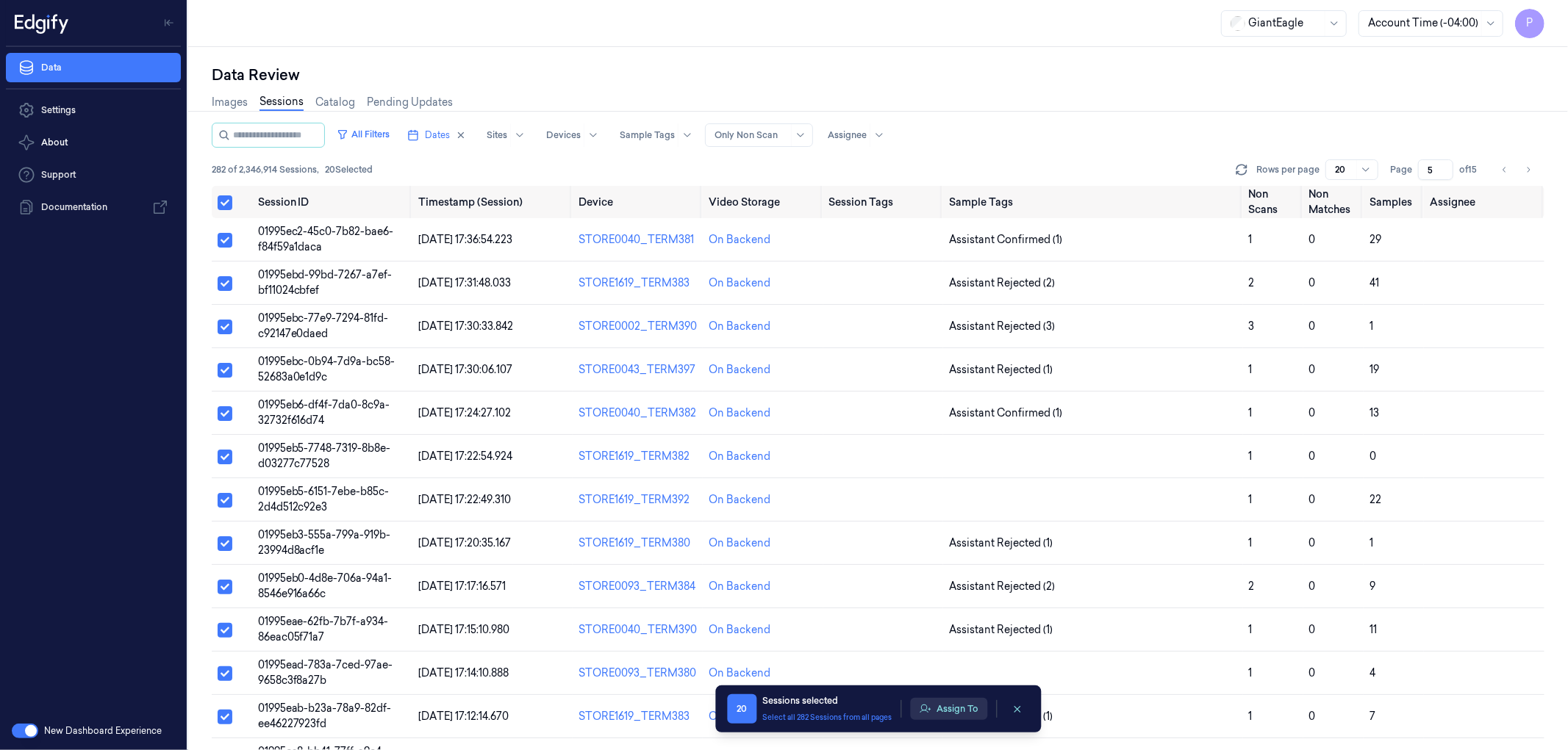
click at [957, 714] on button "Assign To" at bounding box center [948, 709] width 78 height 22
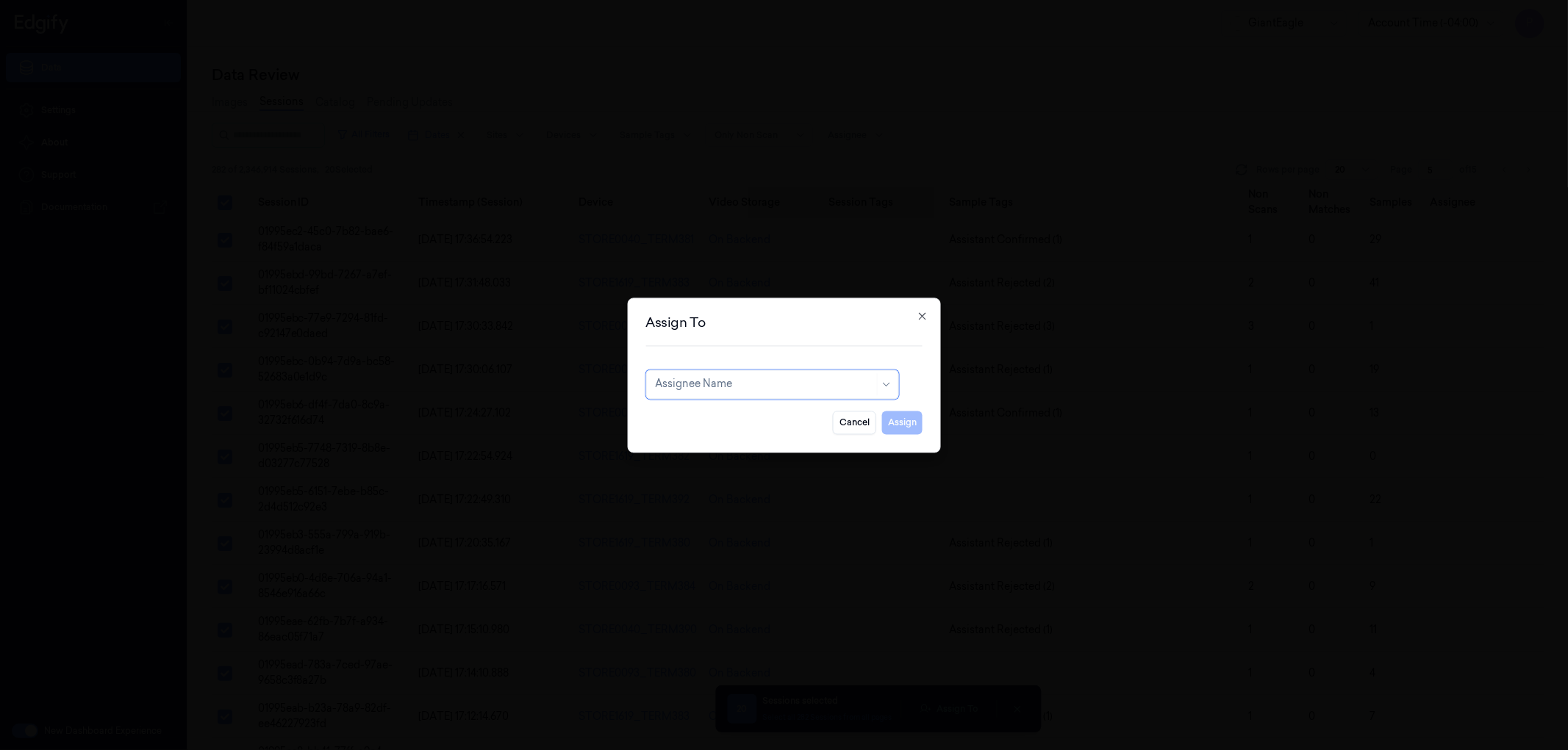
type input "t"
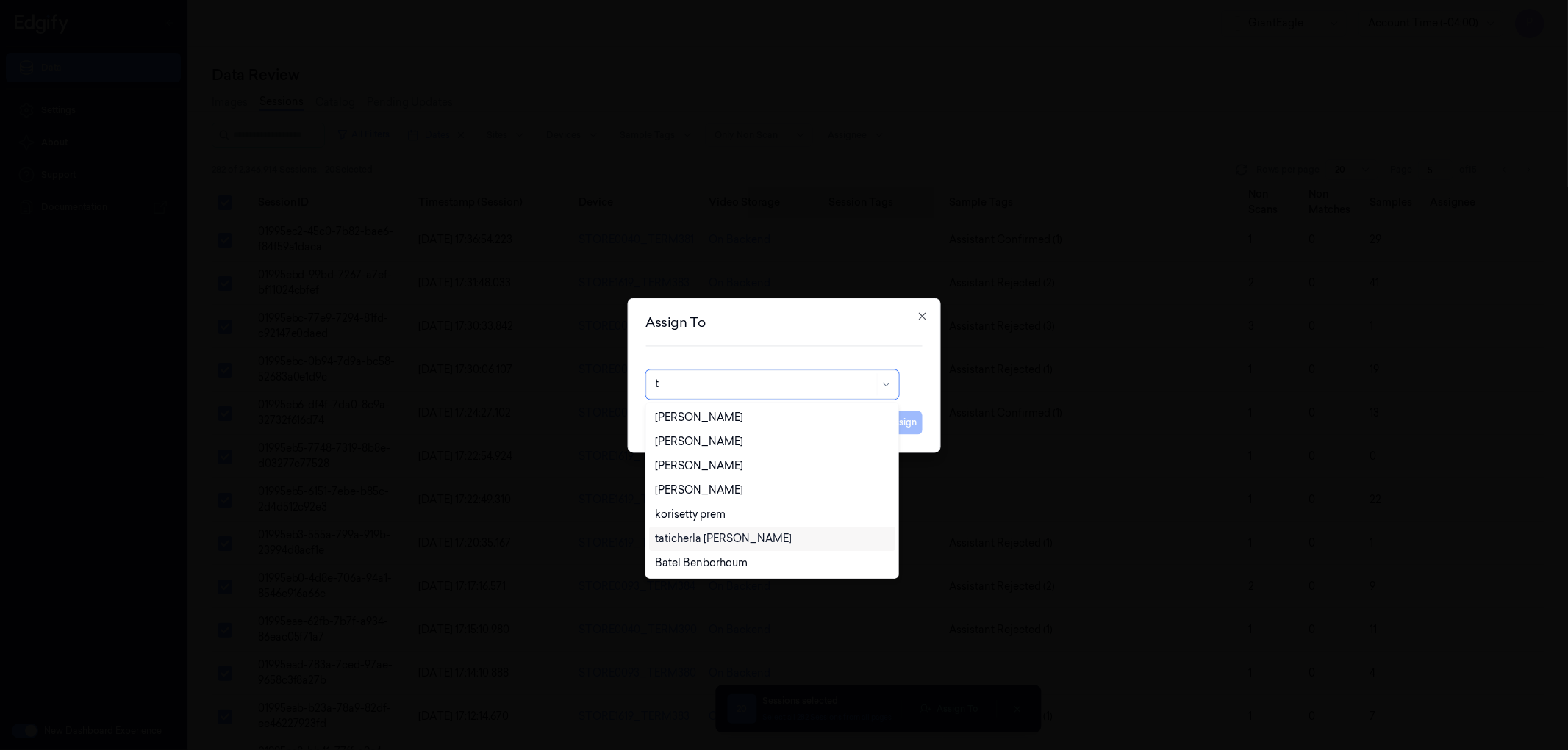
click at [731, 537] on div "taticherla [PERSON_NAME]" at bounding box center [723, 539] width 136 height 16
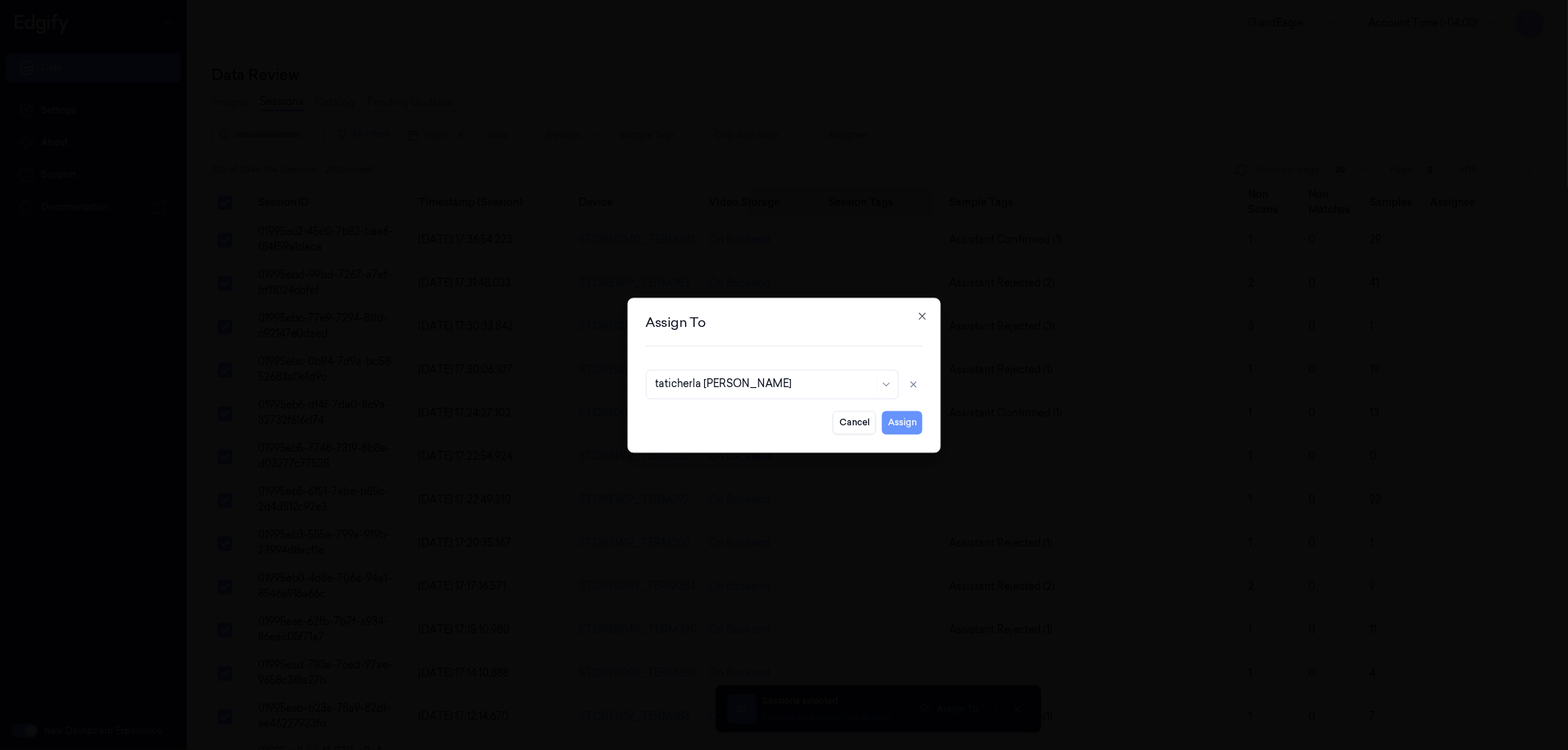
click at [903, 426] on button "Assign" at bounding box center [902, 422] width 40 height 23
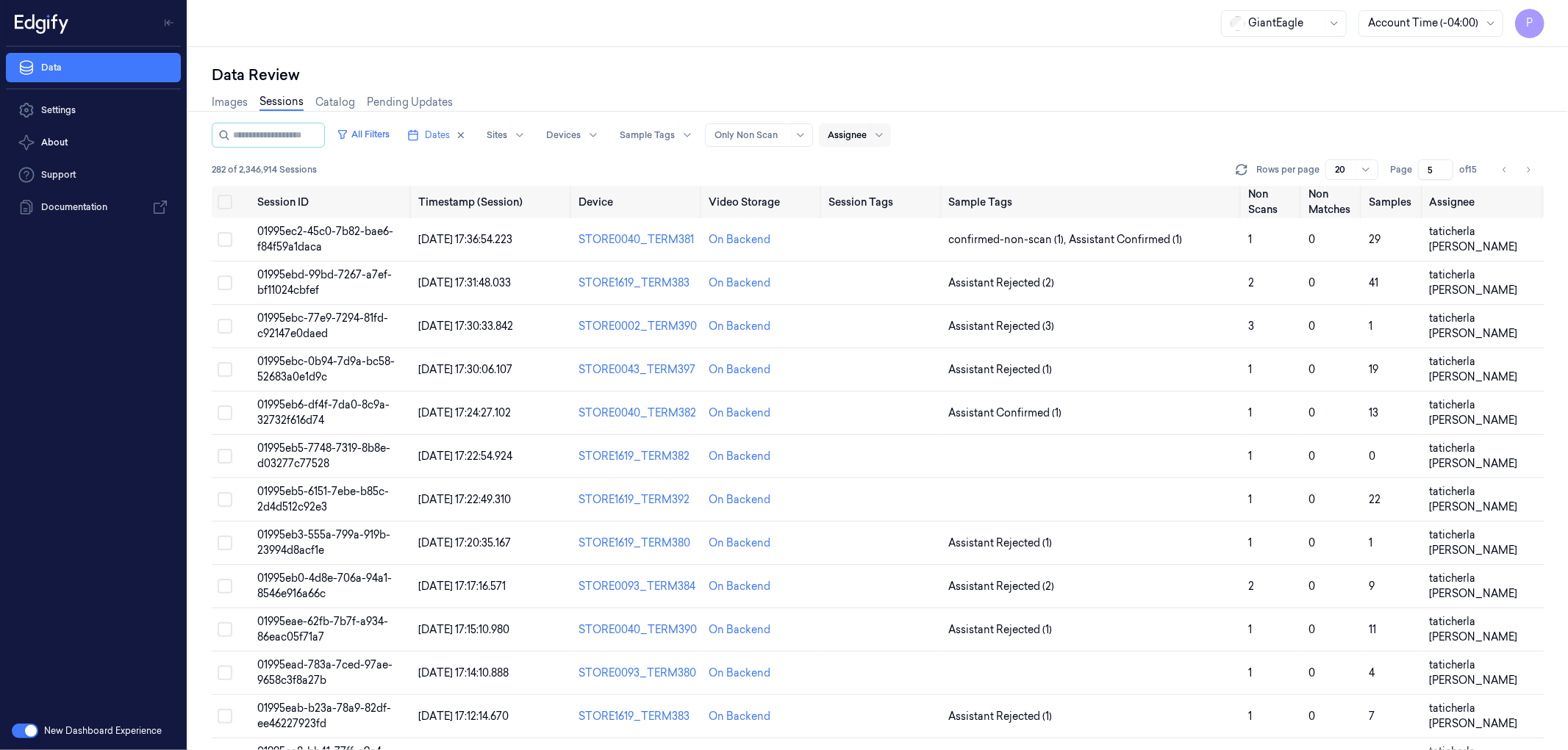
click at [888, 140] on div at bounding box center [878, 134] width 19 height 23
type input "sha"
click at [899, 222] on div "[PERSON_NAME]" at bounding box center [890, 216] width 88 height 16
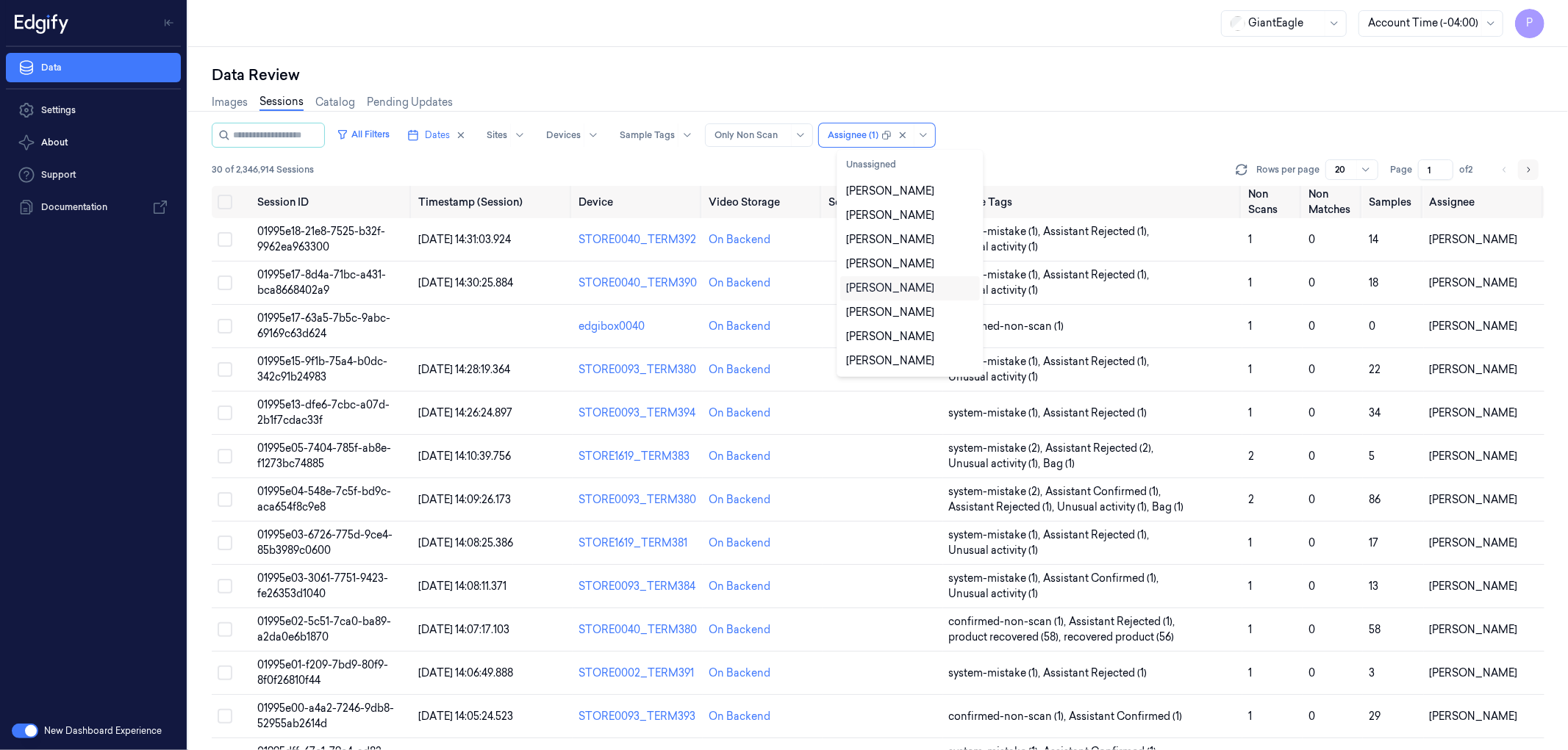
click at [1529, 166] on icon "Go to next page" at bounding box center [1527, 169] width 8 height 12
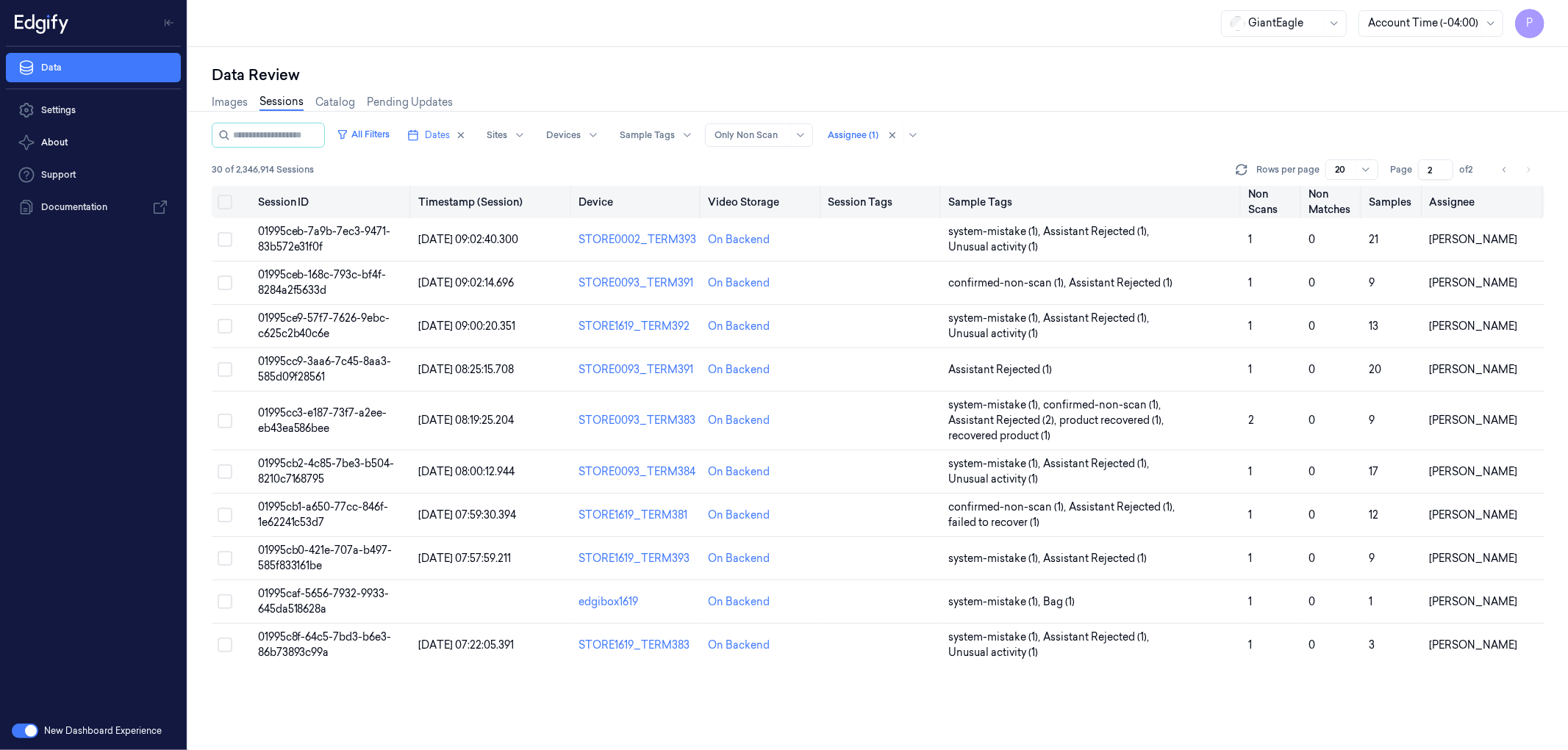
click at [1500, 167] on icon "Go to previous page" at bounding box center [1504, 169] width 8 height 12
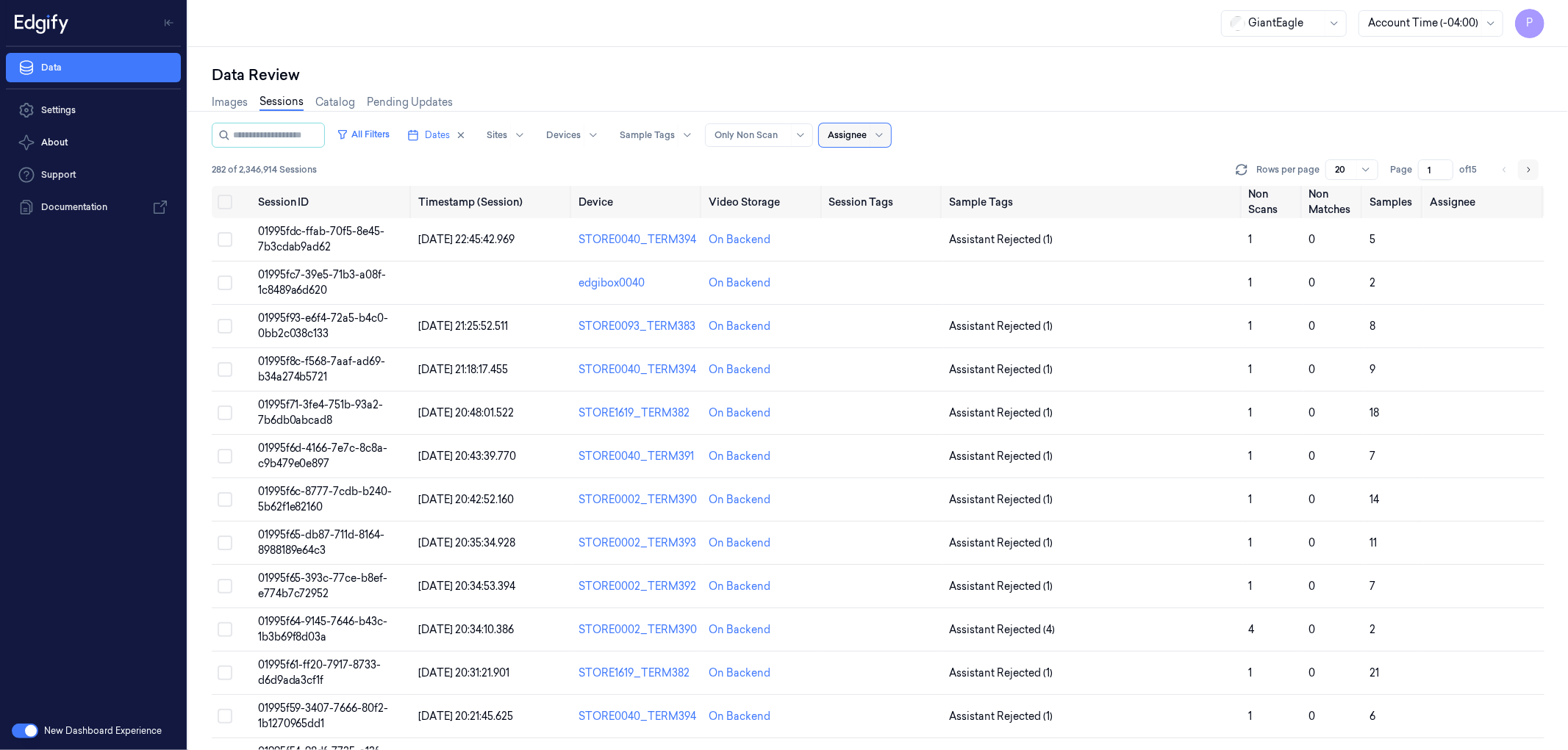
click at [1533, 167] on button "Go to next page" at bounding box center [1528, 170] width 21 height 21
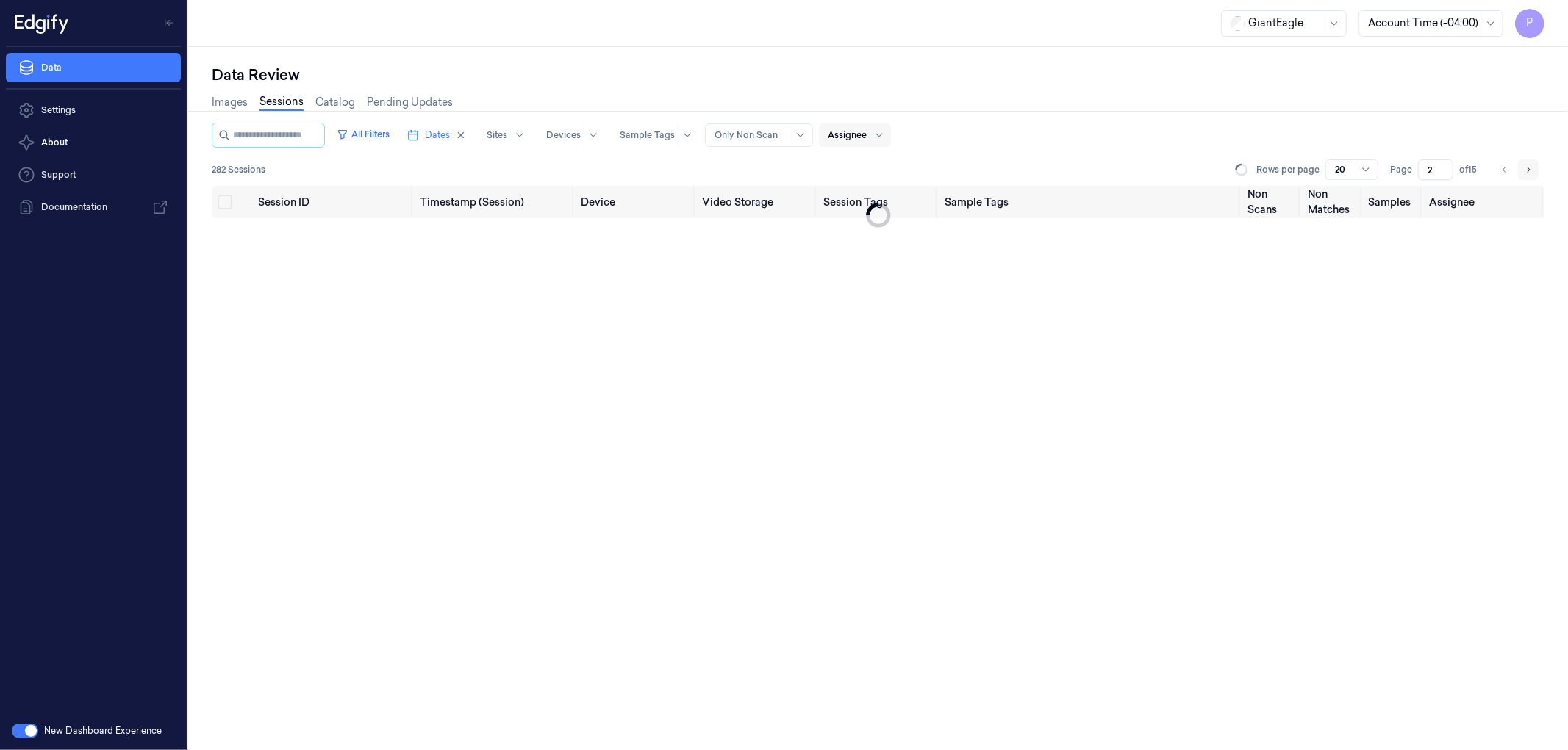
click at [1533, 167] on button "Go to next page" at bounding box center [1528, 170] width 21 height 21
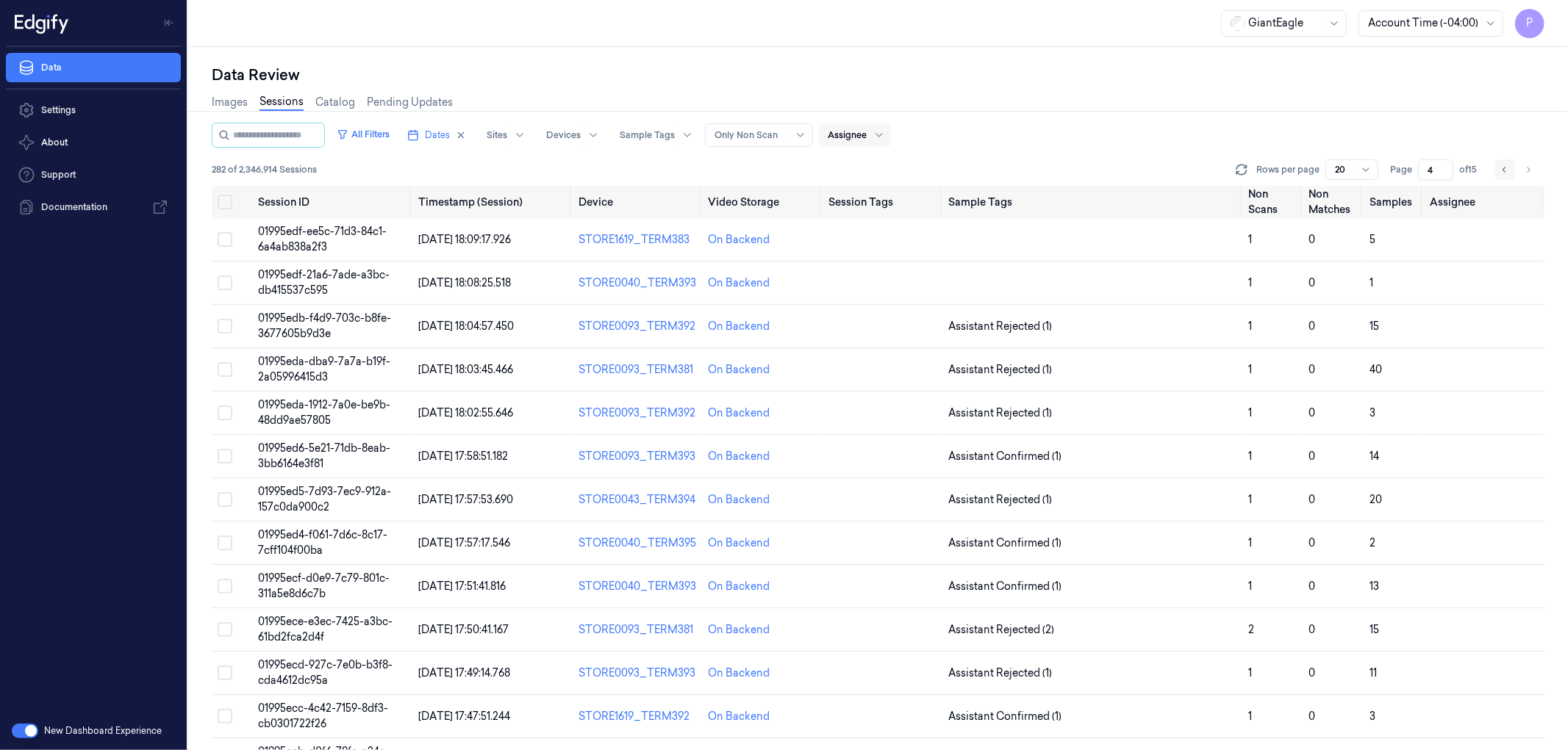
click at [1526, 170] on icon "Go to next page" at bounding box center [1527, 169] width 8 height 12
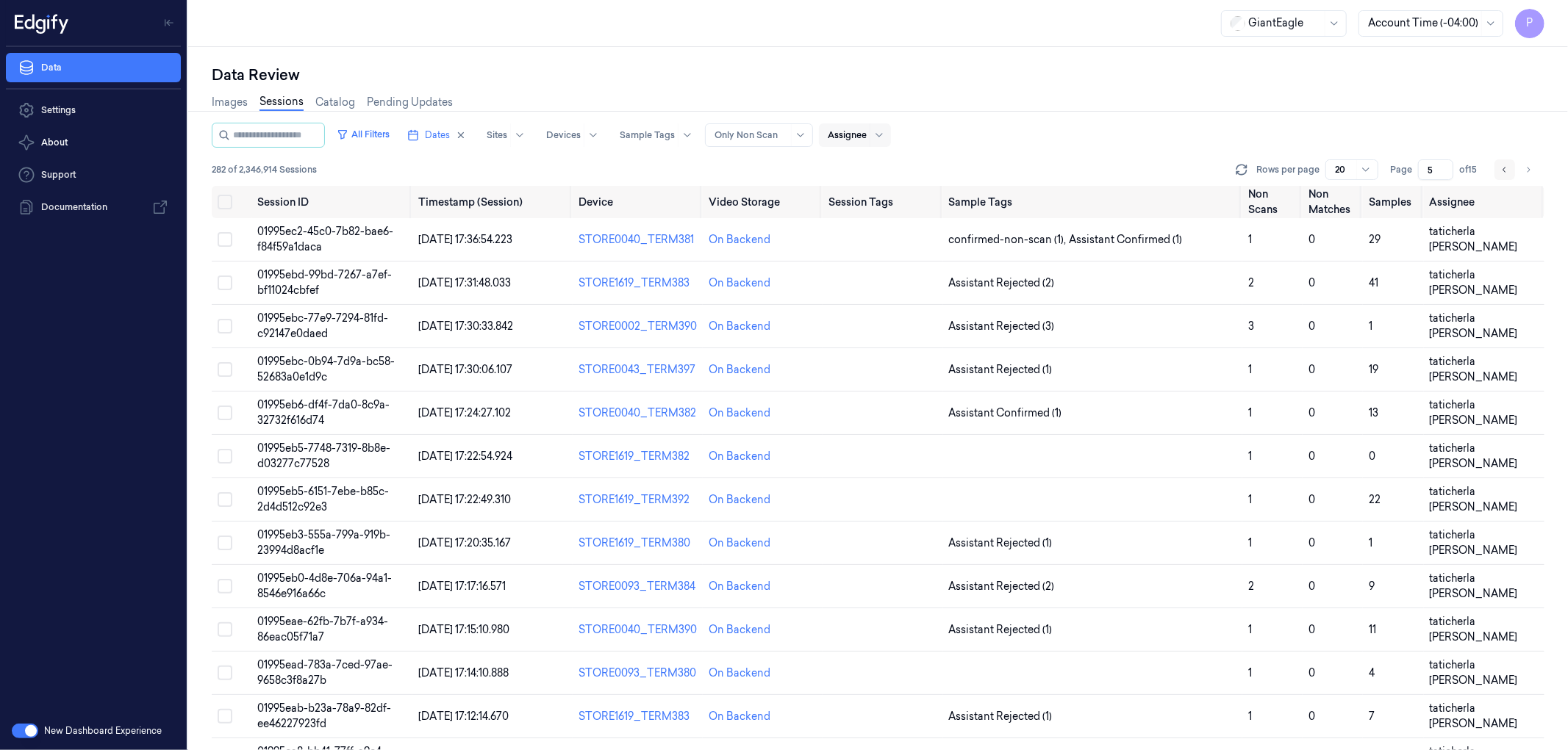
click at [1503, 171] on icon "Go to previous page" at bounding box center [1504, 169] width 8 height 12
type input "4"
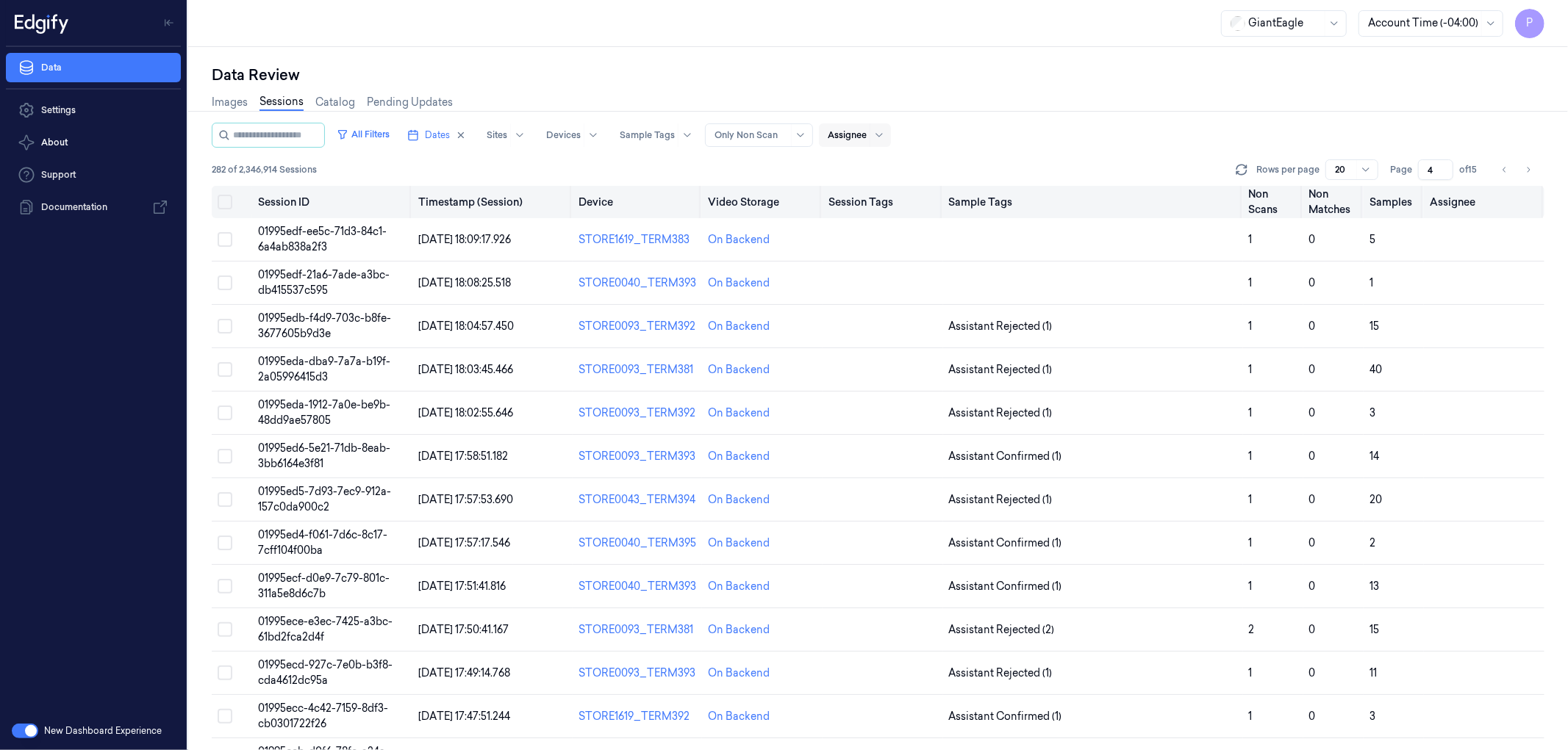
click at [225, 204] on button "Select all" at bounding box center [225, 202] width 15 height 15
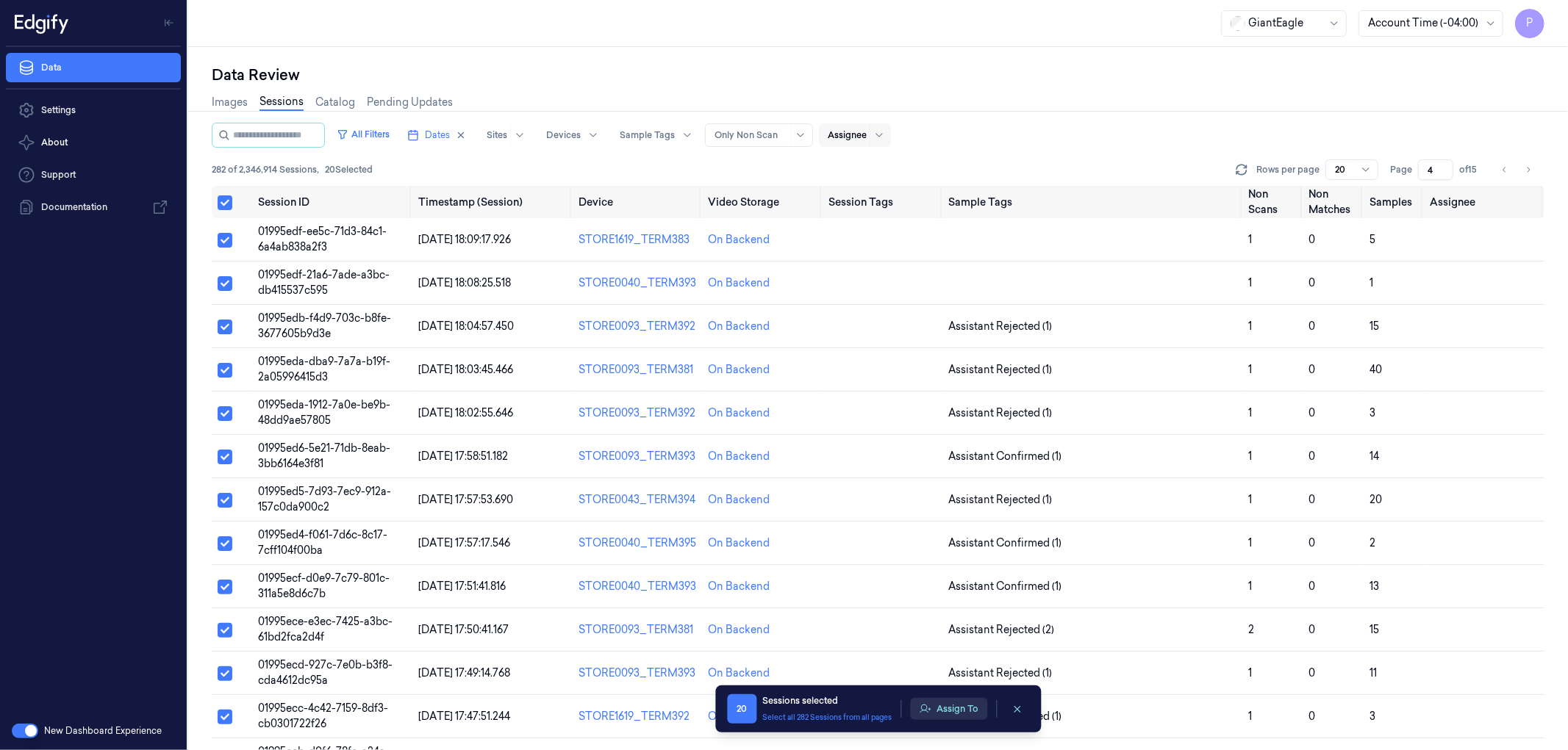
click at [946, 706] on button "Assign To" at bounding box center [948, 709] width 78 height 22
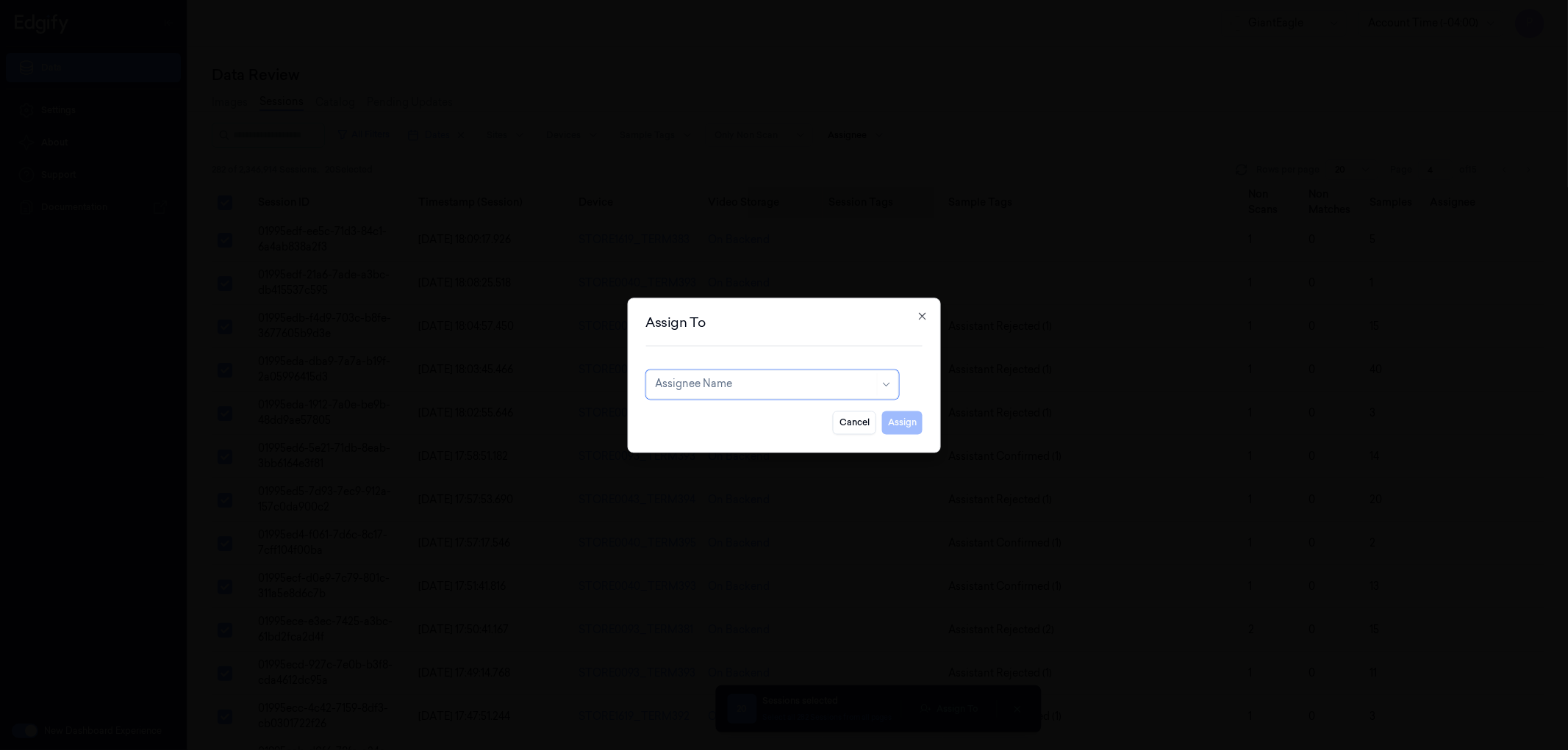
click at [746, 394] on div "Assignee Name" at bounding box center [764, 384] width 219 height 21
type input "sha"
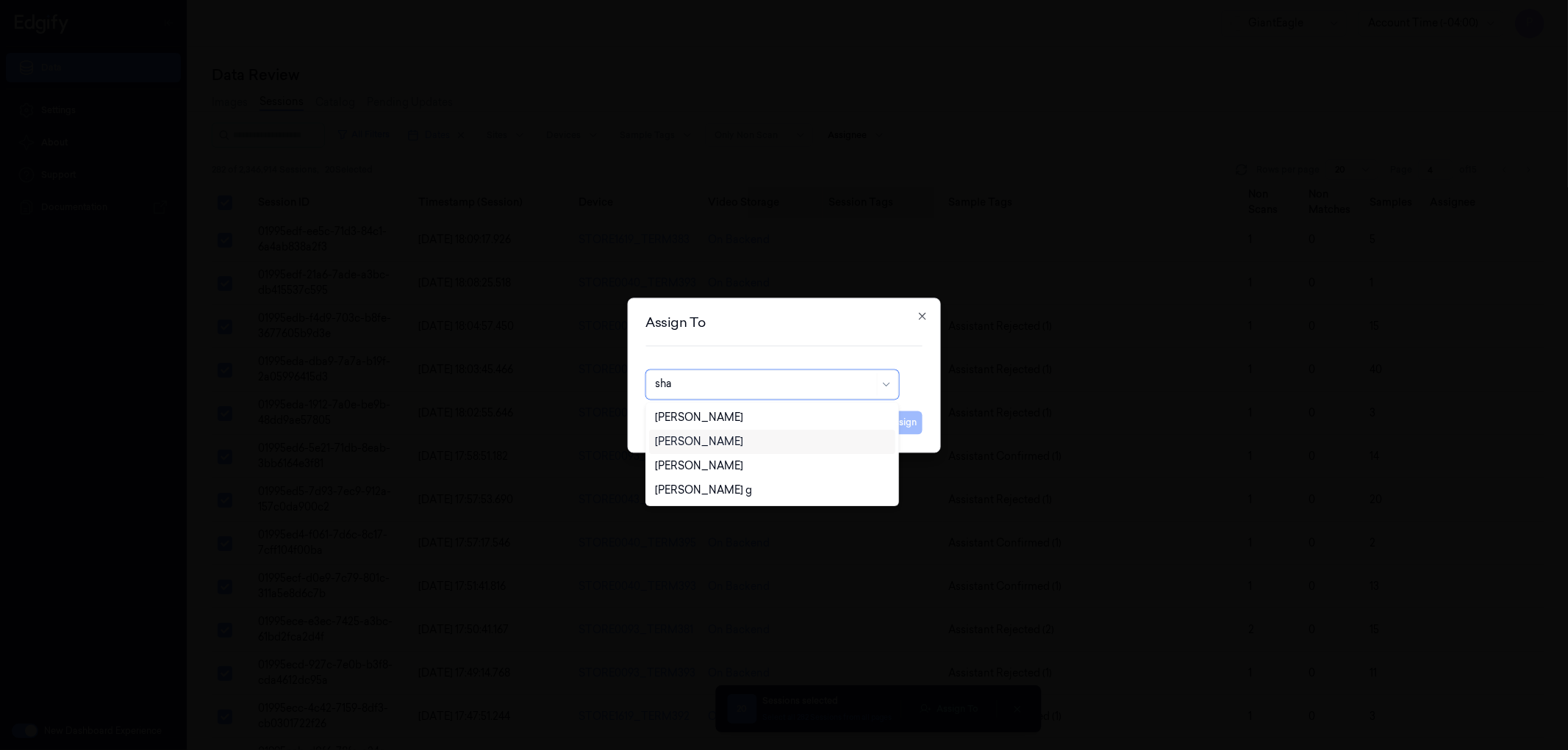
click at [737, 444] on div "[PERSON_NAME]" at bounding box center [699, 442] width 88 height 16
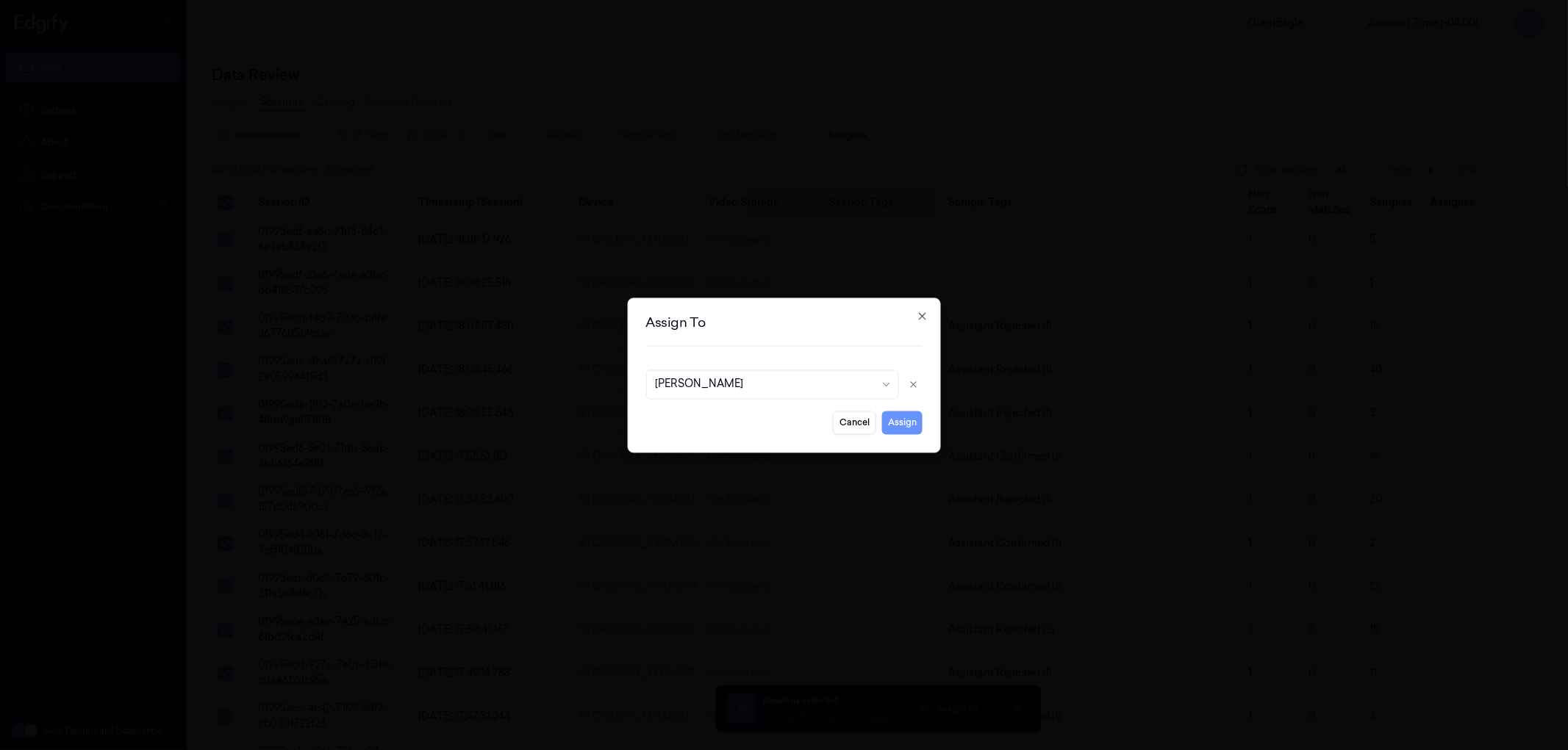
click at [913, 428] on button "Assign" at bounding box center [902, 422] width 40 height 23
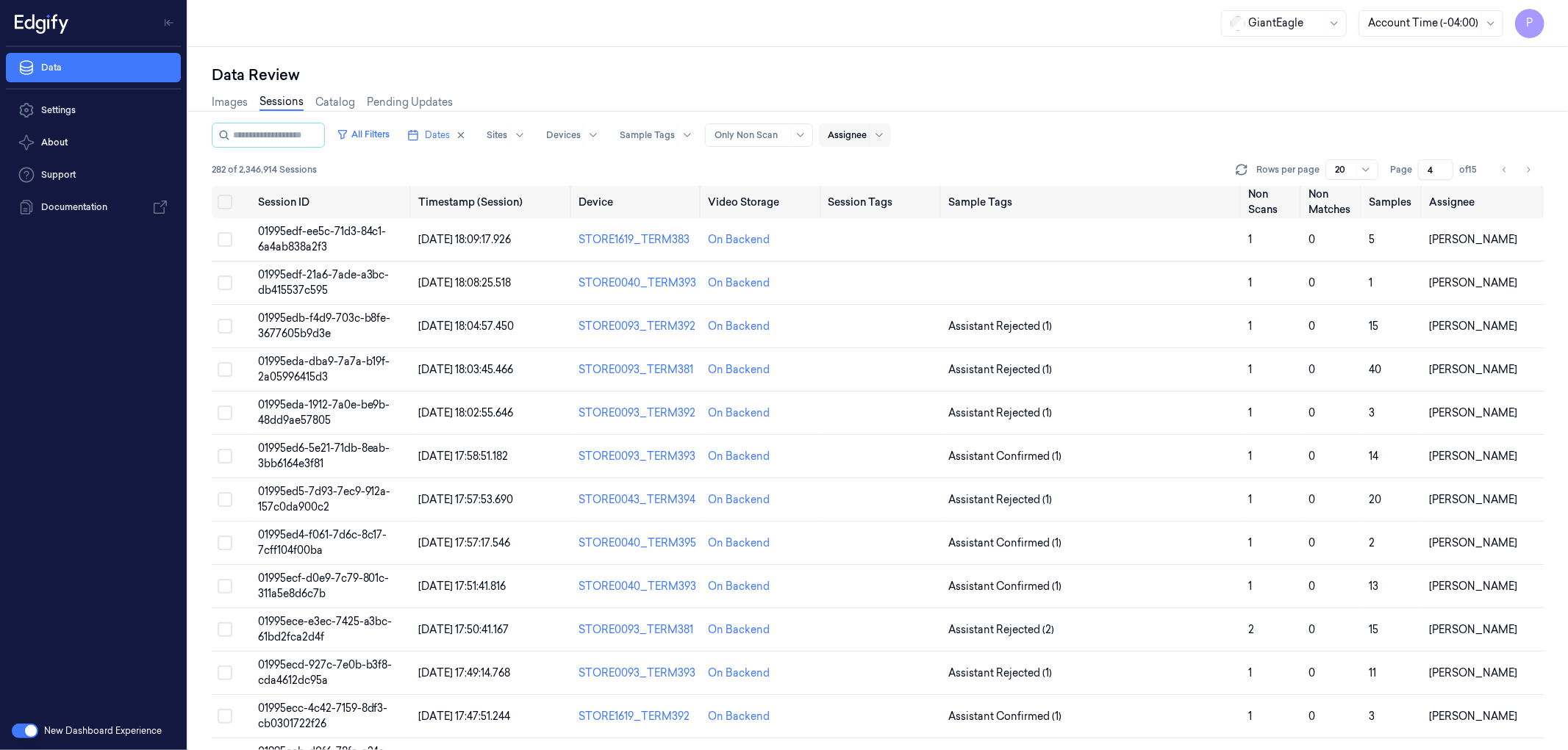
click at [884, 133] on div "Assignee" at bounding box center [854, 134] width 72 height 23
type input "com"
click at [924, 193] on div "compli balaji" at bounding box center [909, 191] width 128 height 16
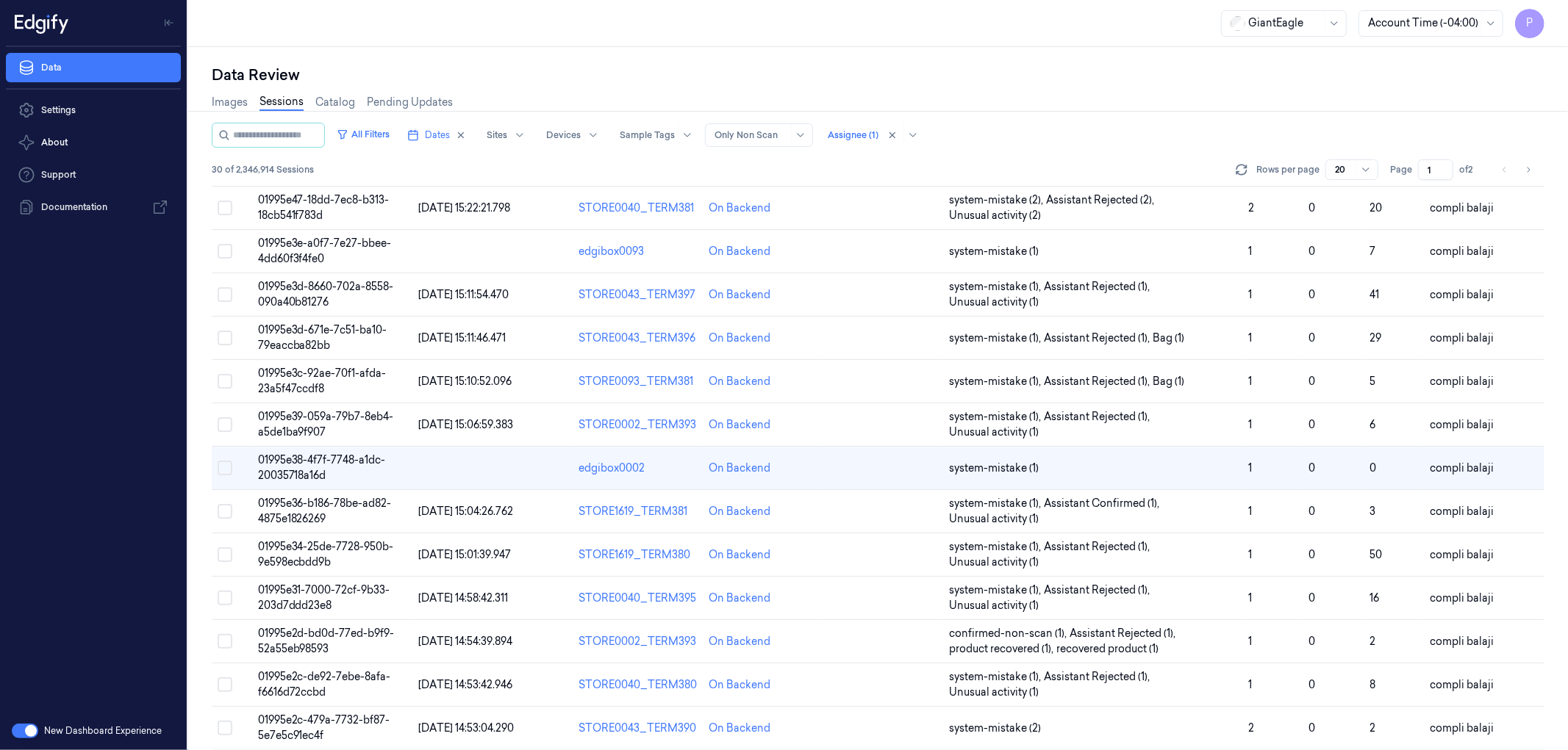
click at [1119, 147] on div "All Filters Dates Sites Devices Sample Tags Alert Type Only Non Scan Assignee (…" at bounding box center [878, 134] width 1333 height 25
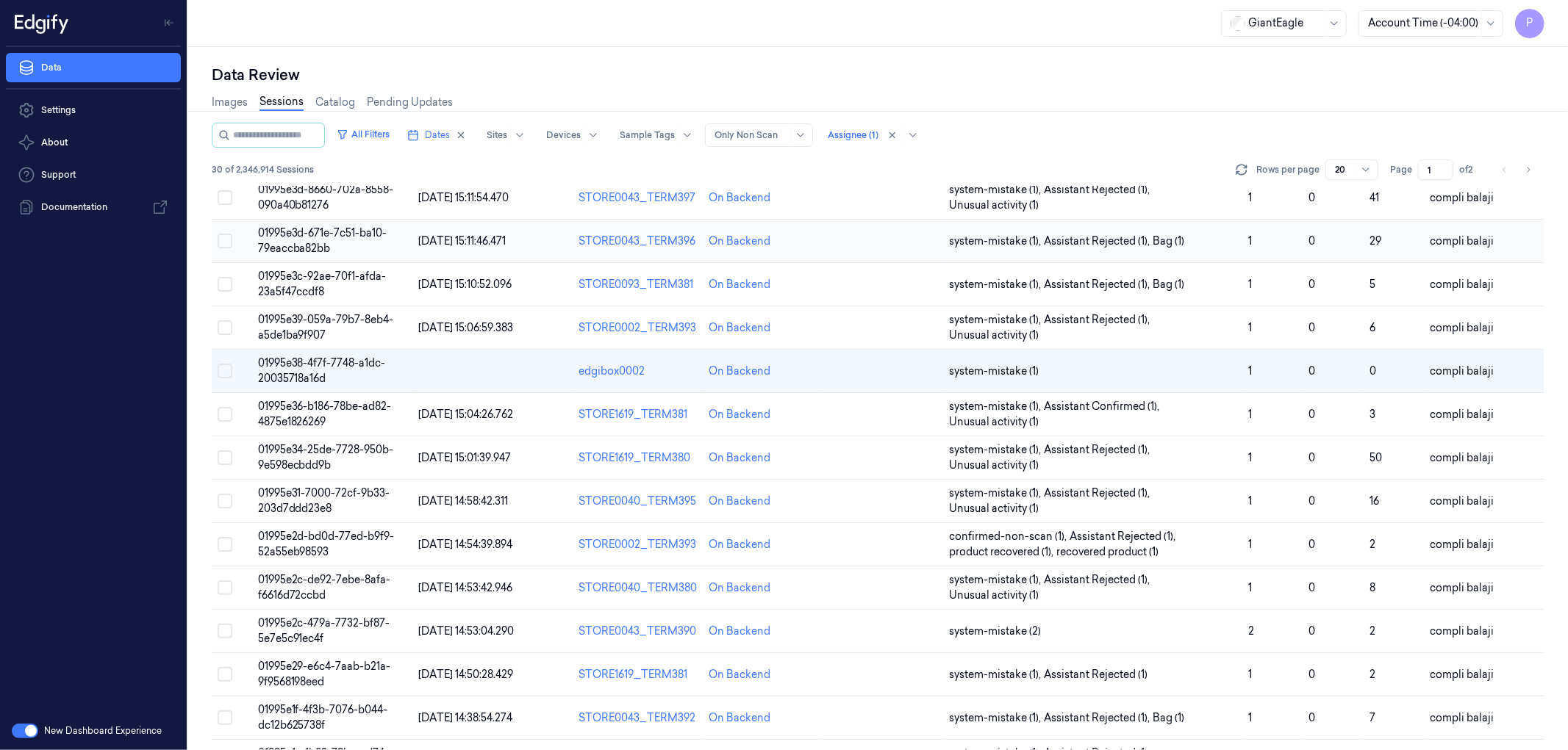
scroll to position [346, 0]
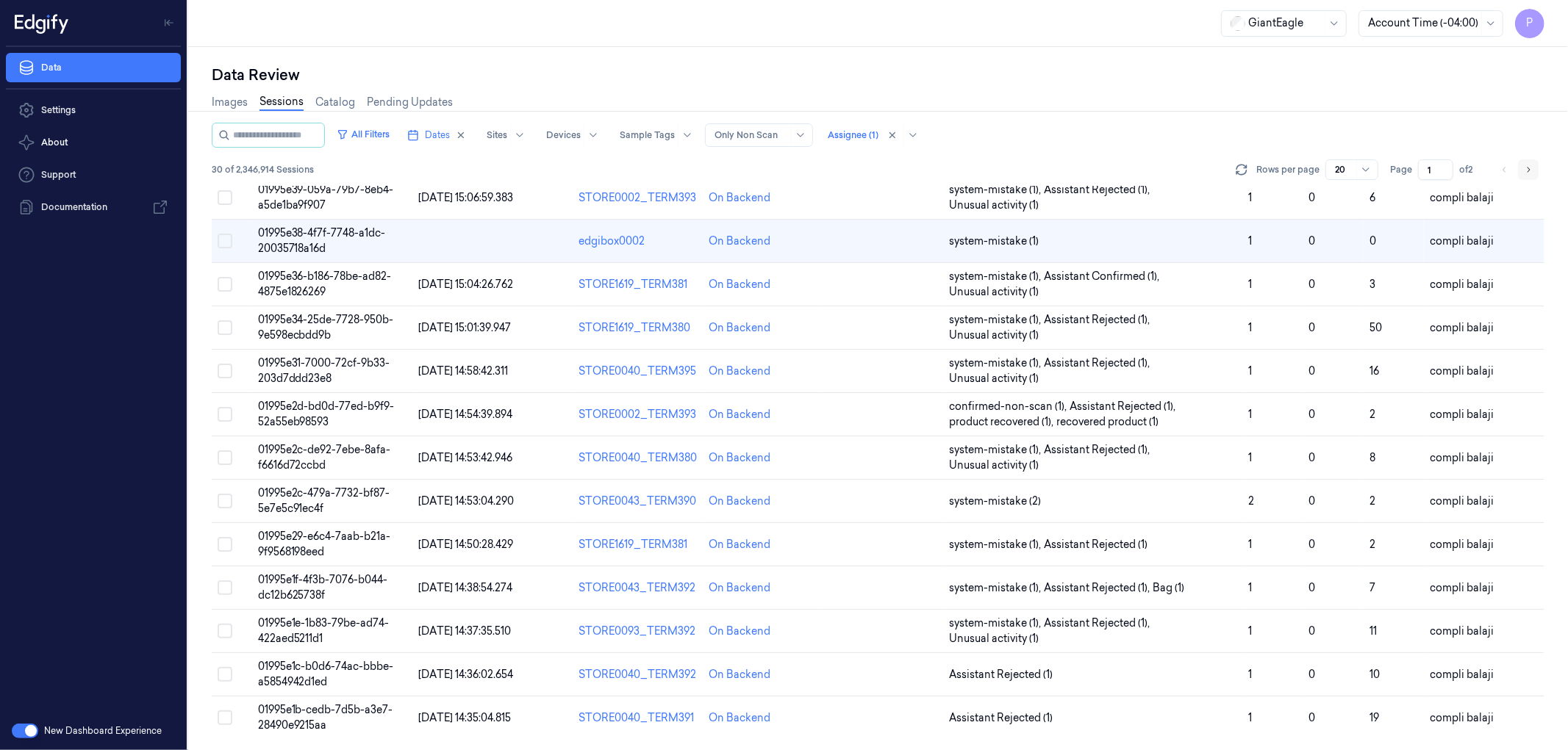
click at [1531, 169] on icon "Go to next page" at bounding box center [1527, 169] width 8 height 12
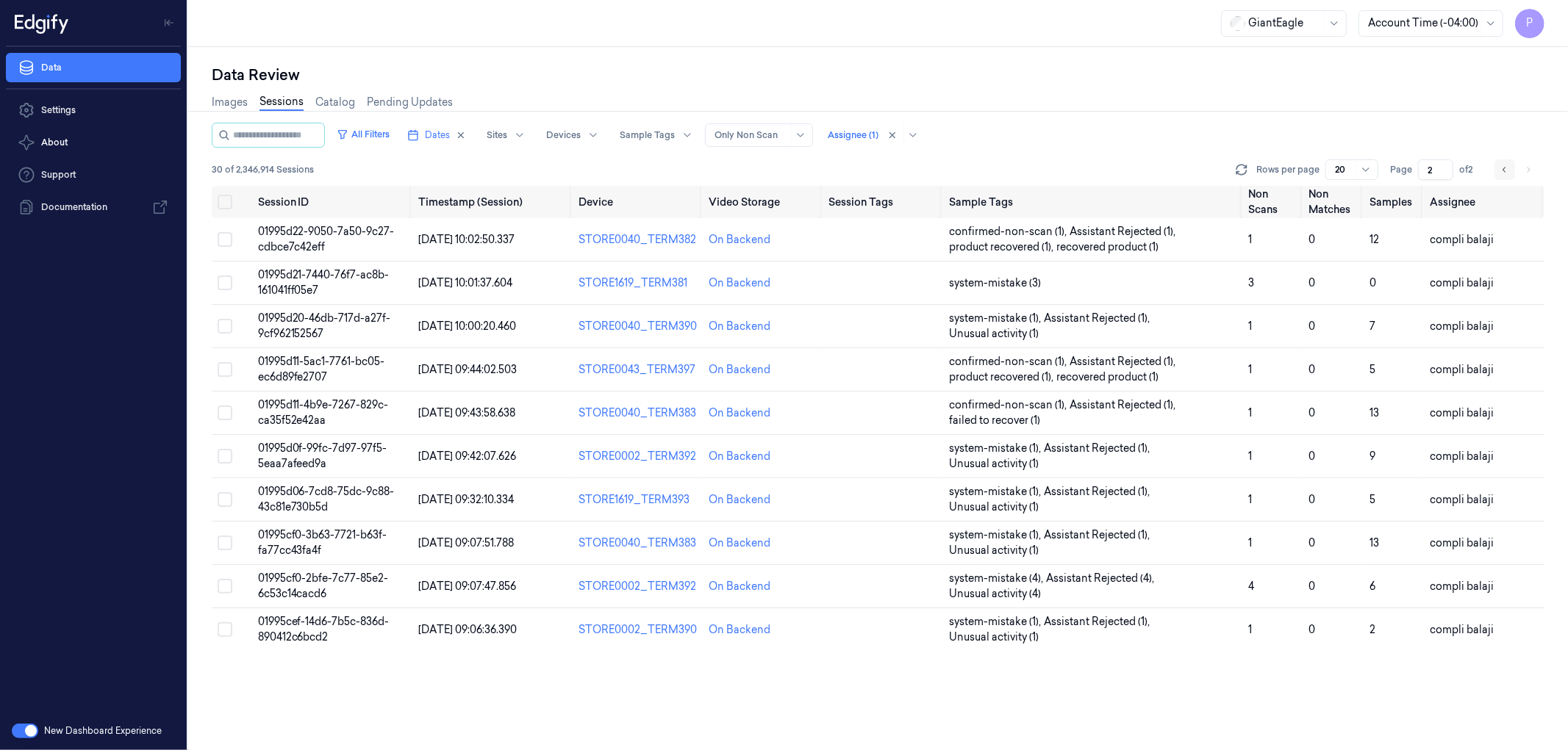
click at [1504, 165] on icon "Go to previous page" at bounding box center [1504, 169] width 8 height 12
type input "1"
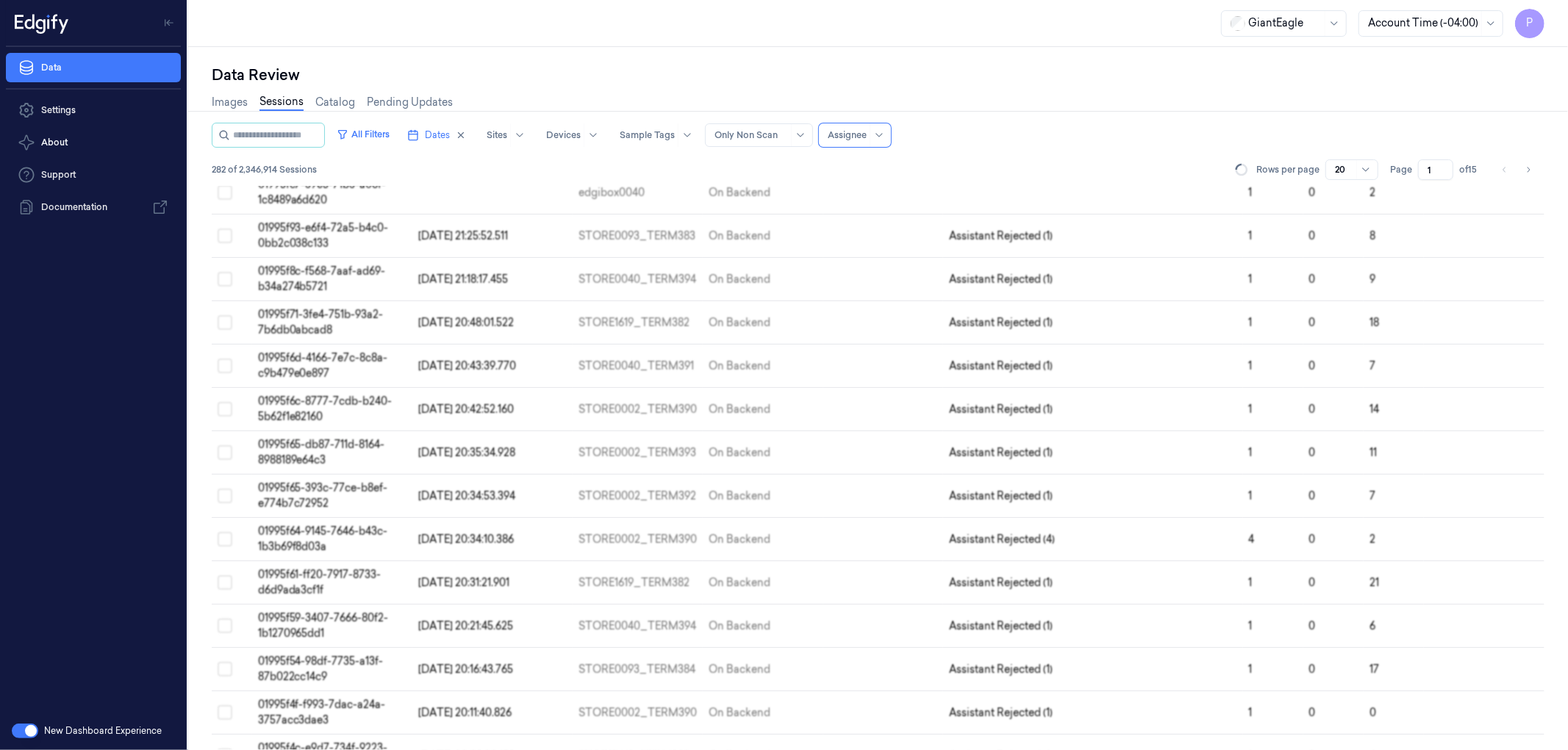
scroll to position [119, 0]
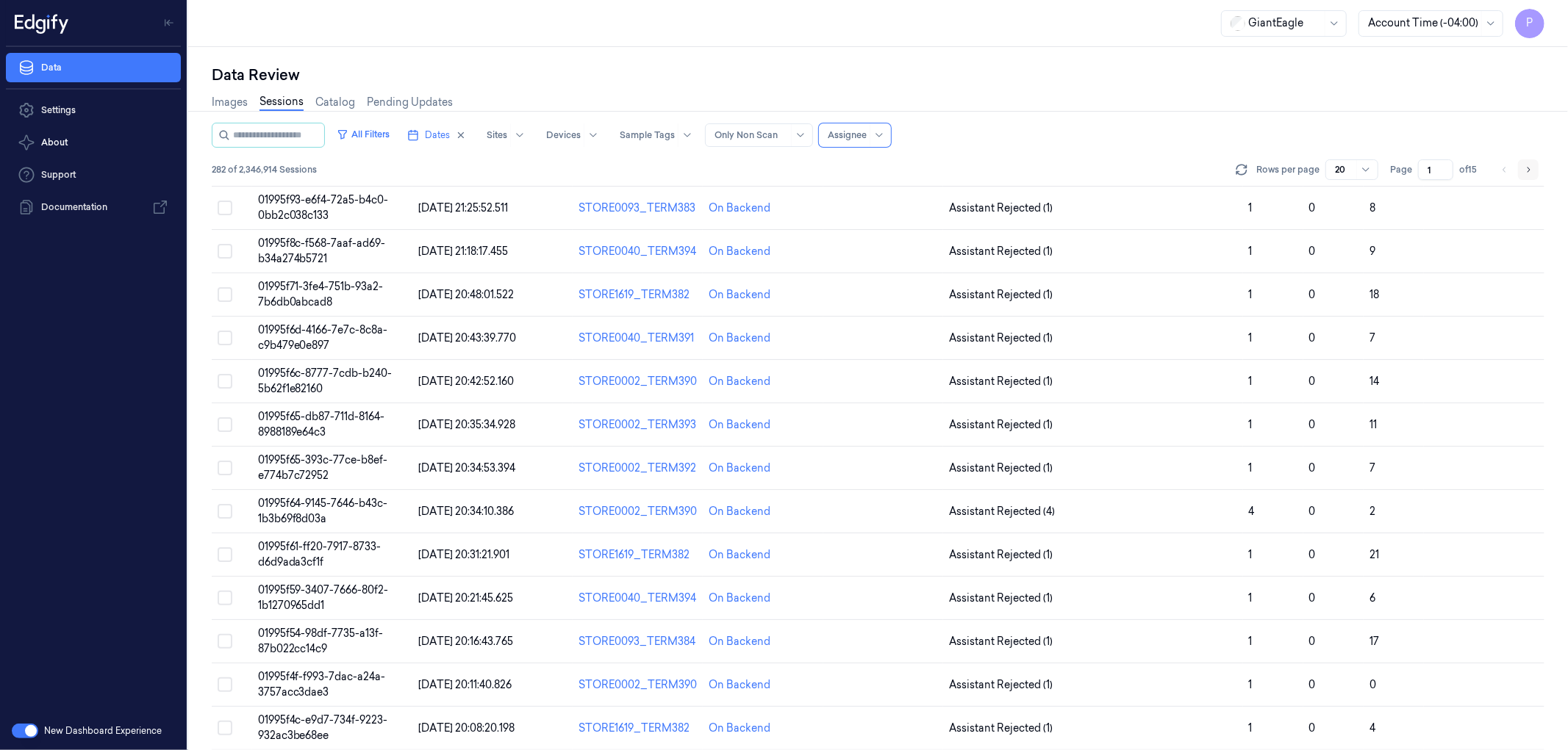
click at [1529, 170] on icon "Go to next page" at bounding box center [1527, 169] width 8 height 12
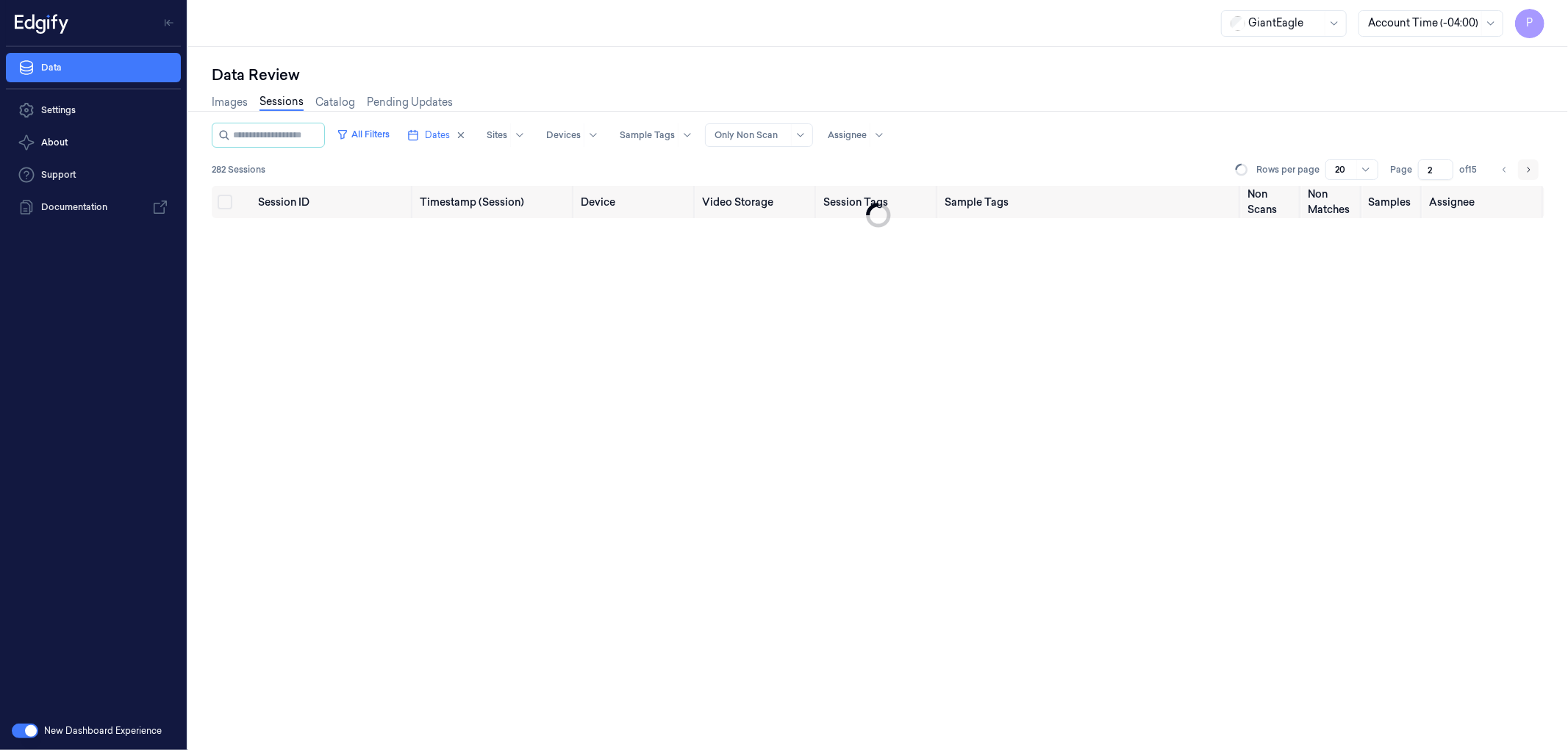
click at [1529, 170] on icon "Go to next page" at bounding box center [1527, 169] width 8 height 12
type input "3"
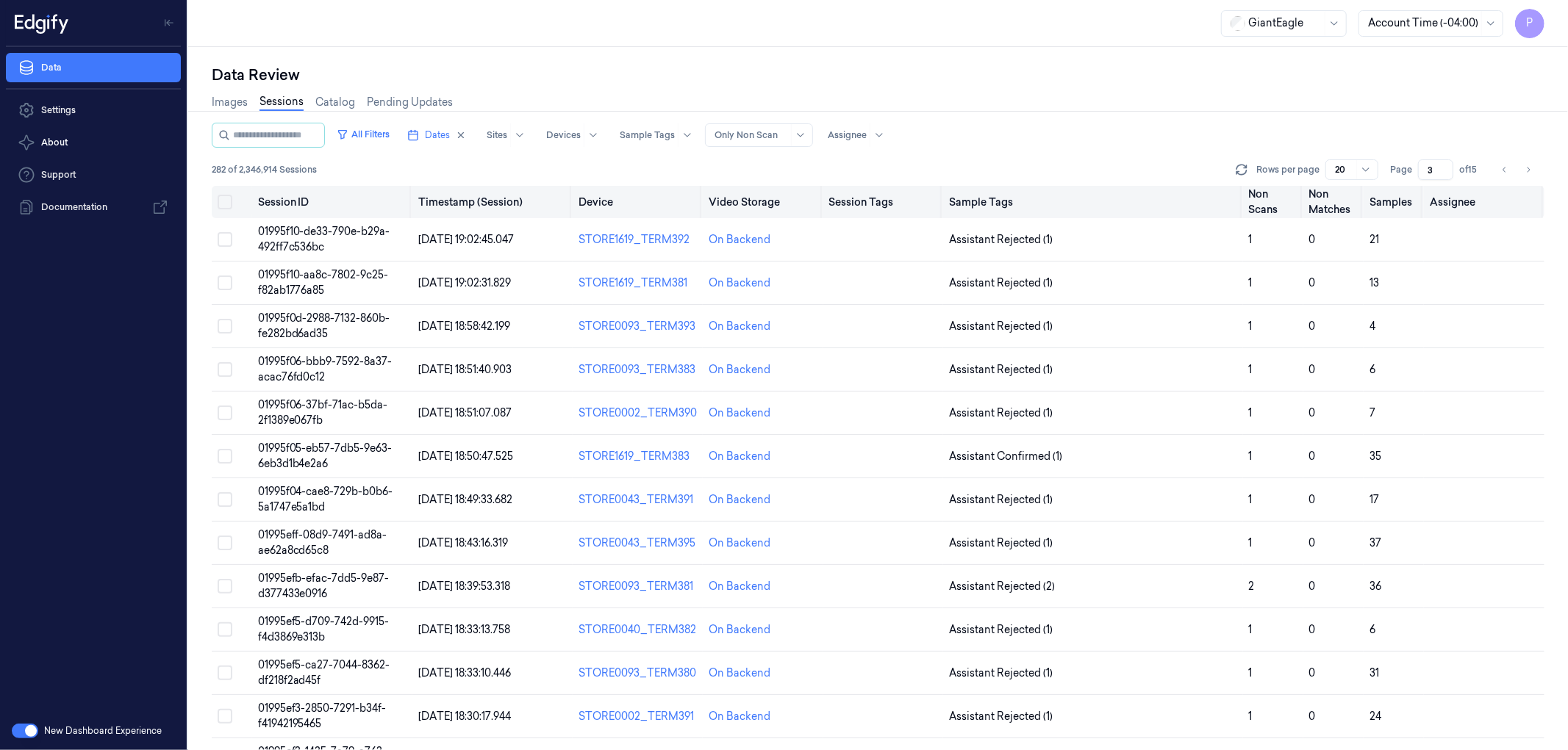
click at [228, 202] on button "Select all" at bounding box center [225, 202] width 15 height 15
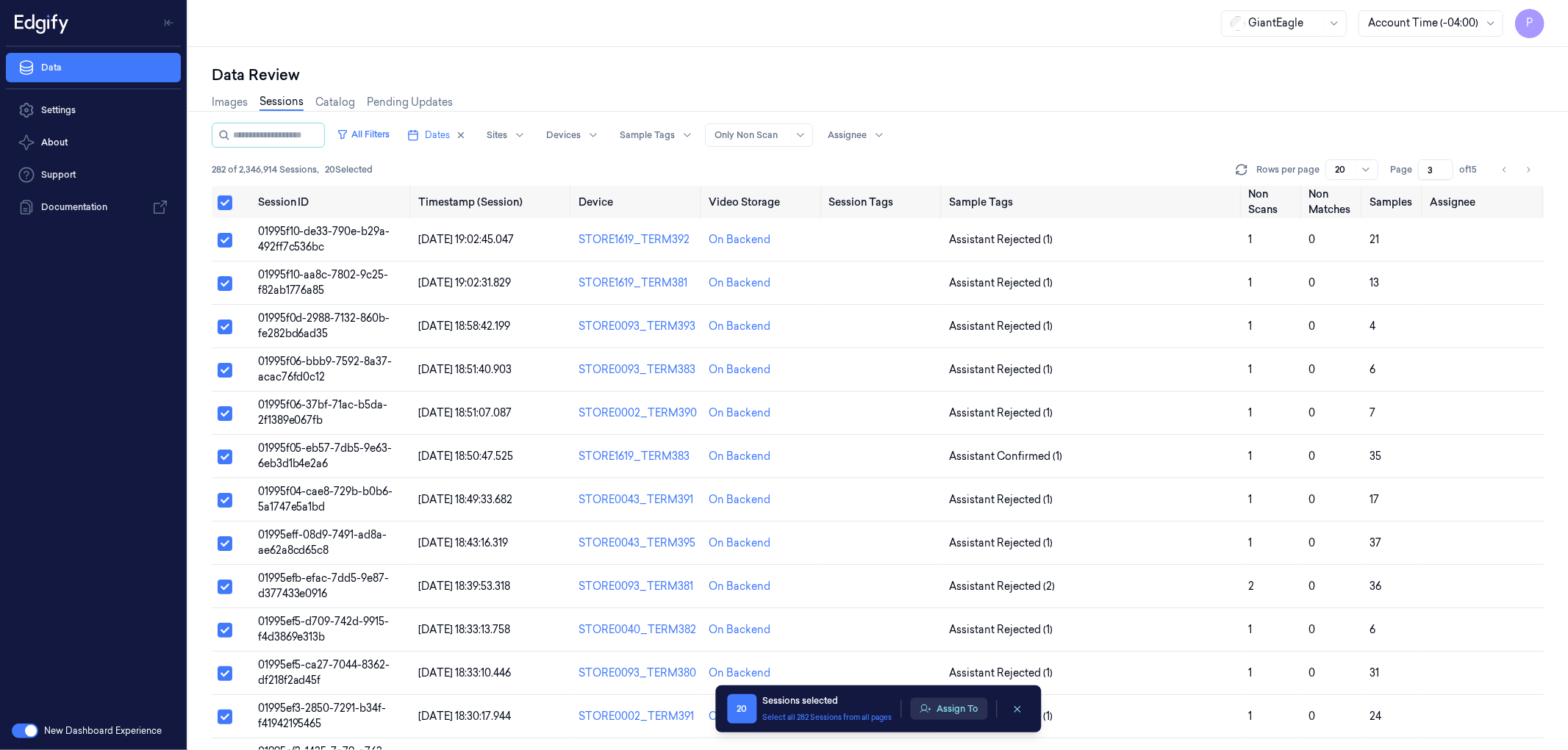
click at [950, 710] on button "Assign To" at bounding box center [948, 709] width 78 height 22
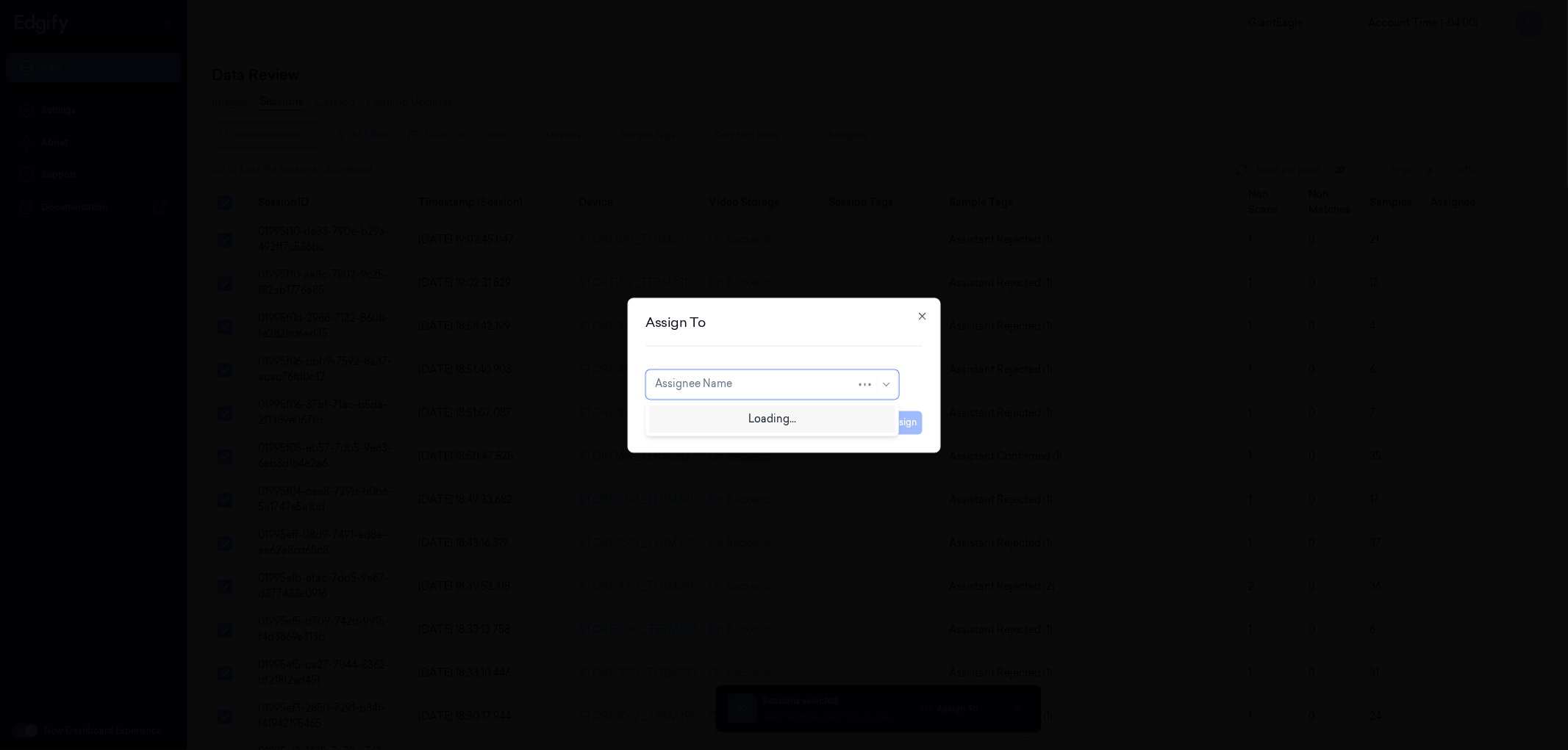
click at [753, 378] on div at bounding box center [756, 384] width 202 height 16
type input "com"
click at [730, 417] on div "compli balaji" at bounding box center [772, 417] width 234 height 16
click at [903, 426] on button "Assign" at bounding box center [902, 422] width 40 height 23
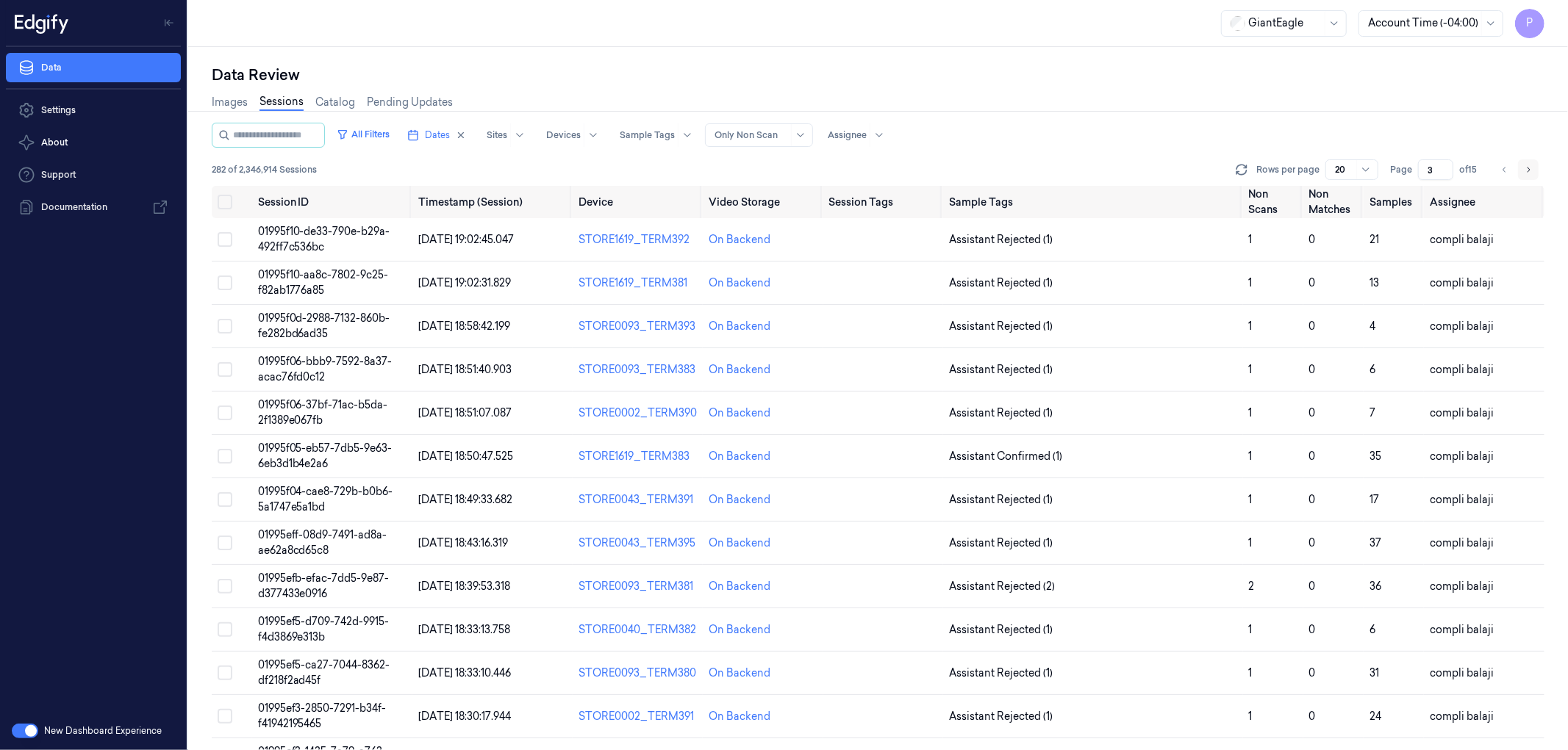
click at [1530, 167] on icon "Go to next page" at bounding box center [1527, 169] width 8 height 12
click at [1531, 163] on icon "Go to next page" at bounding box center [1527, 169] width 8 height 12
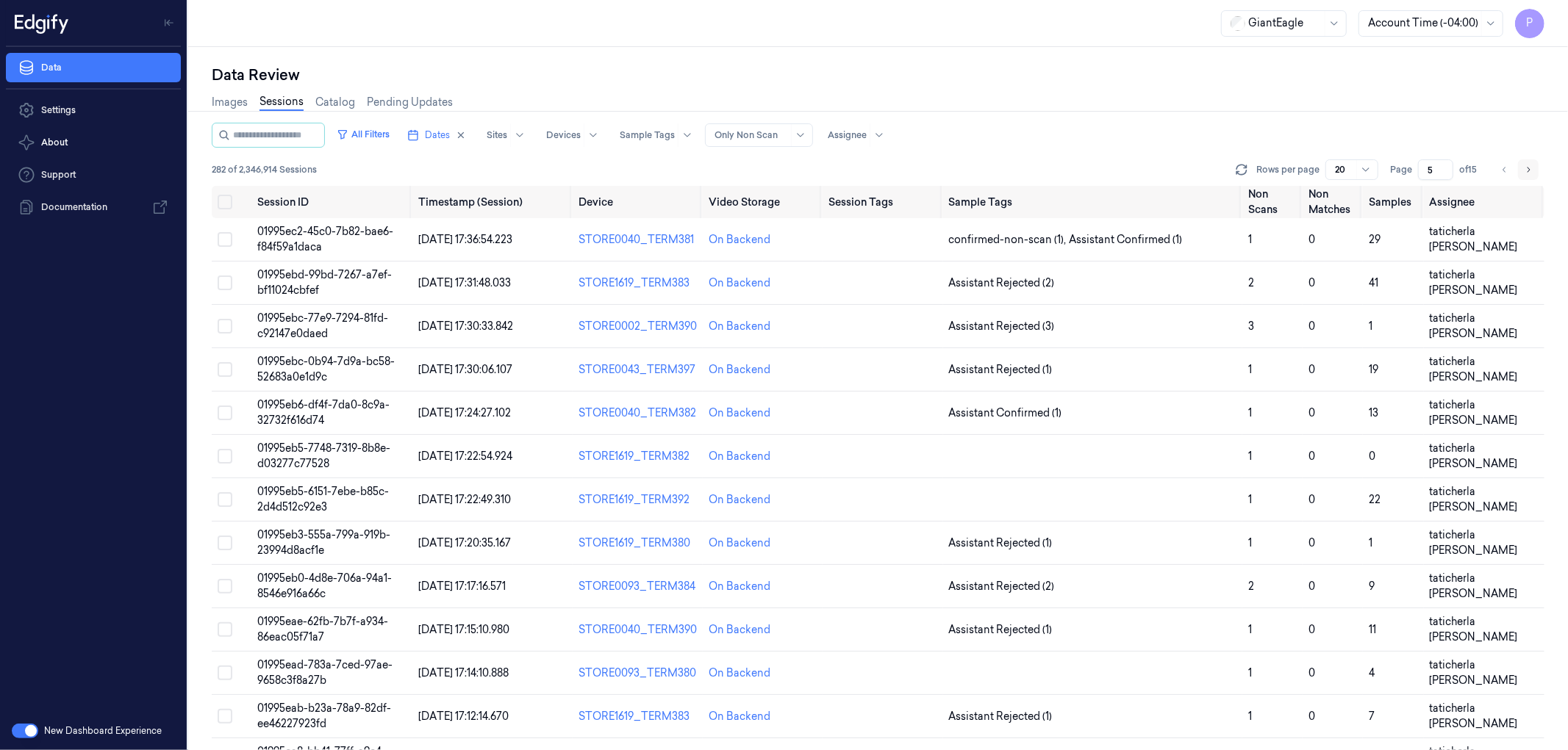
click at [1527, 167] on icon "Go to next page" at bounding box center [1528, 170] width 3 height 6
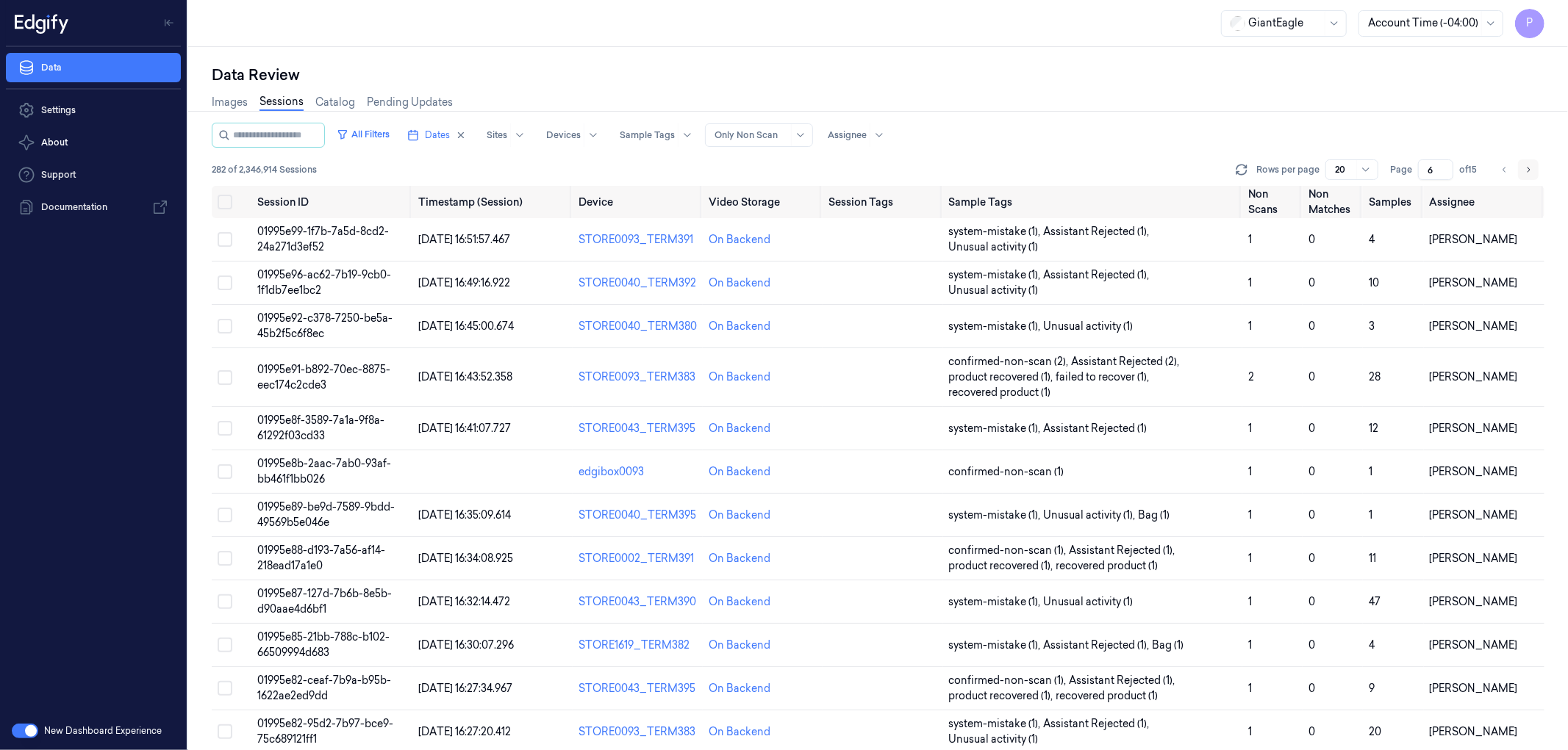
click at [1527, 166] on icon "Go to next page" at bounding box center [1527, 169] width 8 height 12
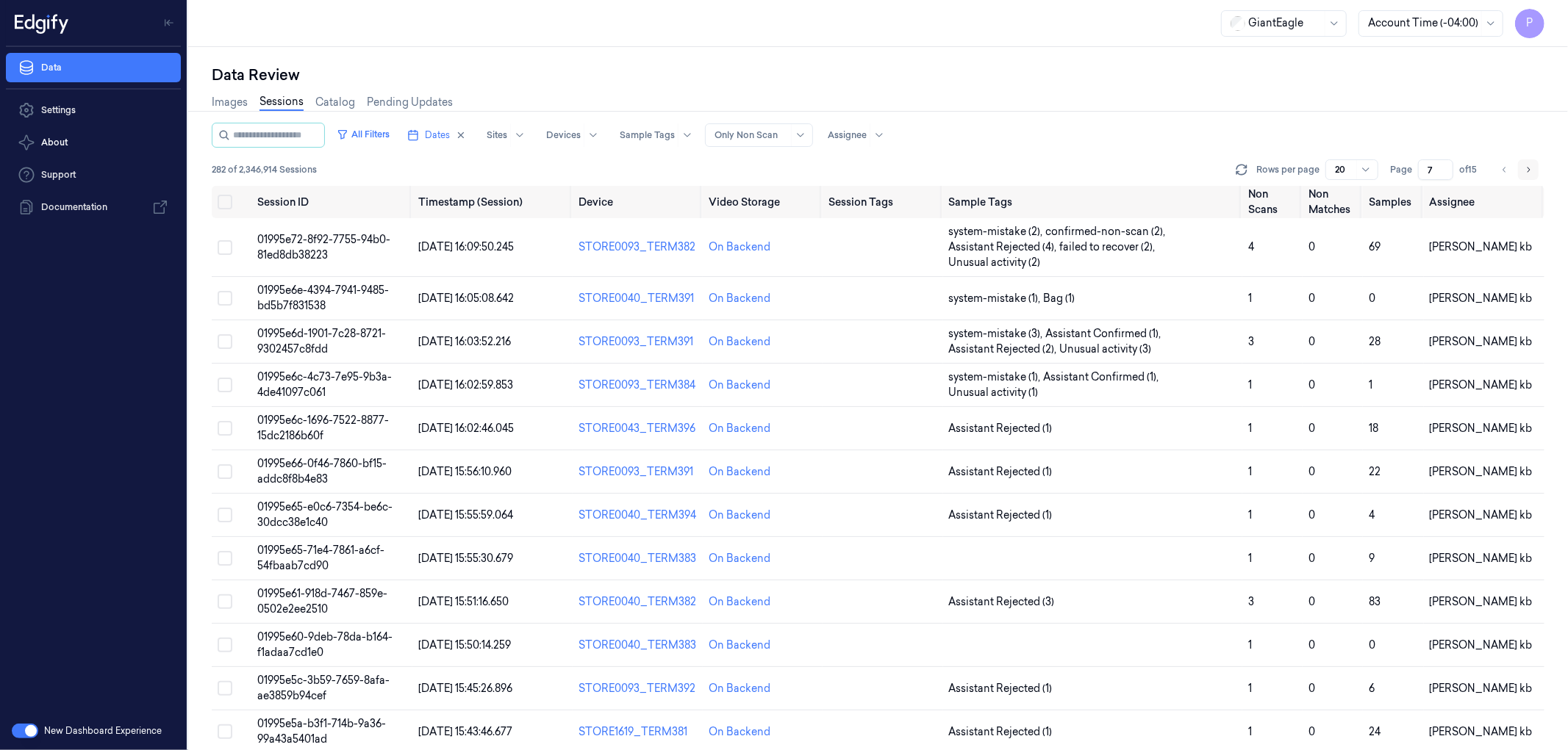
click at [1524, 170] on icon "Go to next page" at bounding box center [1527, 169] width 8 height 12
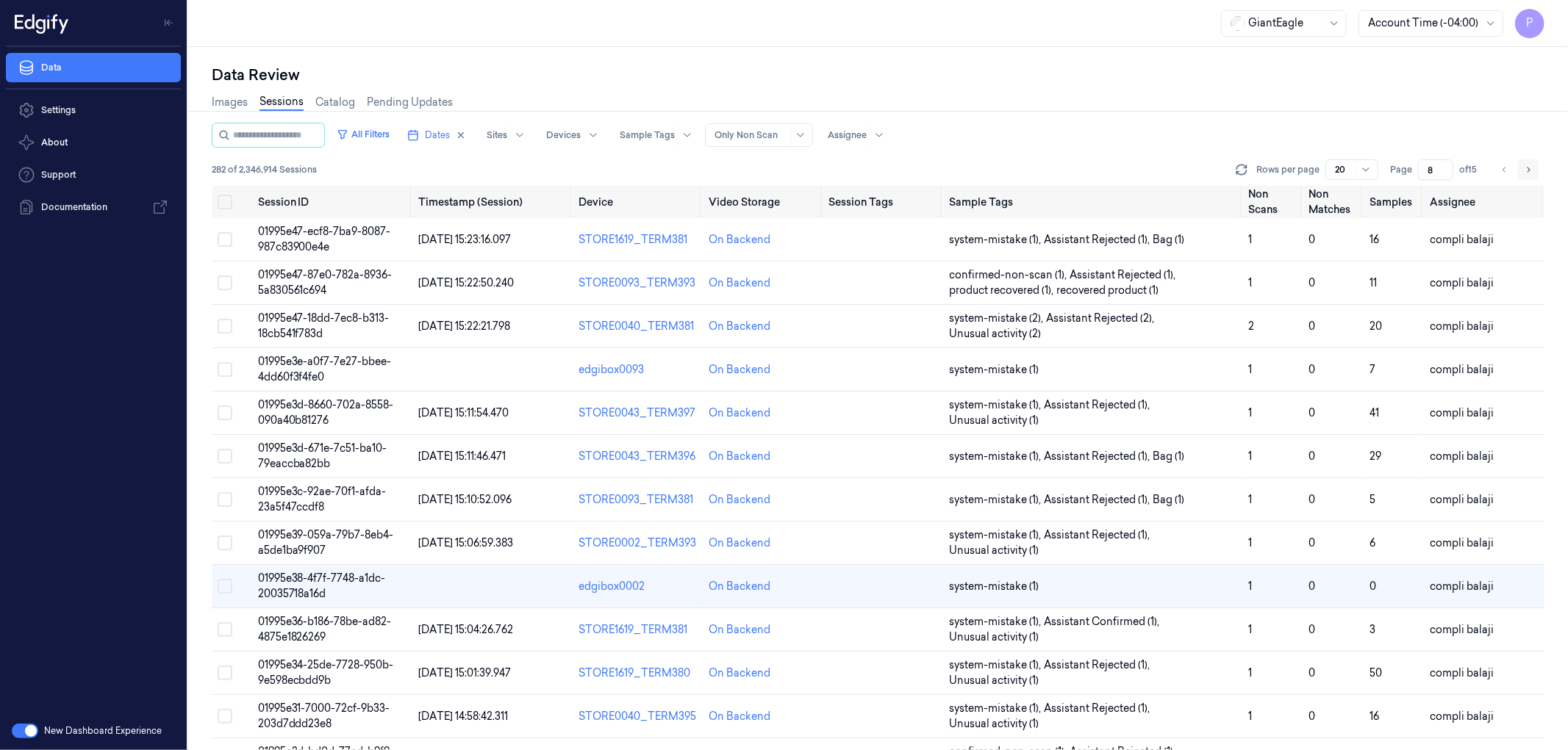
click at [1532, 165] on button "Go to next page" at bounding box center [1528, 170] width 21 height 21
type input "9"
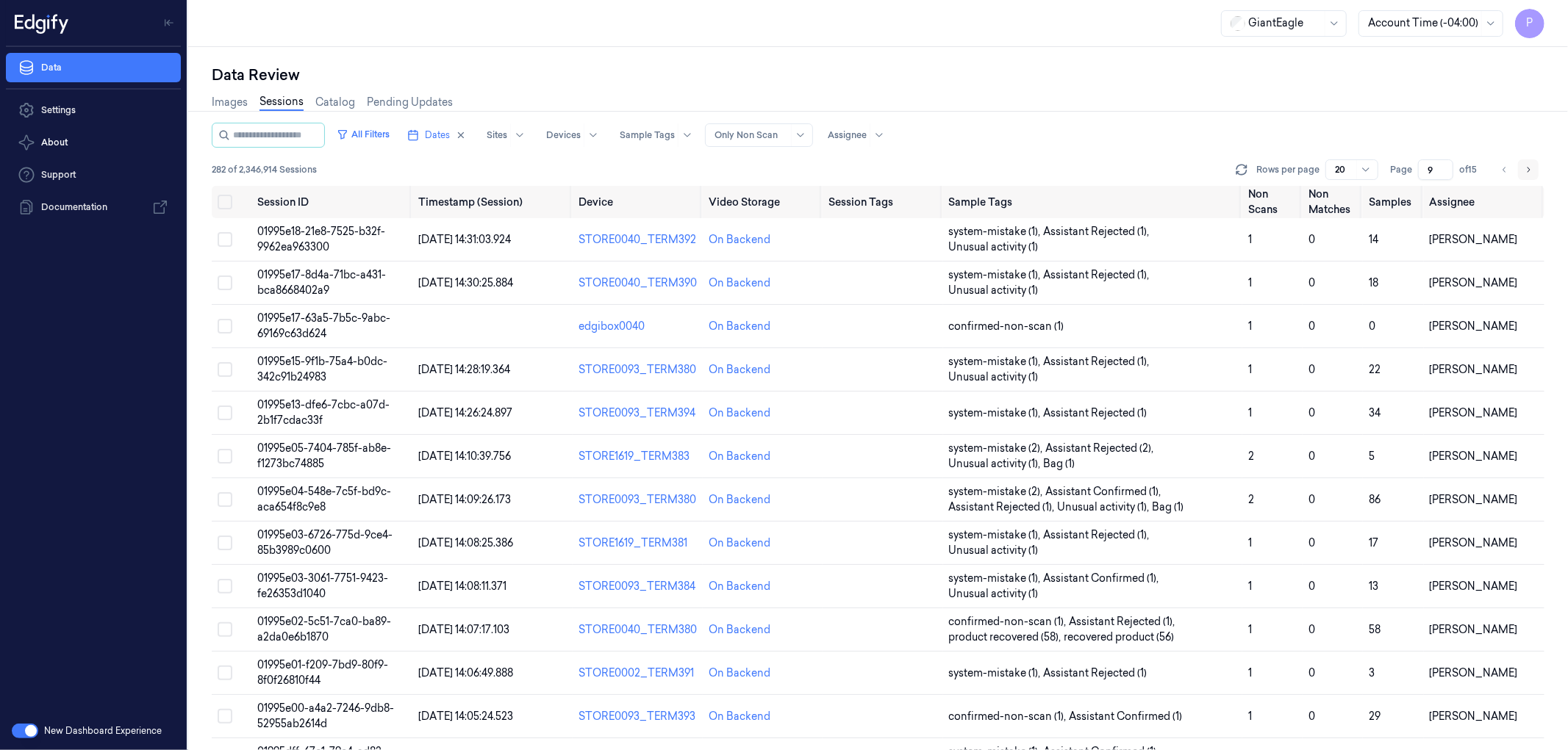
click at [1530, 167] on icon "Go to next page" at bounding box center [1527, 169] width 8 height 12
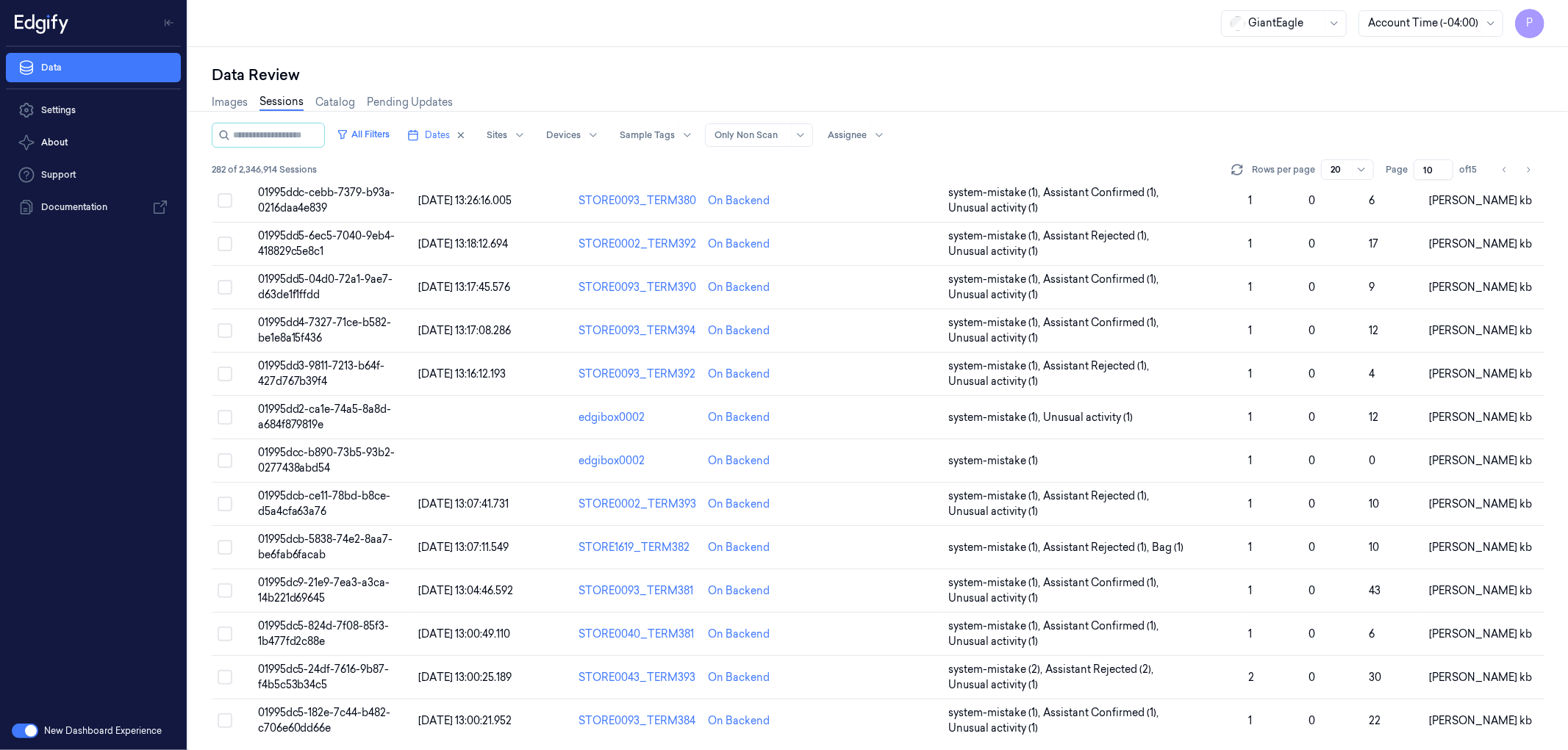
scroll to position [361, 0]
click at [1526, 173] on icon "Go to next page" at bounding box center [1527, 169] width 8 height 12
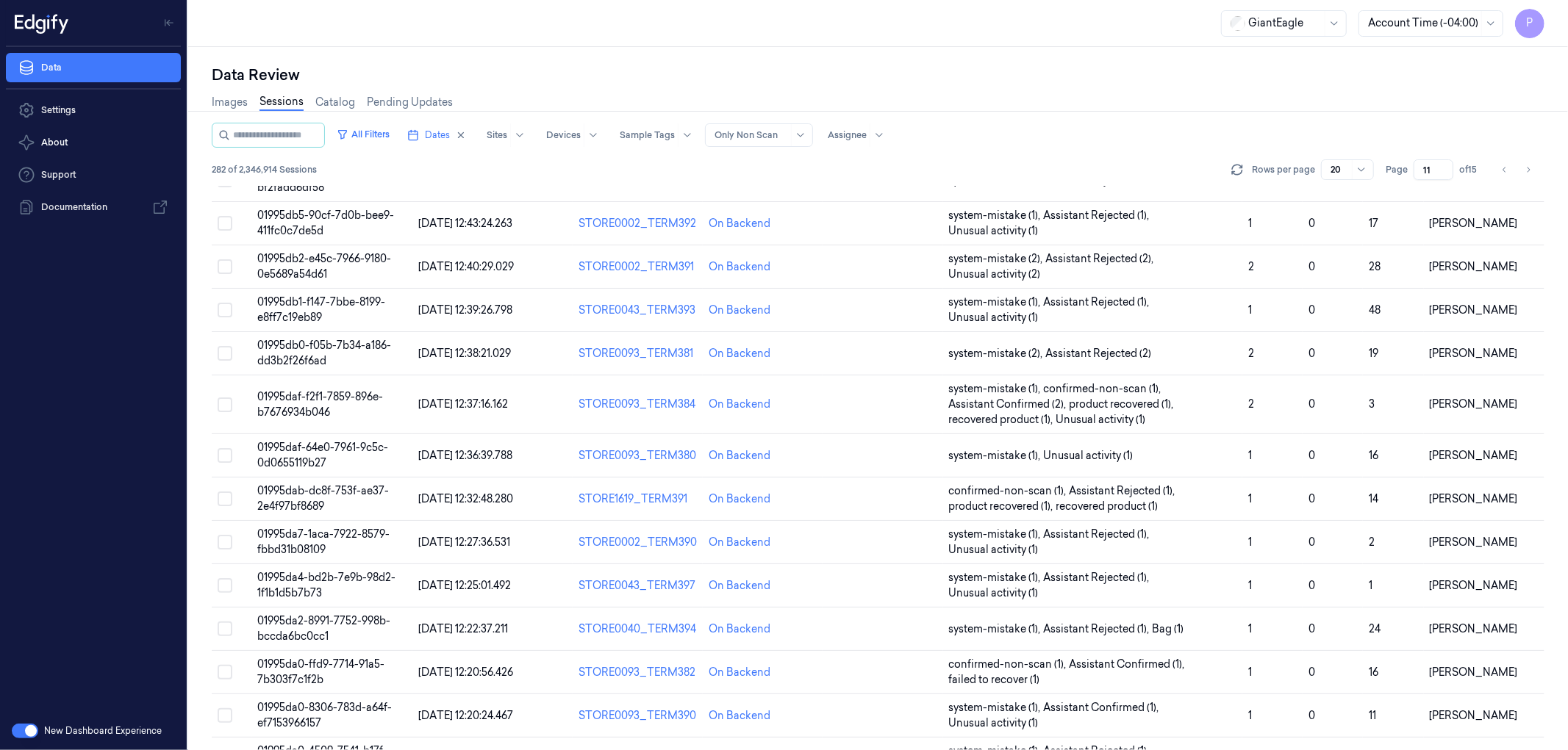
scroll to position [361, 0]
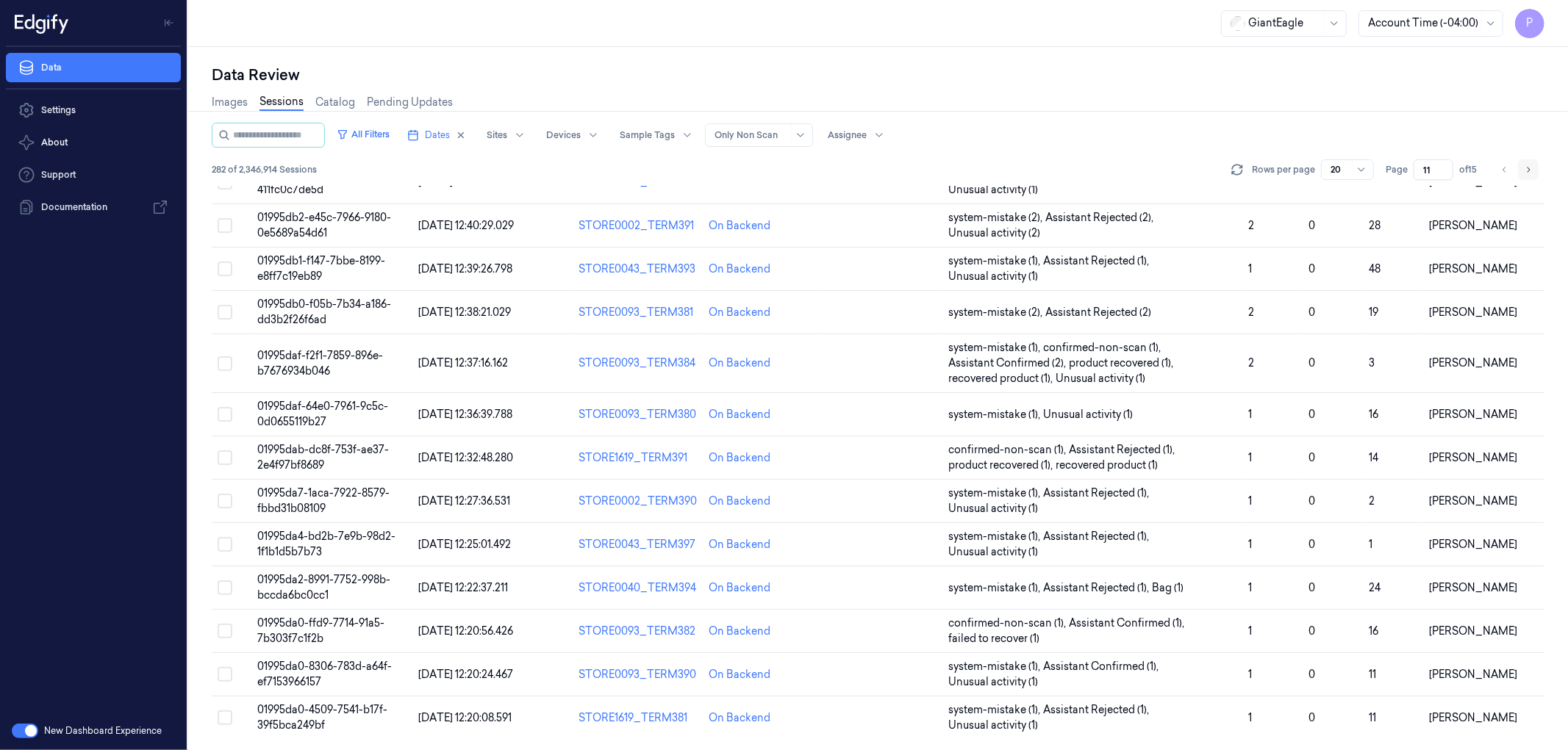
click at [1527, 164] on icon "Go to next page" at bounding box center [1527, 169] width 8 height 12
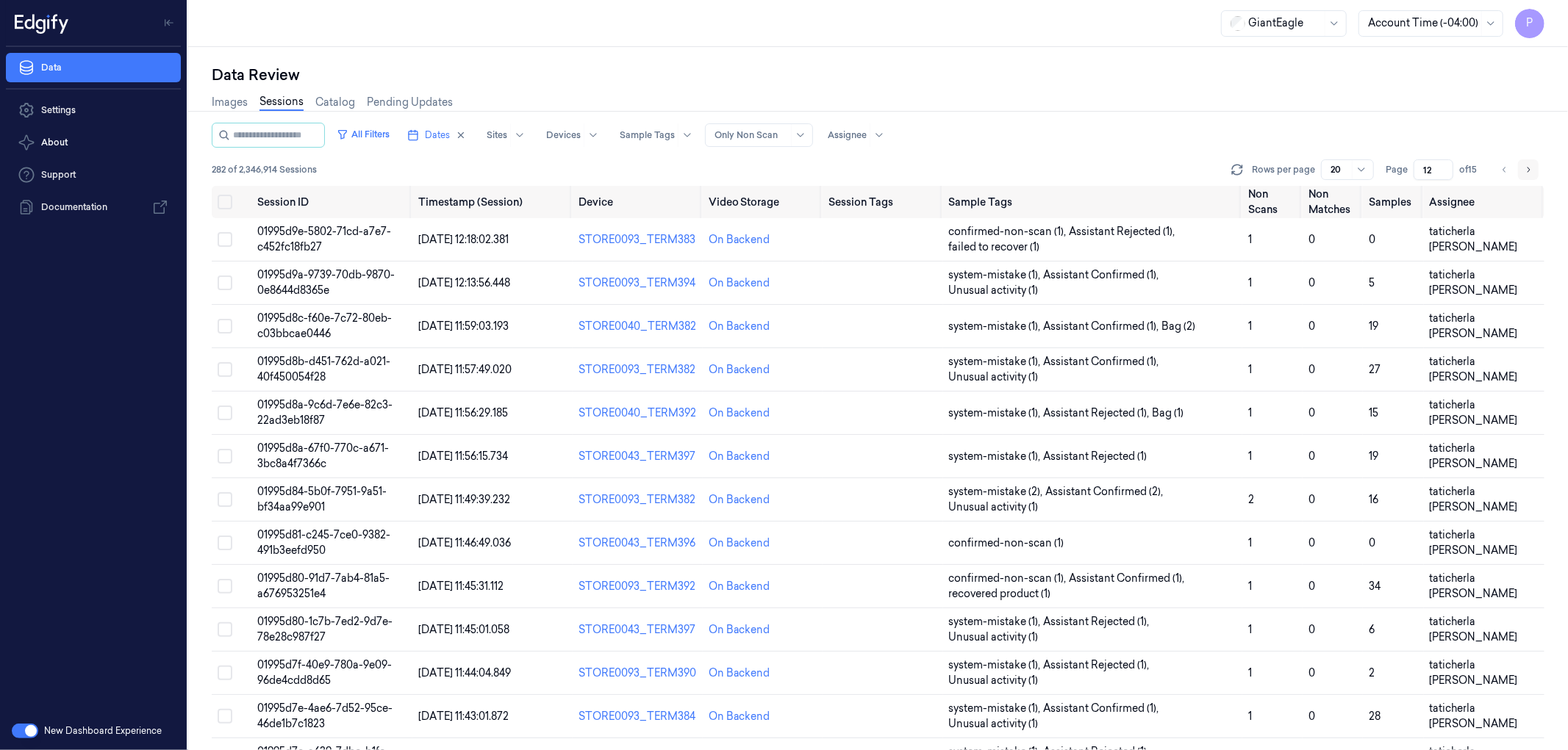
click at [1530, 170] on icon "Go to next page" at bounding box center [1527, 169] width 8 height 12
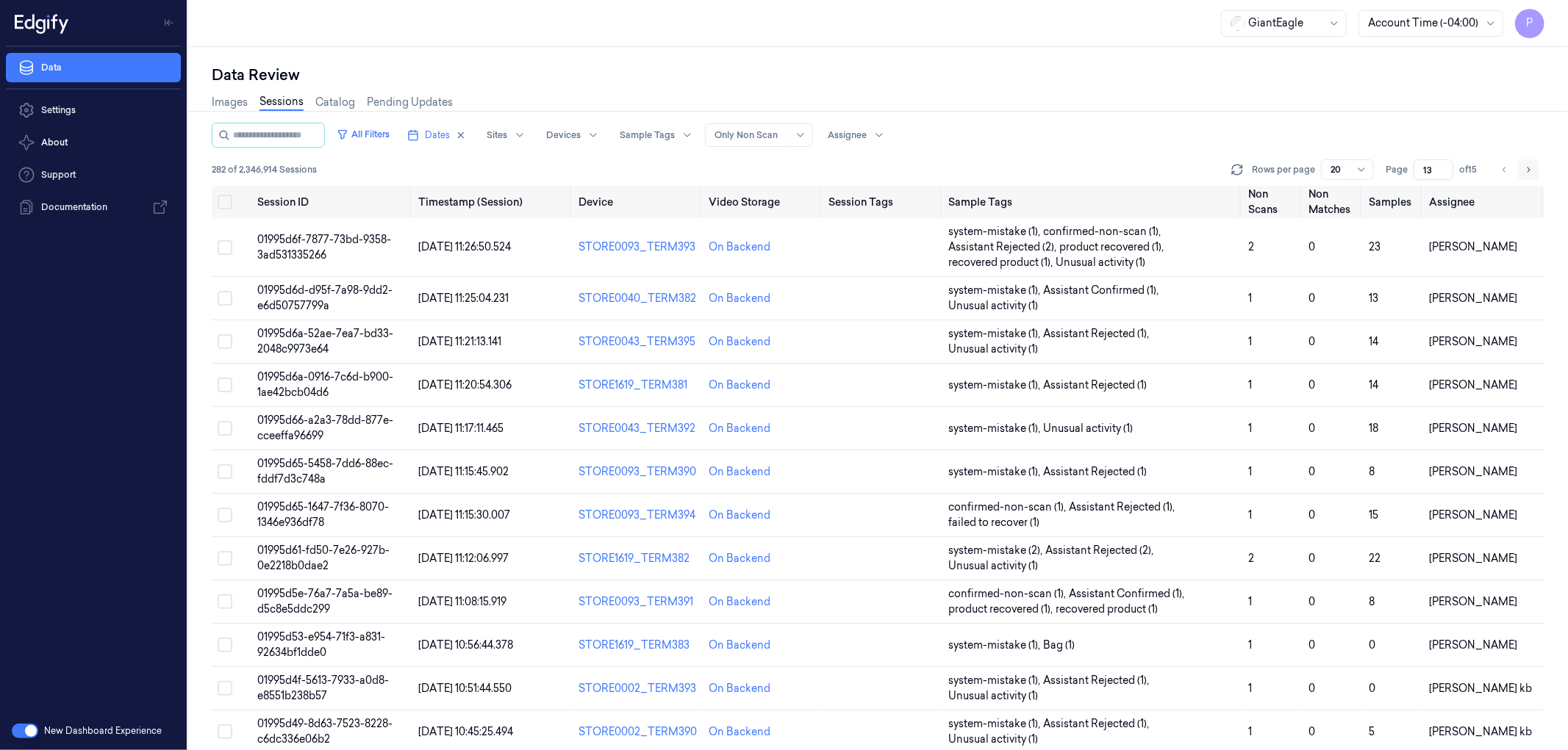
click at [1531, 172] on icon "Go to next page" at bounding box center [1527, 169] width 8 height 12
type input "14"
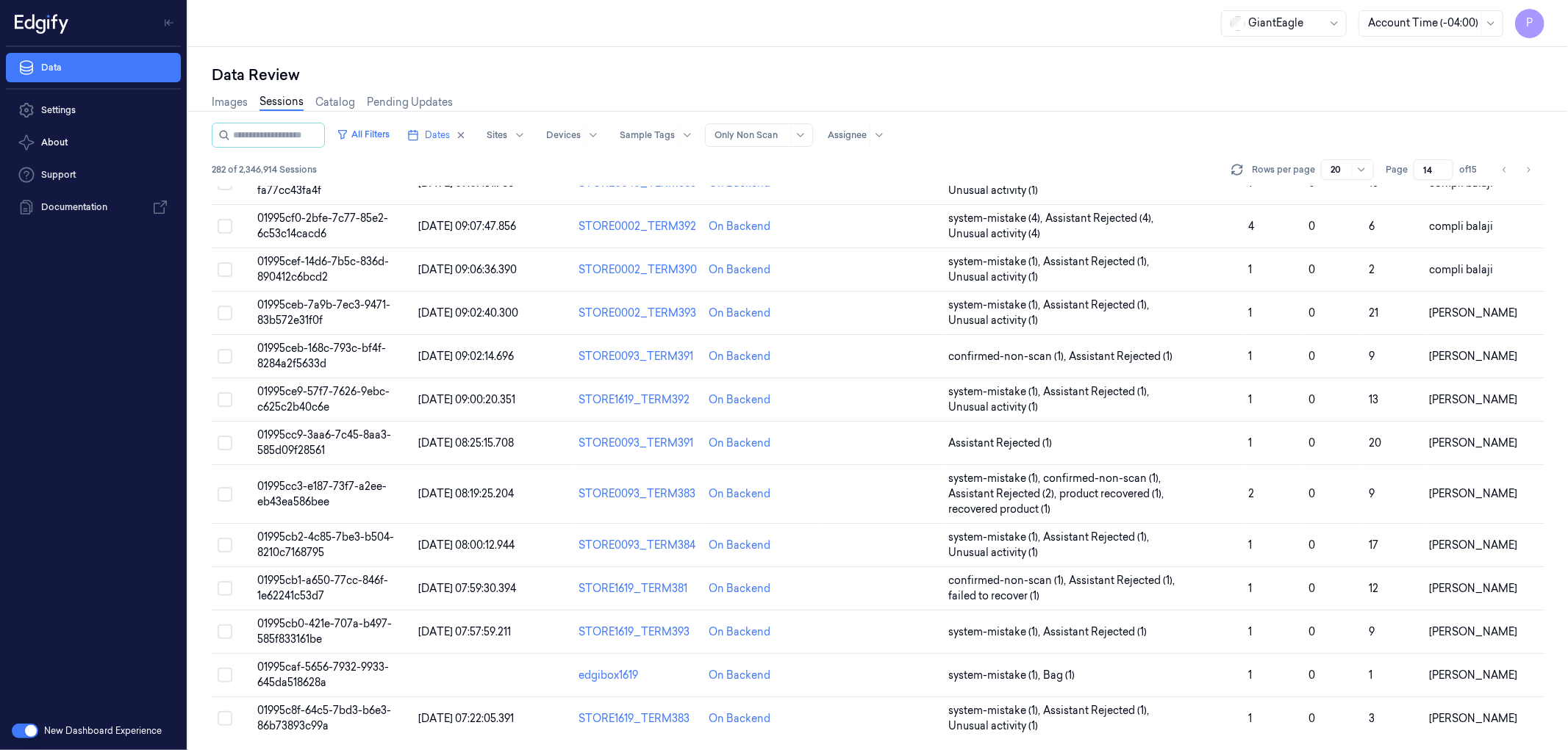
scroll to position [361, 0]
click at [315, 434] on span "01995cc9-3aa6-7c45-8aa3-585d09f28561" at bounding box center [324, 442] width 134 height 29
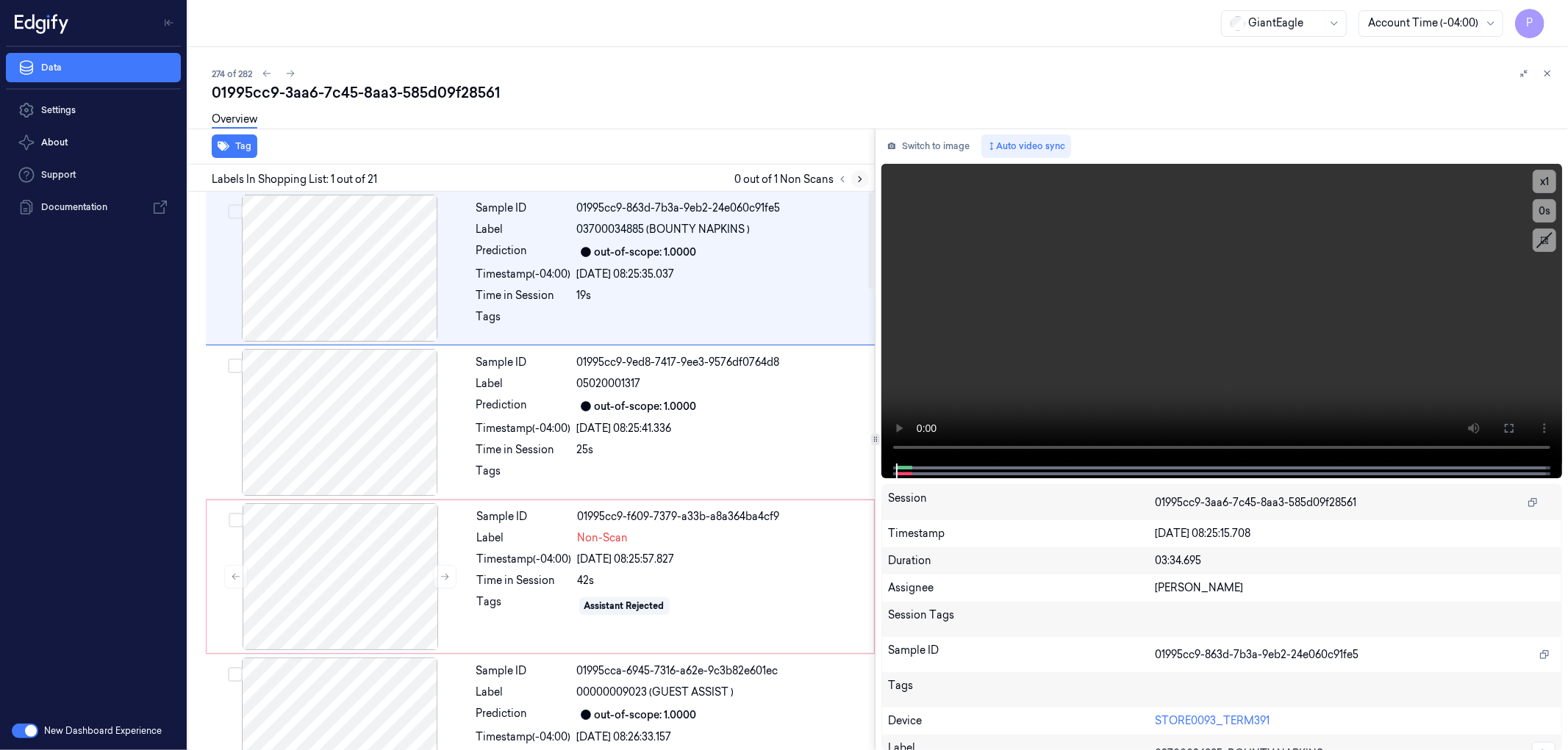
click at [861, 177] on icon at bounding box center [860, 178] width 10 height 10
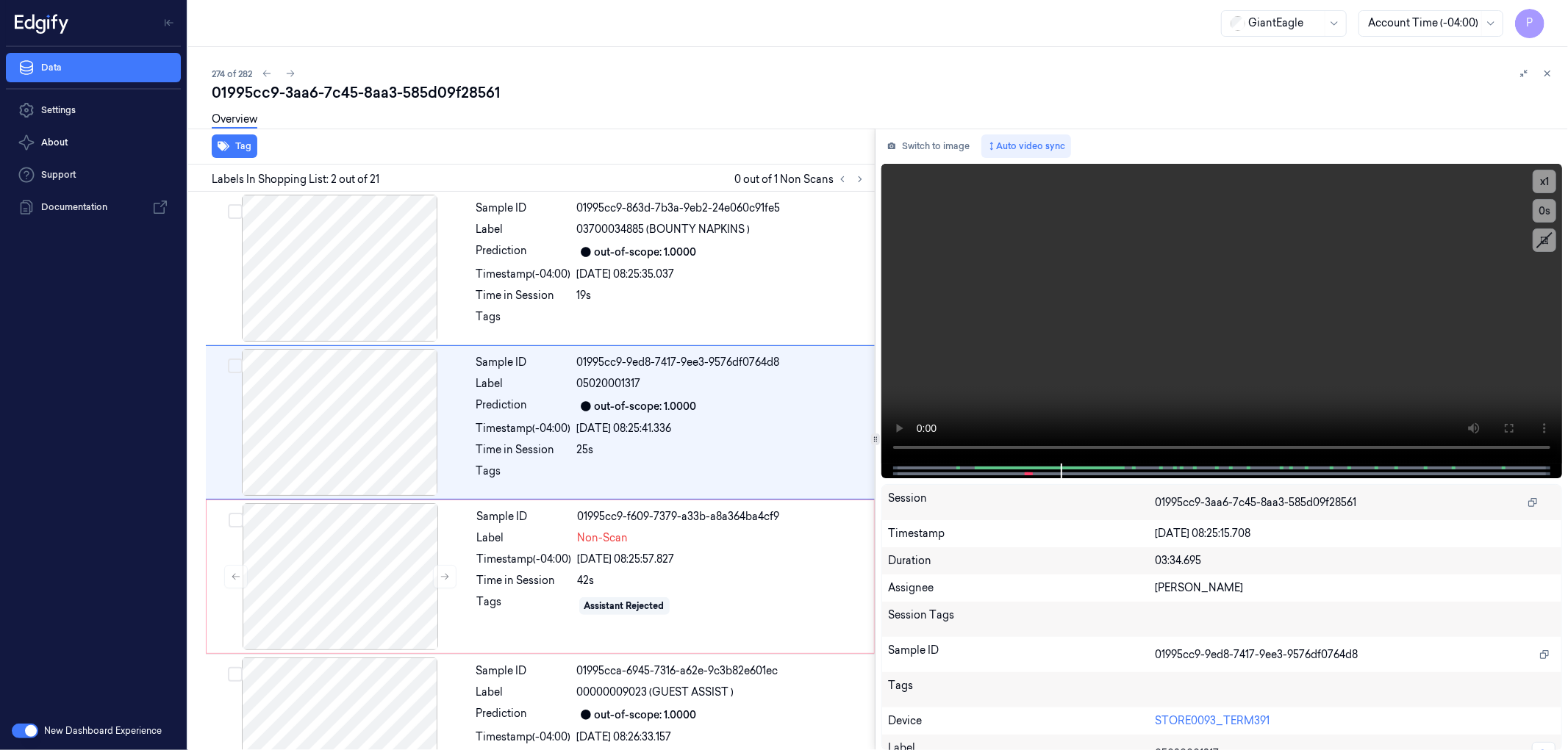
click at [483, 94] on div "01995cc9-3aa6-7c45-8aa3-585d09f28561" at bounding box center [884, 92] width 1345 height 21
click at [483, 93] on div "01995cc9-3aa6-7c45-8aa3-585d09f28561" at bounding box center [884, 92] width 1345 height 21
copy div "585d09f28561"
click at [648, 93] on div "01995cc9-3aa6-7c45-8aa3-585d09f28561" at bounding box center [884, 92] width 1345 height 21
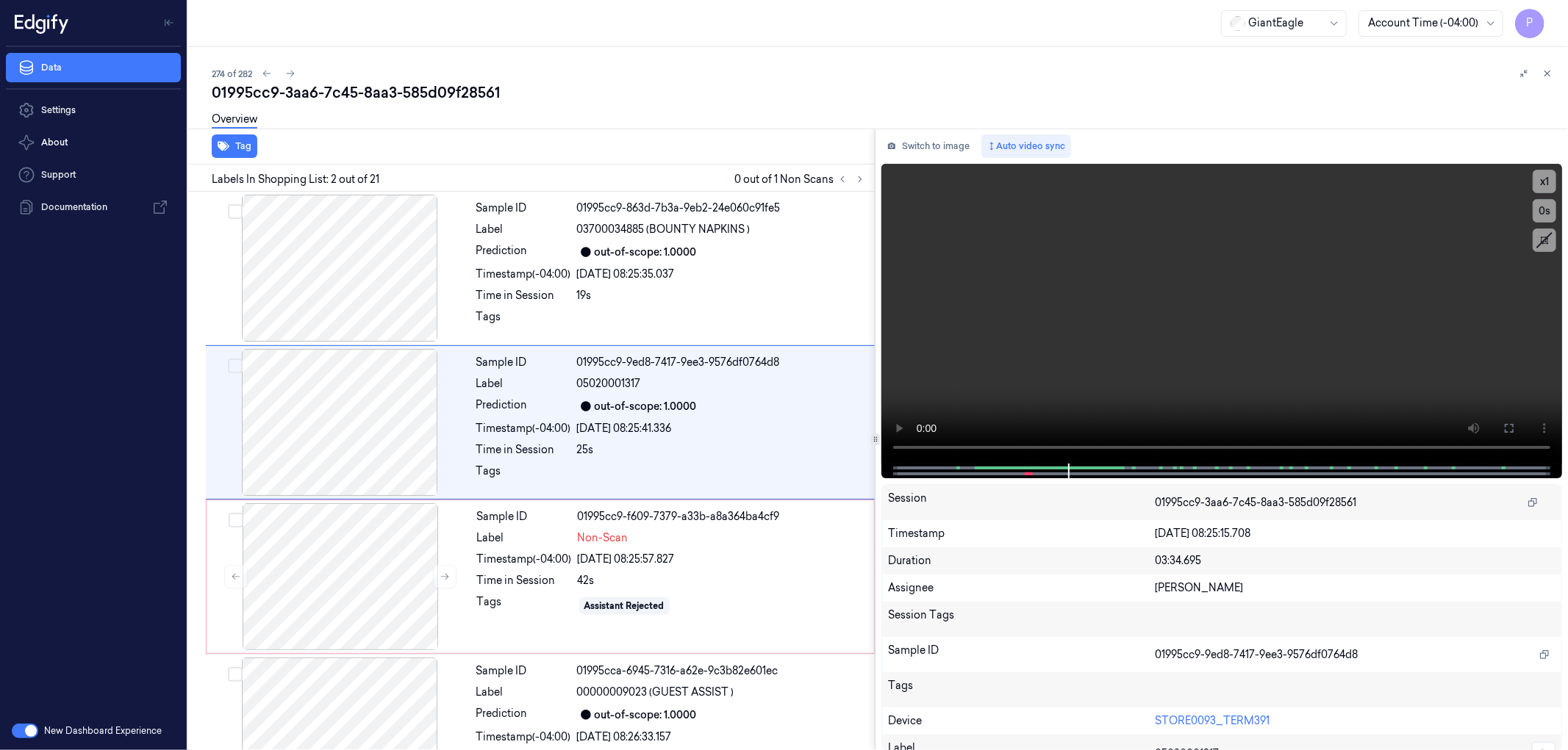
click at [1547, 72] on icon at bounding box center [1547, 74] width 6 height 6
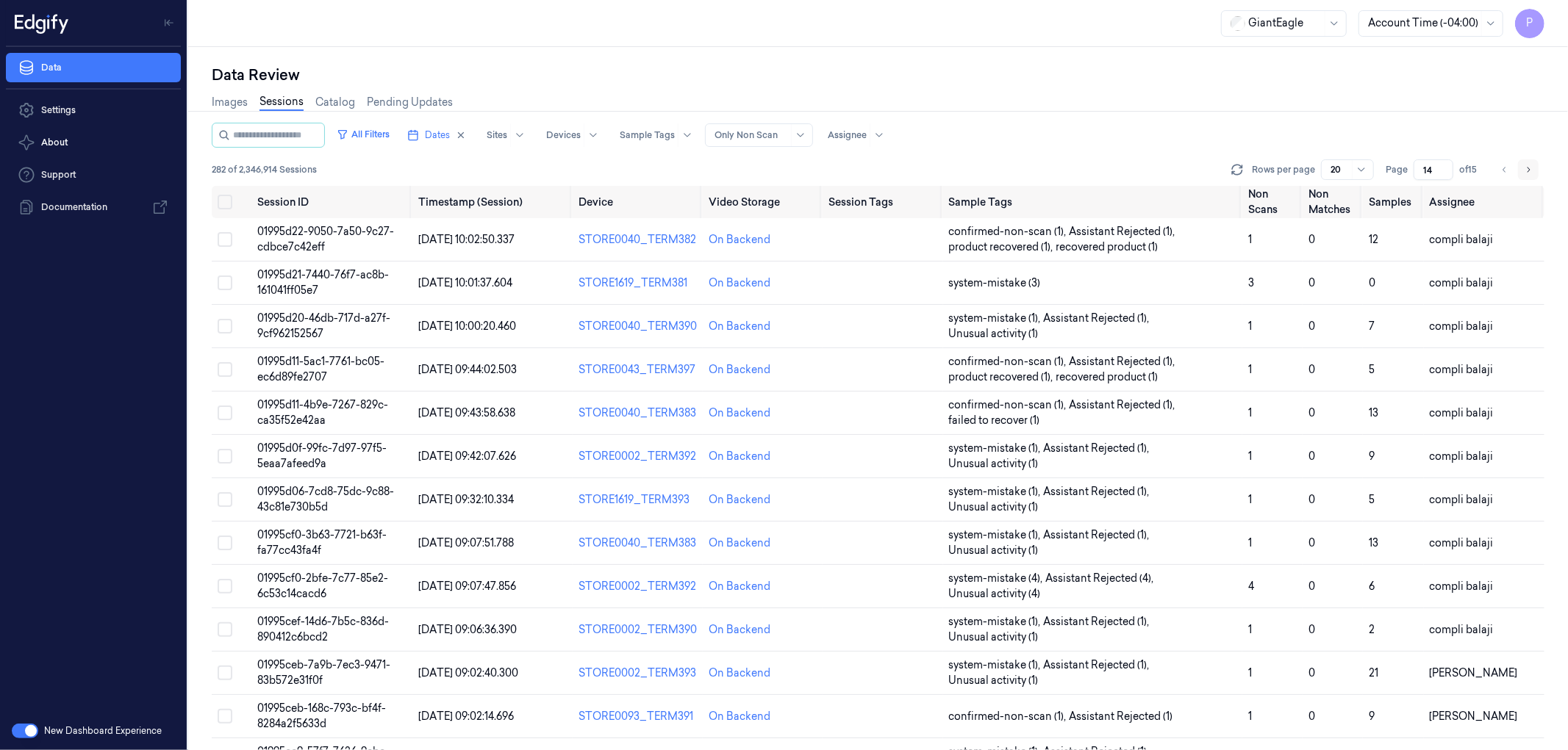
click at [1526, 172] on icon "Go to next page" at bounding box center [1527, 169] width 8 height 12
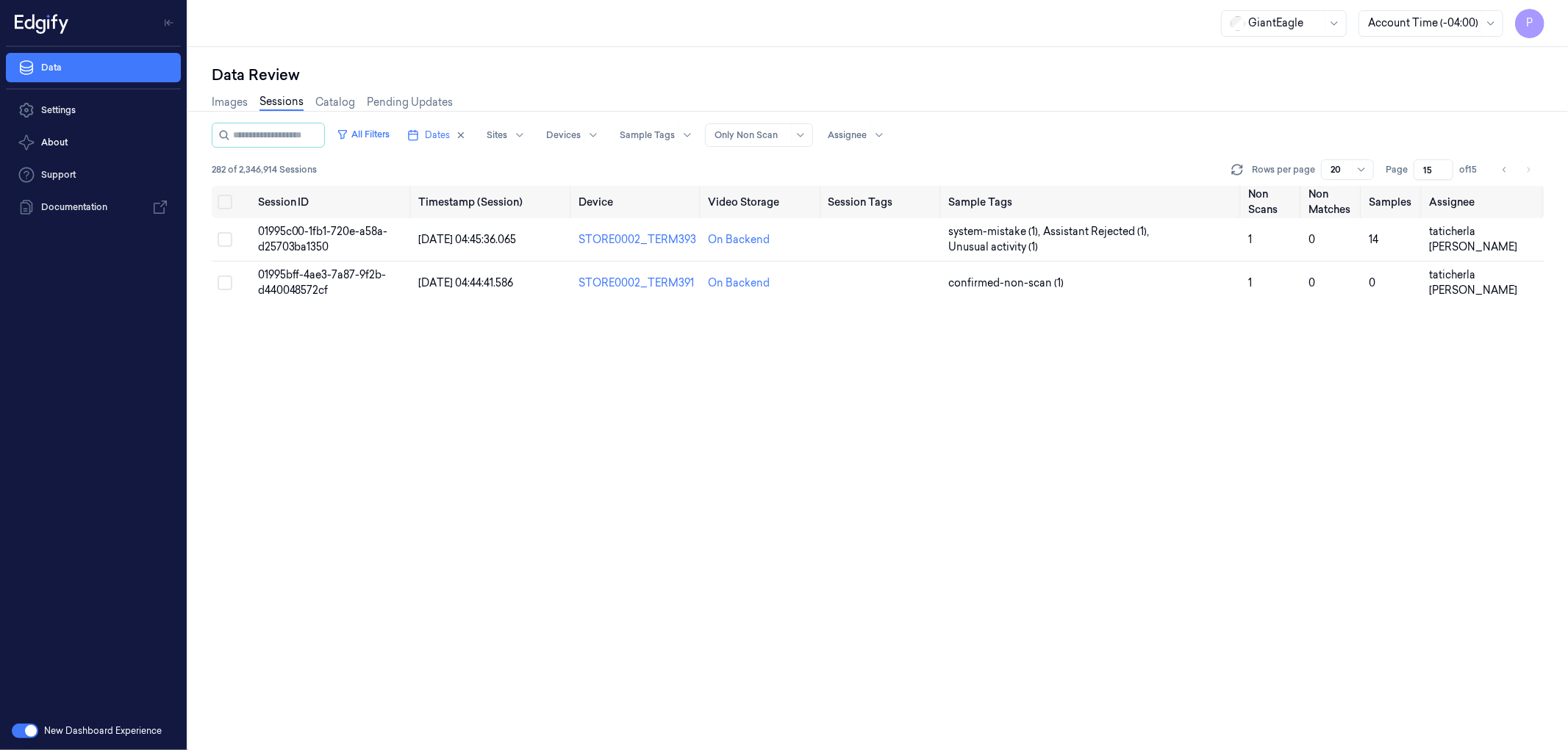
click at [1431, 170] on input "15" at bounding box center [1433, 170] width 39 height 21
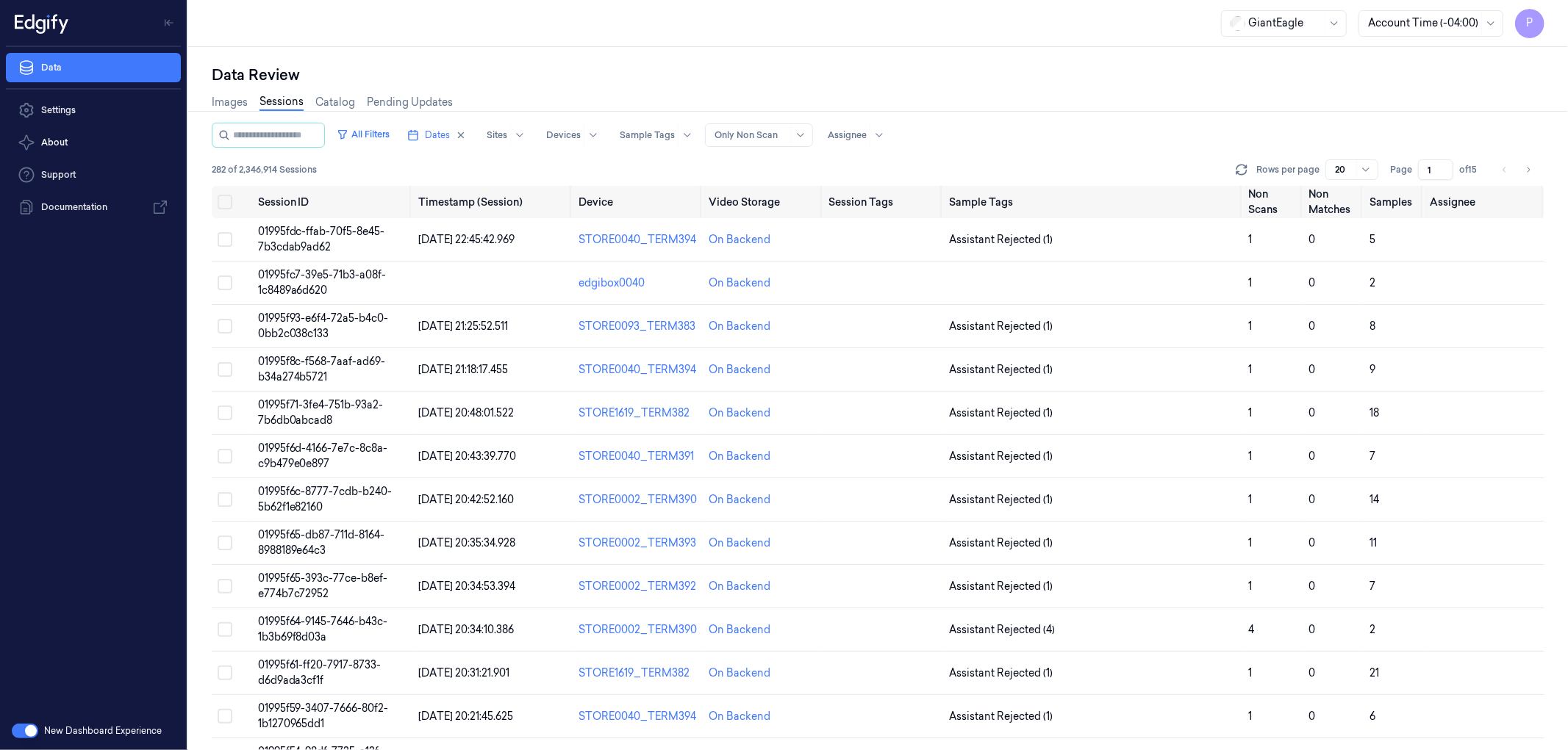
click at [1460, 112] on div "Images Sessions Catalog Pending Updates" at bounding box center [878, 104] width 1333 height 37
click at [1526, 166] on icon "Go to next page" at bounding box center [1527, 169] width 8 height 12
click at [1529, 165] on icon "Go to next page" at bounding box center [1527, 169] width 8 height 12
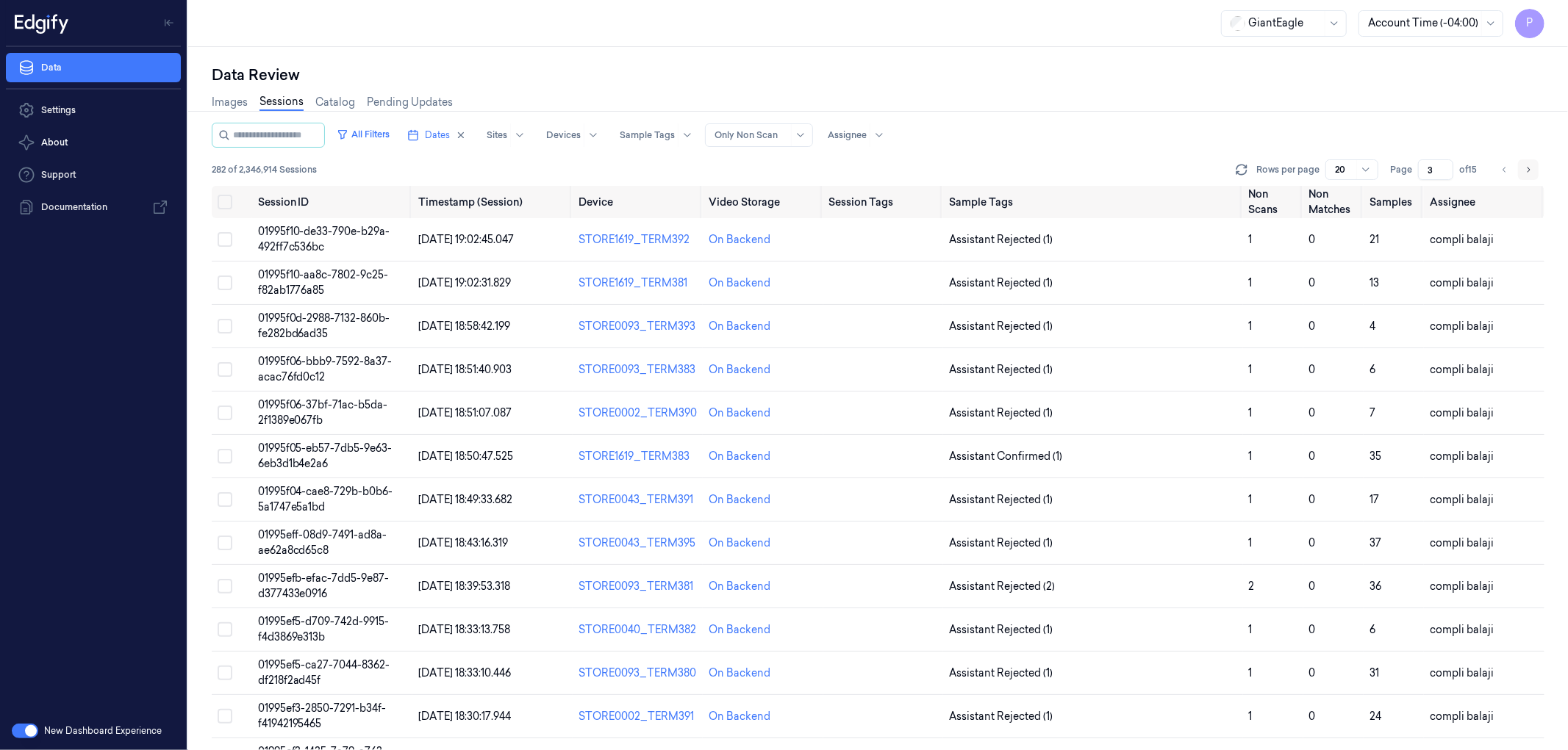
click at [1527, 170] on icon "Go to next page" at bounding box center [1527, 169] width 8 height 12
click at [1501, 170] on icon "Go to previous page" at bounding box center [1504, 169] width 8 height 12
type input "3"
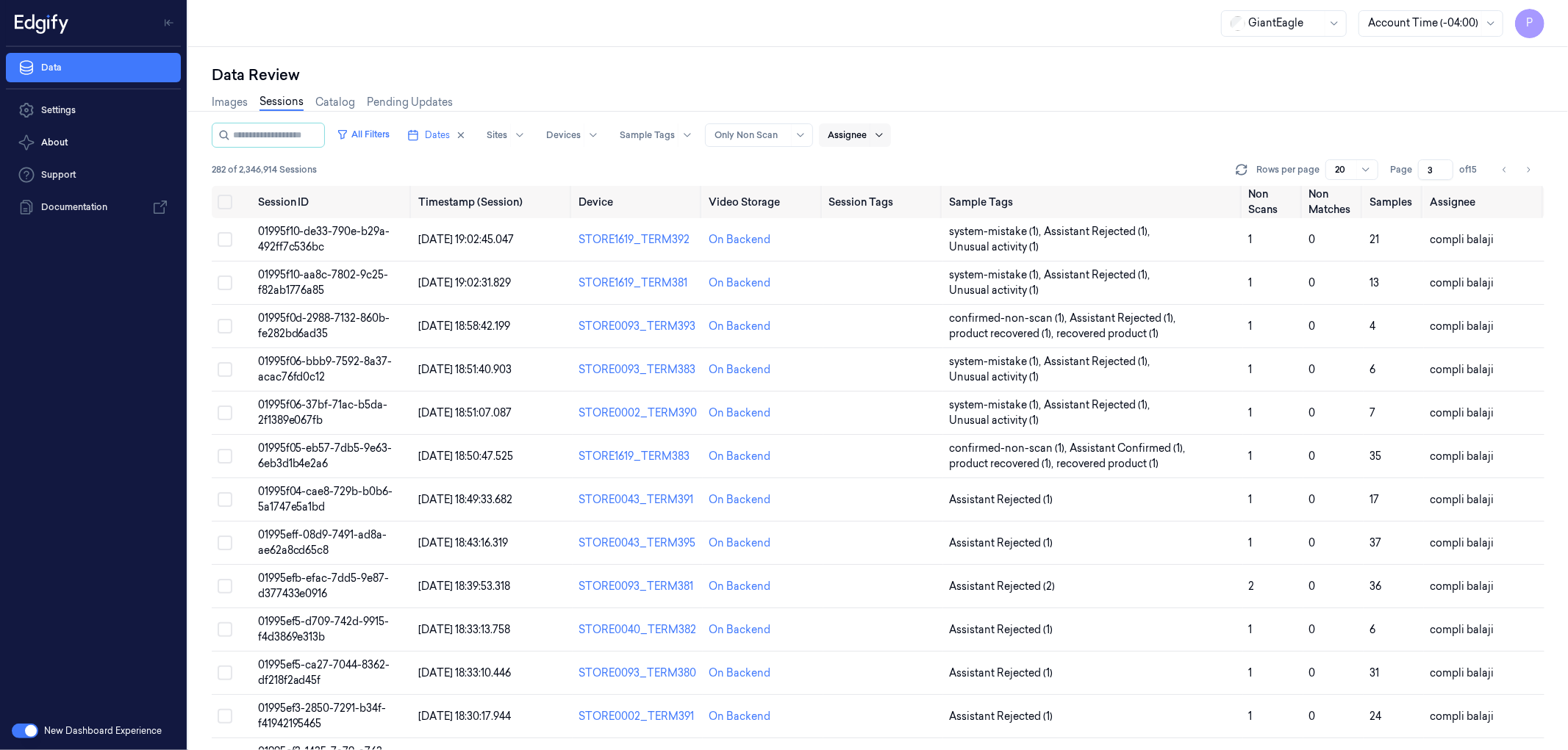
click at [888, 133] on div at bounding box center [878, 134] width 19 height 23
click at [888, 128] on div at bounding box center [878, 134] width 19 height 23
type input "pav"
click at [870, 190] on div "[PERSON_NAME] kb" at bounding box center [897, 191] width 103 height 16
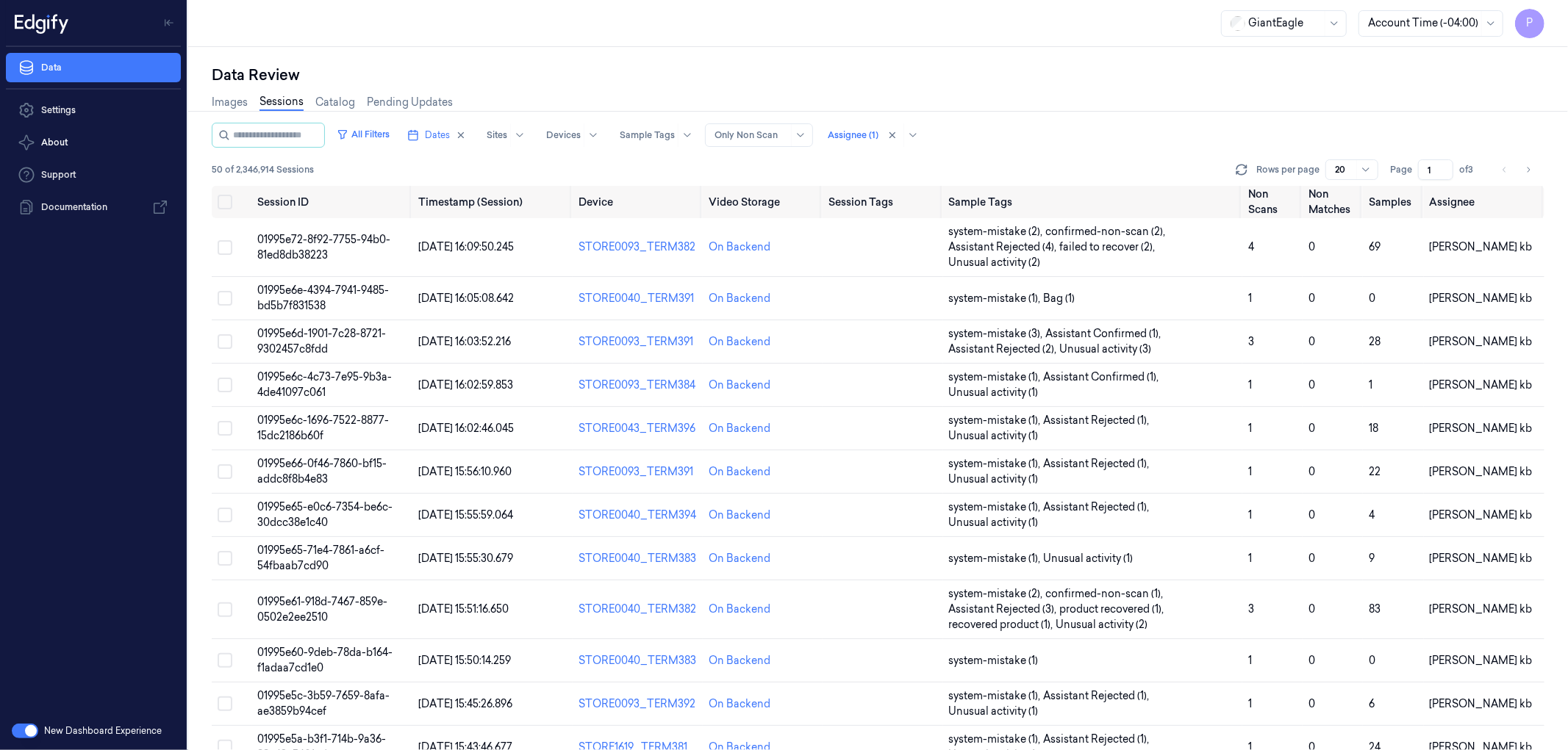
click at [1151, 133] on div "All Filters Dates Sites Devices Sample Tags Alert Type Only Non Scan Assignee (…" at bounding box center [878, 134] width 1333 height 25
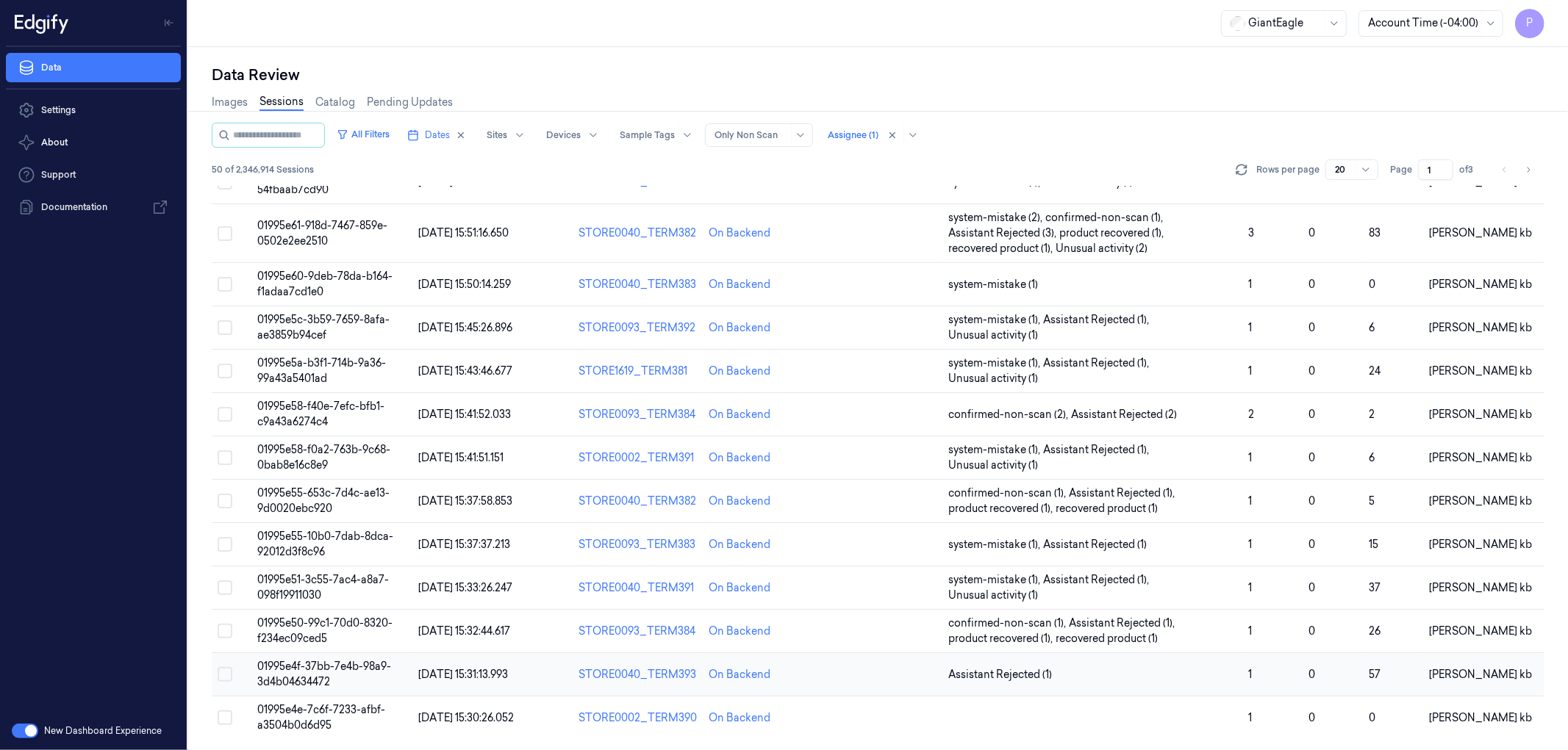
scroll to position [376, 0]
click at [1527, 163] on icon "Go to next page" at bounding box center [1527, 169] width 8 height 12
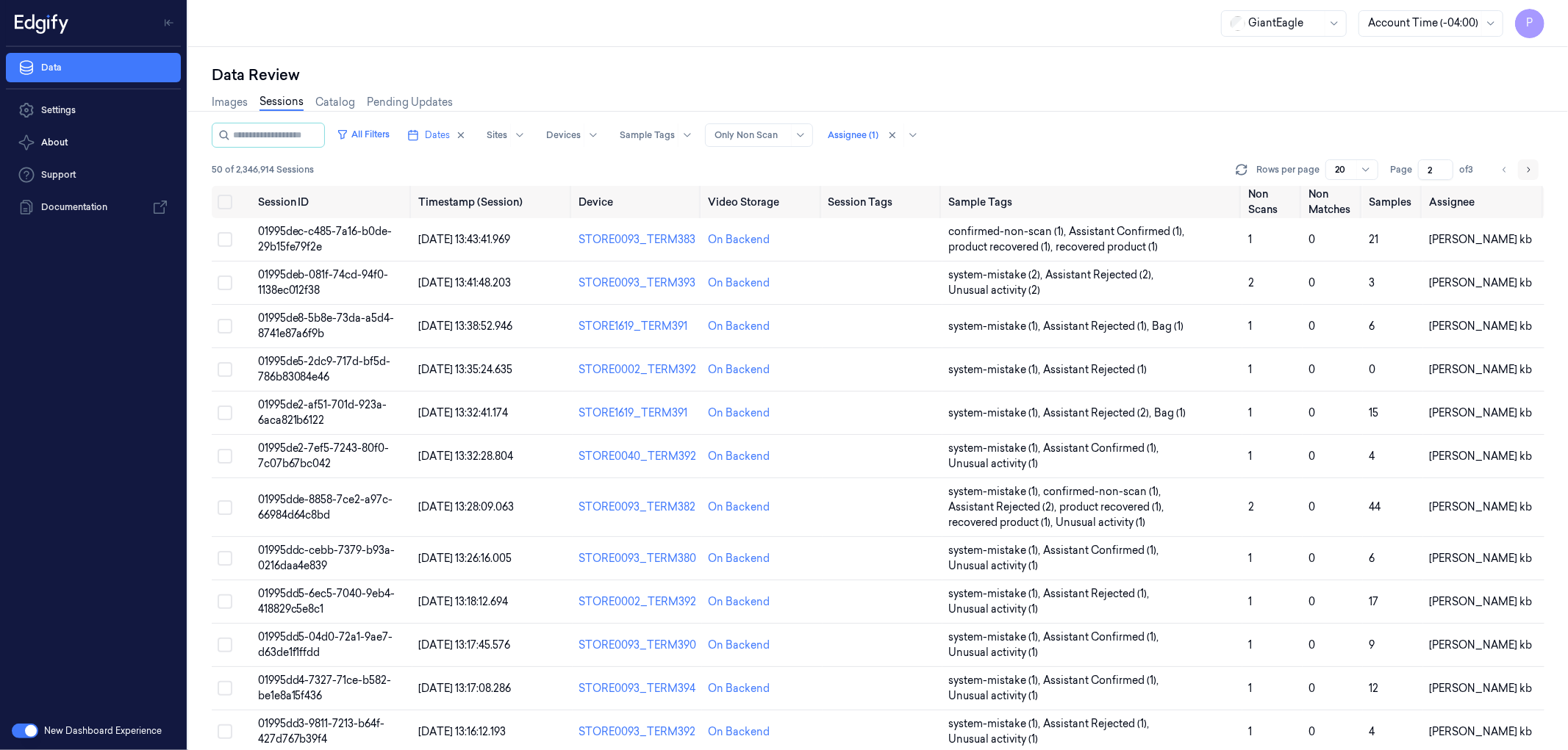
click at [1533, 169] on button "Go to next page" at bounding box center [1528, 170] width 21 height 21
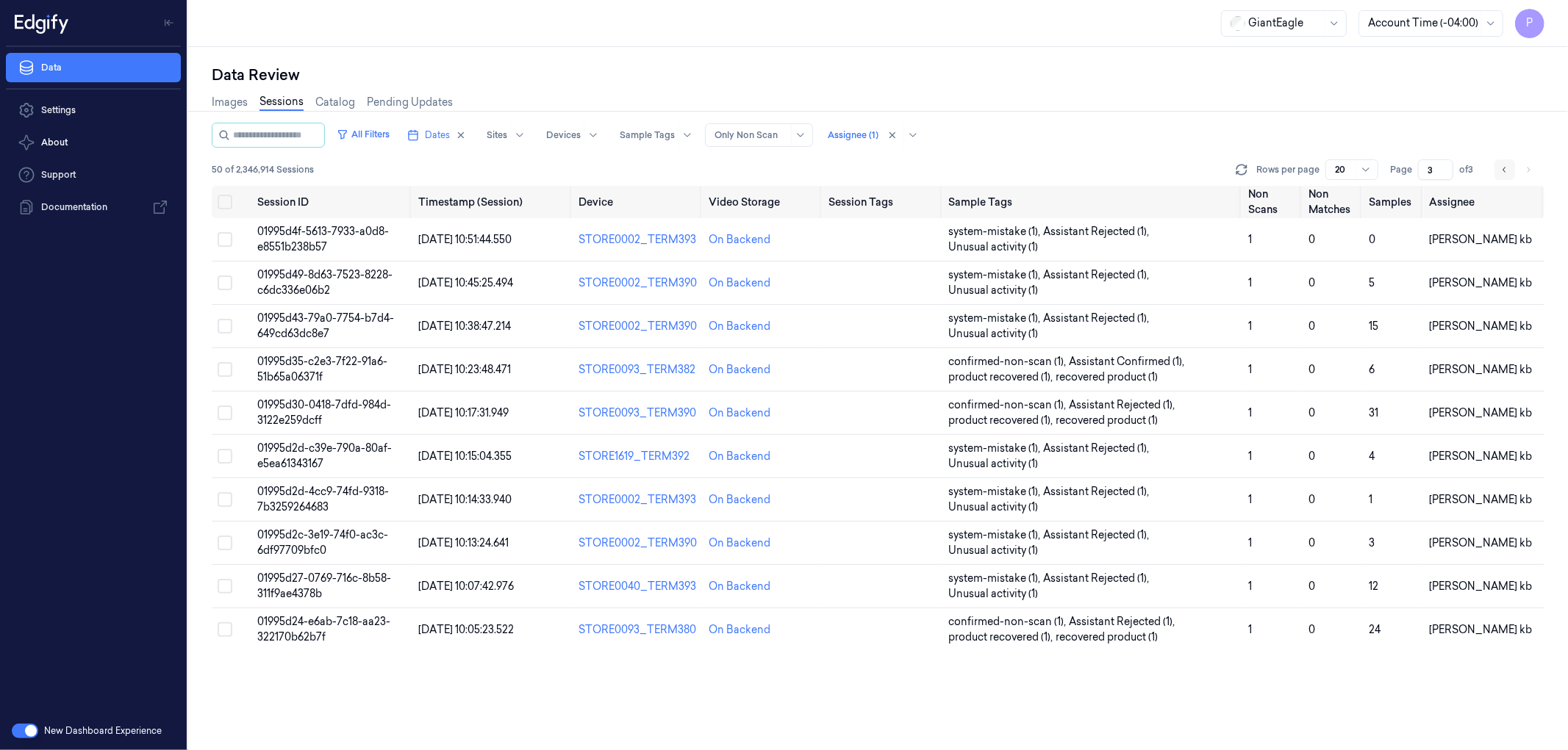
click at [1507, 172] on icon "Go to previous page" at bounding box center [1504, 169] width 8 height 12
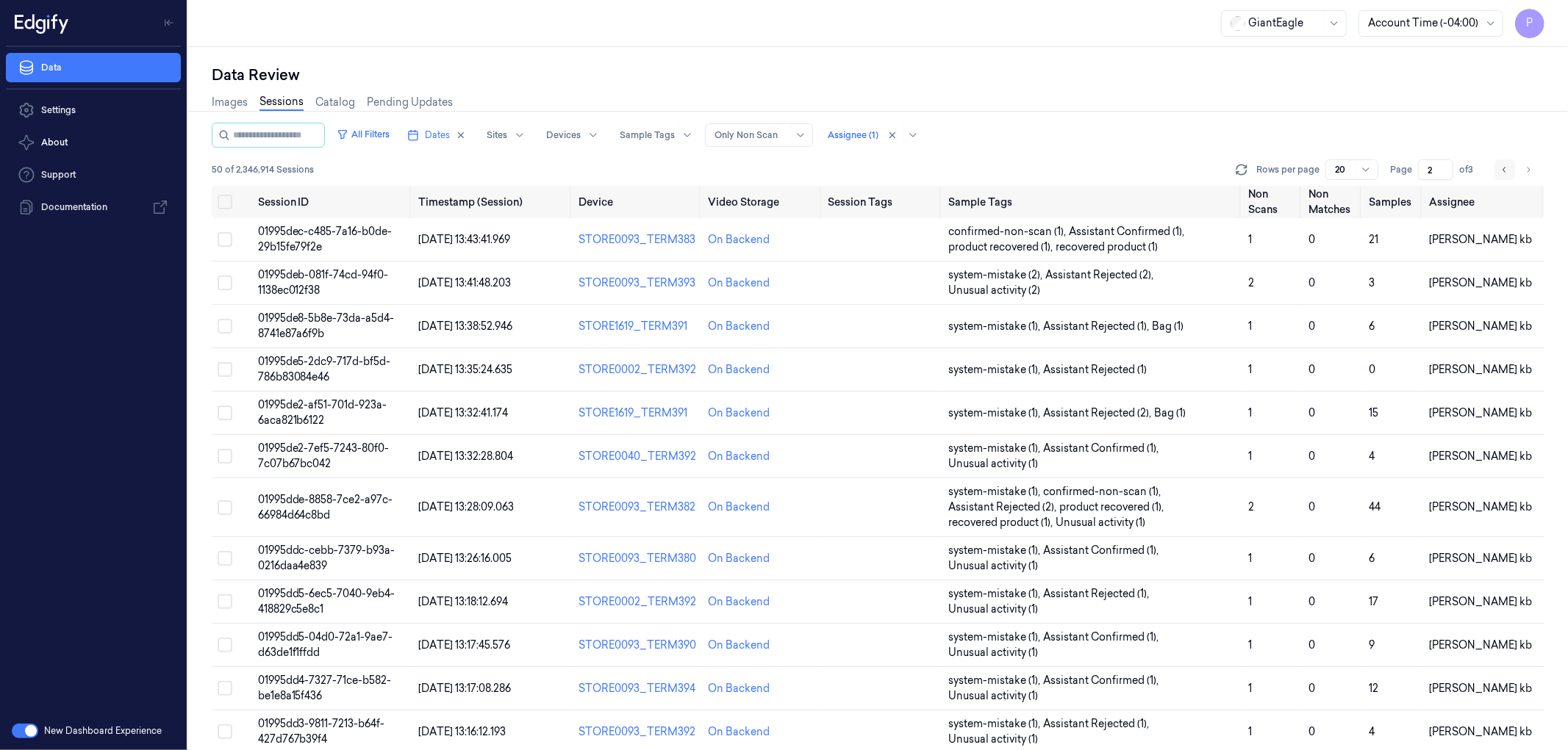
click at [1507, 172] on icon "Go to previous page" at bounding box center [1504, 169] width 8 height 12
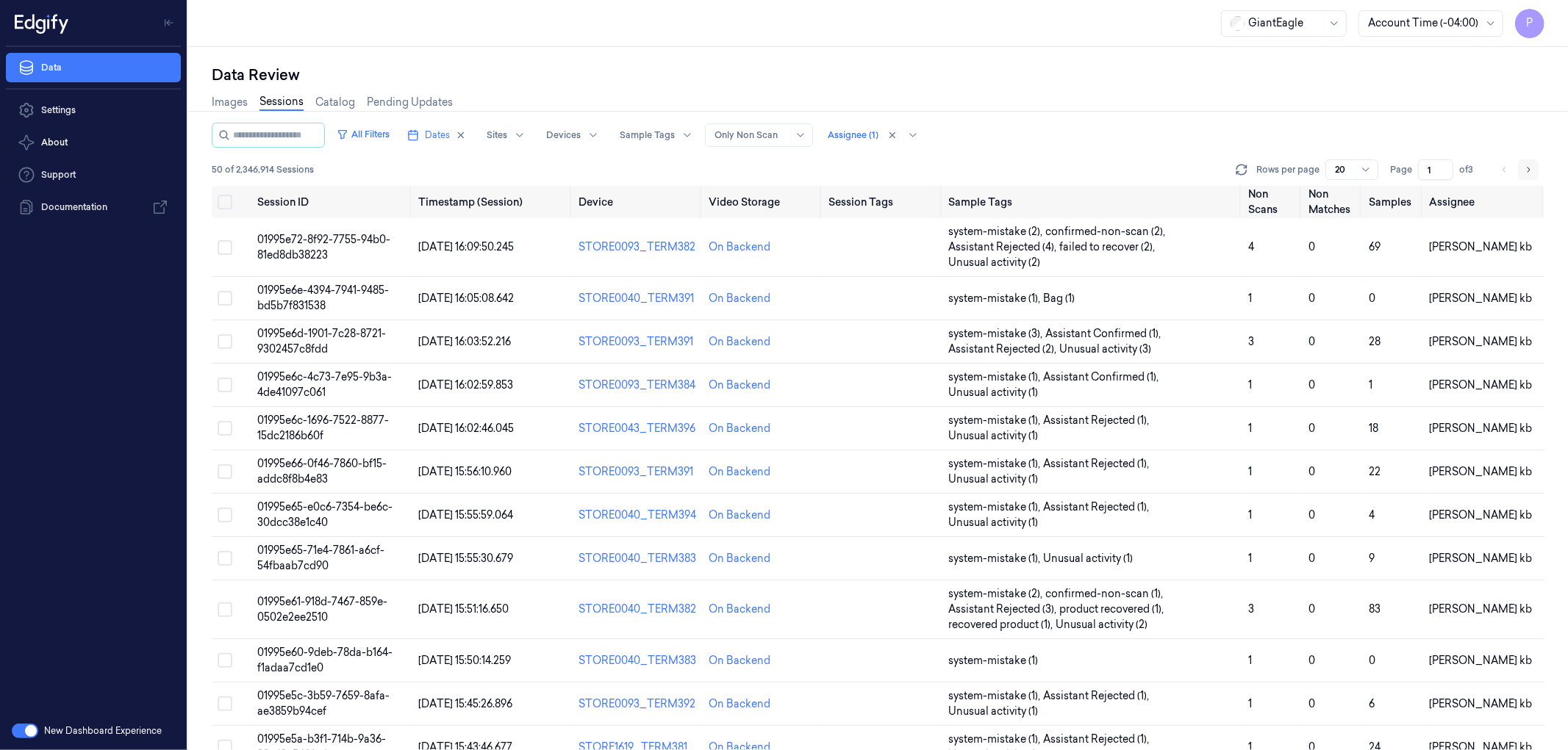
click at [1527, 174] on button "Go to next page" at bounding box center [1528, 170] width 21 height 21
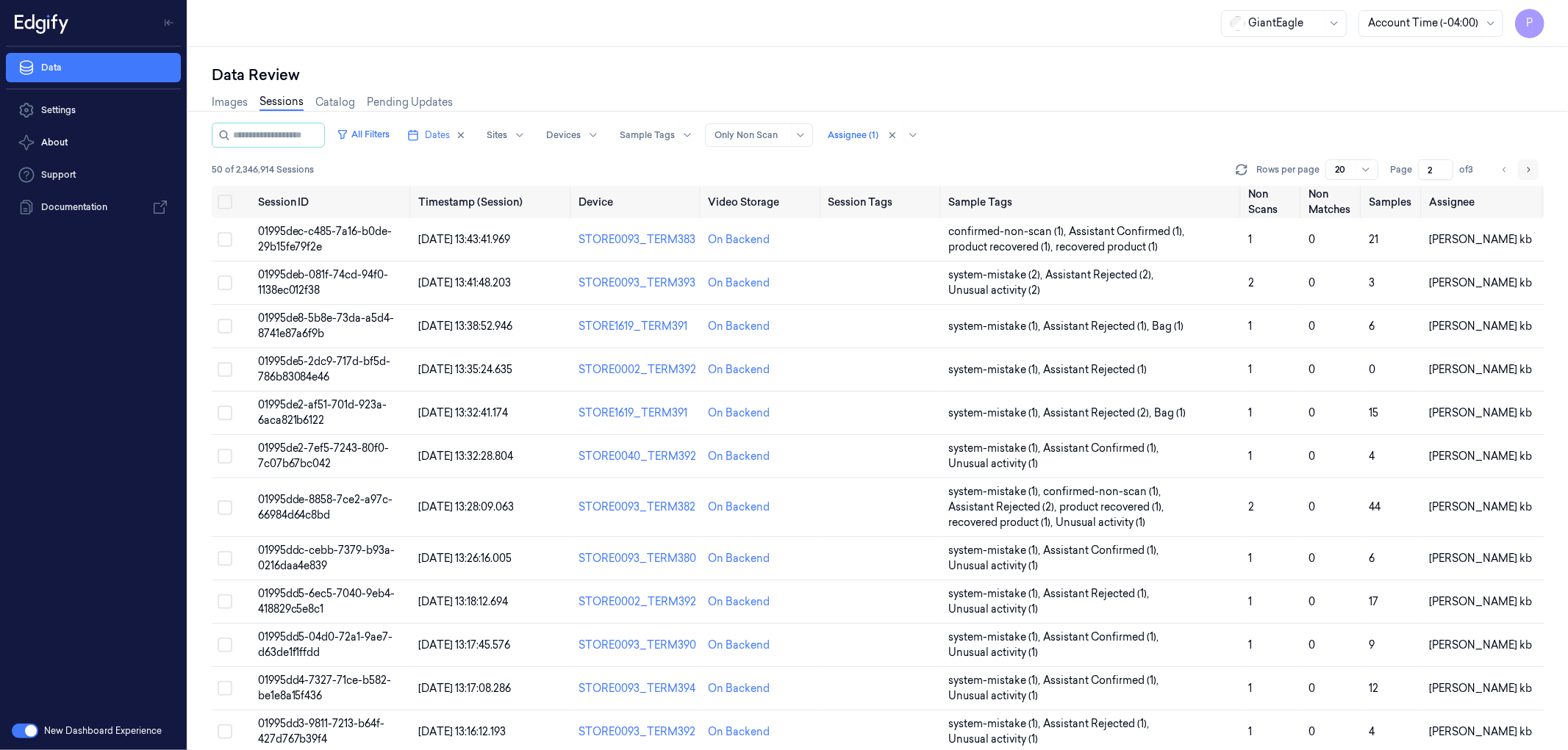
click at [1527, 167] on icon "Go to next page" at bounding box center [1527, 169] width 8 height 12
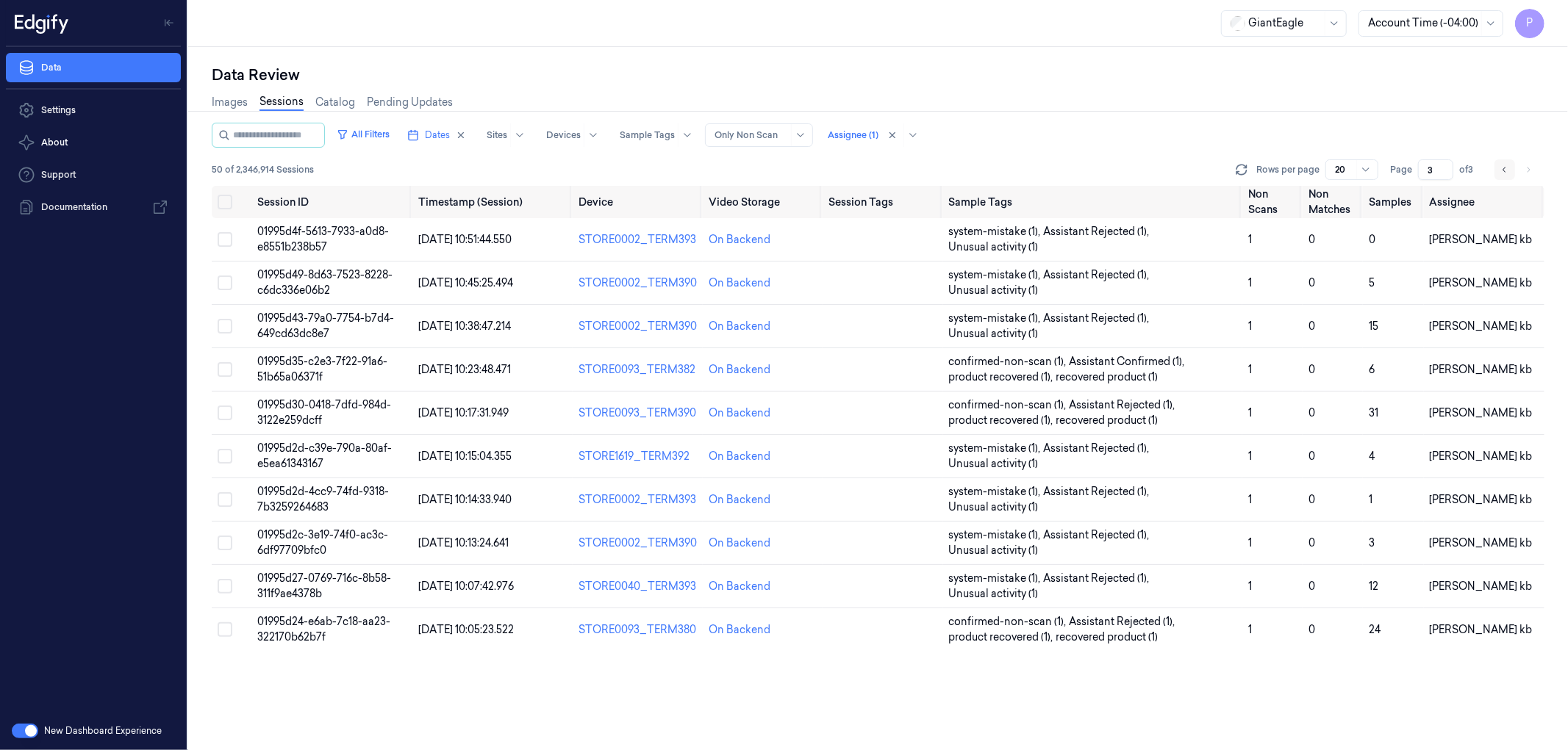
click at [1501, 169] on icon "Go to previous page" at bounding box center [1504, 169] width 8 height 12
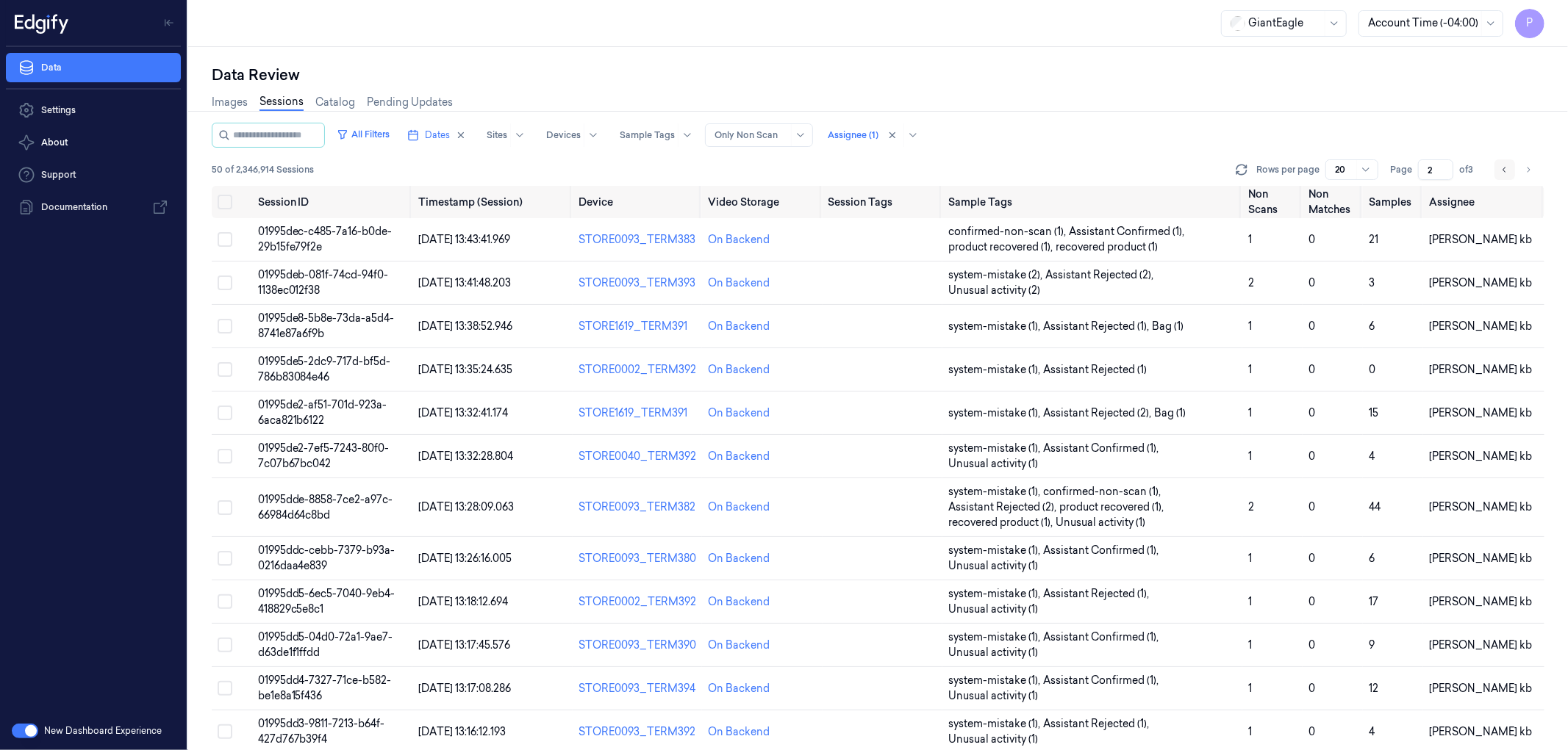
click at [1501, 169] on icon "Go to previous page" at bounding box center [1504, 169] width 8 height 12
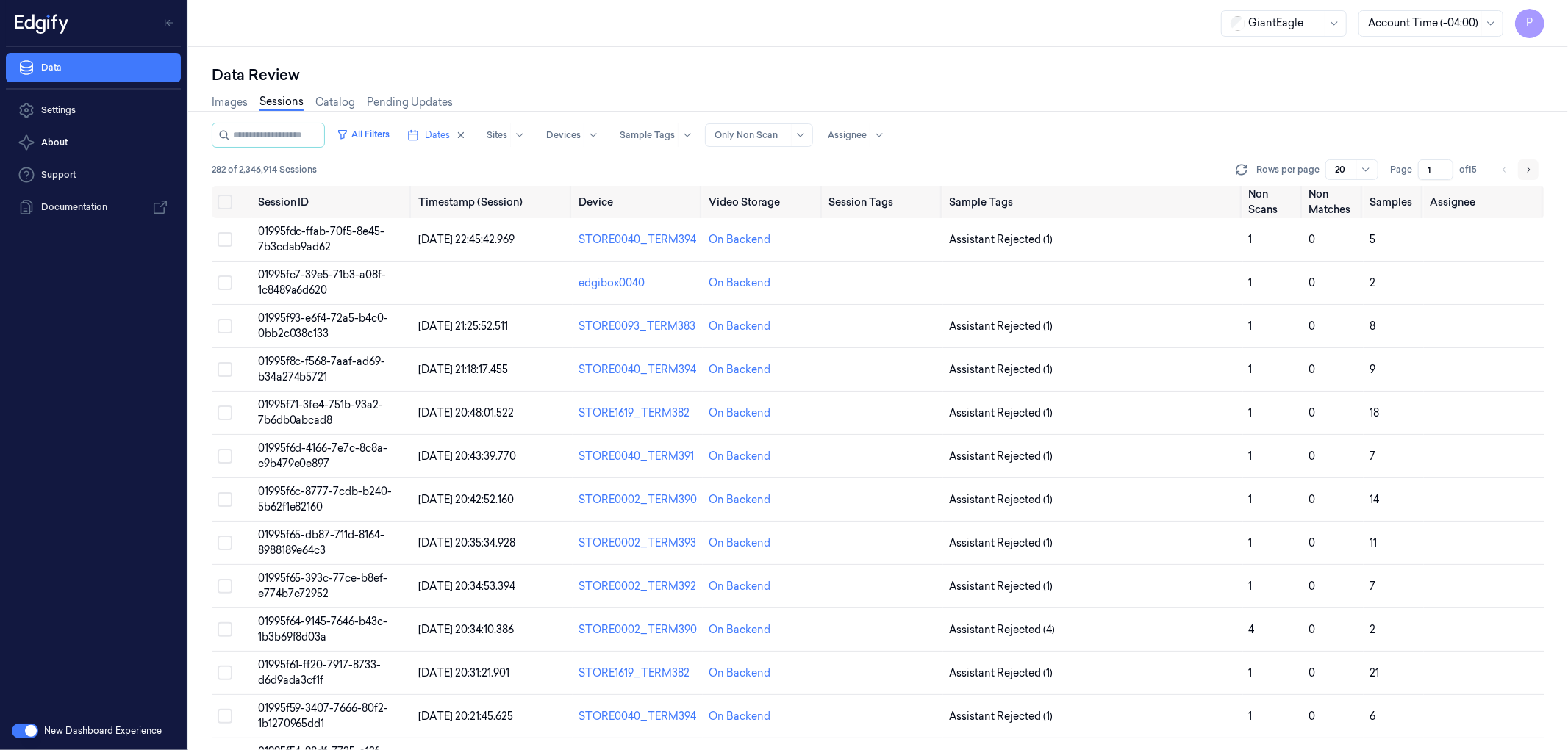
click at [1531, 172] on icon "Go to next page" at bounding box center [1527, 169] width 8 height 12
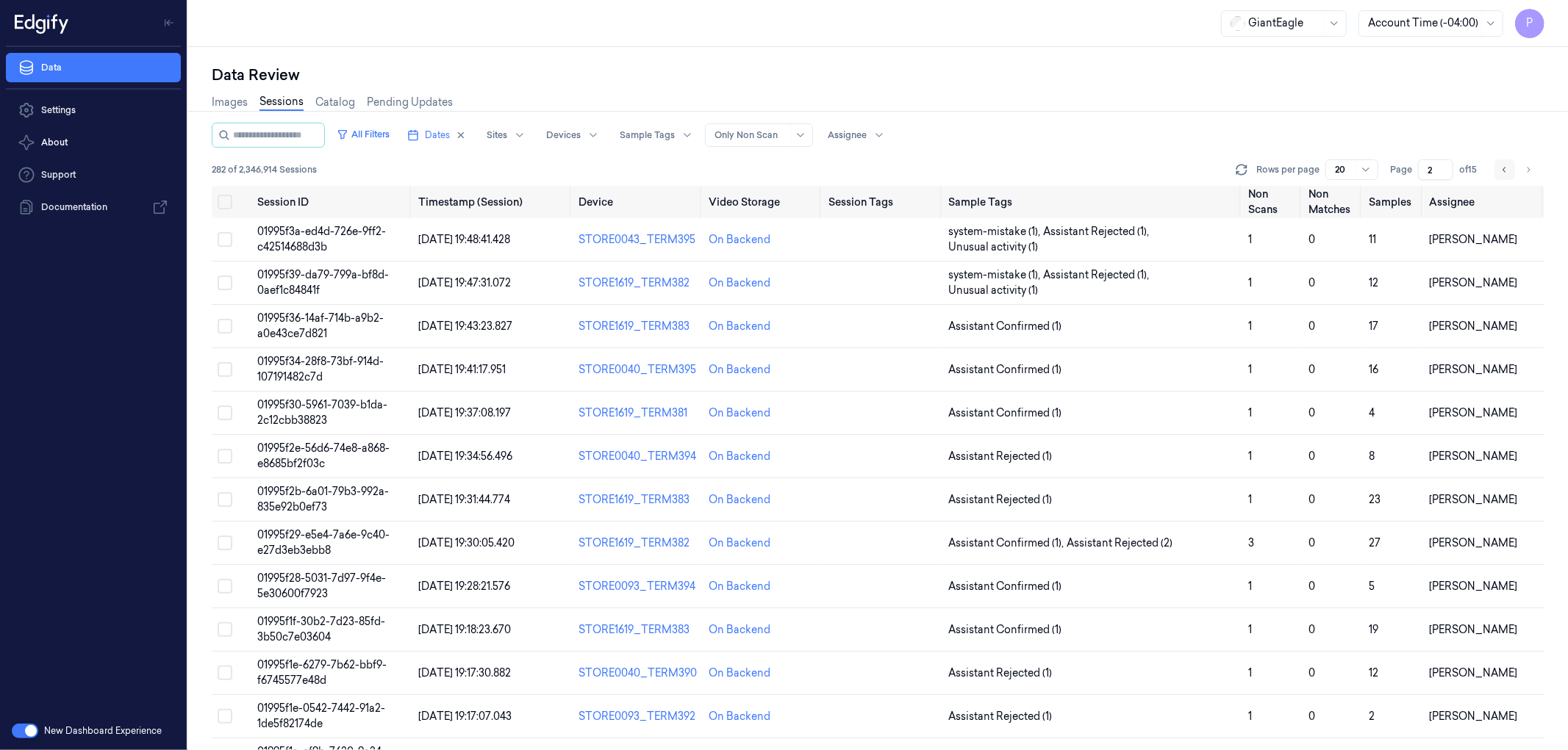
click at [1505, 170] on icon "Go to previous page" at bounding box center [1504, 169] width 8 height 12
type input "1"
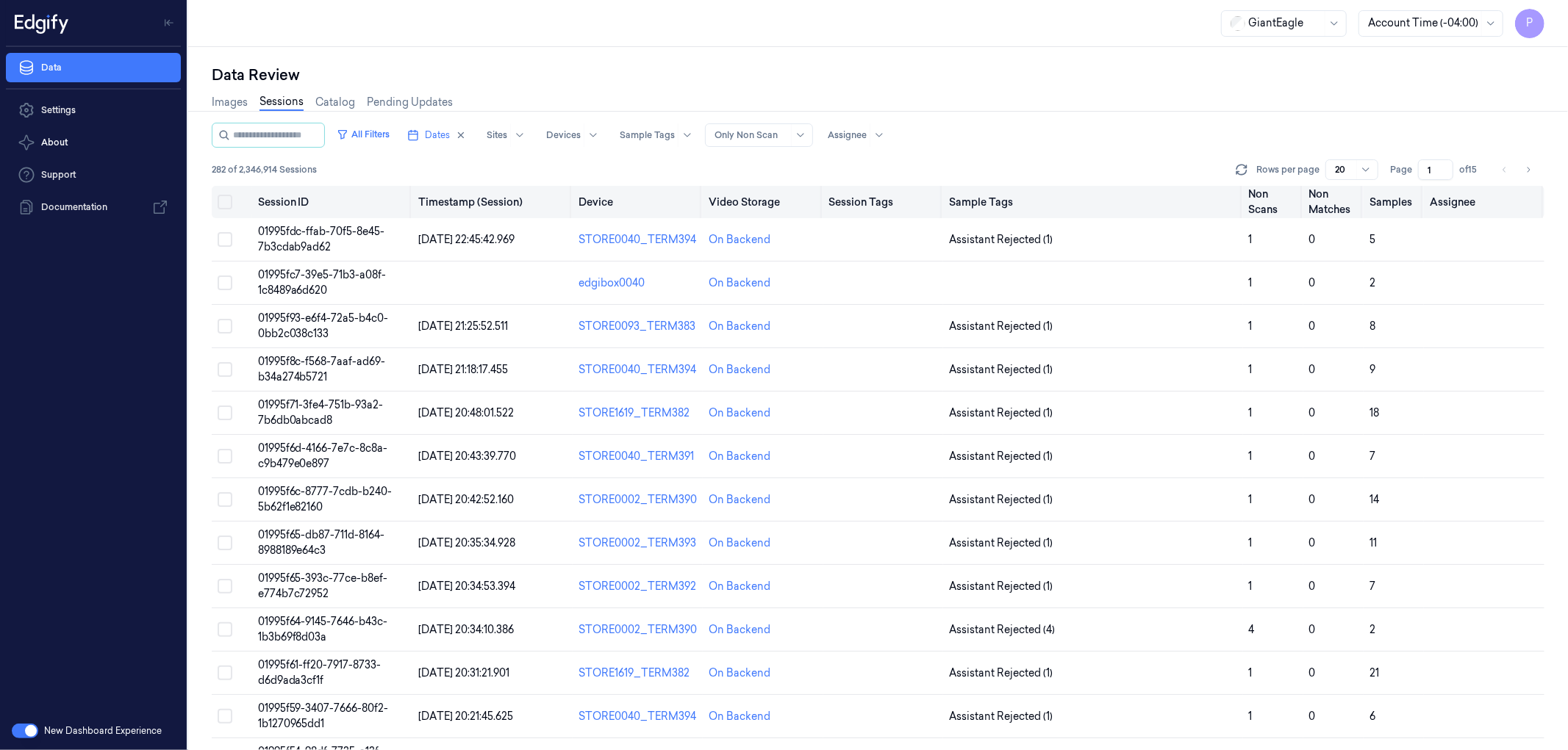
click at [230, 199] on button "Select all" at bounding box center [225, 202] width 15 height 15
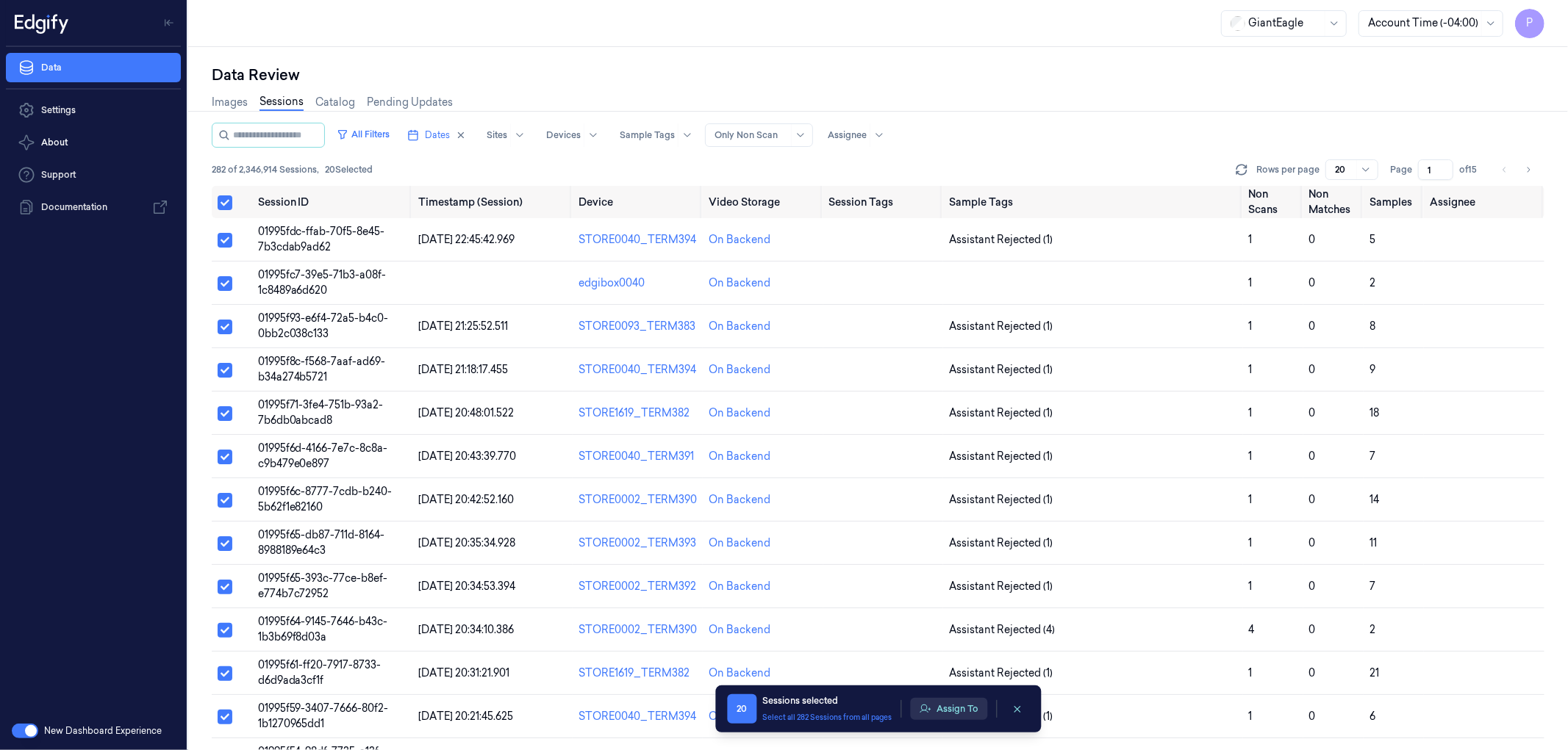
click at [955, 710] on button "Assign To" at bounding box center [948, 709] width 78 height 22
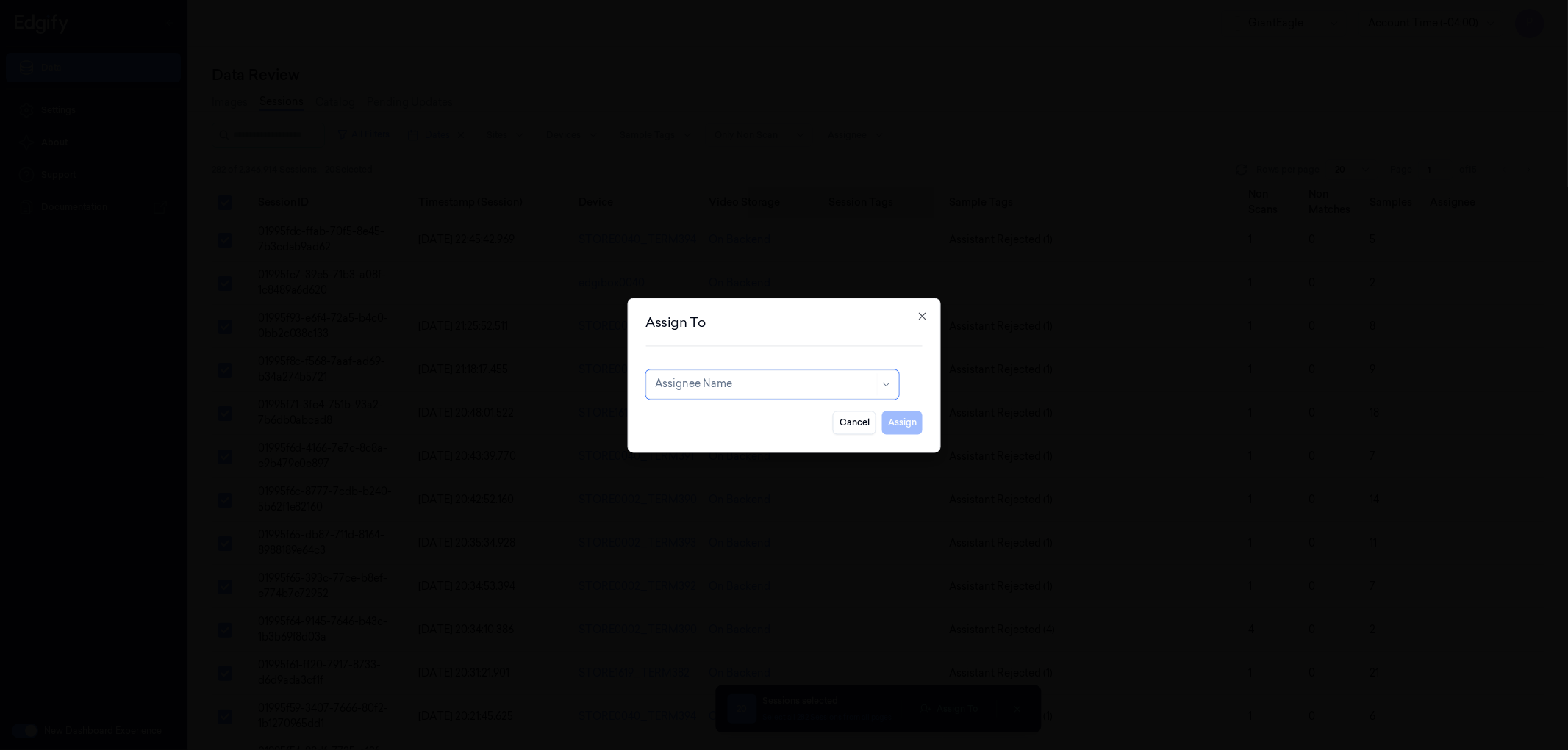
click at [766, 375] on div "Assignee Name" at bounding box center [764, 384] width 219 height 21
type input "pav"
click at [745, 415] on div "[PERSON_NAME] kb" at bounding box center [772, 417] width 234 height 16
click at [927, 313] on icon "button" at bounding box center [922, 316] width 12 height 12
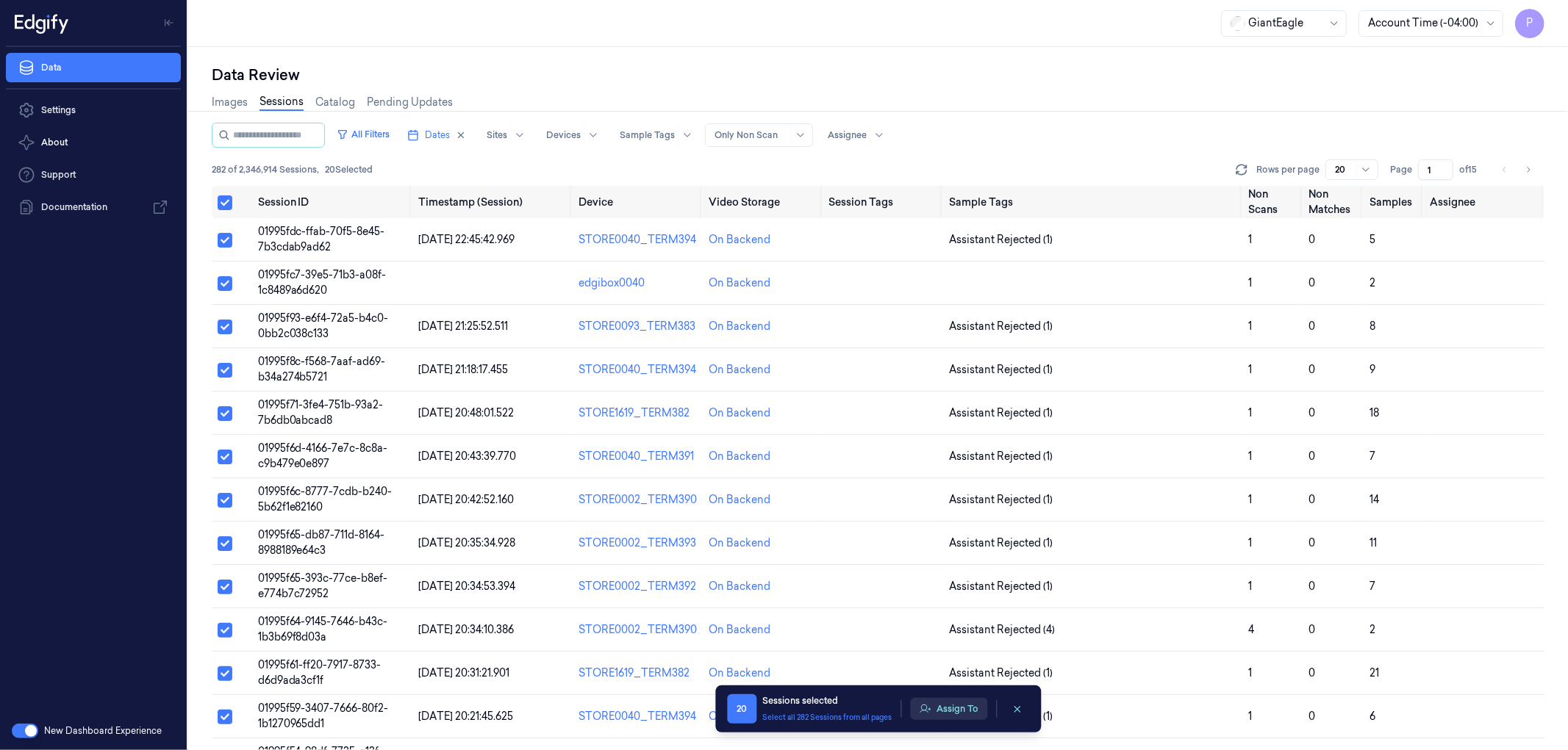
click at [945, 709] on button "Assign To" at bounding box center [948, 709] width 78 height 22
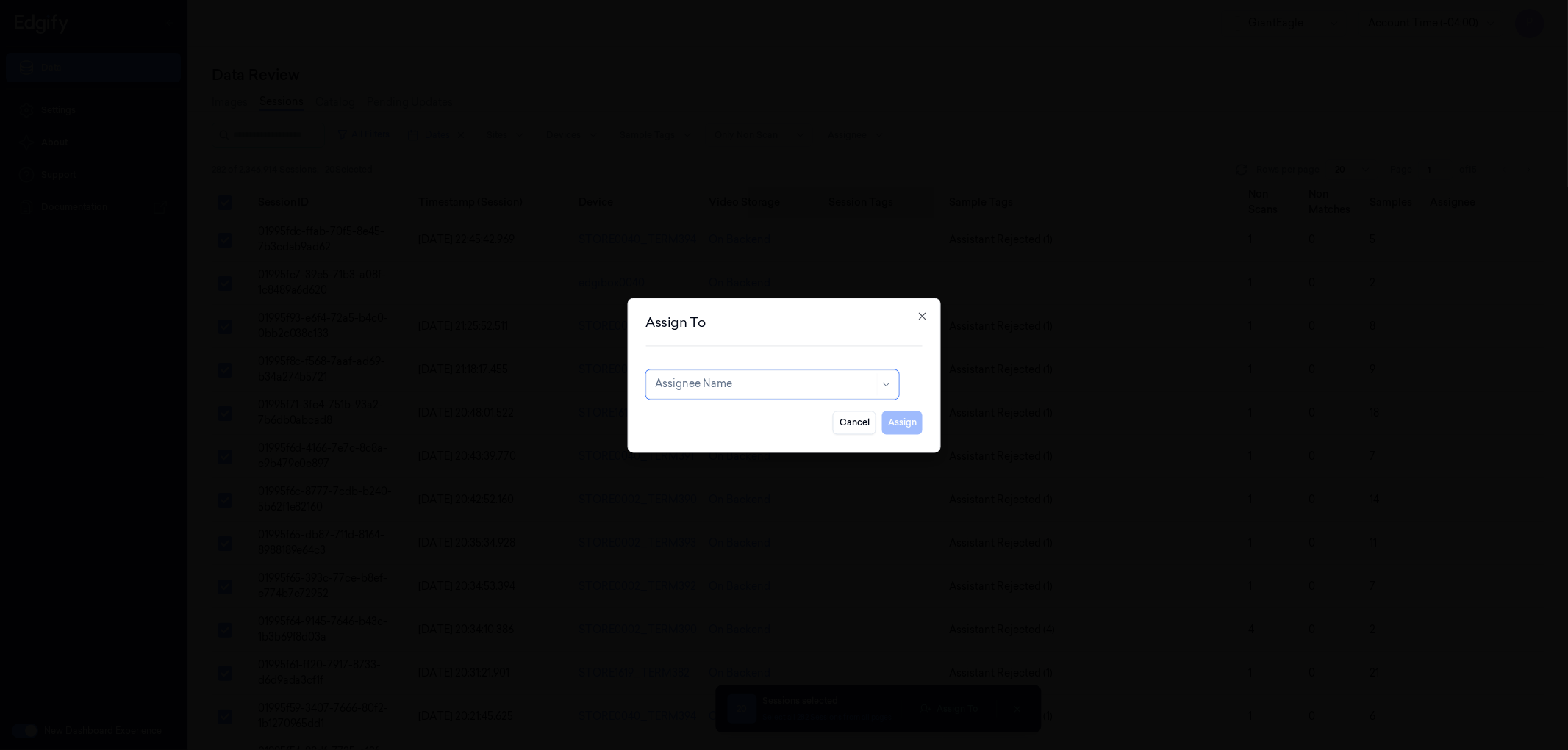
click at [765, 387] on div at bounding box center [764, 384] width 219 height 16
type input "pava"
click at [748, 419] on div "[PERSON_NAME] kb" at bounding box center [772, 417] width 234 height 16
click at [909, 426] on button "Assign" at bounding box center [902, 422] width 40 height 23
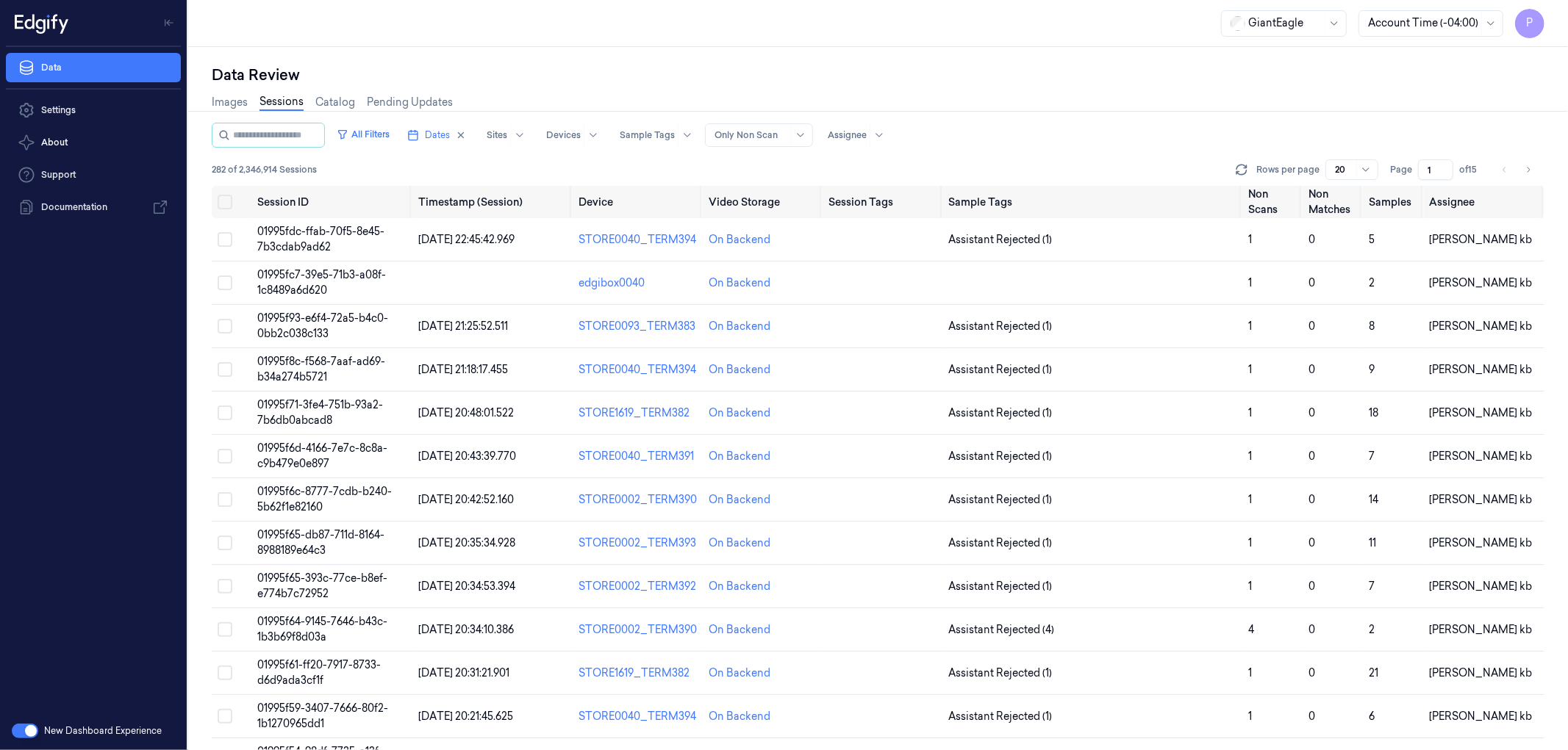
click at [1152, 86] on div "Images Sessions Catalog Pending Updates" at bounding box center [878, 104] width 1333 height 37
click at [905, 64] on div "Data Review" at bounding box center [878, 75] width 1333 height 21
